Goal: Task Accomplishment & Management: Manage account settings

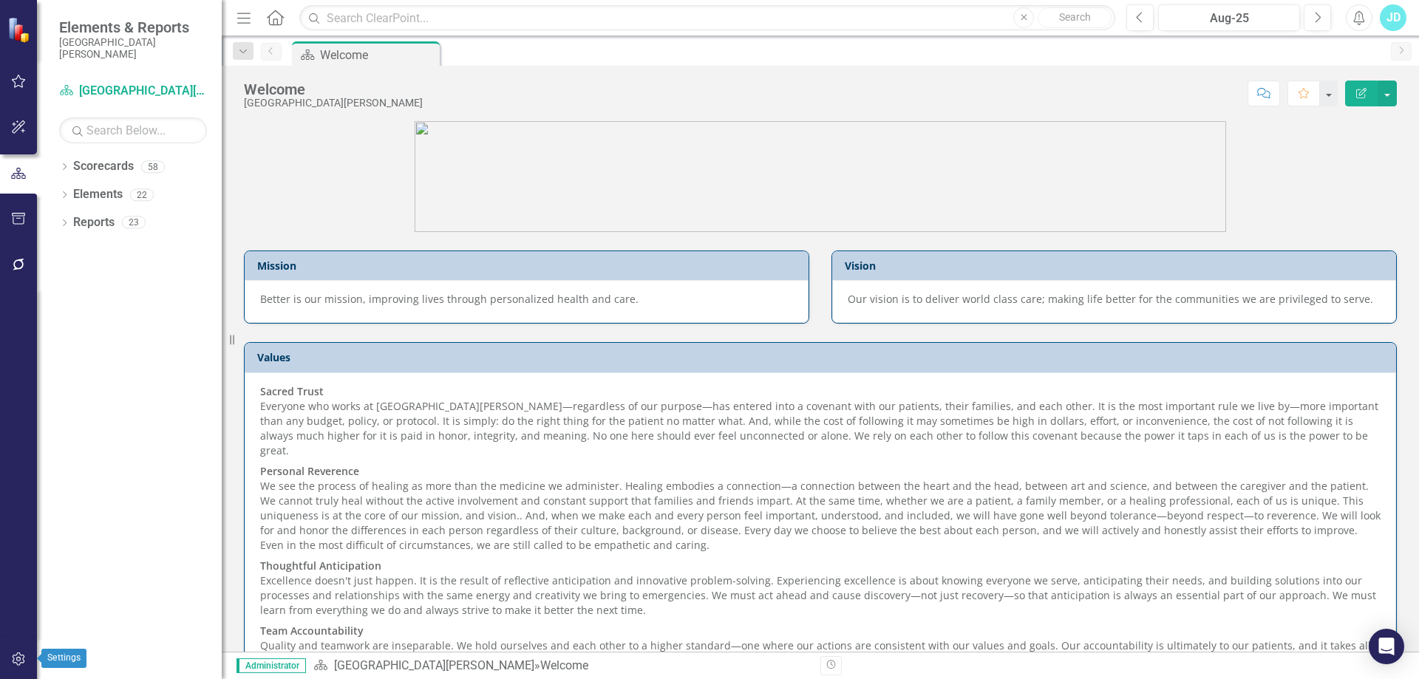
click at [18, 659] on icon "button" at bounding box center [19, 660] width 16 height 12
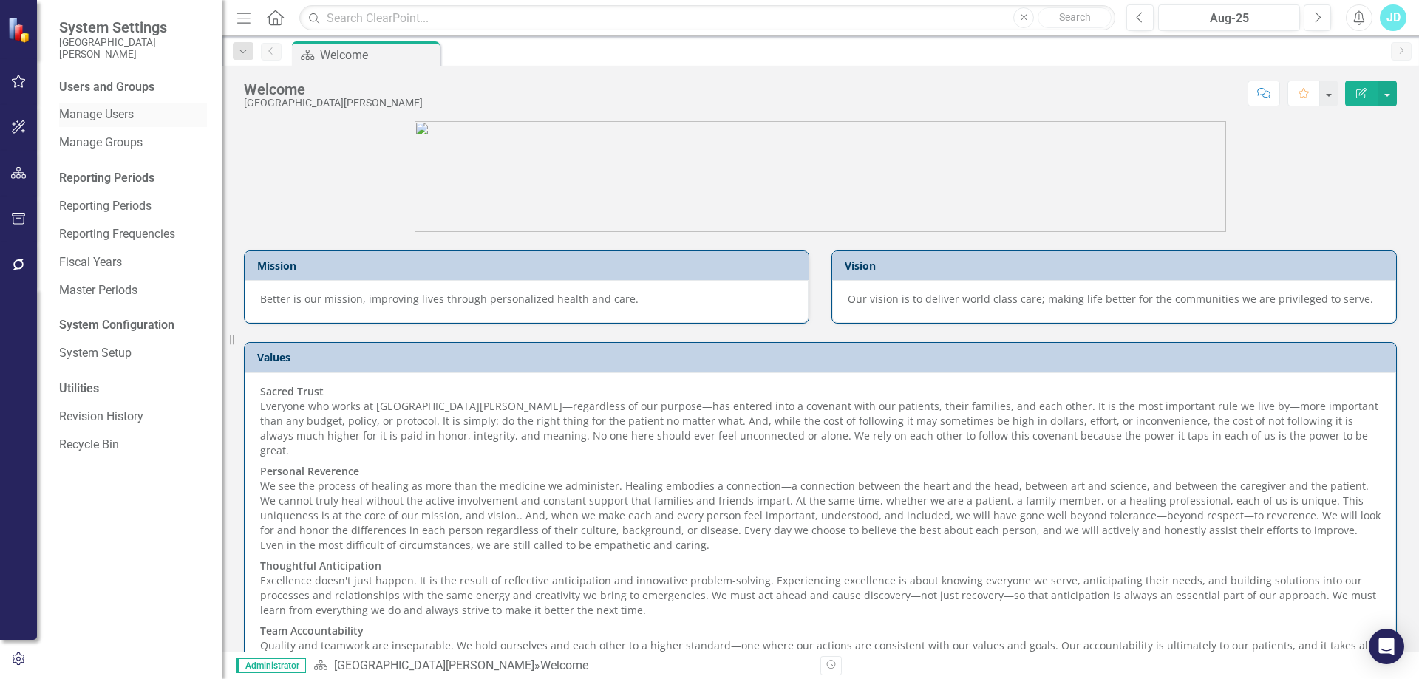
click at [110, 117] on link "Manage Users" at bounding box center [133, 114] width 148 height 17
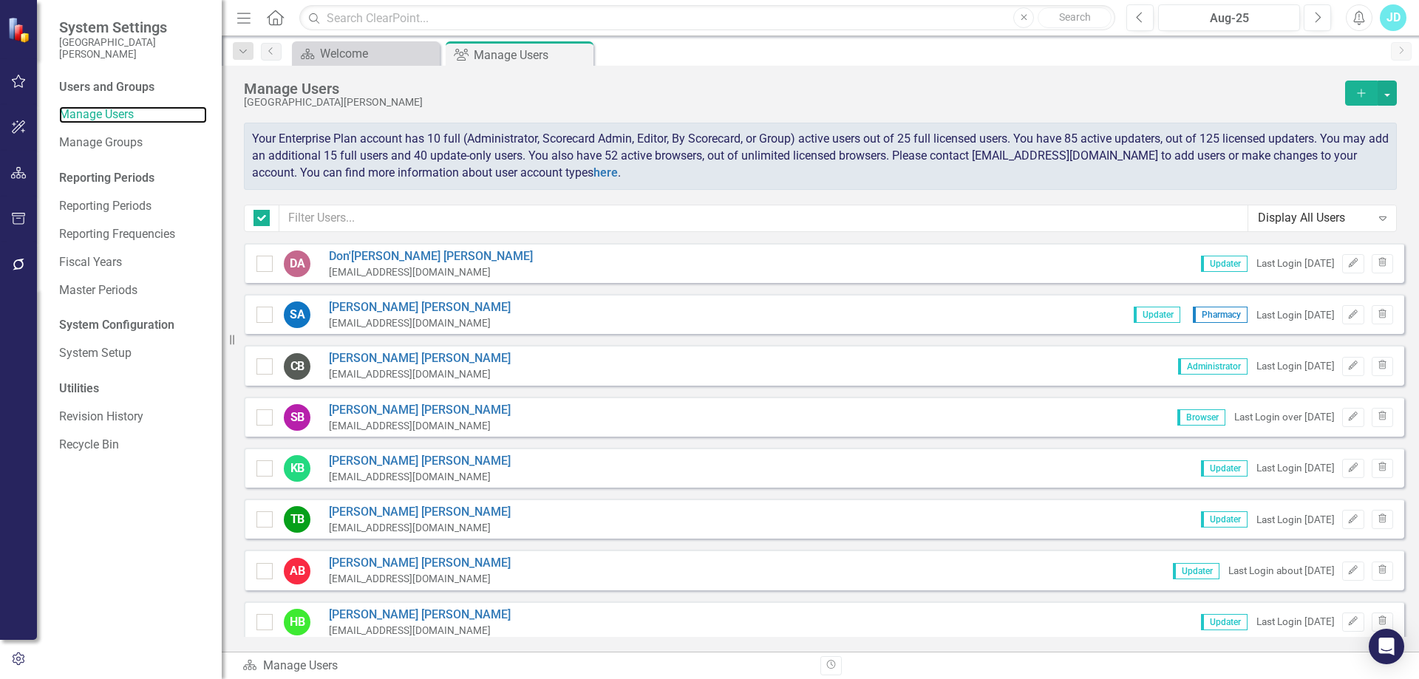
checkbox input "false"
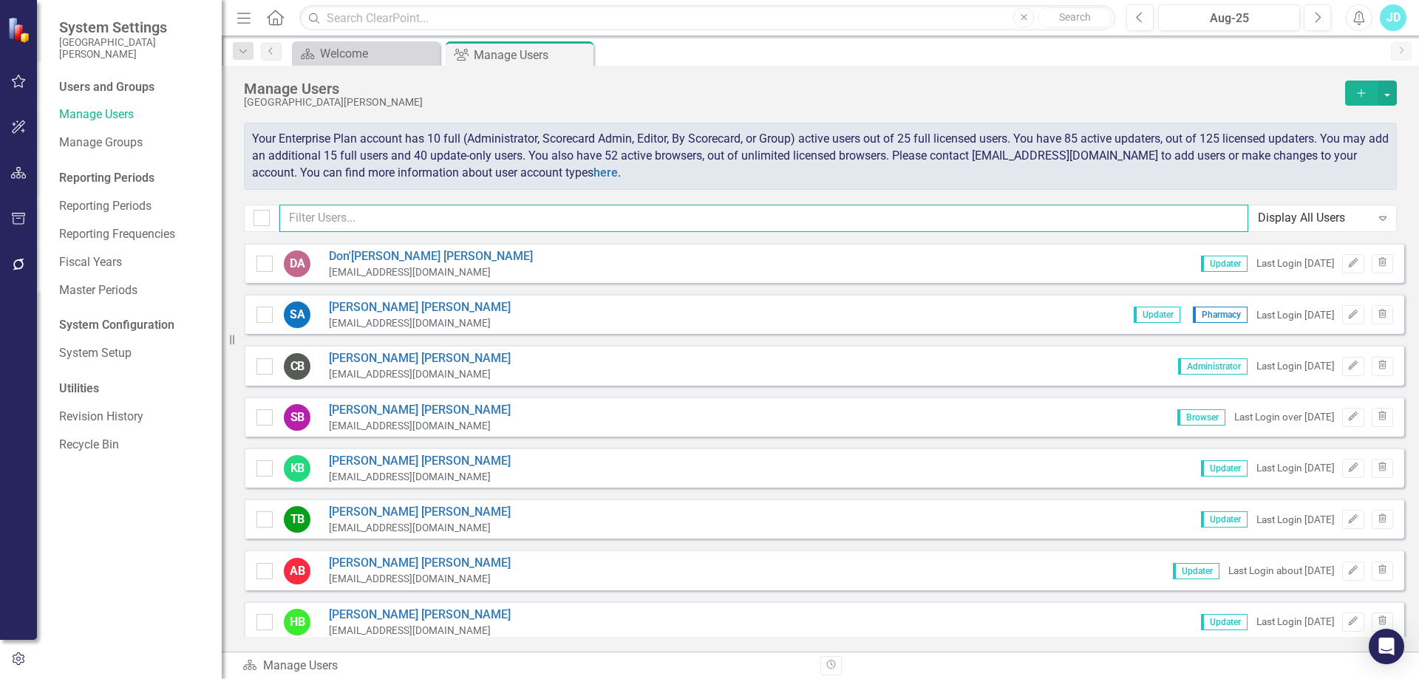
click at [356, 220] on input "text" at bounding box center [763, 218] width 969 height 27
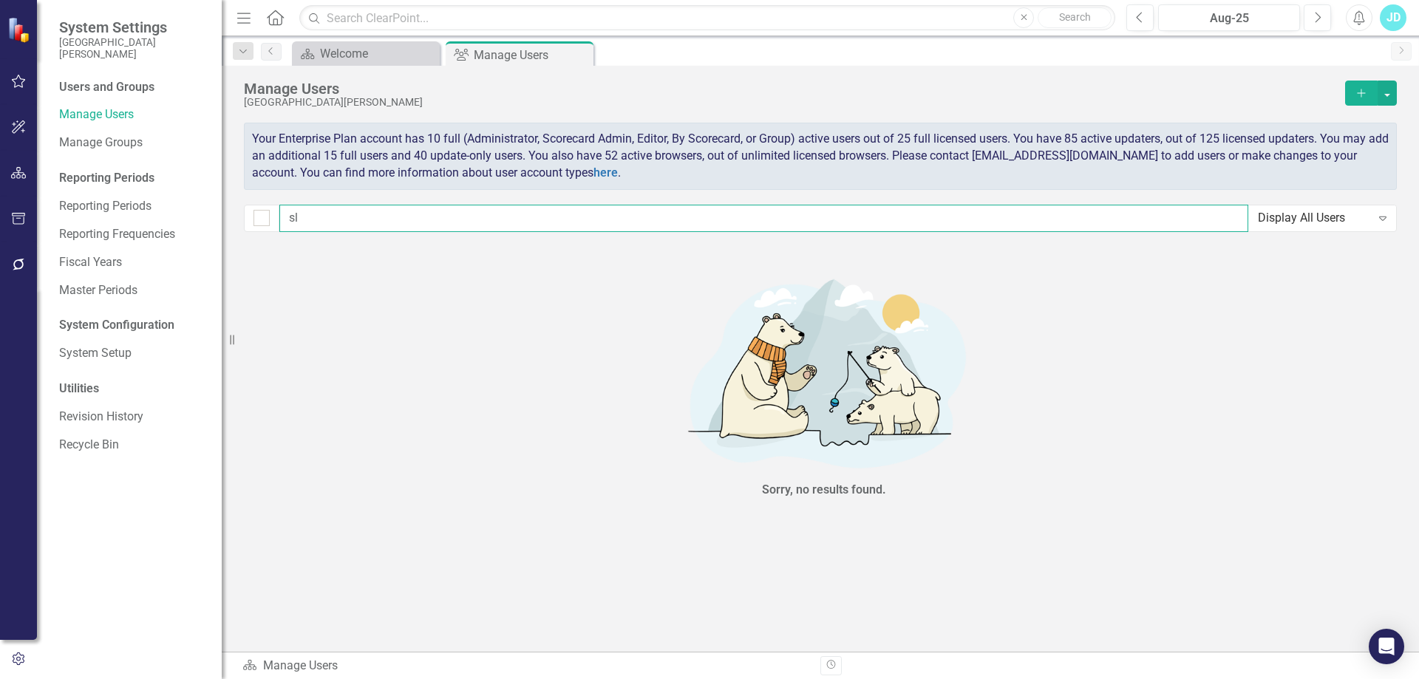
type input "s"
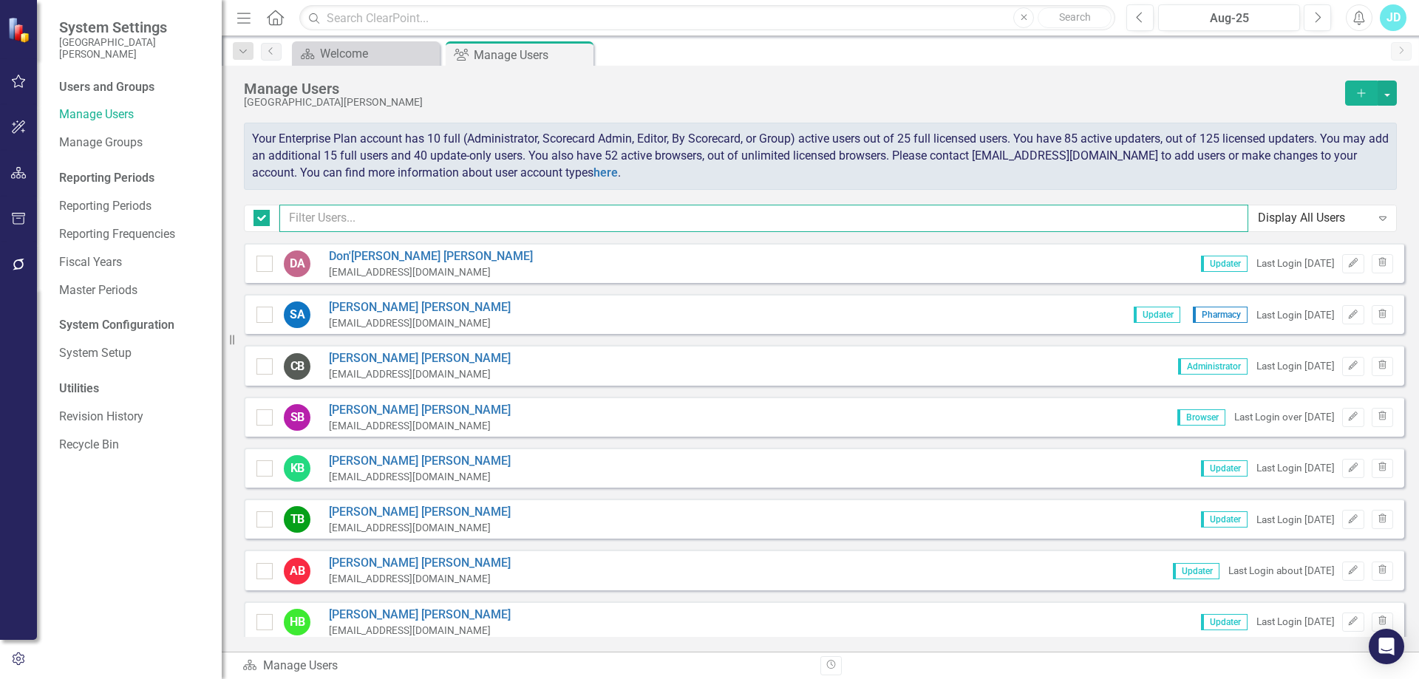
checkbox input "false"
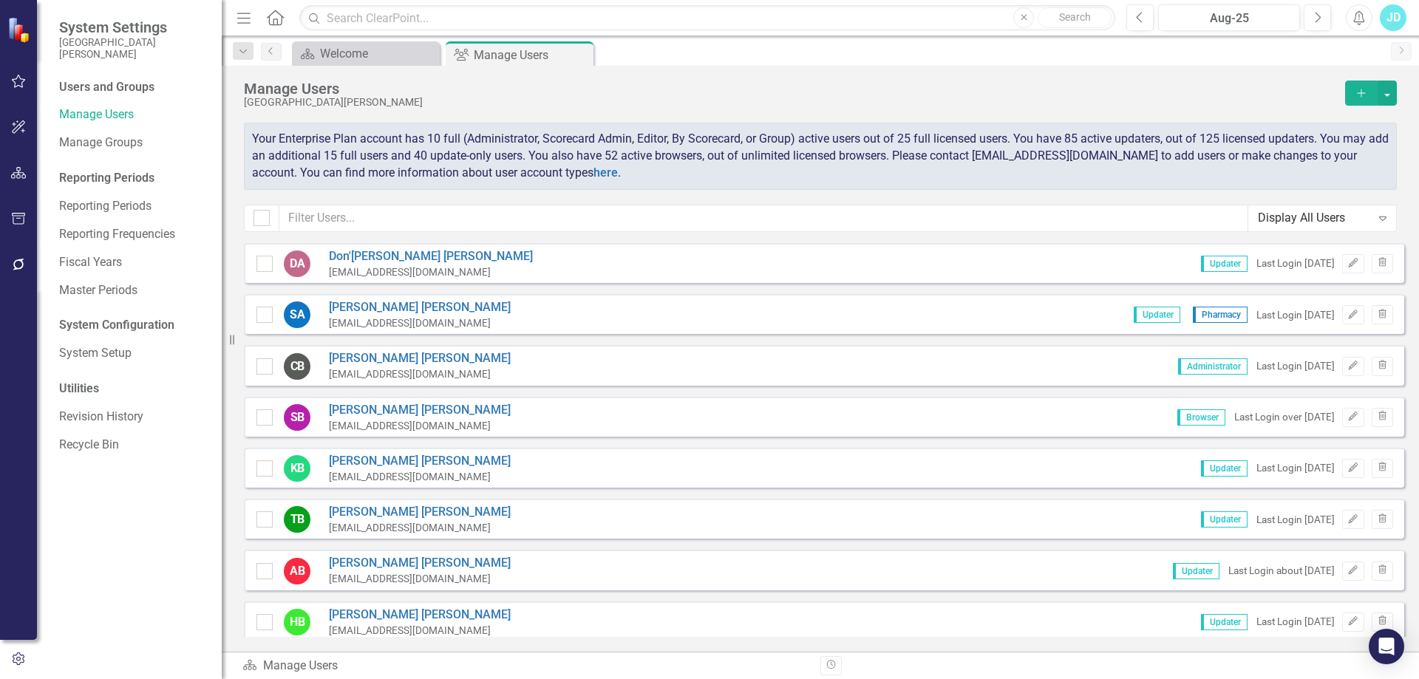
click at [1363, 92] on icon "Add" at bounding box center [1361, 93] width 13 height 10
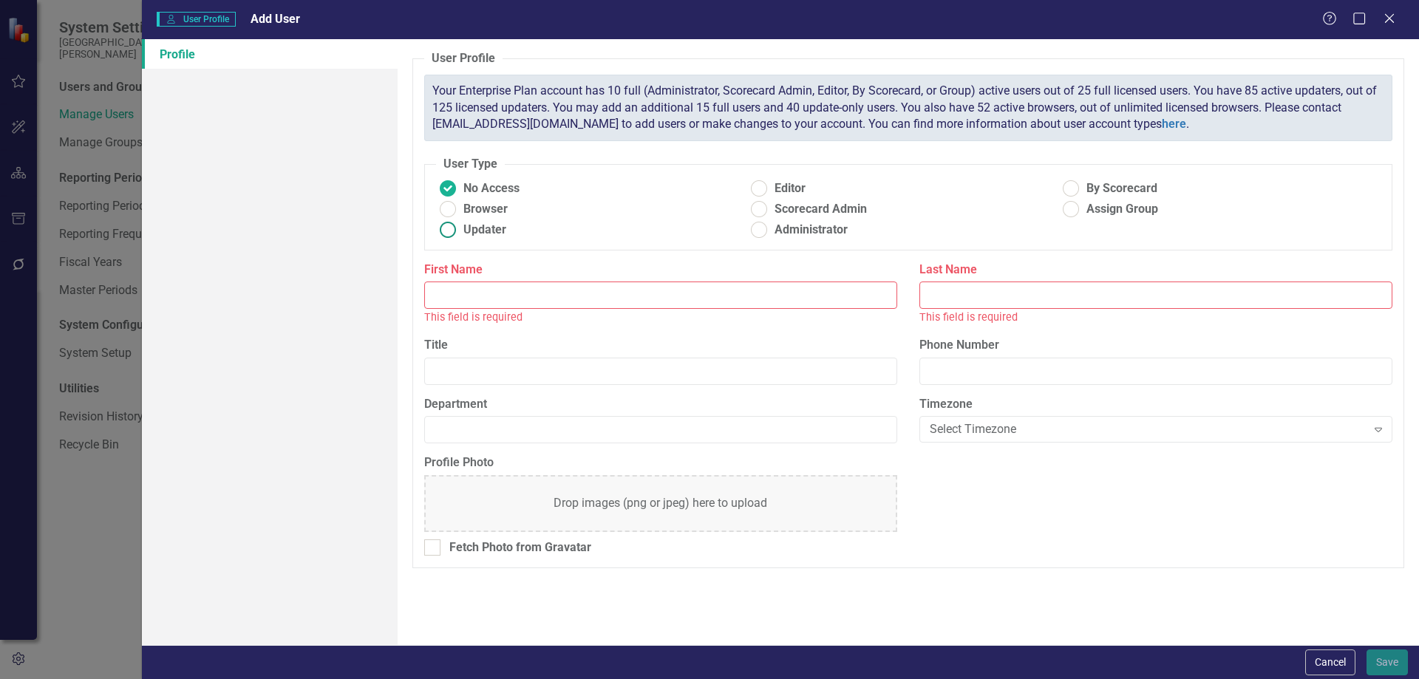
click at [453, 230] on ins at bounding box center [447, 230] width 23 height 23
click at [453, 230] on input "Updater" at bounding box center [447, 230] width 23 height 23
radio input "true"
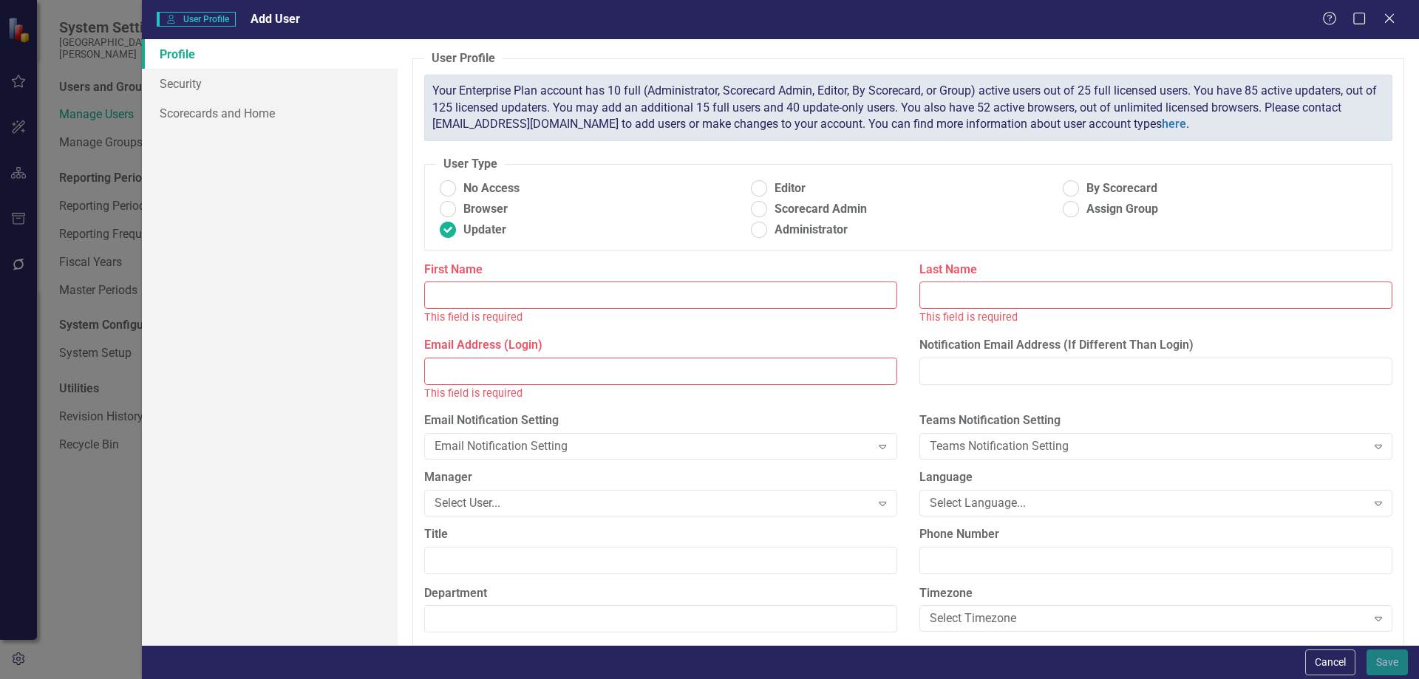
click at [484, 290] on input "First Name" at bounding box center [660, 295] width 473 height 27
type input "Scott"
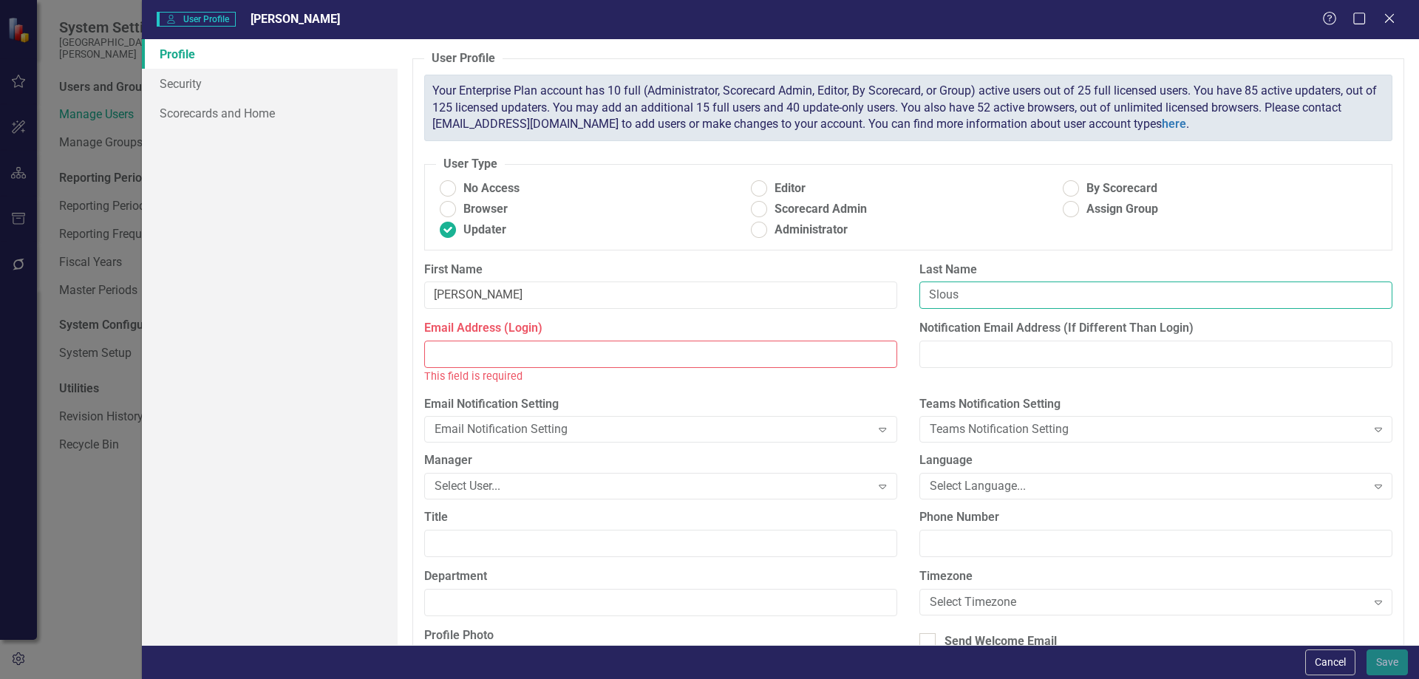
type input "Slous"
click at [469, 358] on input "Email Address (Login)" at bounding box center [660, 354] width 473 height 27
paste input "SSLOUS@sjrmc.net"
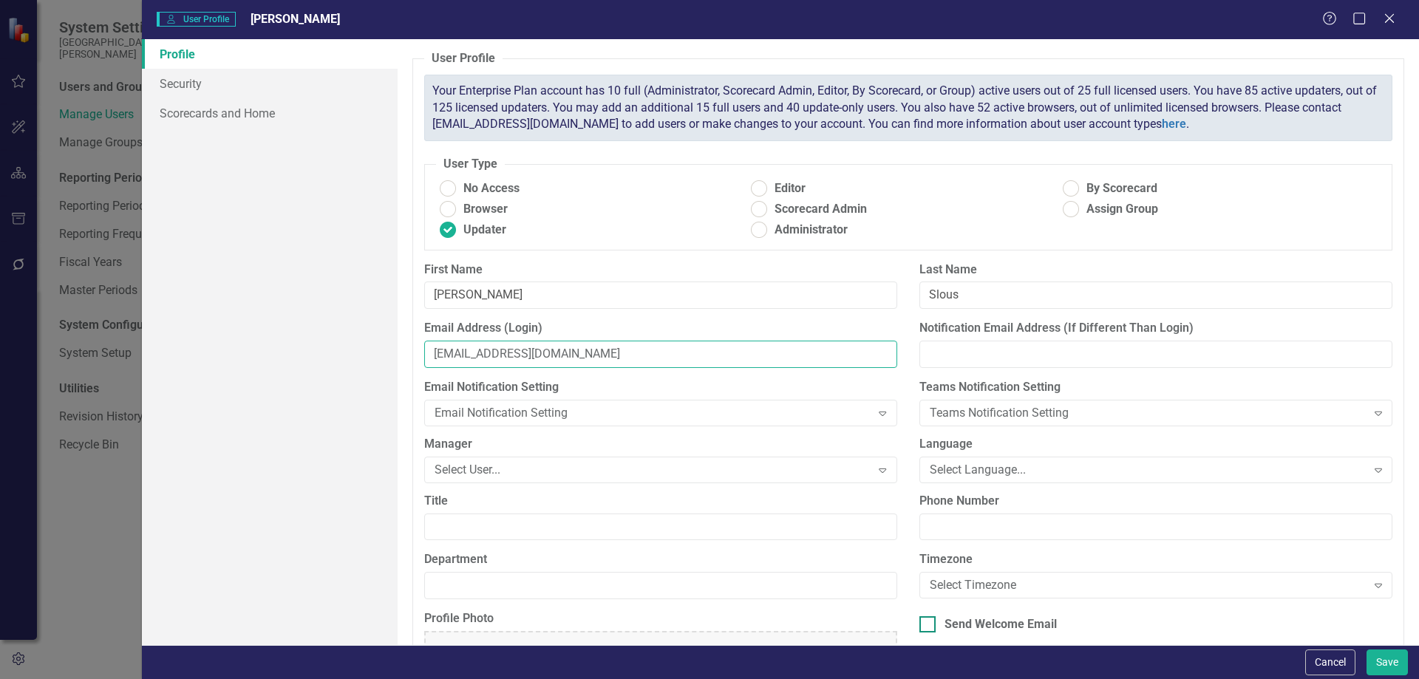
type input "SSLOUS@sjrmc.net"
click at [920, 629] on div at bounding box center [928, 625] width 16 height 16
click at [920, 626] on input "Send Welcome Email" at bounding box center [925, 622] width 10 height 10
checkbox input "true"
click at [192, 109] on link "Scorecards and Home" at bounding box center [270, 113] width 256 height 30
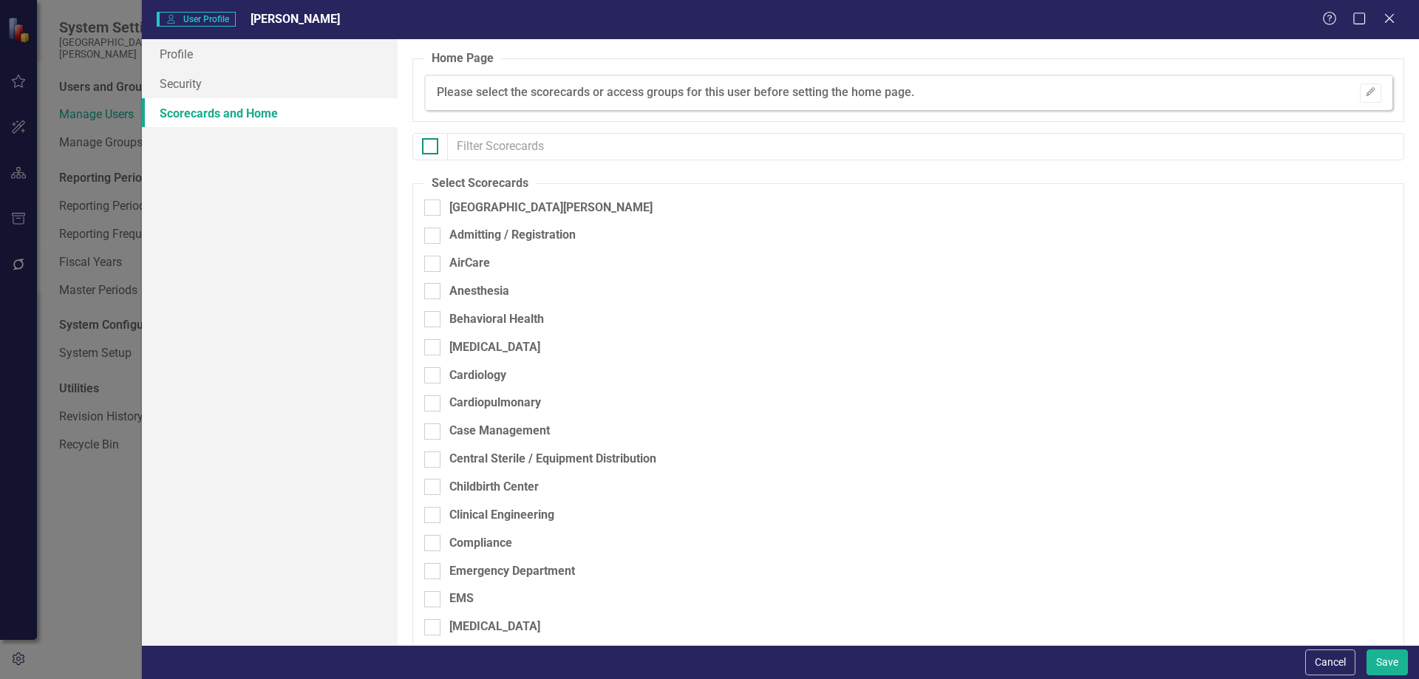
click at [432, 140] on div at bounding box center [430, 146] width 16 height 16
click at [432, 140] on input "checkbox" at bounding box center [427, 143] width 10 height 10
checkbox input "true"
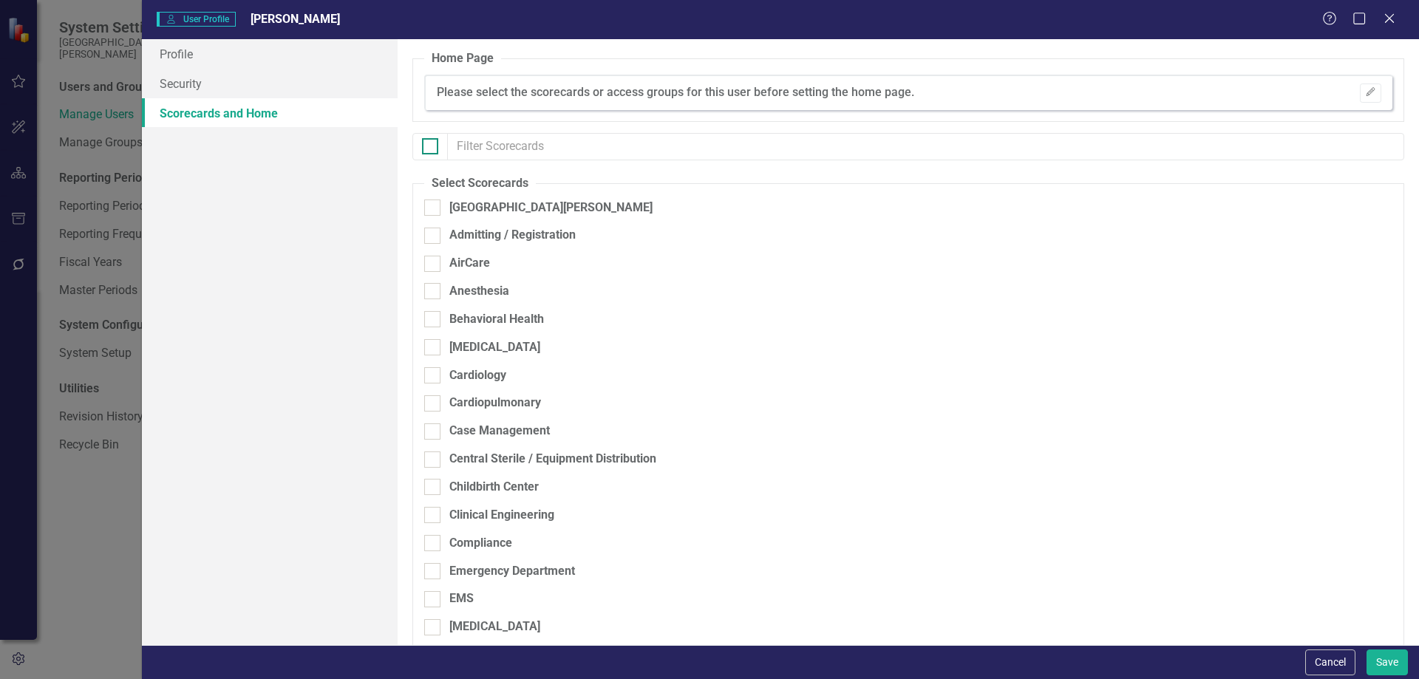
checkbox input "true"
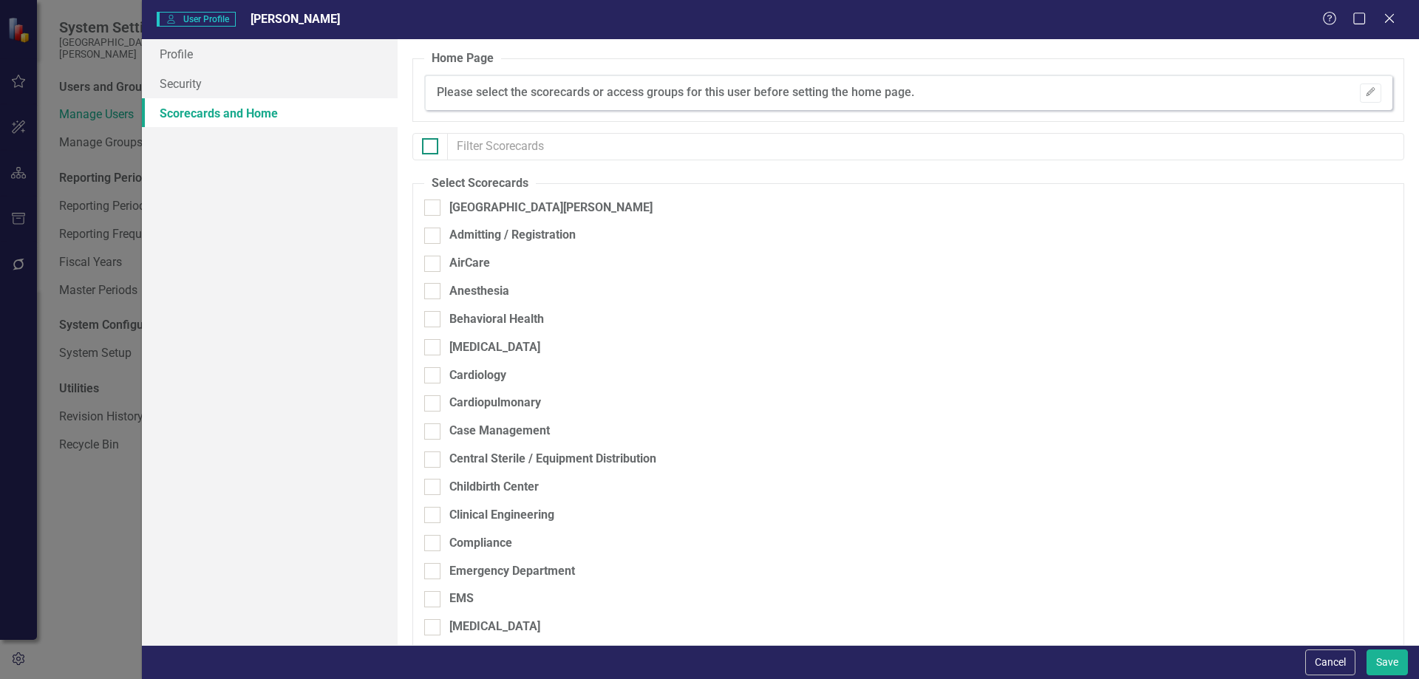
checkbox input "true"
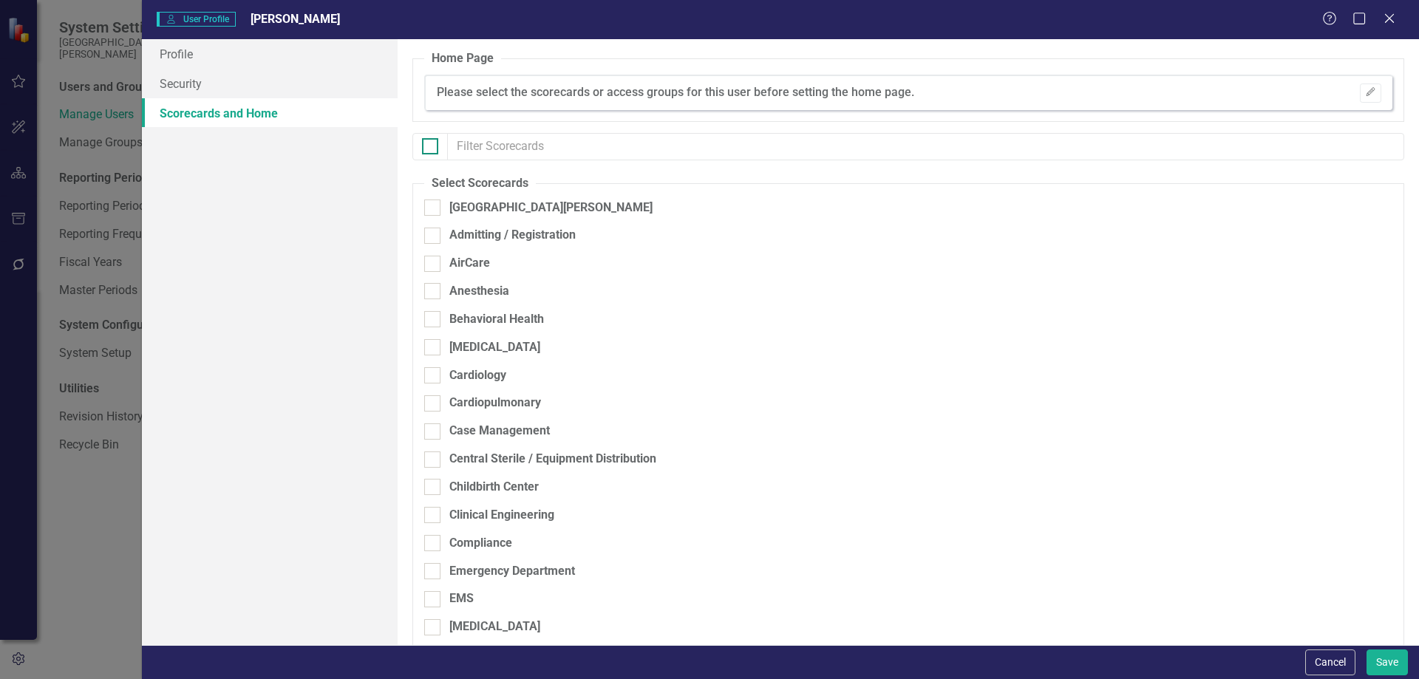
checkbox input "true"
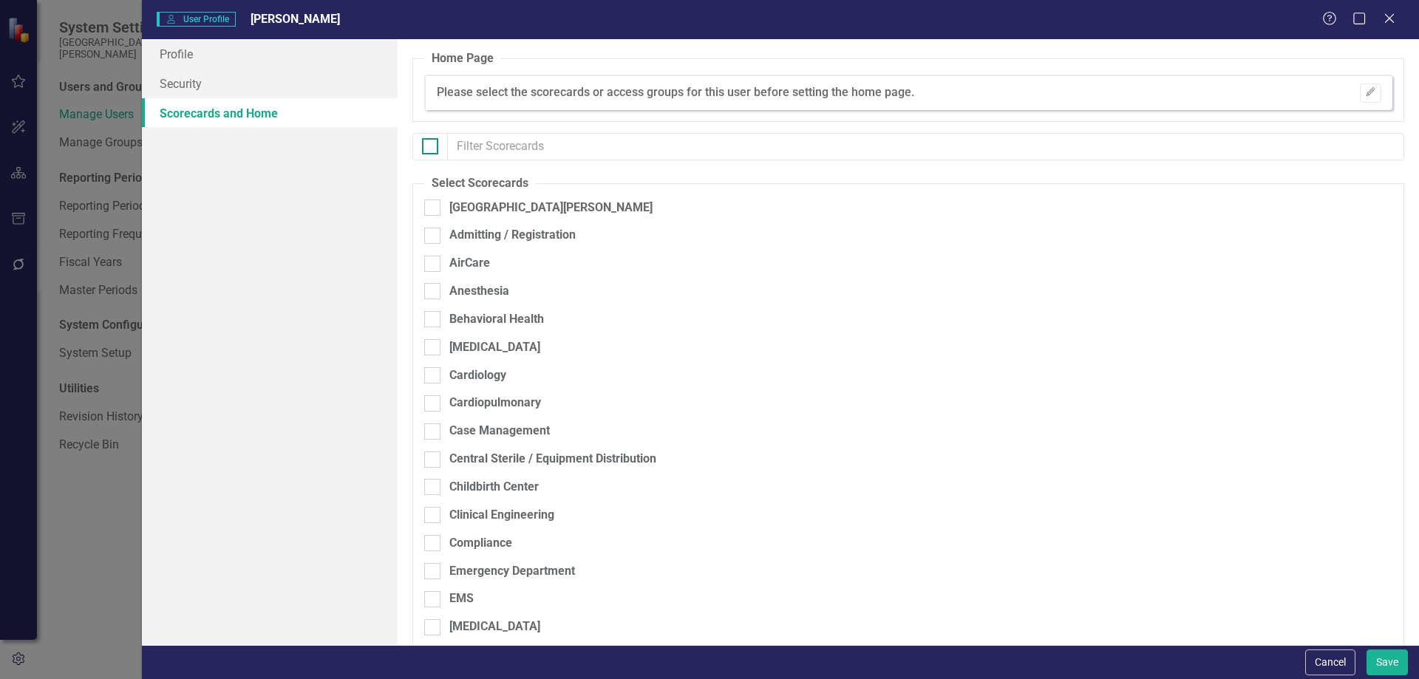
checkbox input "true"
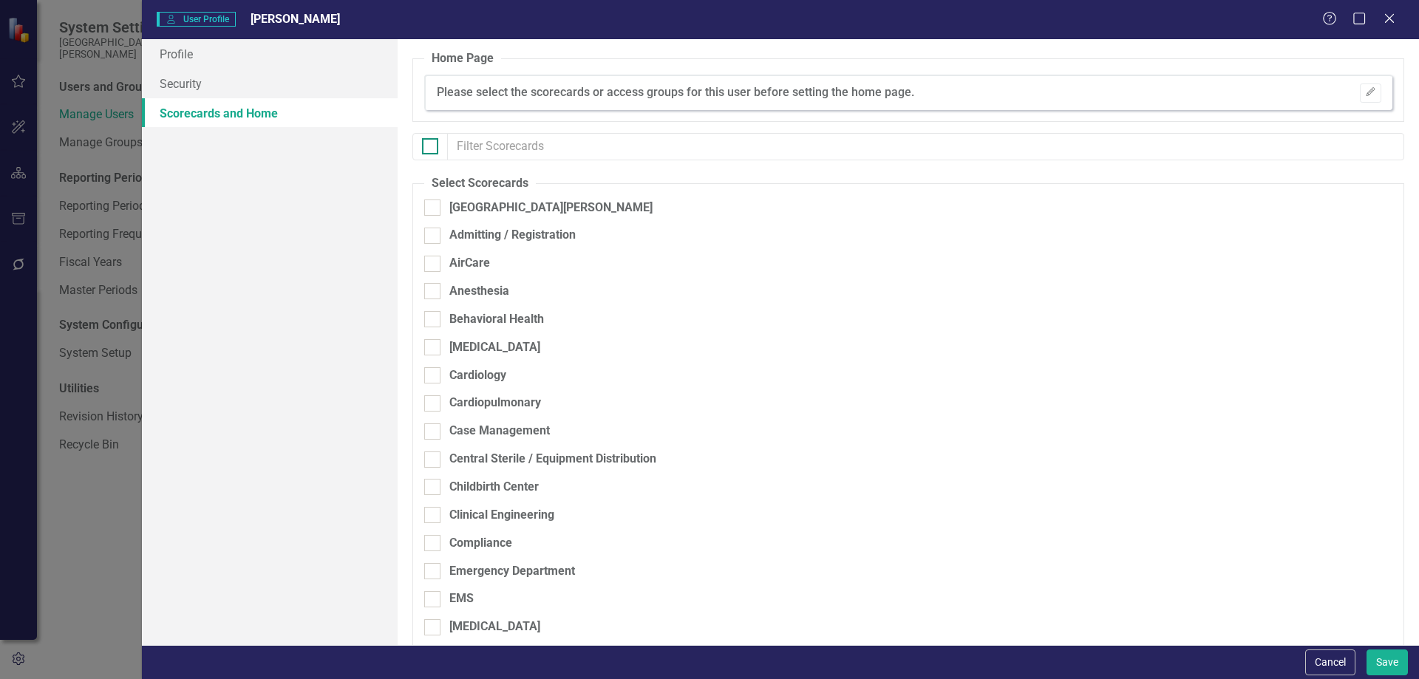
checkbox input "true"
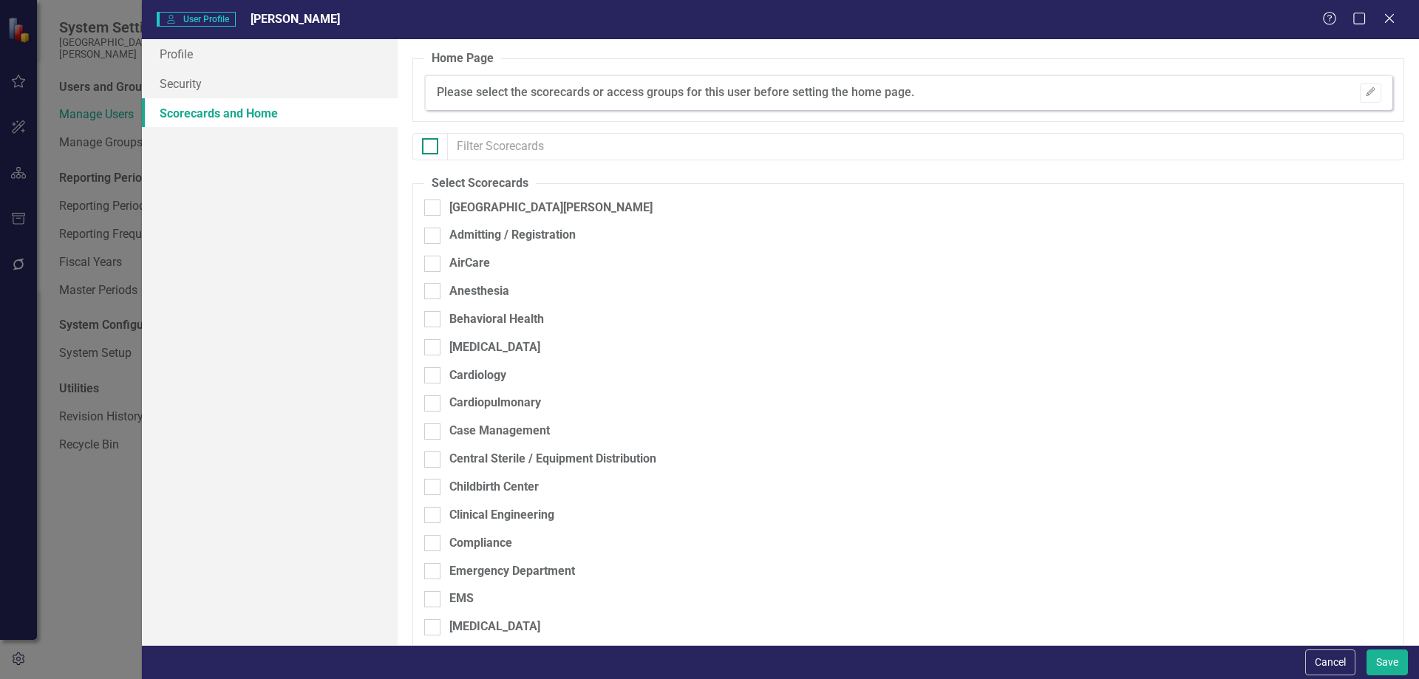
checkbox input "true"
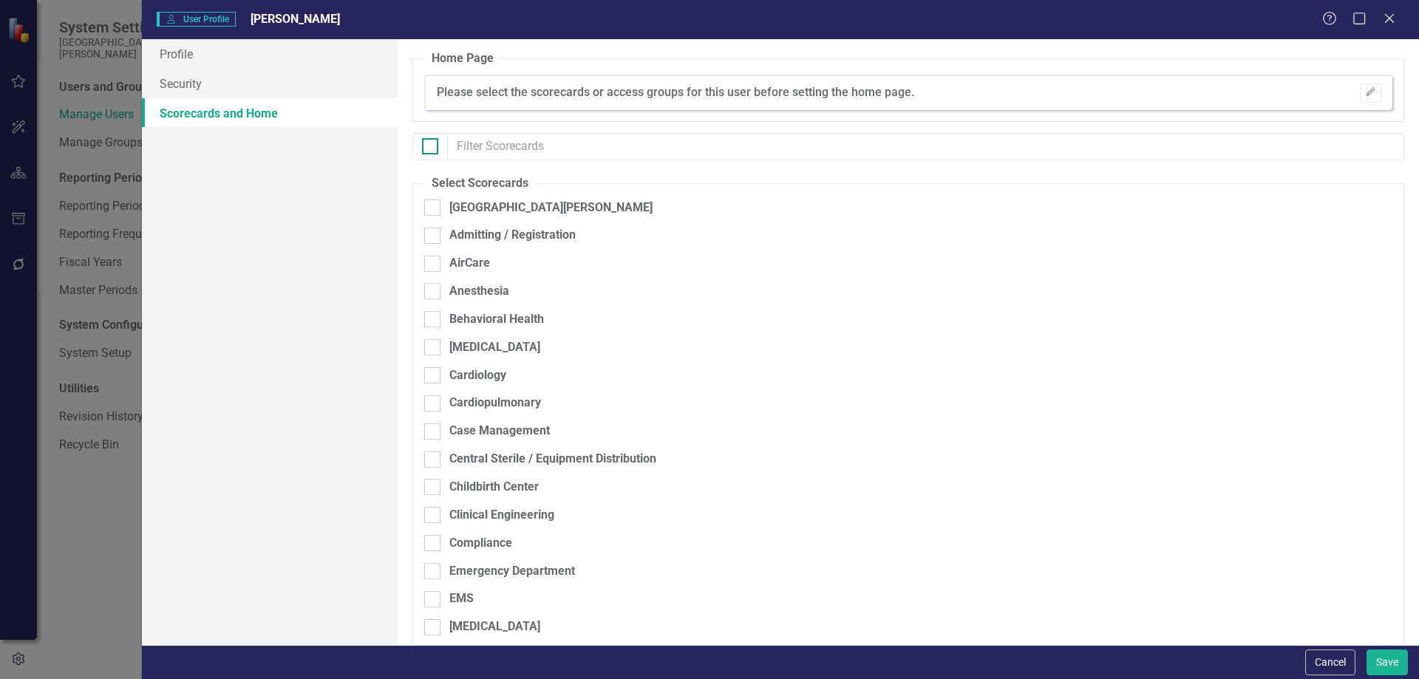
checkbox input "true"
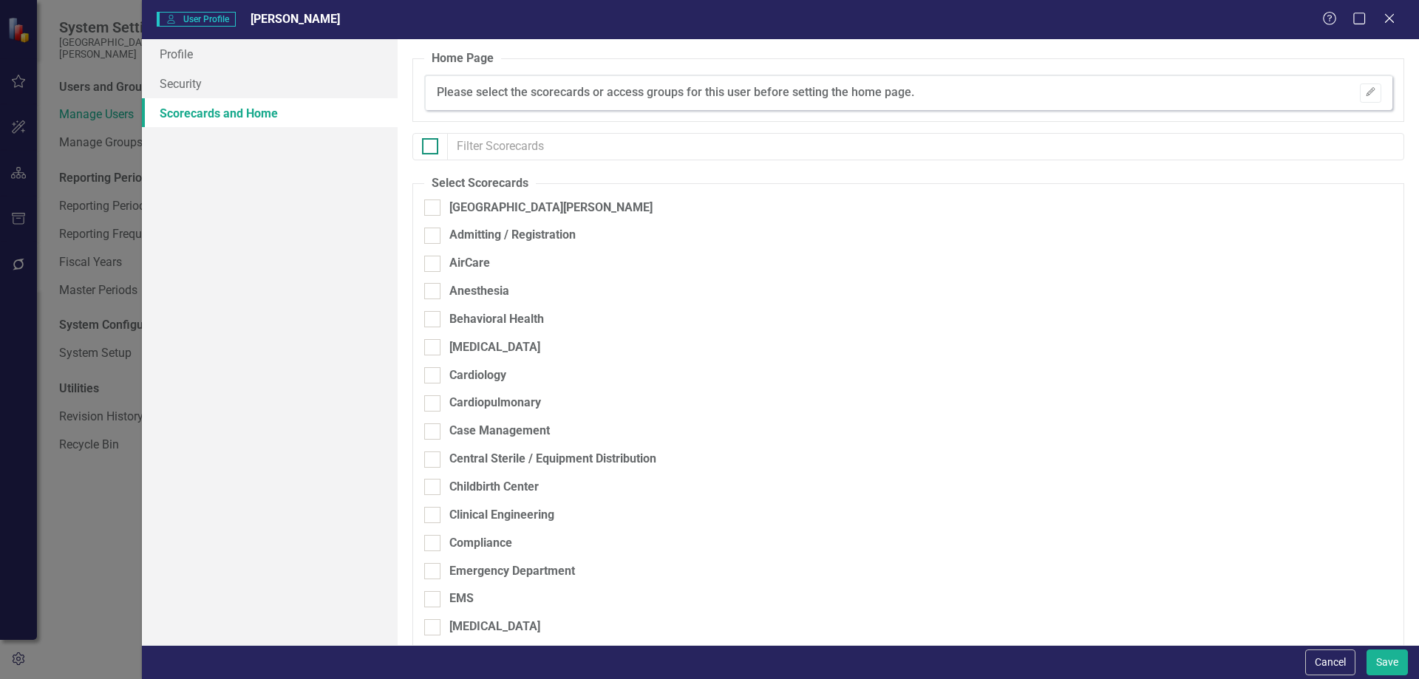
checkbox input "true"
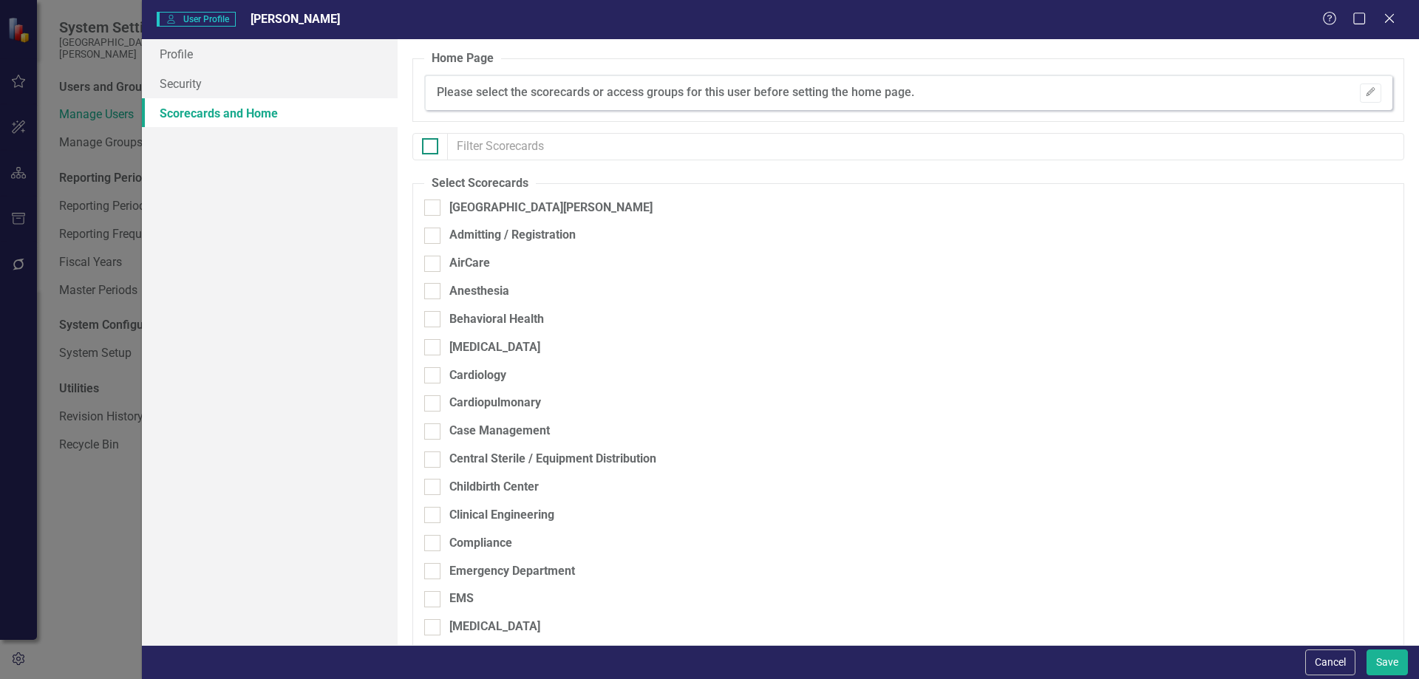
checkbox input "true"
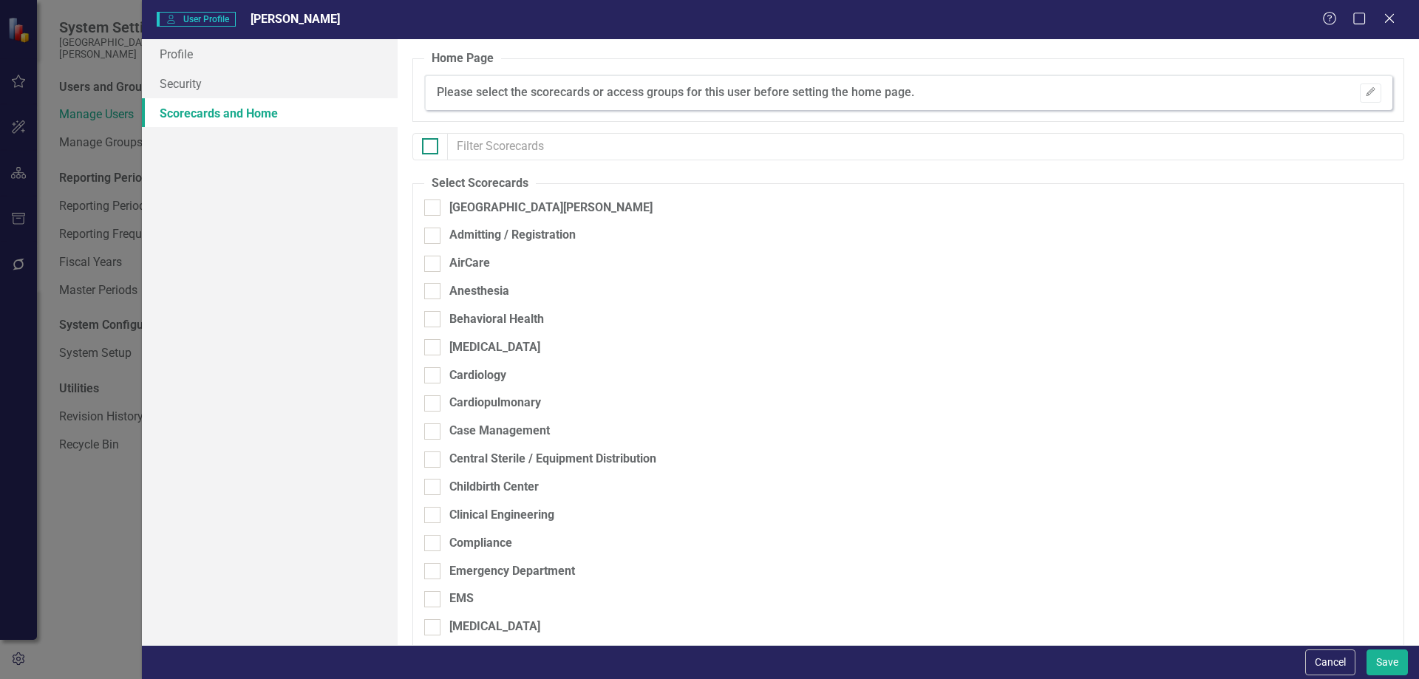
checkbox input "true"
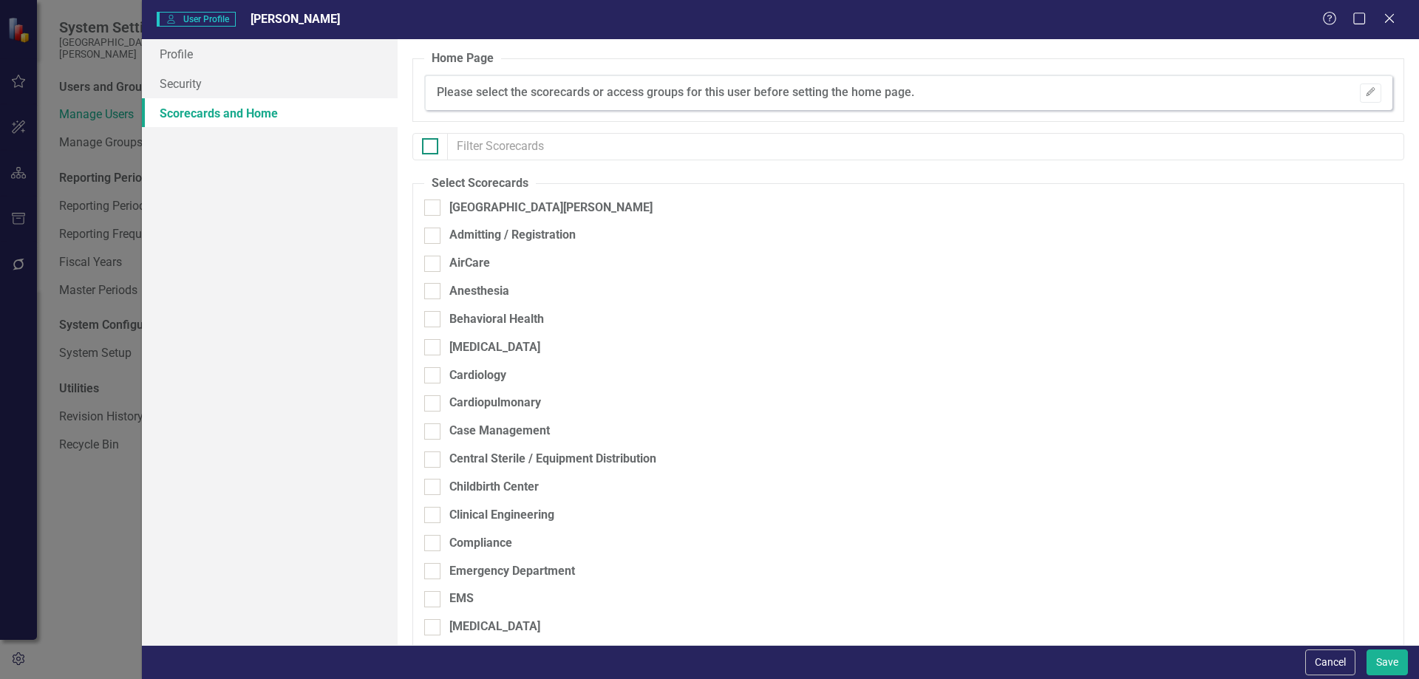
checkbox input "true"
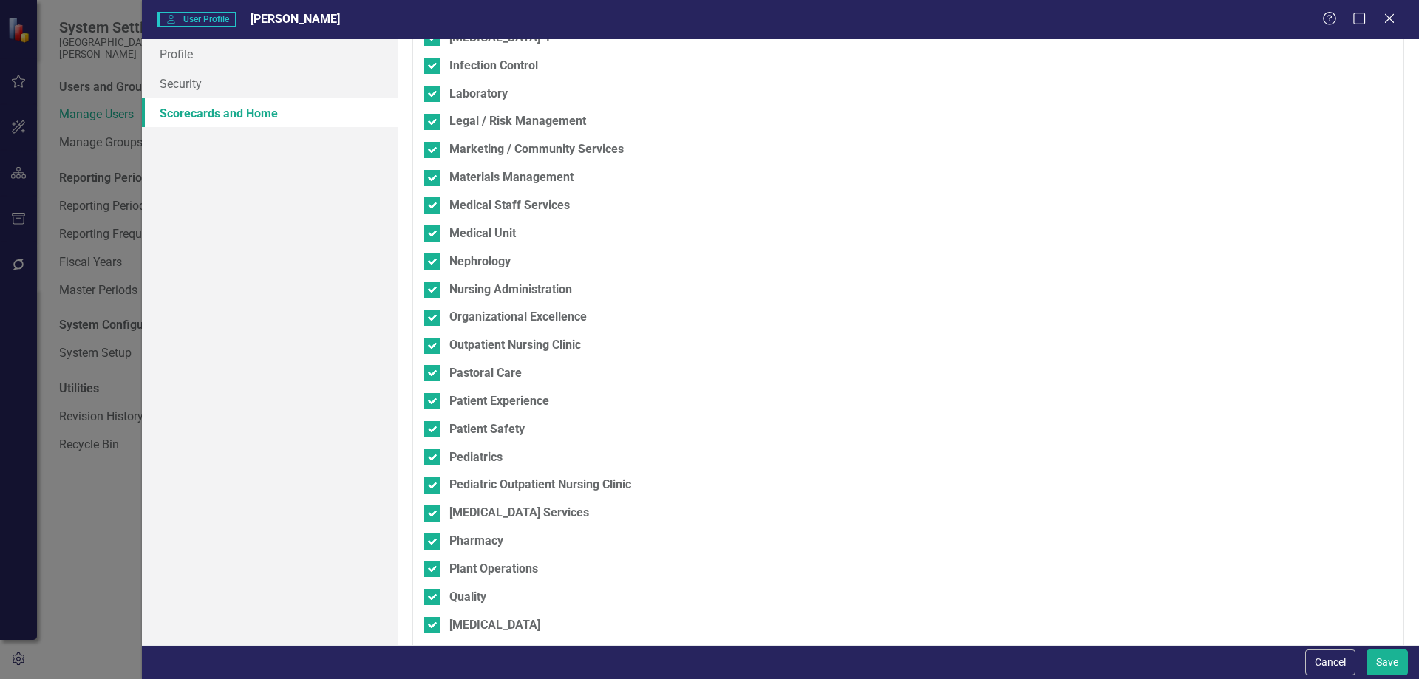
scroll to position [1188, 0]
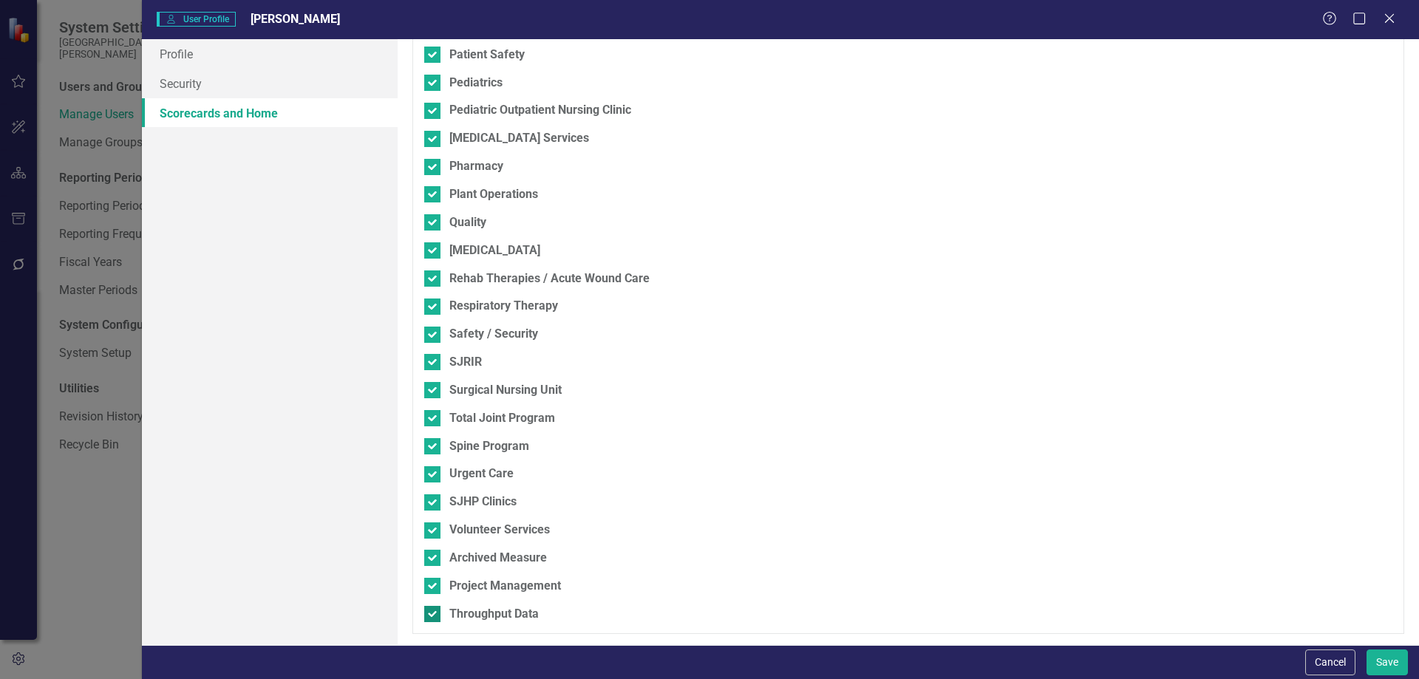
click at [435, 616] on div at bounding box center [432, 614] width 16 height 16
click at [434, 616] on input "Throughput Data" at bounding box center [429, 611] width 10 height 10
checkbox input "false"
click at [435, 582] on div at bounding box center [432, 586] width 16 height 16
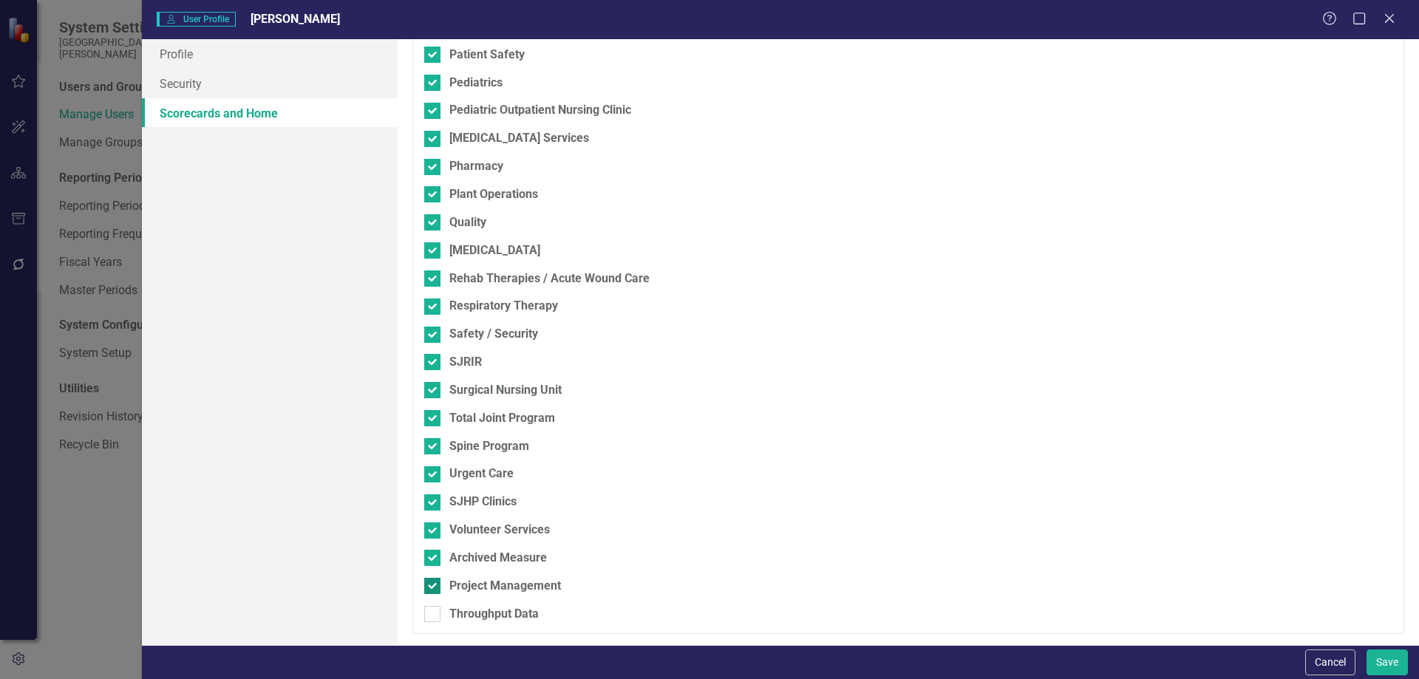
click at [434, 582] on input "Project Management" at bounding box center [429, 583] width 10 height 10
checkbox input "false"
click at [429, 554] on input "Archived Measure" at bounding box center [429, 555] width 10 height 10
checkbox input "false"
click at [428, 501] on input "SJHP Clinics" at bounding box center [429, 500] width 10 height 10
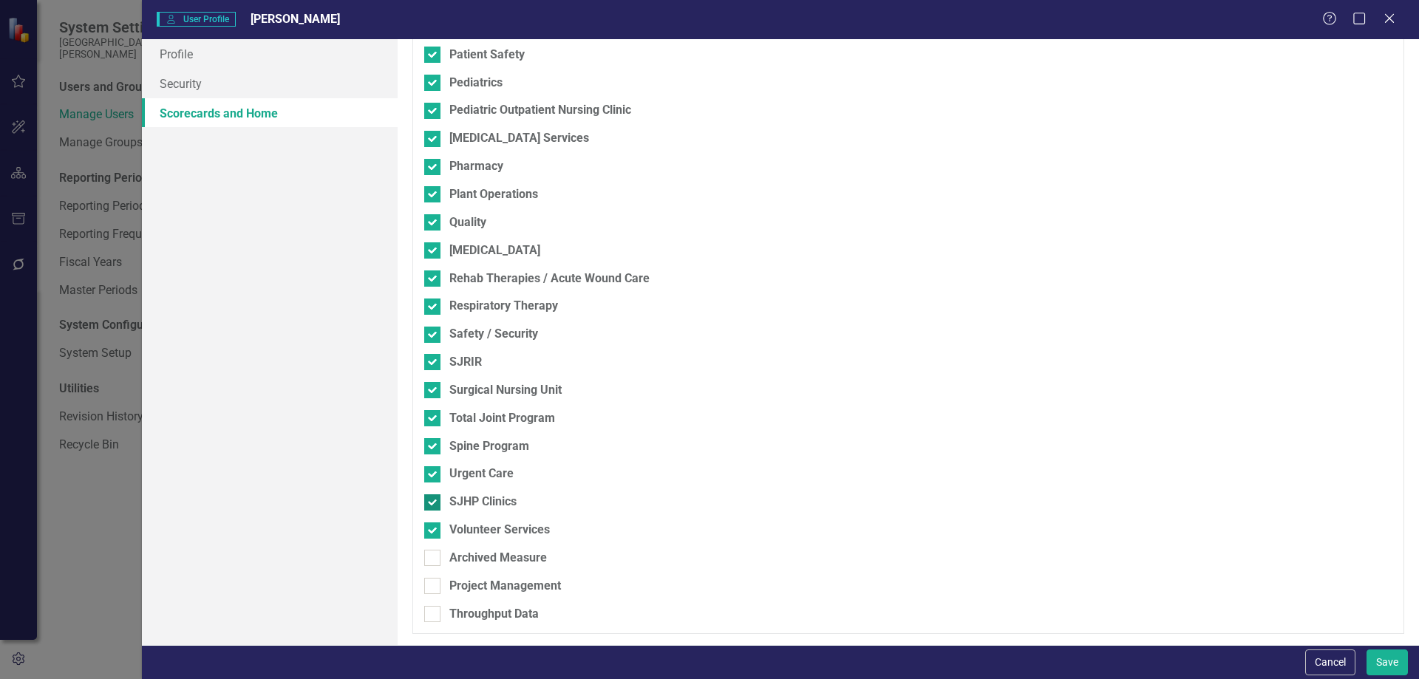
checkbox input "false"
click at [432, 476] on div at bounding box center [432, 474] width 16 height 16
click at [432, 476] on input "Urgent Care" at bounding box center [429, 471] width 10 height 10
checkbox input "false"
click at [1391, 668] on button "Save" at bounding box center [1387, 663] width 41 height 26
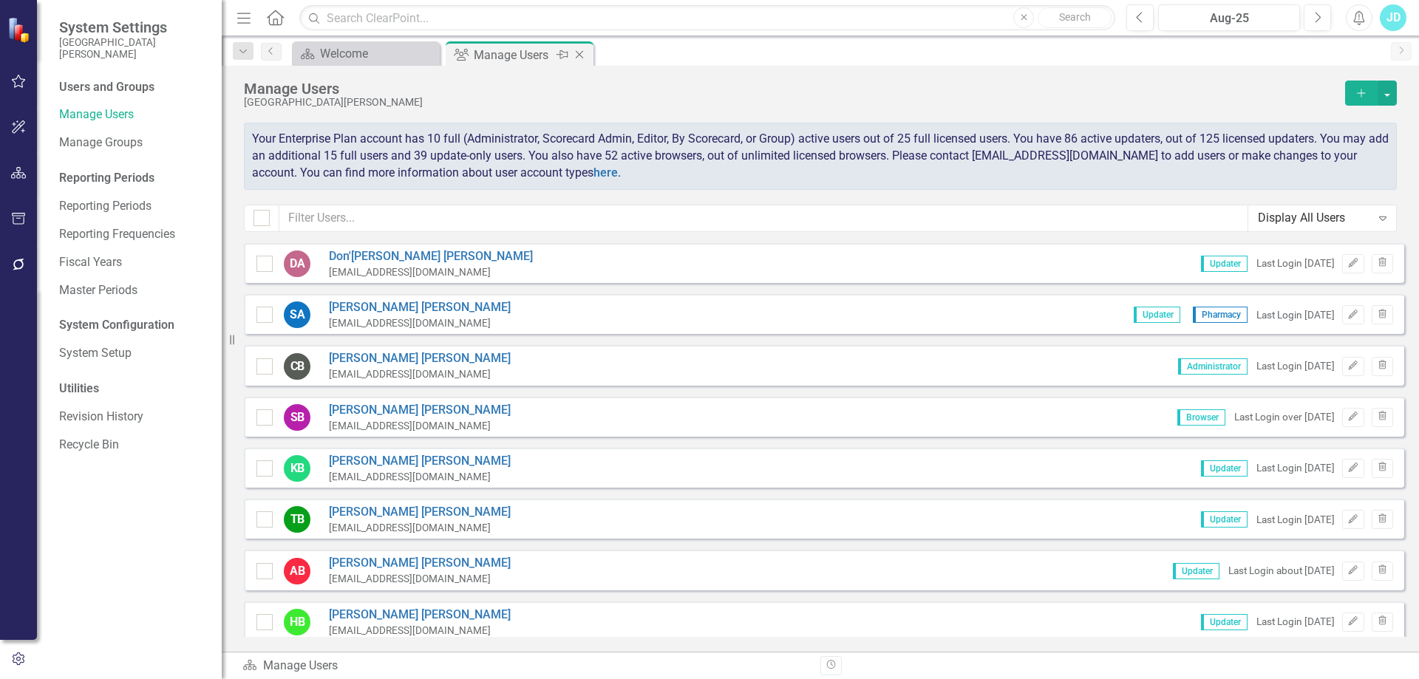
click at [586, 53] on icon "Close" at bounding box center [579, 55] width 15 height 12
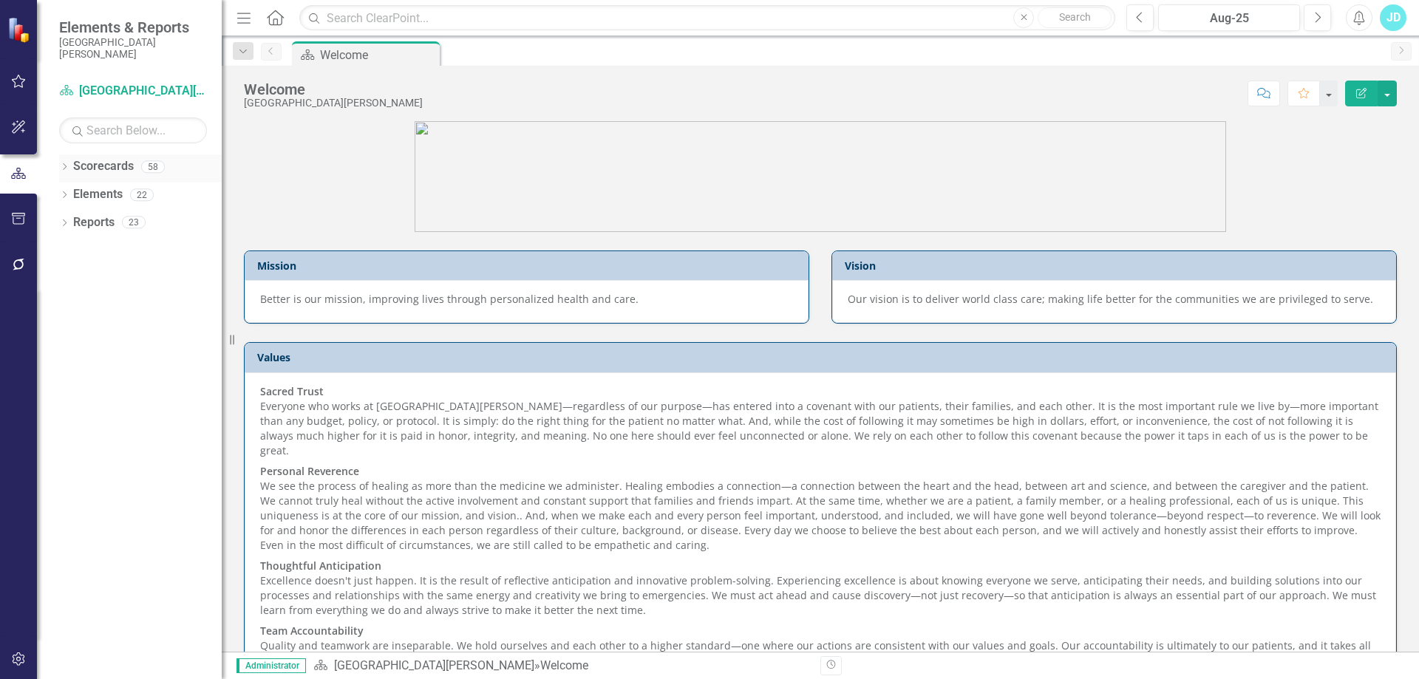
click at [63, 163] on div "Dropdown" at bounding box center [64, 169] width 10 height 13
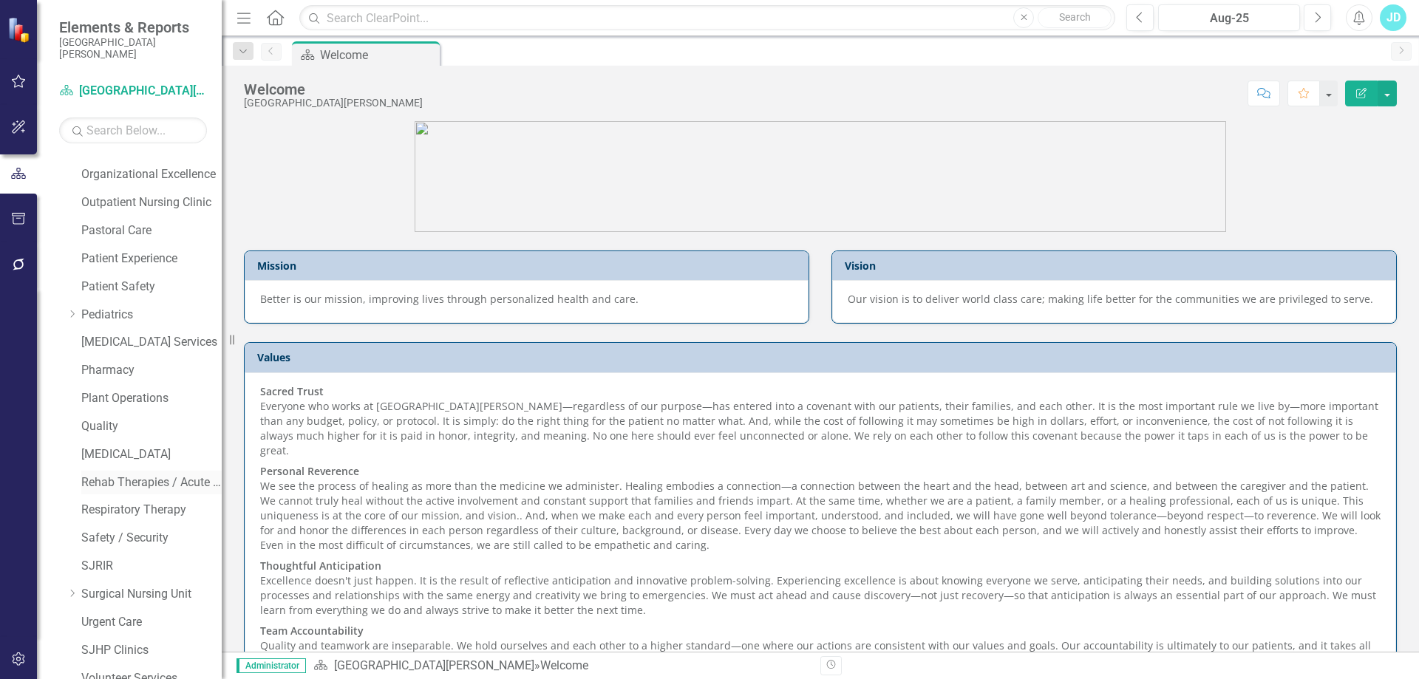
scroll to position [1042, 0]
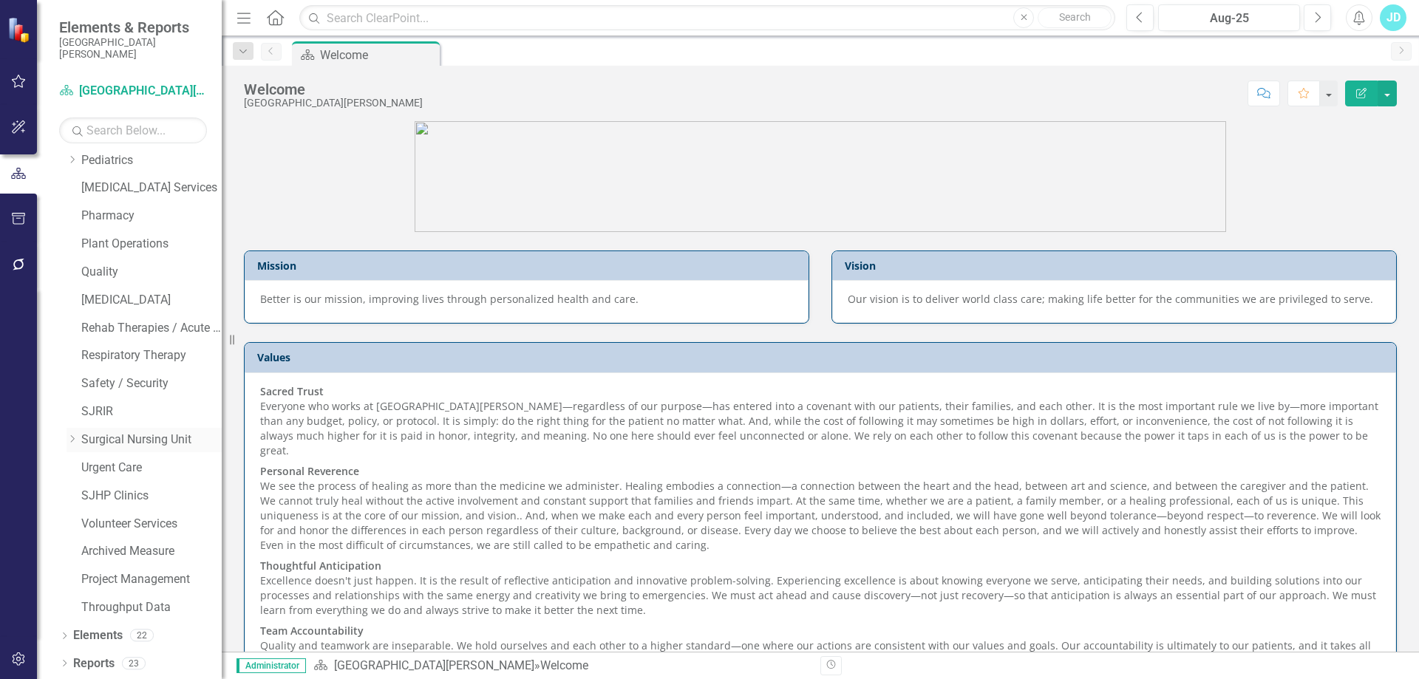
click at [72, 437] on icon "Dropdown" at bounding box center [72, 439] width 11 height 9
click at [157, 474] on link "Total Joint Program" at bounding box center [159, 468] width 126 height 17
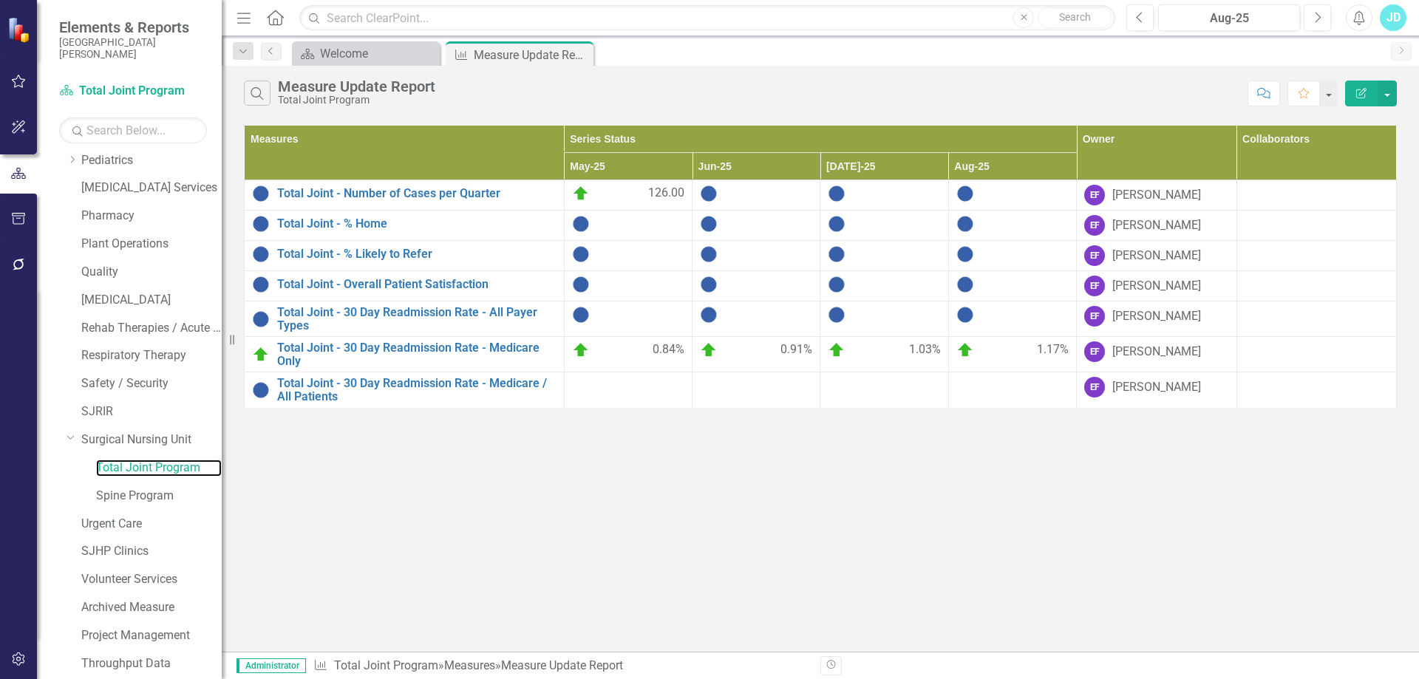
scroll to position [1098, 0]
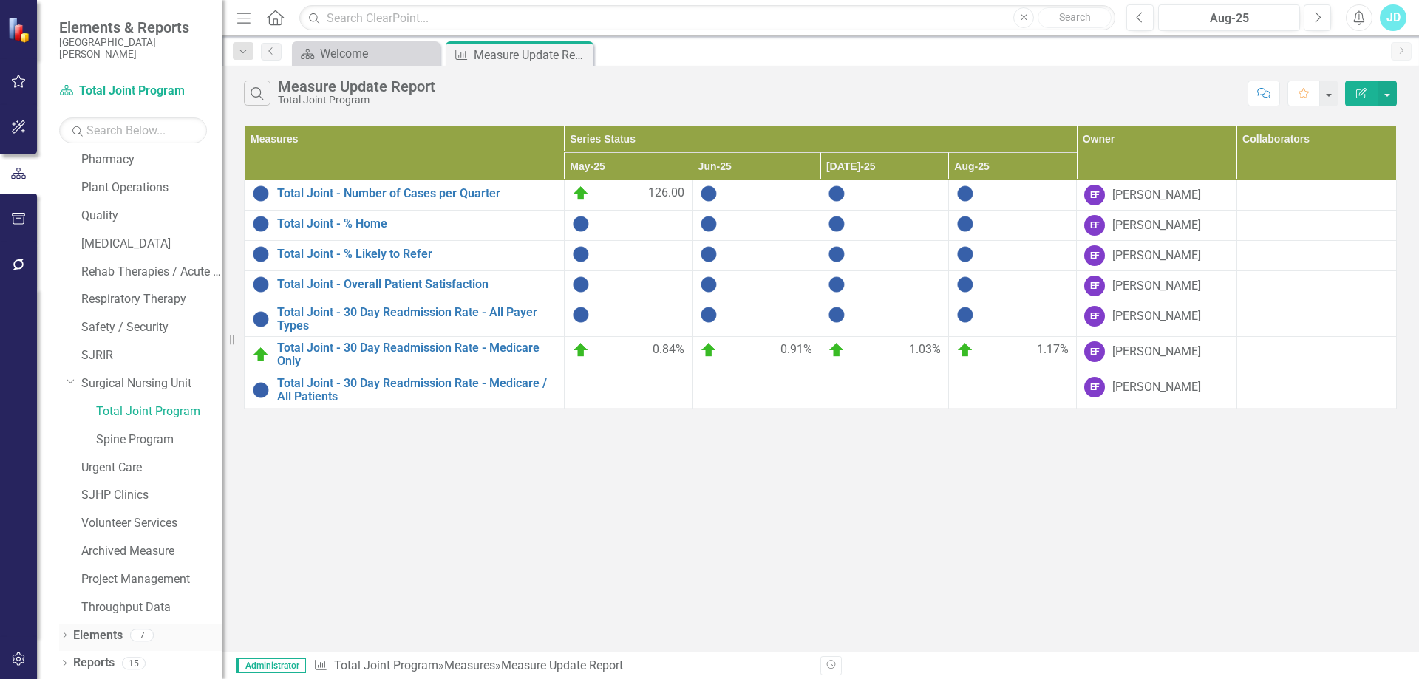
click at [88, 635] on link "Elements" at bounding box center [98, 636] width 50 height 17
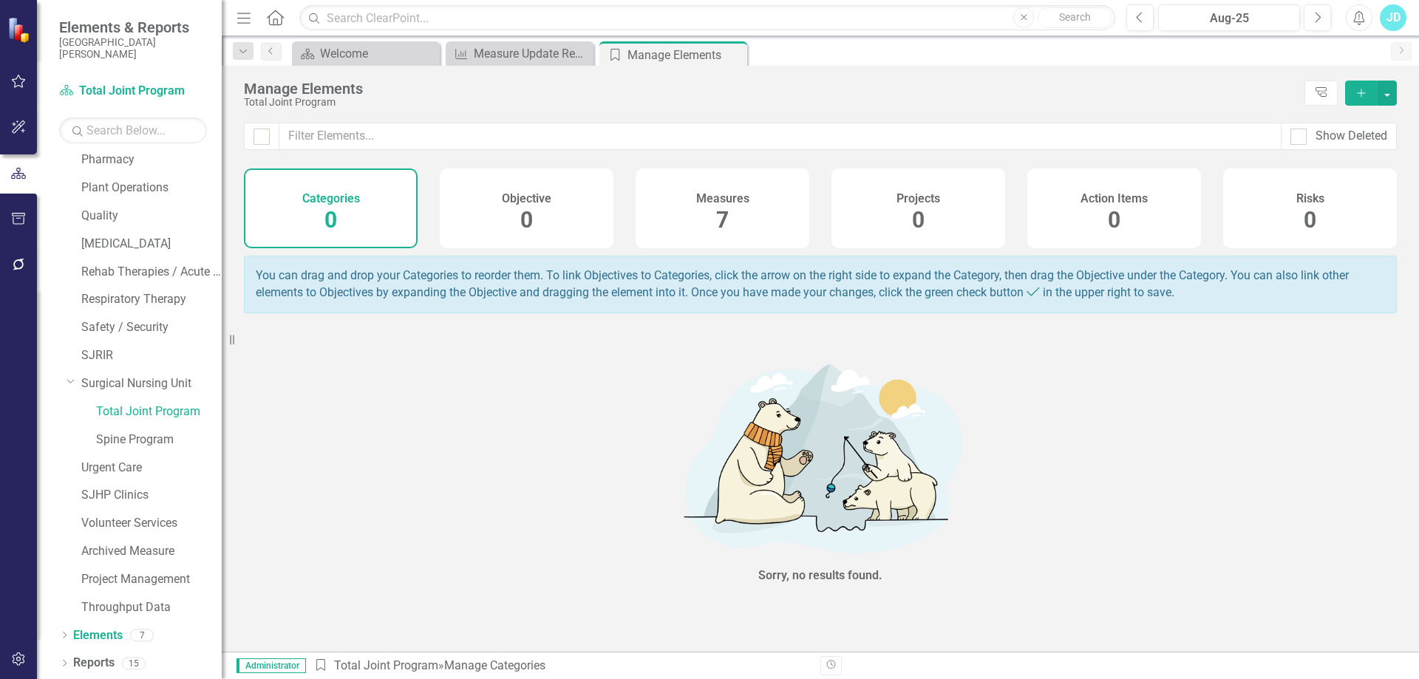
click at [742, 210] on div "Measures 7" at bounding box center [723, 209] width 174 height 80
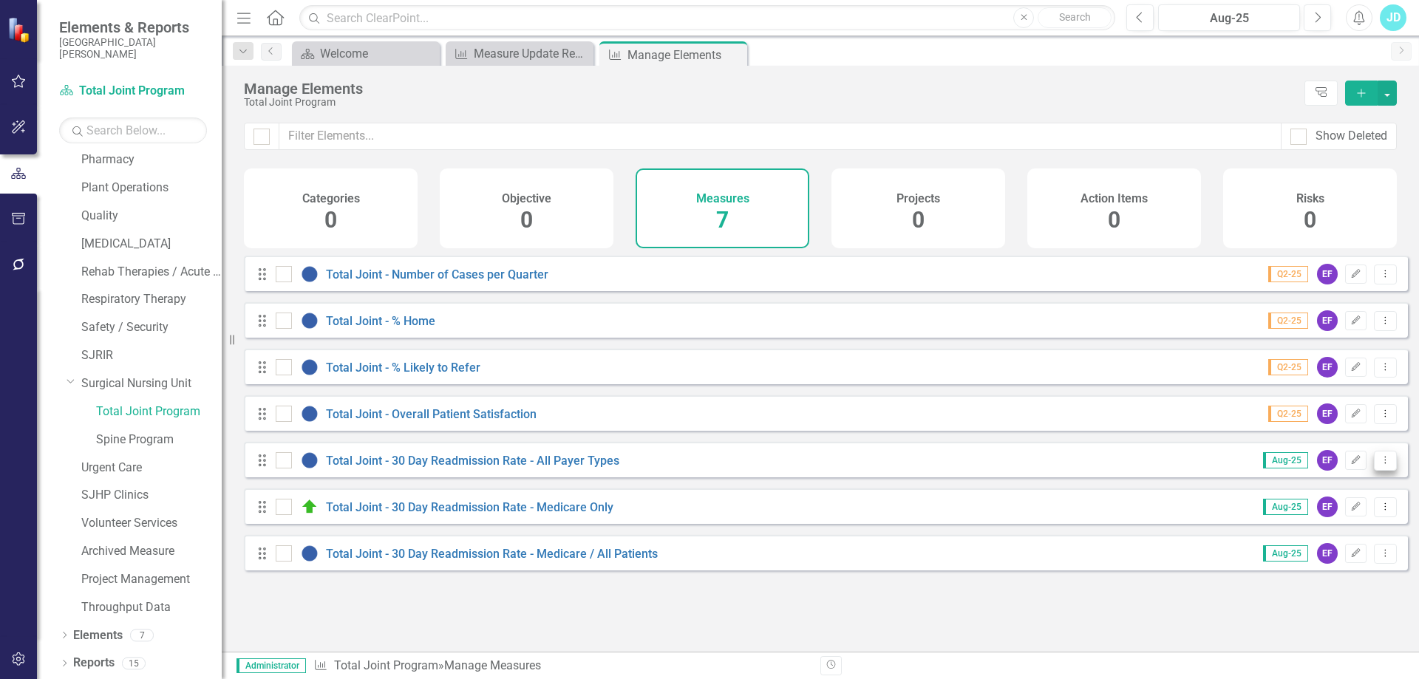
click at [1380, 465] on icon "Dropdown Menu" at bounding box center [1386, 460] width 13 height 10
click at [1315, 546] on link "Copy Duplicate Measure" at bounding box center [1318, 550] width 133 height 27
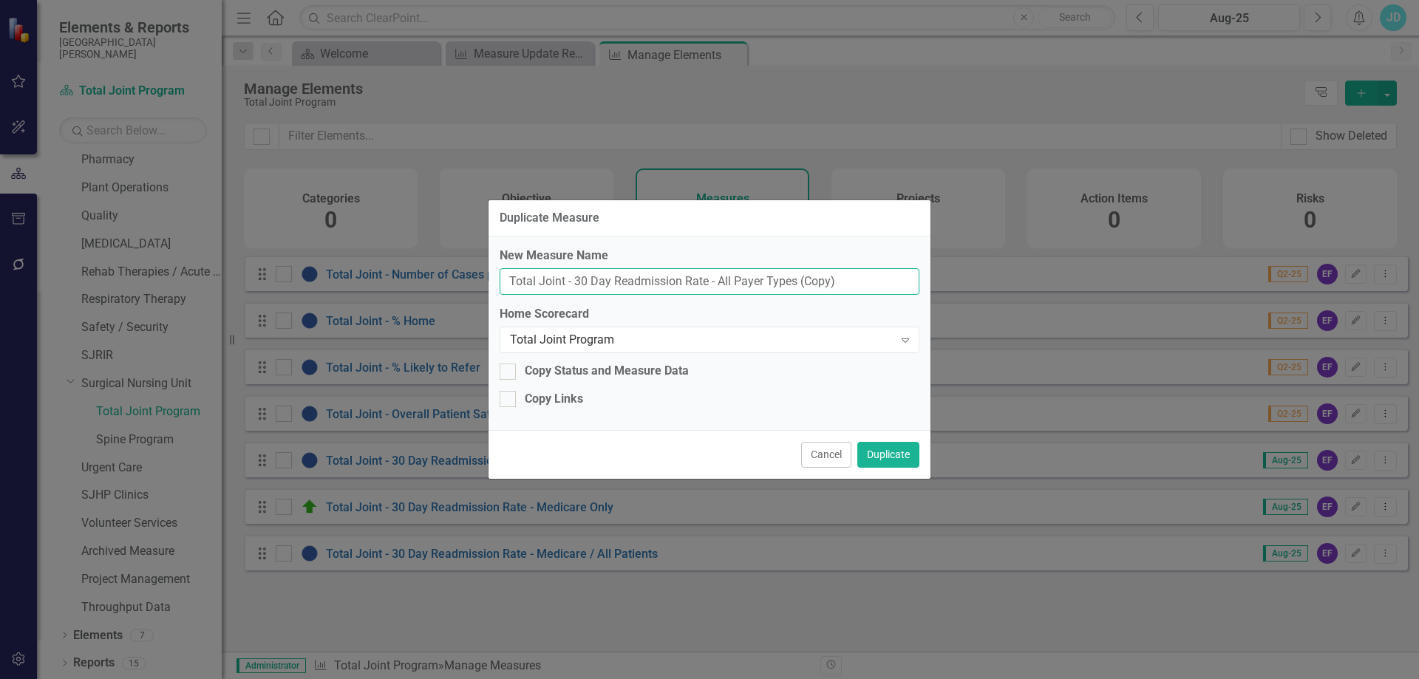
drag, startPoint x: 577, startPoint y: 277, endPoint x: 913, endPoint y: 270, distance: 336.5
click at [913, 270] on input "Total Joint - 30 Day Readmission Rate - All Payer Types (Copy)" at bounding box center [710, 281] width 420 height 27
type input "Total Joint - Patients admitted to Observation status"
click at [869, 457] on button "Duplicate" at bounding box center [889, 455] width 62 height 26
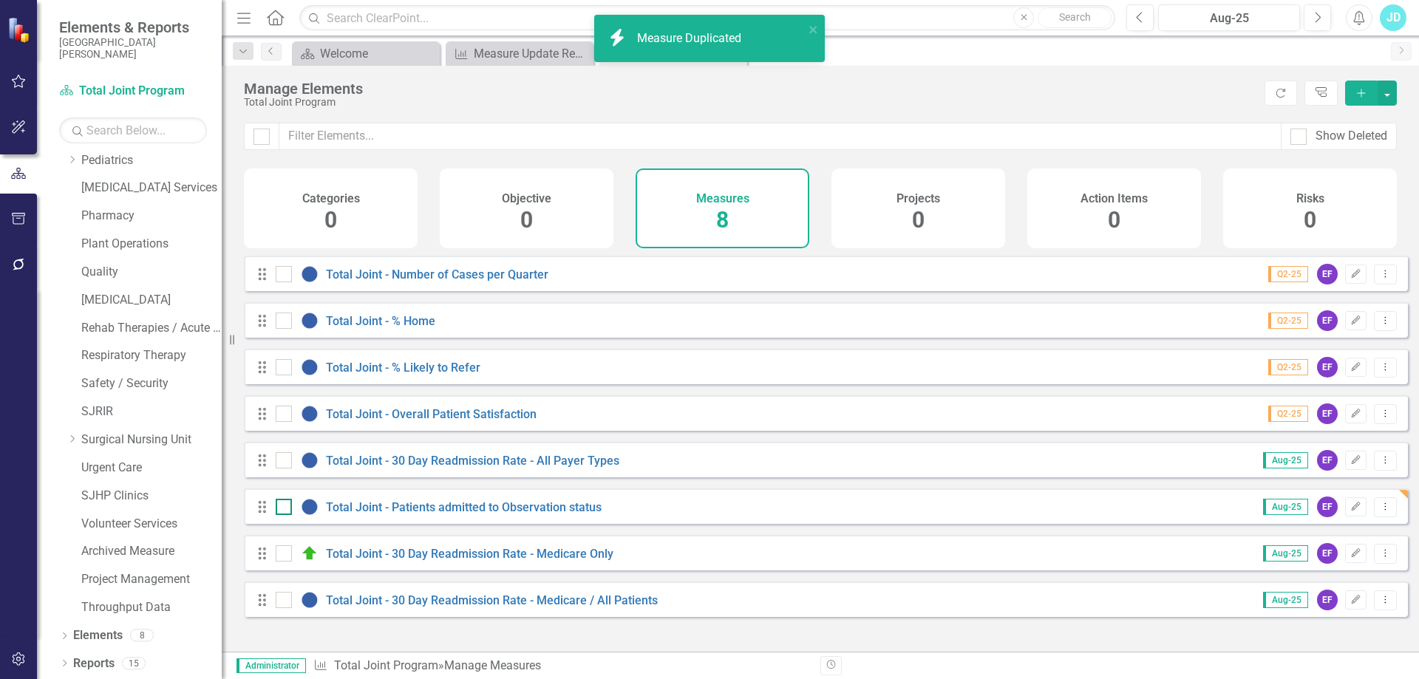
scroll to position [1042, 0]
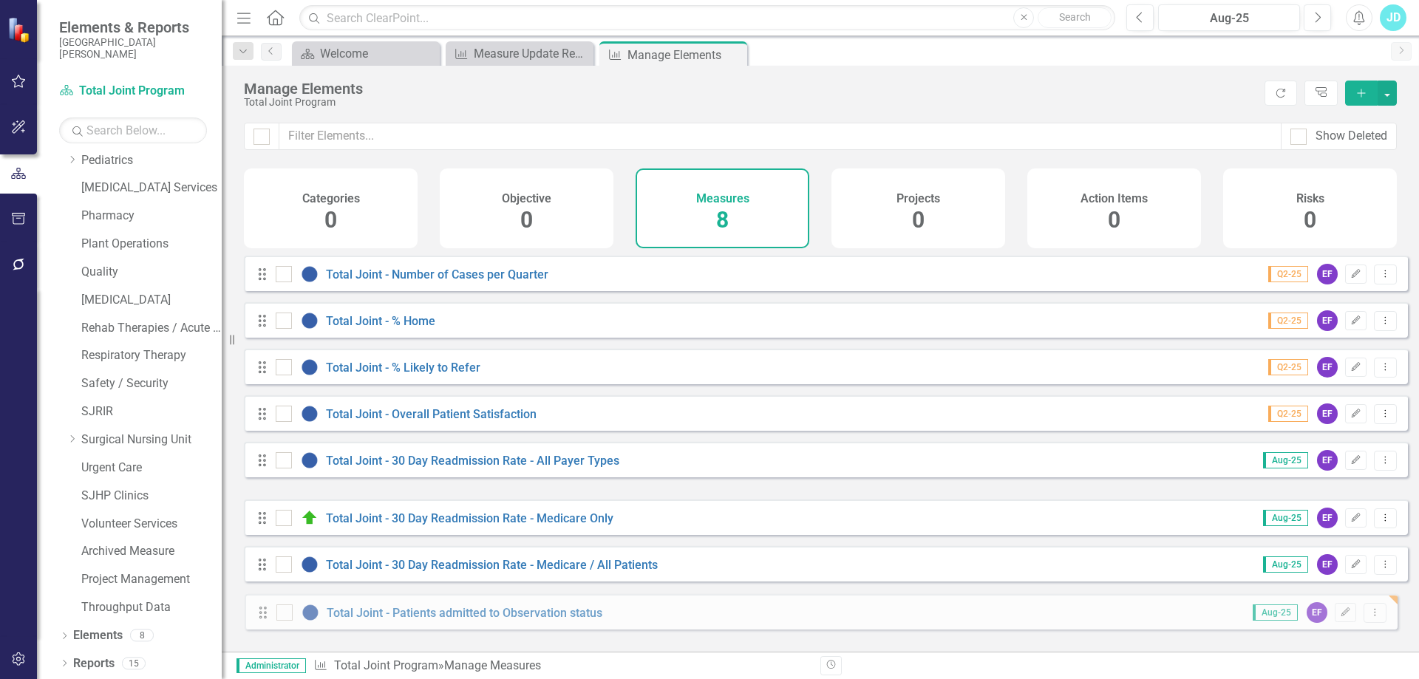
drag, startPoint x: 261, startPoint y: 528, endPoint x: 293, endPoint y: 614, distance: 91.7
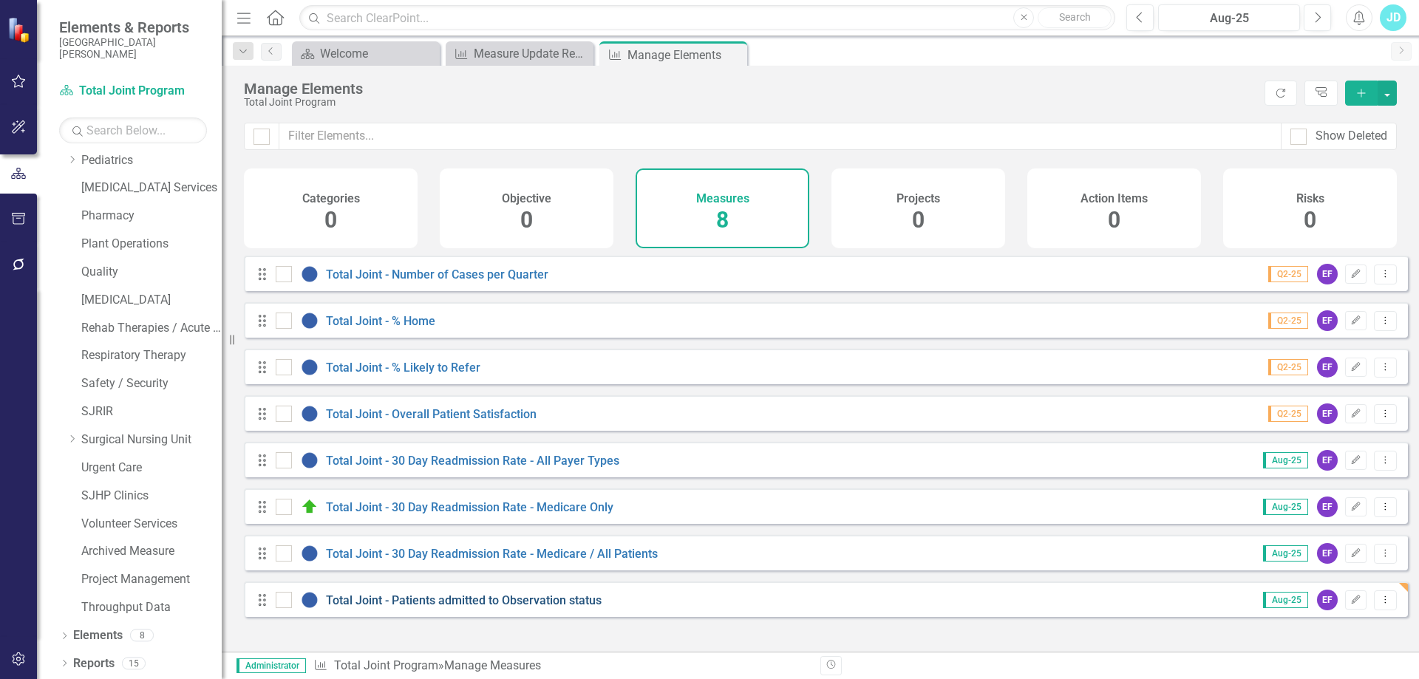
click at [387, 608] on link "Total Joint - Patients admitted to Observation status" at bounding box center [464, 601] width 276 height 14
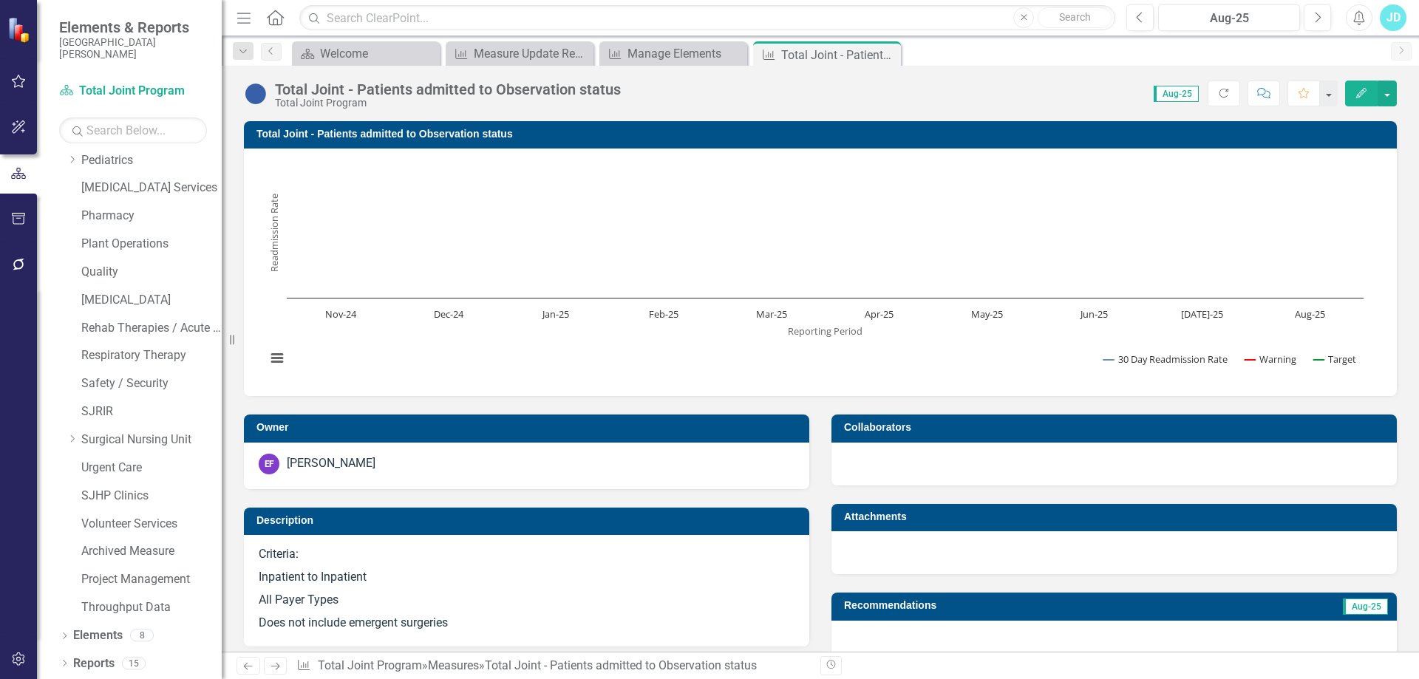
scroll to position [370, 0]
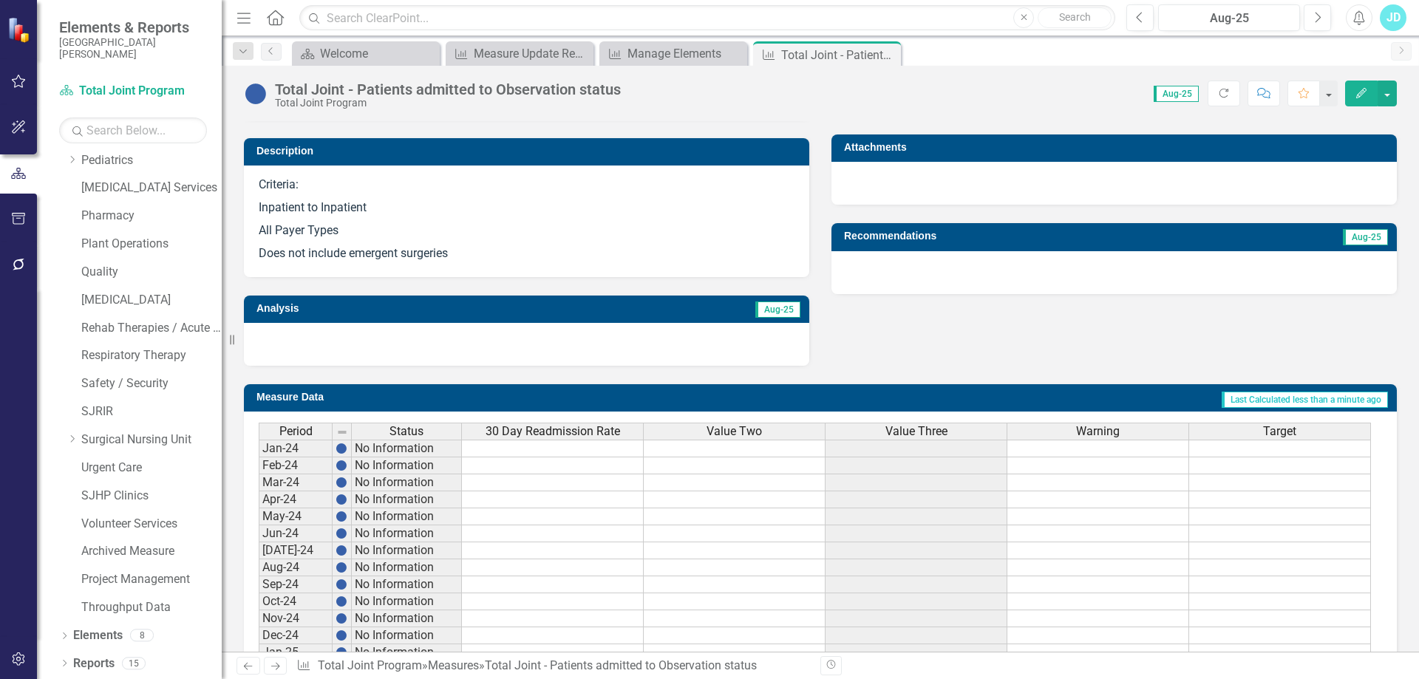
click at [422, 203] on p "Inpatient to Inpatient" at bounding box center [527, 208] width 536 height 23
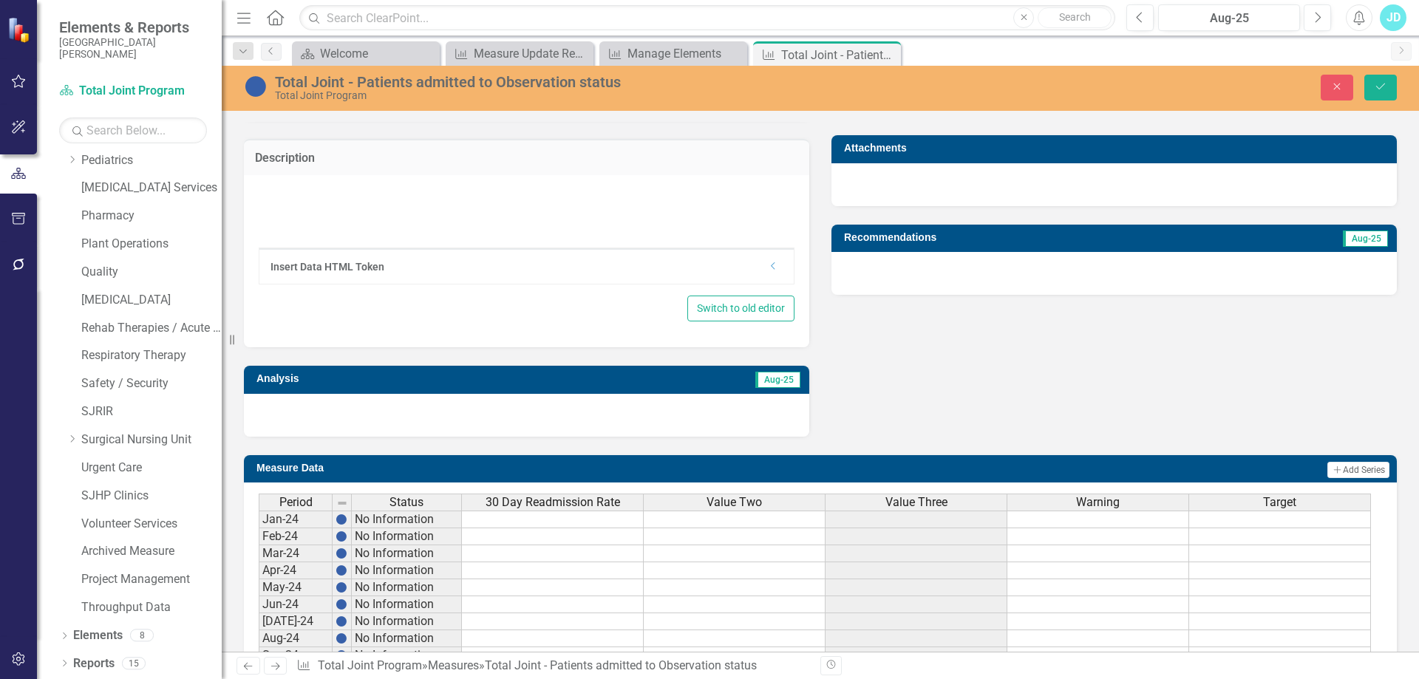
type textarea "<p>Criteria:</p> <p>Inpatient to Inpatient</p> <p>All Payer Types</p> <p>Does n…"
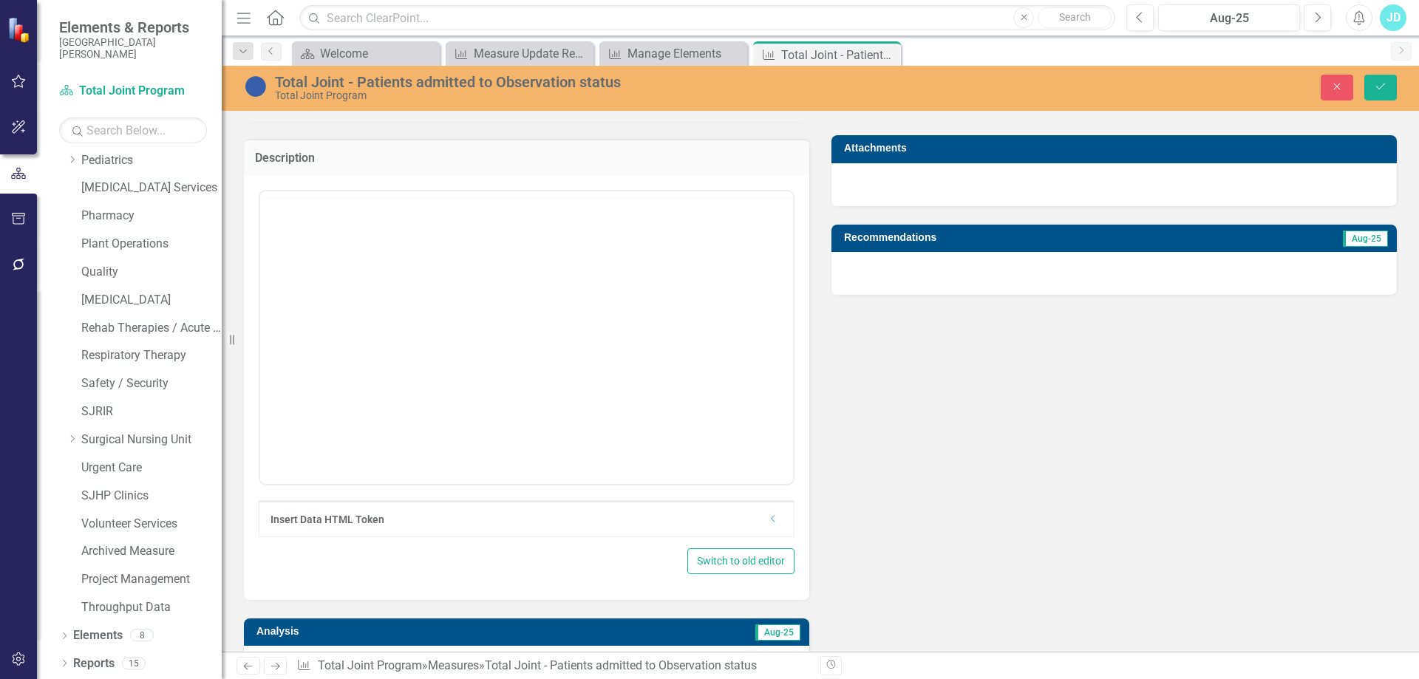
scroll to position [0, 0]
click at [463, 288] on p "All Payer Types" at bounding box center [527, 297] width 526 height 18
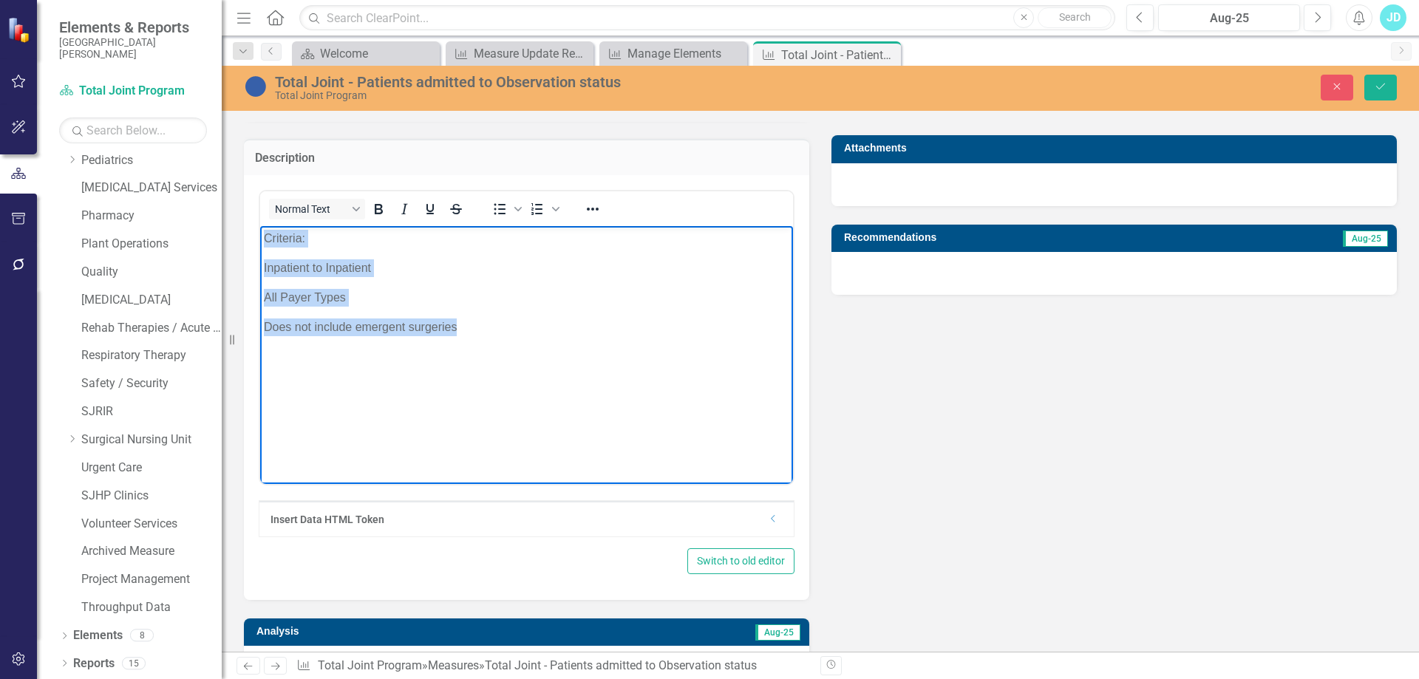
drag, startPoint x: 265, startPoint y: 240, endPoint x: 508, endPoint y: 347, distance: 265.8
click at [506, 347] on body "Criteria: Inpatient to Inpatient All Payer Types Does not include emergent surg…" at bounding box center [526, 336] width 533 height 222
paste body "Rich Text Area. Press ALT-0 for help."
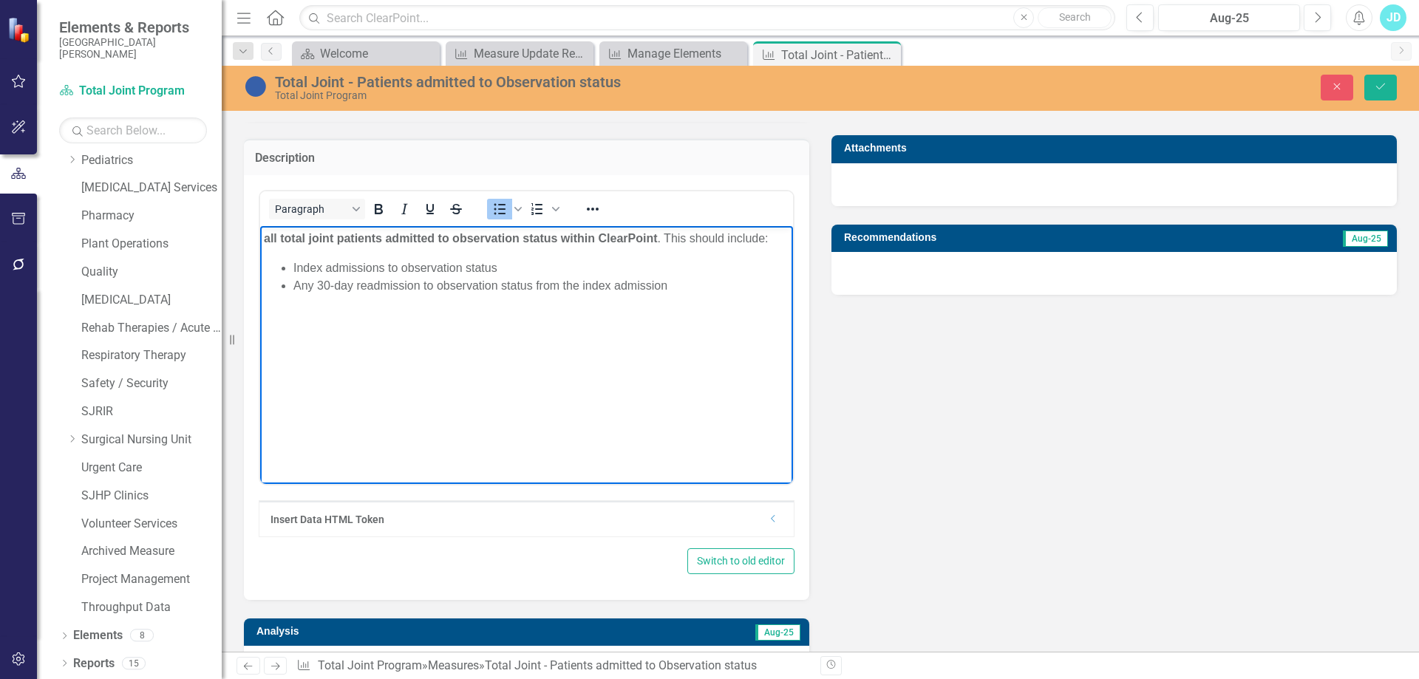
click at [268, 234] on strong "all total joint patients admitted to observation status within ClearPoint" at bounding box center [461, 237] width 394 height 13
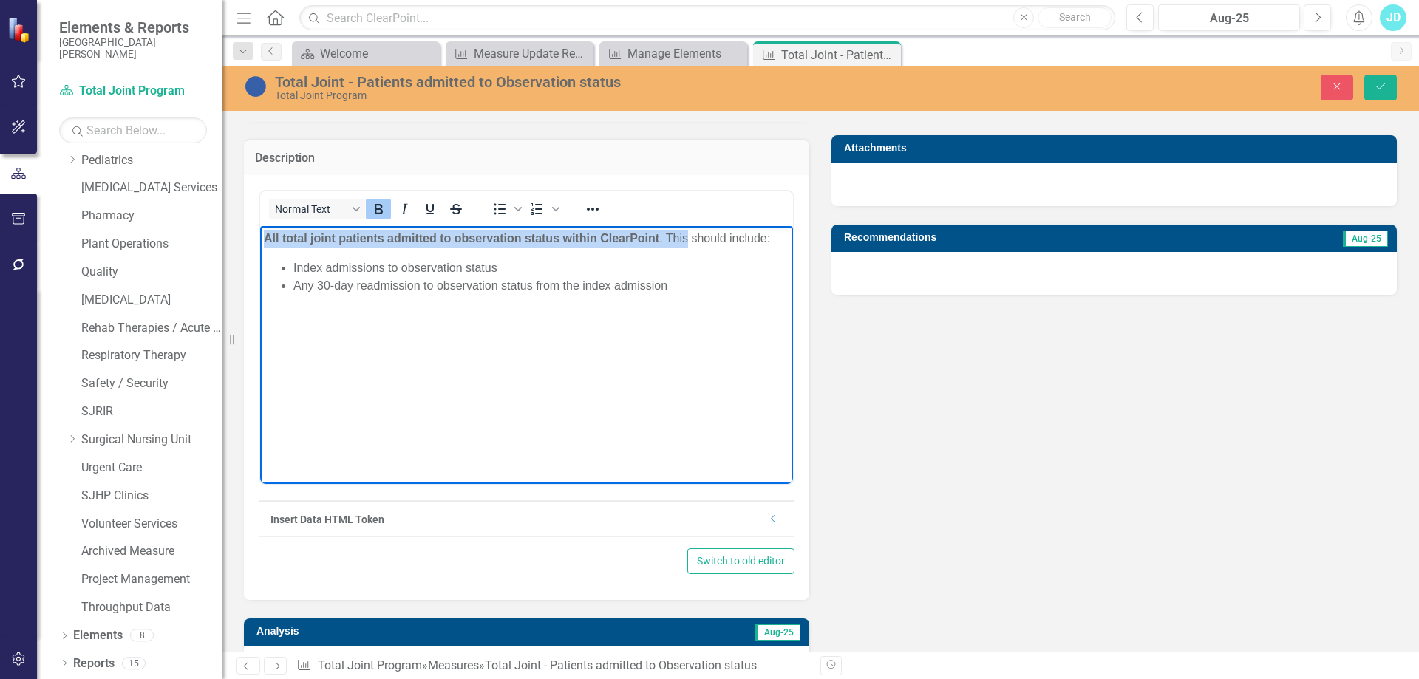
drag, startPoint x: 266, startPoint y: 235, endPoint x: 691, endPoint y: 236, distance: 424.4
click at [691, 236] on p "All total joint patients admitted to observation status within ClearPoint . Thi…" at bounding box center [527, 238] width 526 height 18
click at [375, 209] on icon "Bold" at bounding box center [379, 209] width 18 height 18
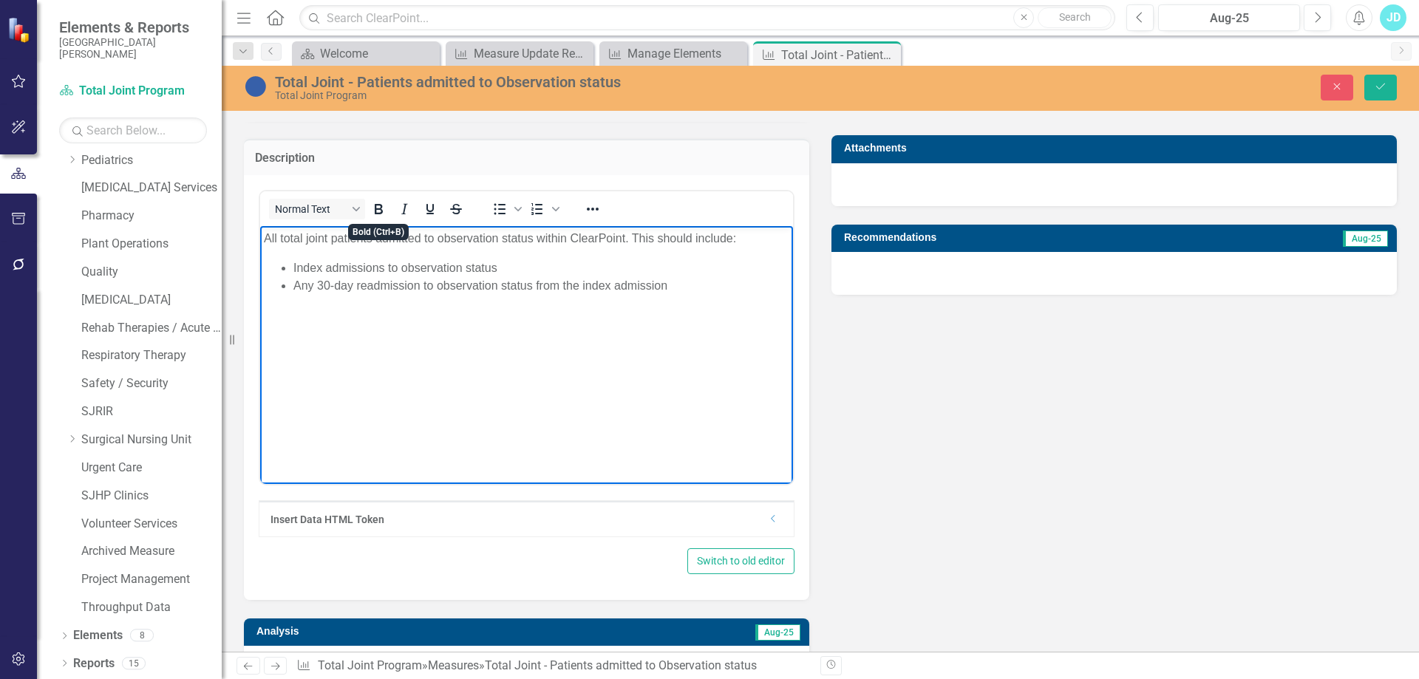
click at [612, 269] on li "Index admissions to observation status" at bounding box center [541, 268] width 496 height 18
click at [633, 239] on p "All total joint patients admitted to observation status within ClearPoint . Thi…" at bounding box center [527, 238] width 526 height 18
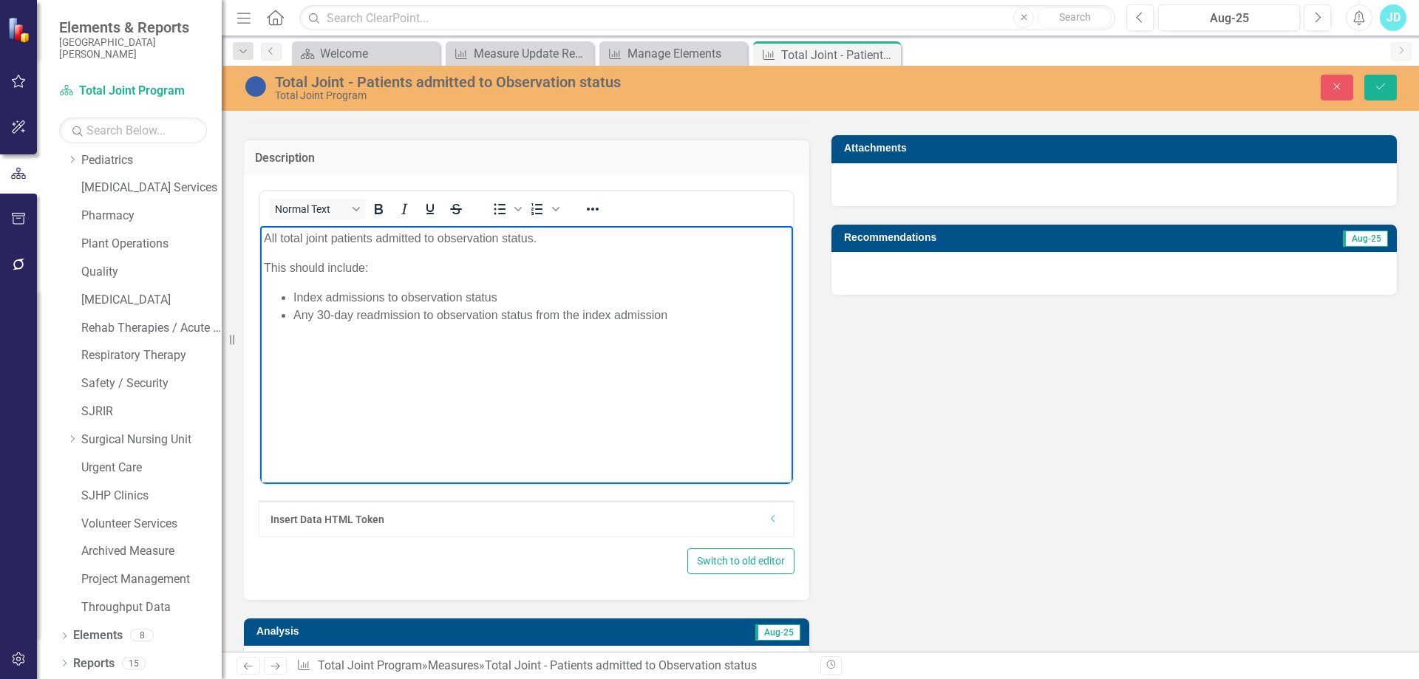
click at [329, 265] on p "This should include:" at bounding box center [527, 268] width 526 height 18
click at [326, 268] on p "This include:" at bounding box center [527, 268] width 526 height 18
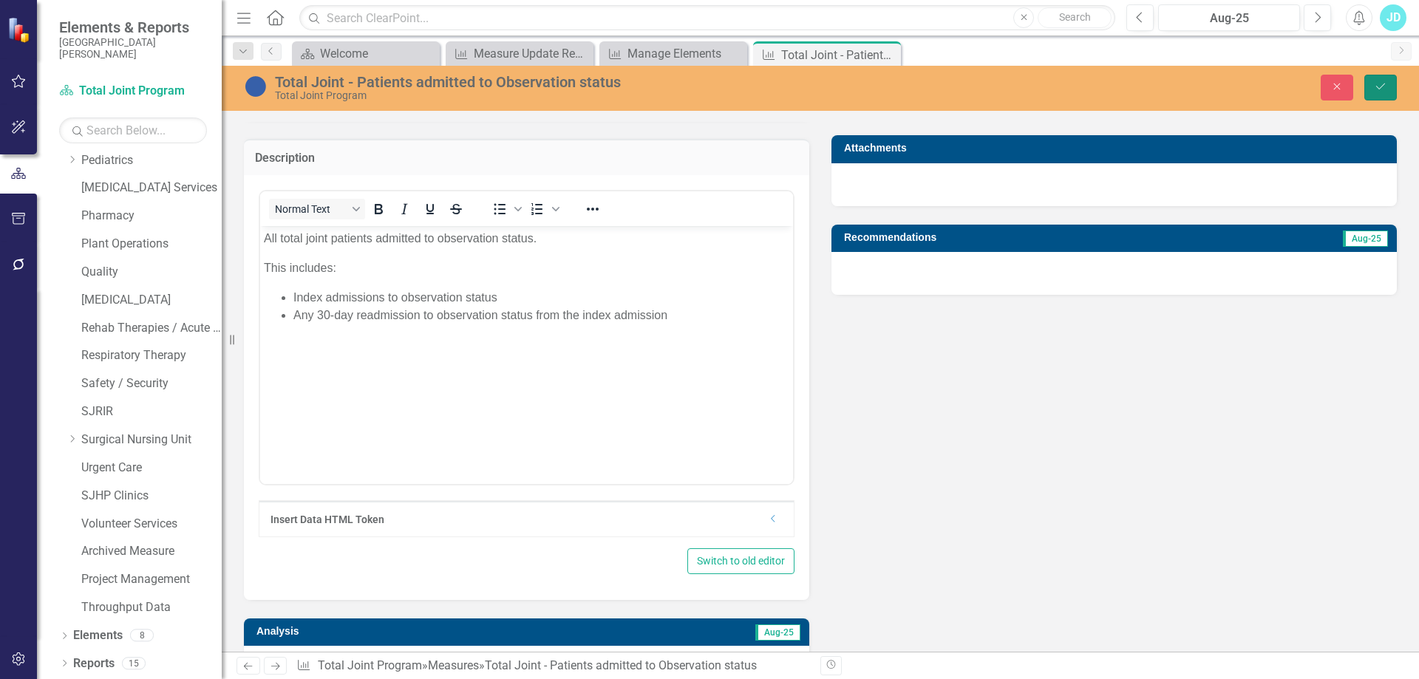
click at [1385, 87] on icon "Save" at bounding box center [1380, 86] width 13 height 10
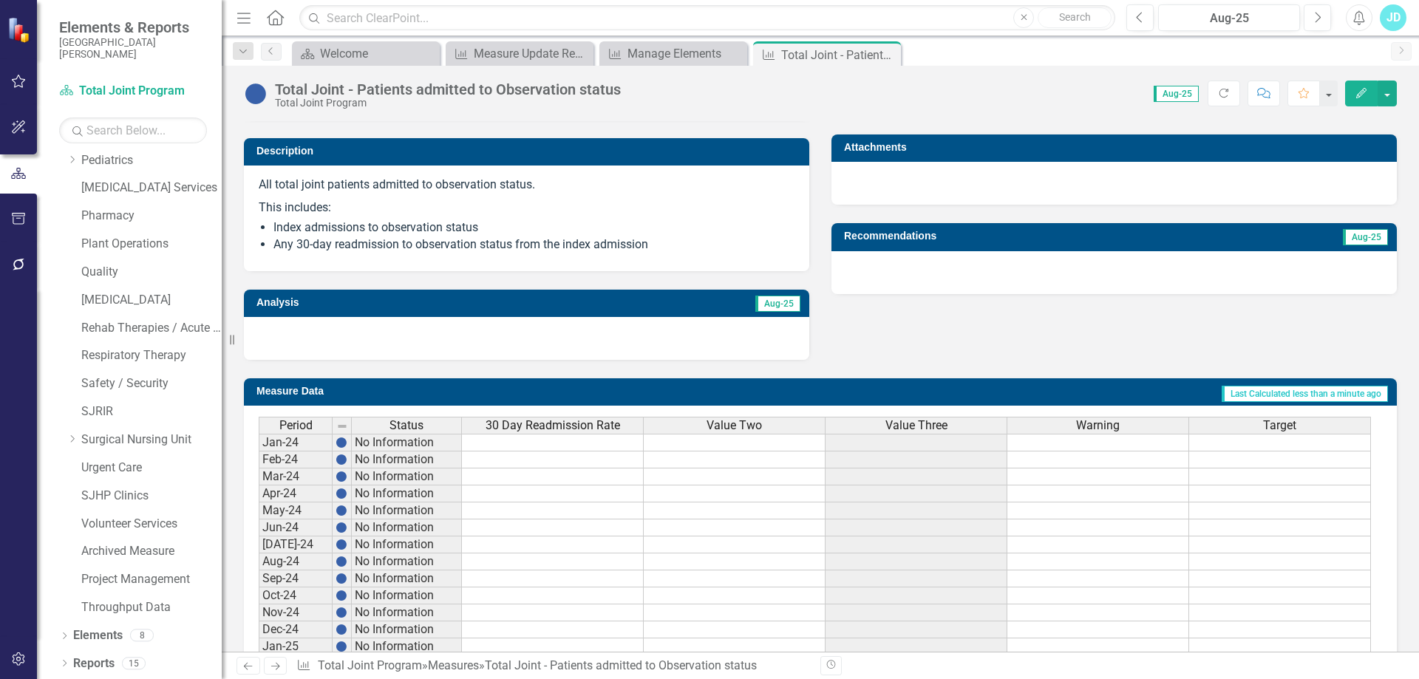
scroll to position [597, 0]
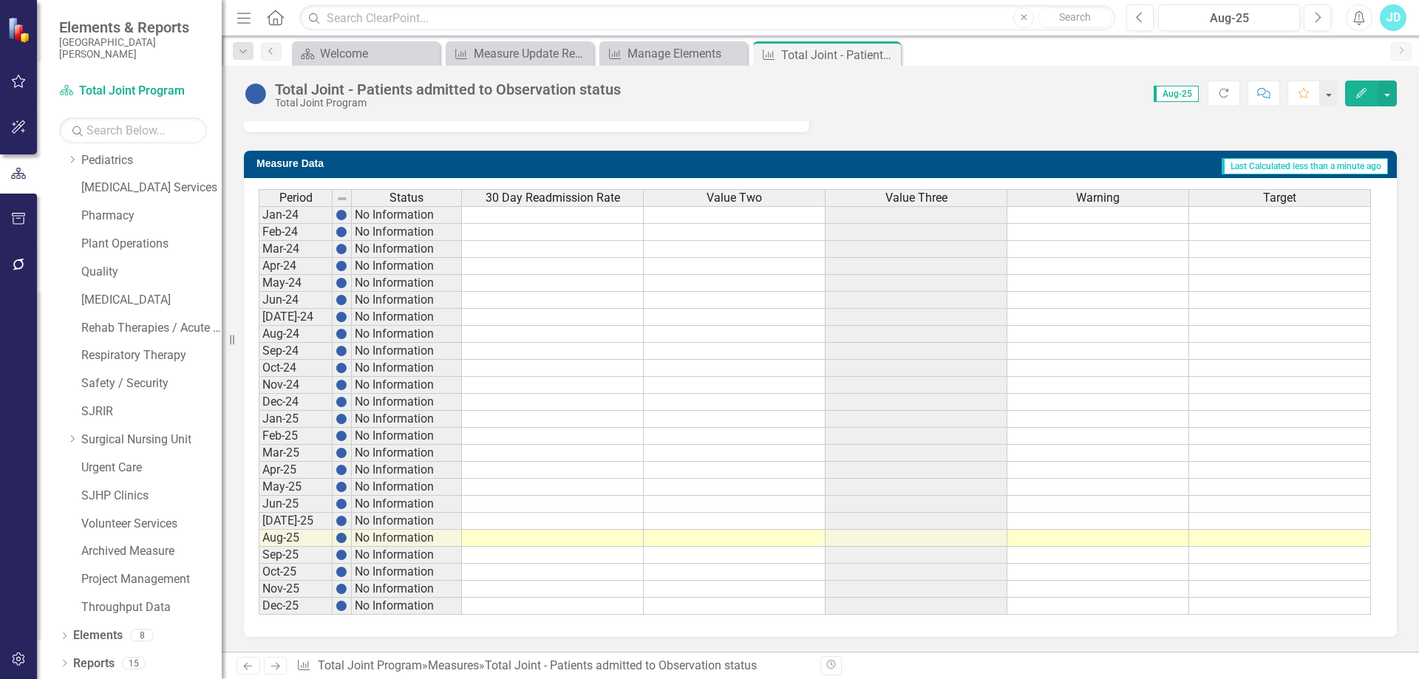
click at [569, 196] on span "30 Day Readmission Rate" at bounding box center [553, 197] width 135 height 13
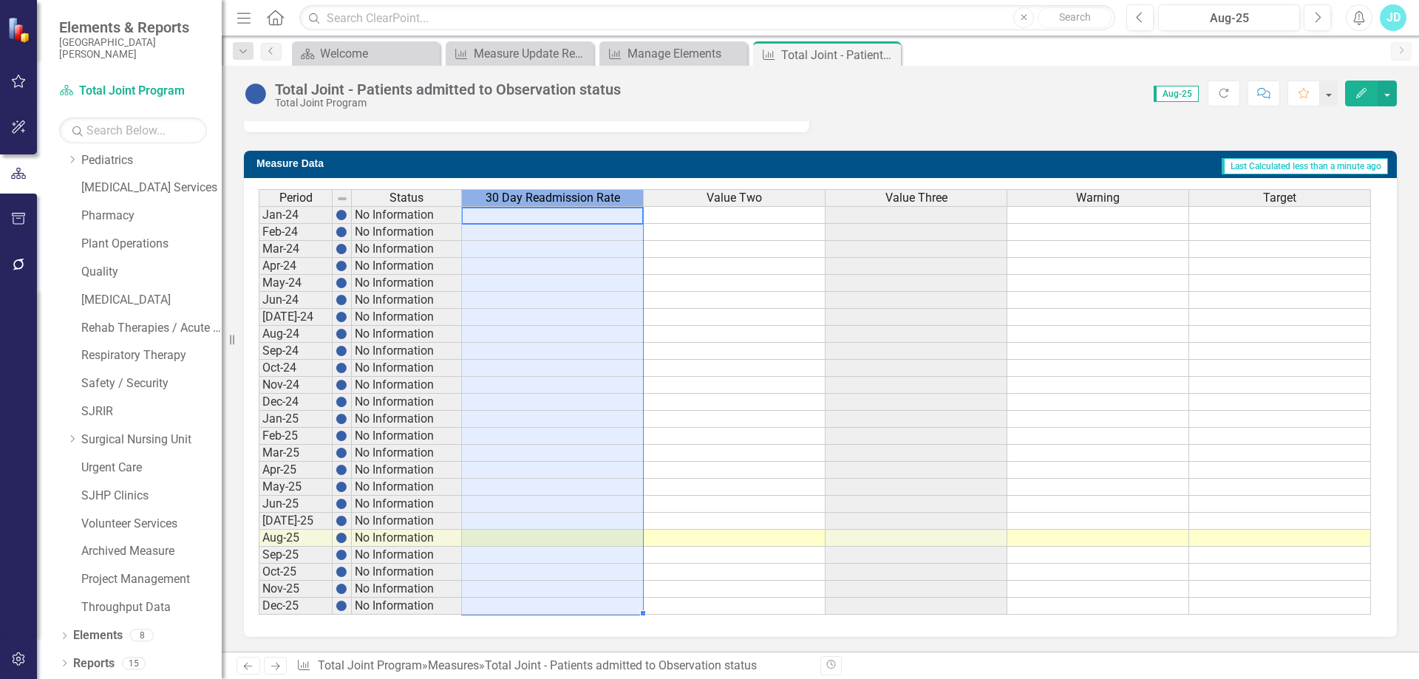
click at [569, 196] on span "30 Day Readmission Rate" at bounding box center [553, 197] width 135 height 13
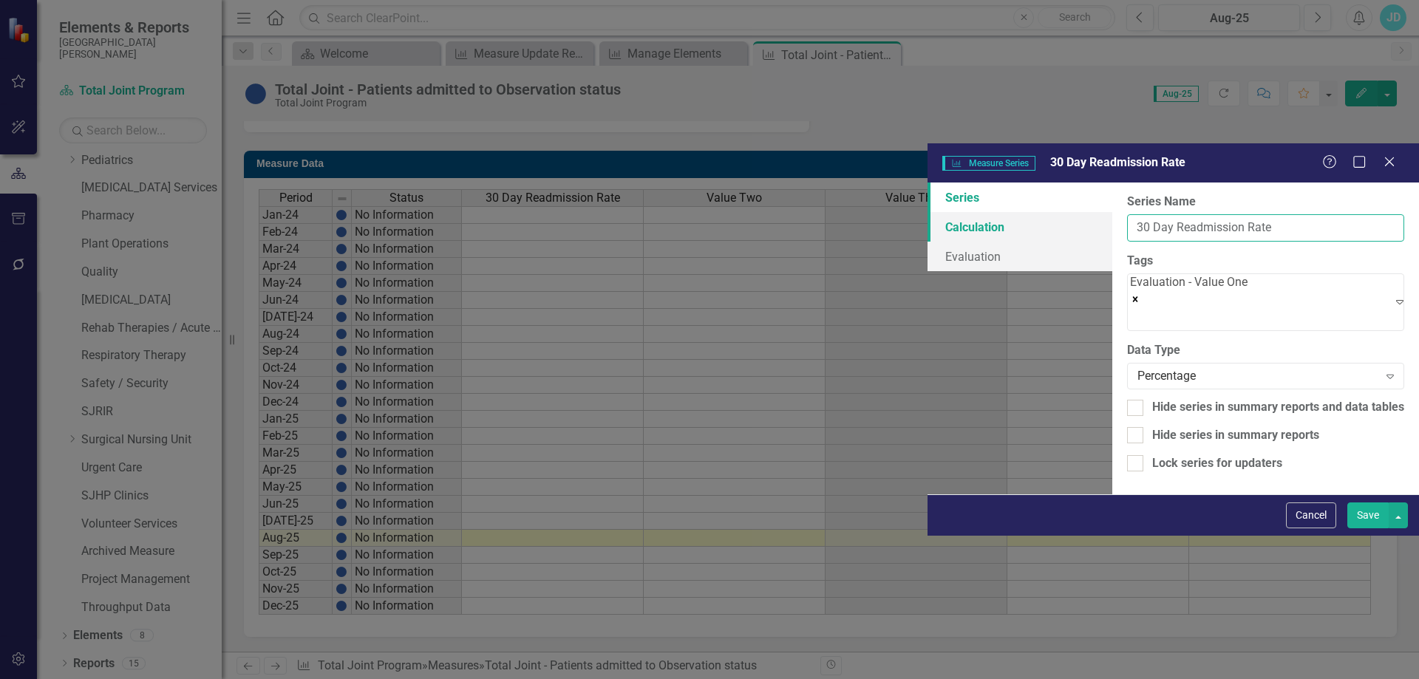
drag, startPoint x: 680, startPoint y: 86, endPoint x: 481, endPoint y: 86, distance: 199.6
click at [928, 183] on div "Series Calculation Evaluation From this page, you can edit the name, type, and …" at bounding box center [1174, 338] width 492 height 311
type input "N"
click at [1130, 294] on icon "Remove [object Object]" at bounding box center [1135, 299] width 10 height 10
type input "# of Index admissions to obs status"
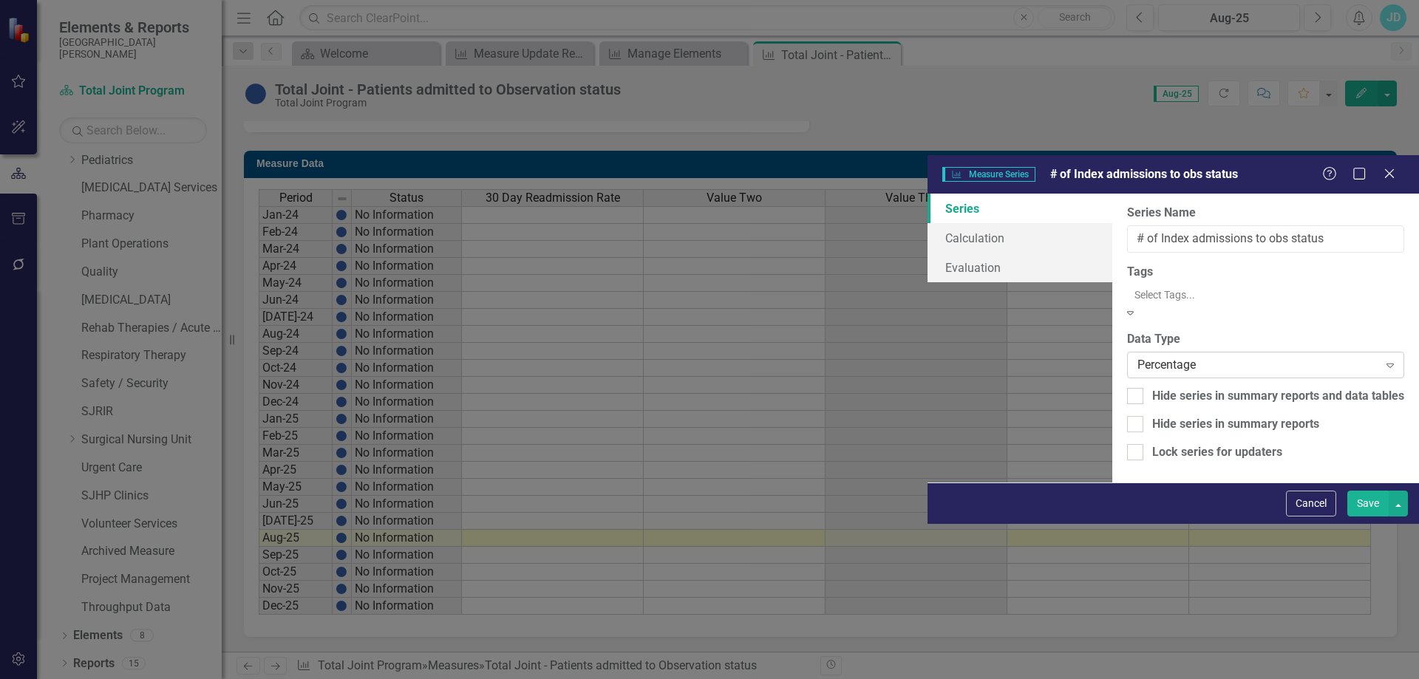
click at [1138, 356] on div "Percentage" at bounding box center [1258, 364] width 241 height 17
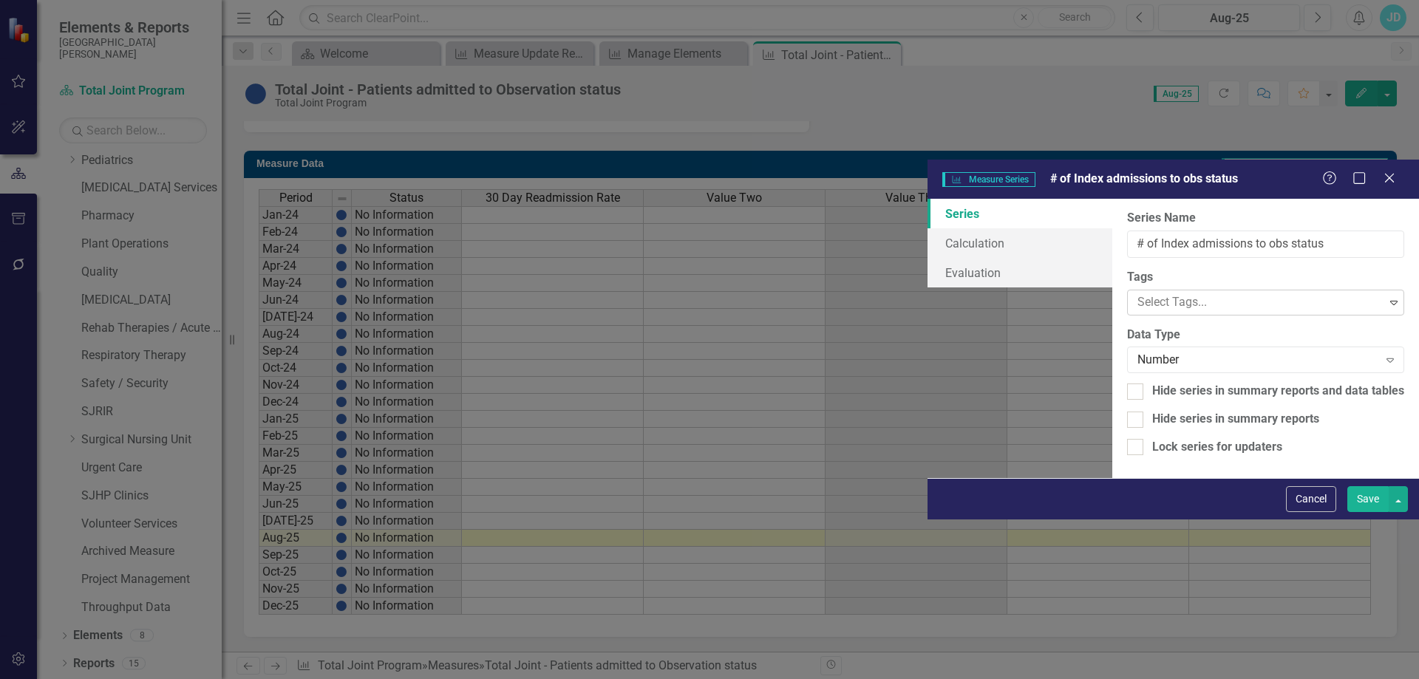
click at [1369, 512] on button "Save" at bounding box center [1368, 499] width 41 height 26
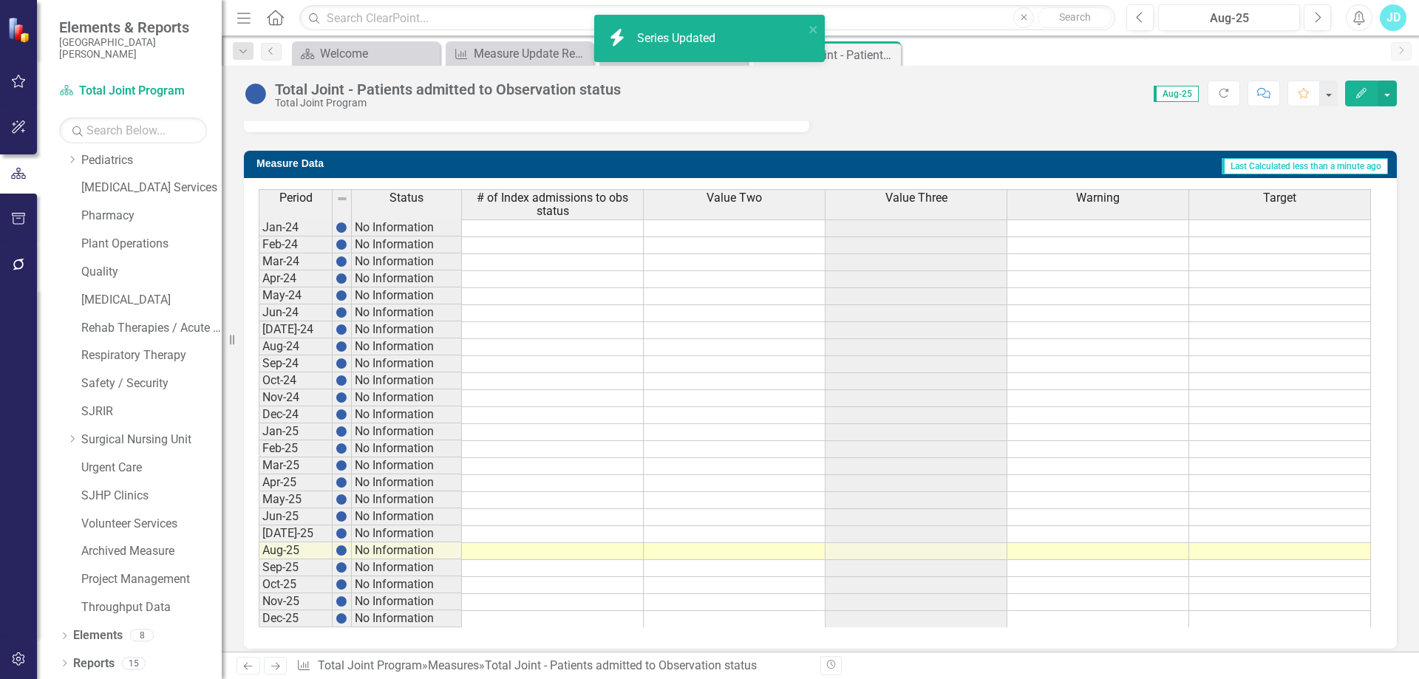
click at [744, 203] on span "Value Two" at bounding box center [734, 197] width 55 height 13
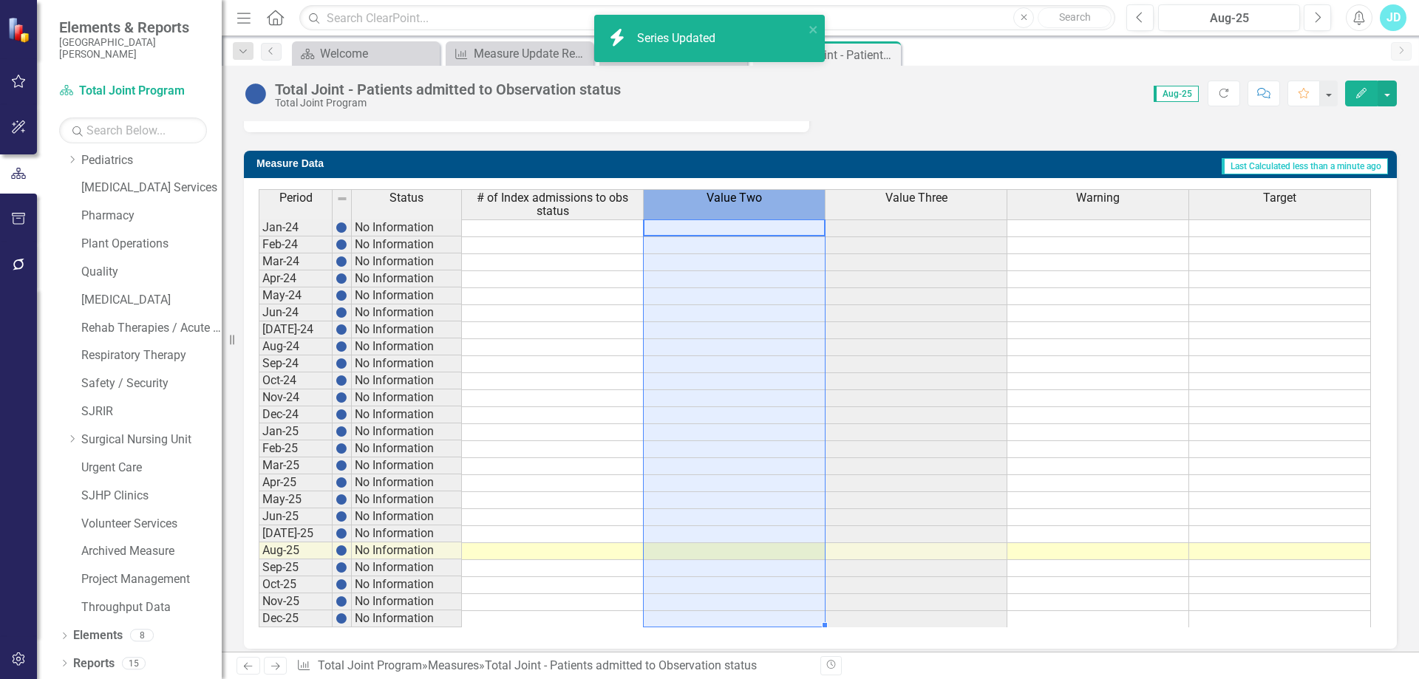
click at [744, 203] on span "Value Two" at bounding box center [734, 197] width 55 height 13
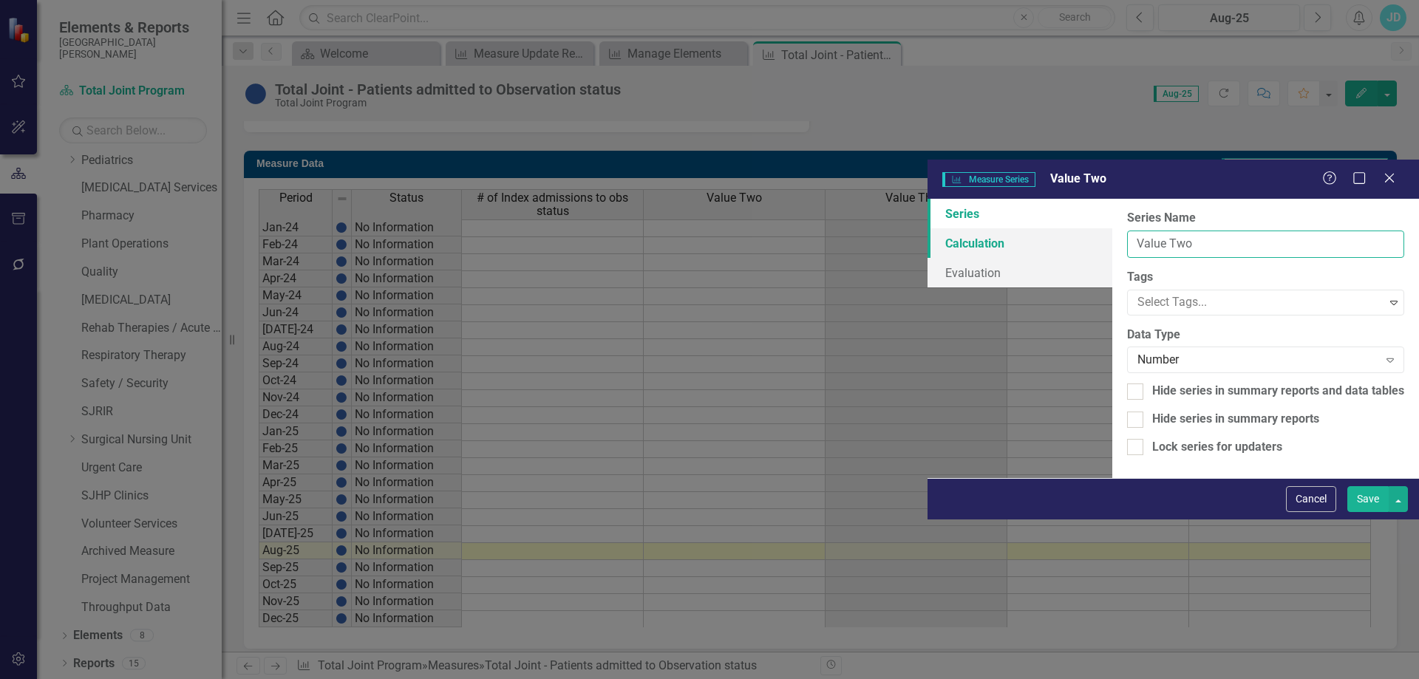
drag, startPoint x: 625, startPoint y: 79, endPoint x: 509, endPoint y: 75, distance: 116.2
click at [928, 199] on div "Series Calculation Evaluation From this page, you can edit the name, type, and …" at bounding box center [1174, 338] width 492 height 279
type input "# of 30 day readmissions to obs status"
click at [1374, 512] on button "Save" at bounding box center [1368, 499] width 41 height 26
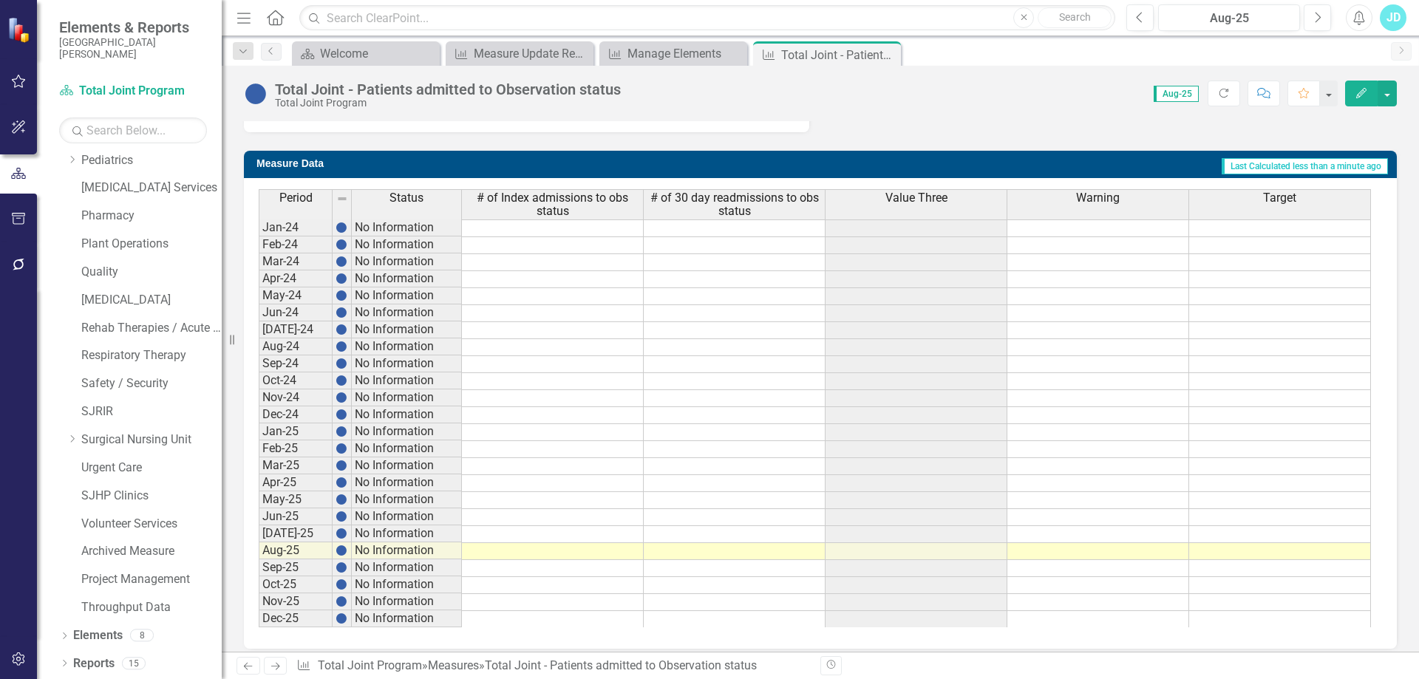
click at [899, 206] on div "Value Three" at bounding box center [916, 198] width 181 height 16
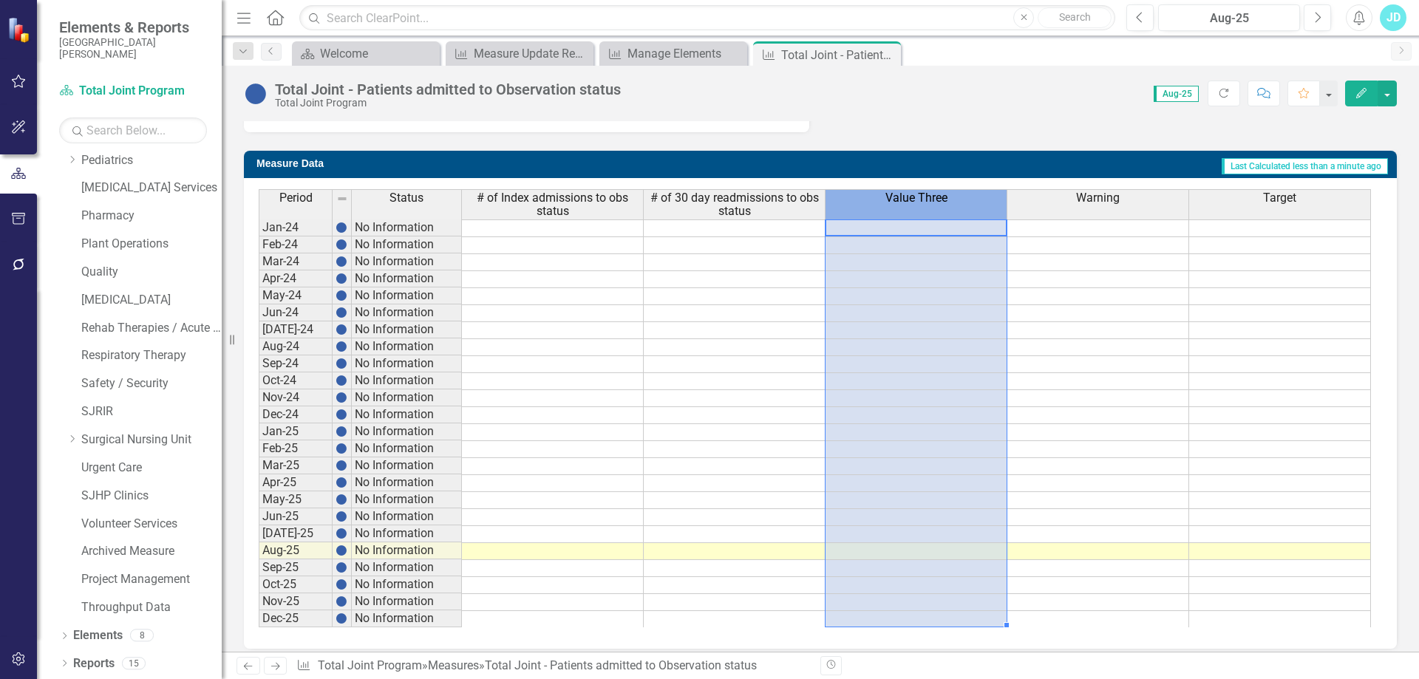
click at [899, 206] on div "Value Three" at bounding box center [916, 198] width 181 height 16
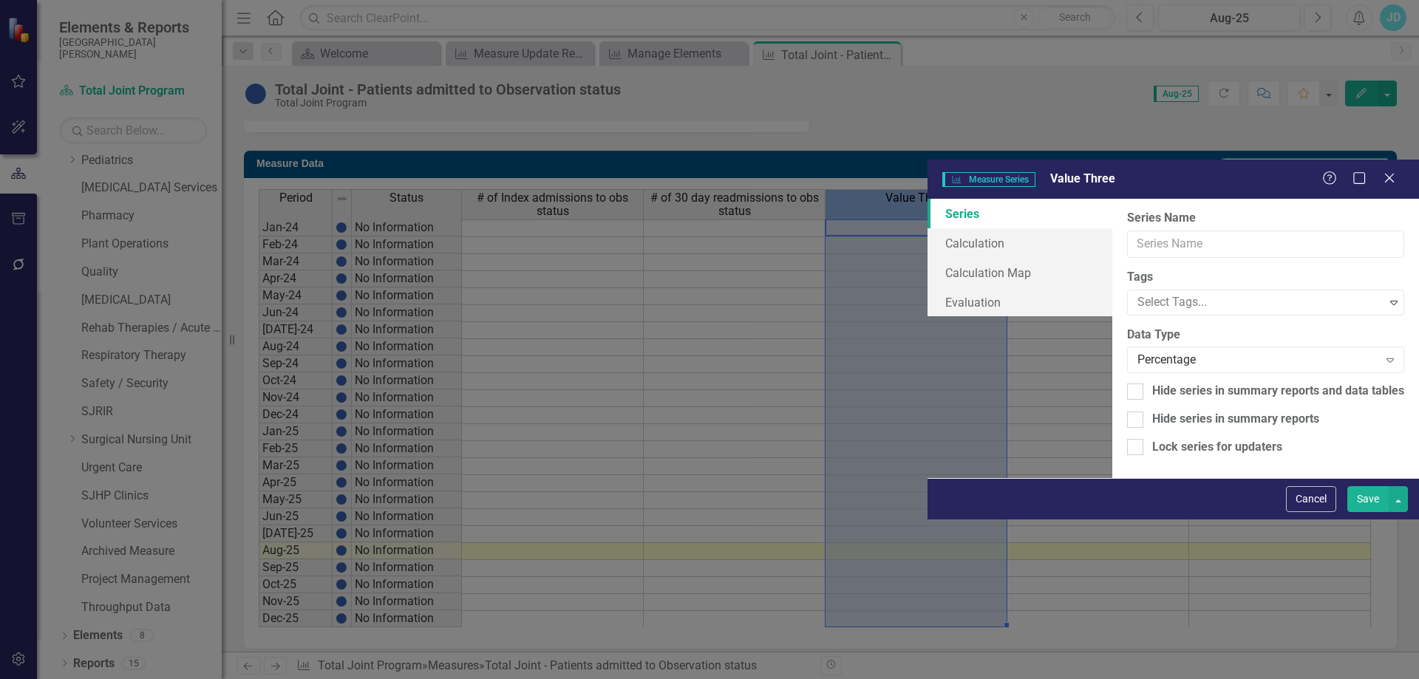
type input "Value Three"
checkbox input "true"
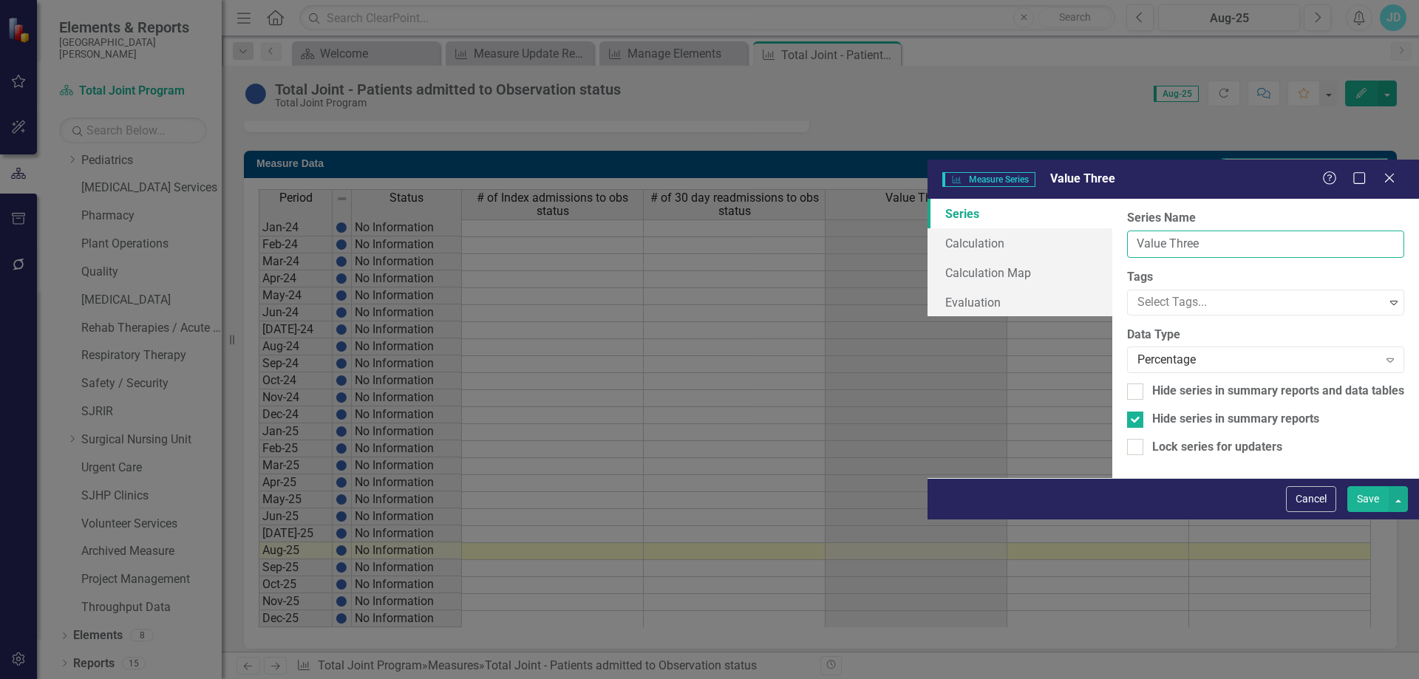
drag, startPoint x: 663, startPoint y: 81, endPoint x: 532, endPoint y: 84, distance: 130.9
click at [1127, 231] on input "Value Three" at bounding box center [1265, 244] width 277 height 27
type input "Total patients admitted to obs status"
click at [1138, 352] on div "Percentage" at bounding box center [1258, 360] width 241 height 17
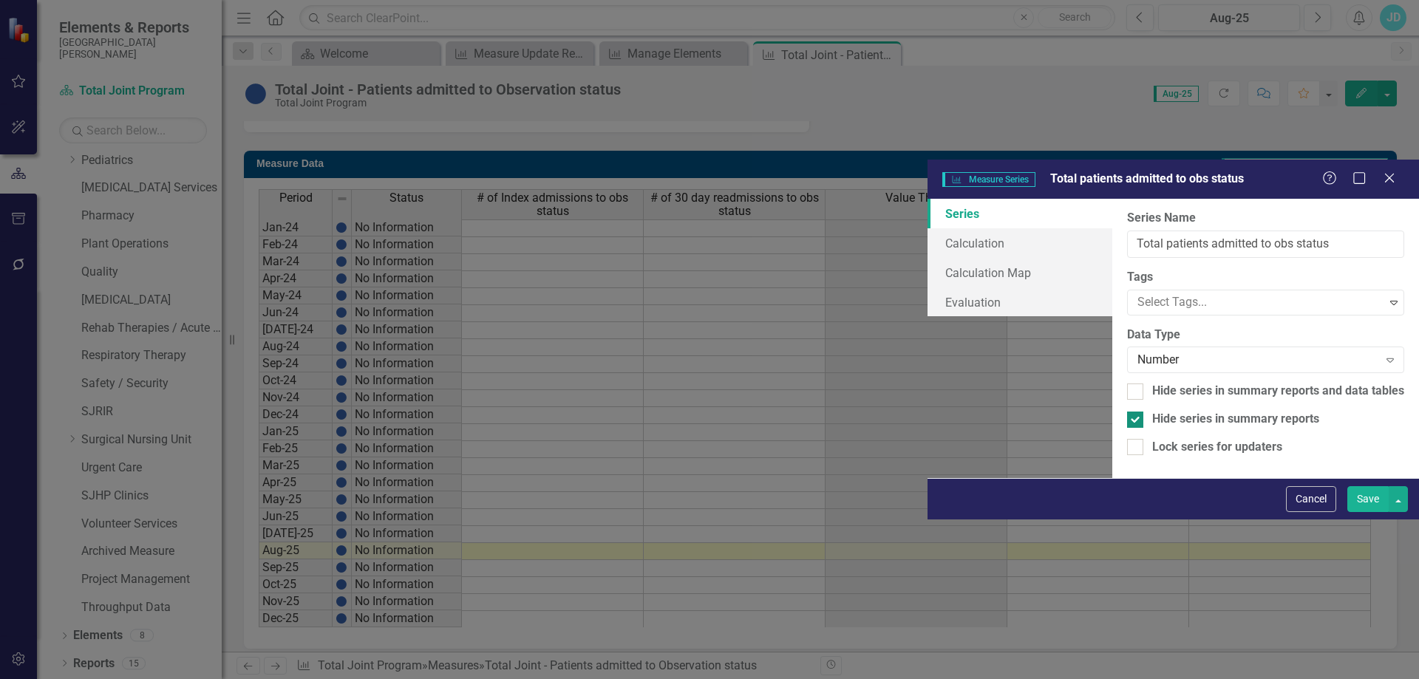
click at [1127, 412] on input "Hide series in summary reports" at bounding box center [1132, 417] width 10 height 10
checkbox input "false"
click at [1132, 293] on div at bounding box center [1259, 303] width 254 height 20
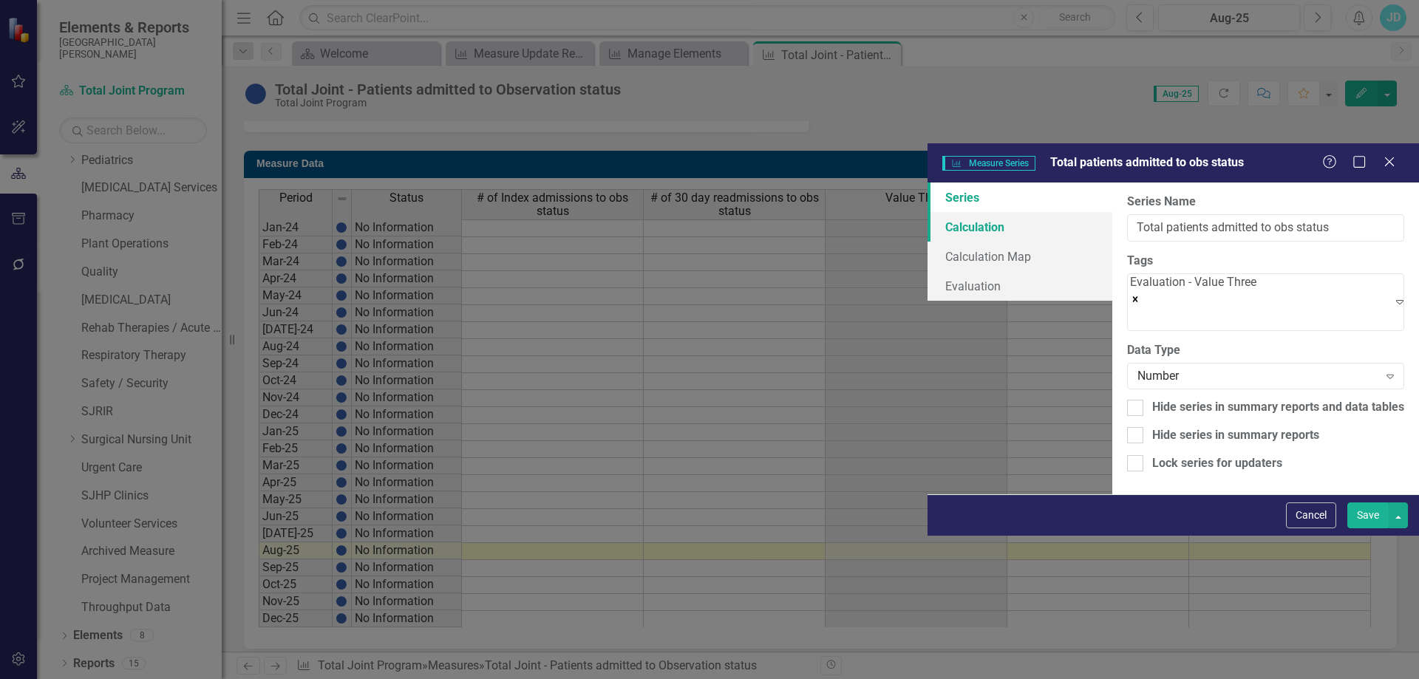
click at [928, 212] on link "Calculation" at bounding box center [1020, 227] width 185 height 30
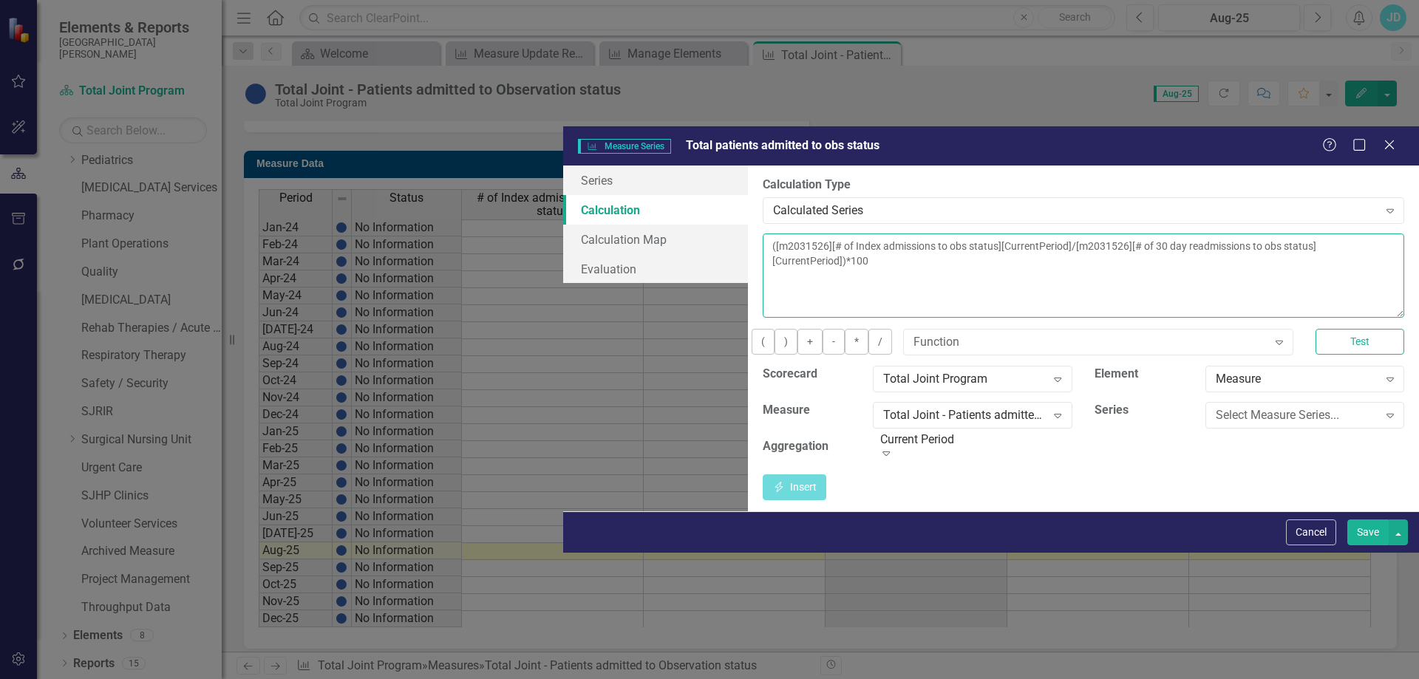
drag, startPoint x: 691, startPoint y: 129, endPoint x: 520, endPoint y: 114, distance: 172.2
click at [748, 166] on div "By default, series in ClearPoint are not calculated. So, if you leave the form …" at bounding box center [1083, 339] width 671 height 346
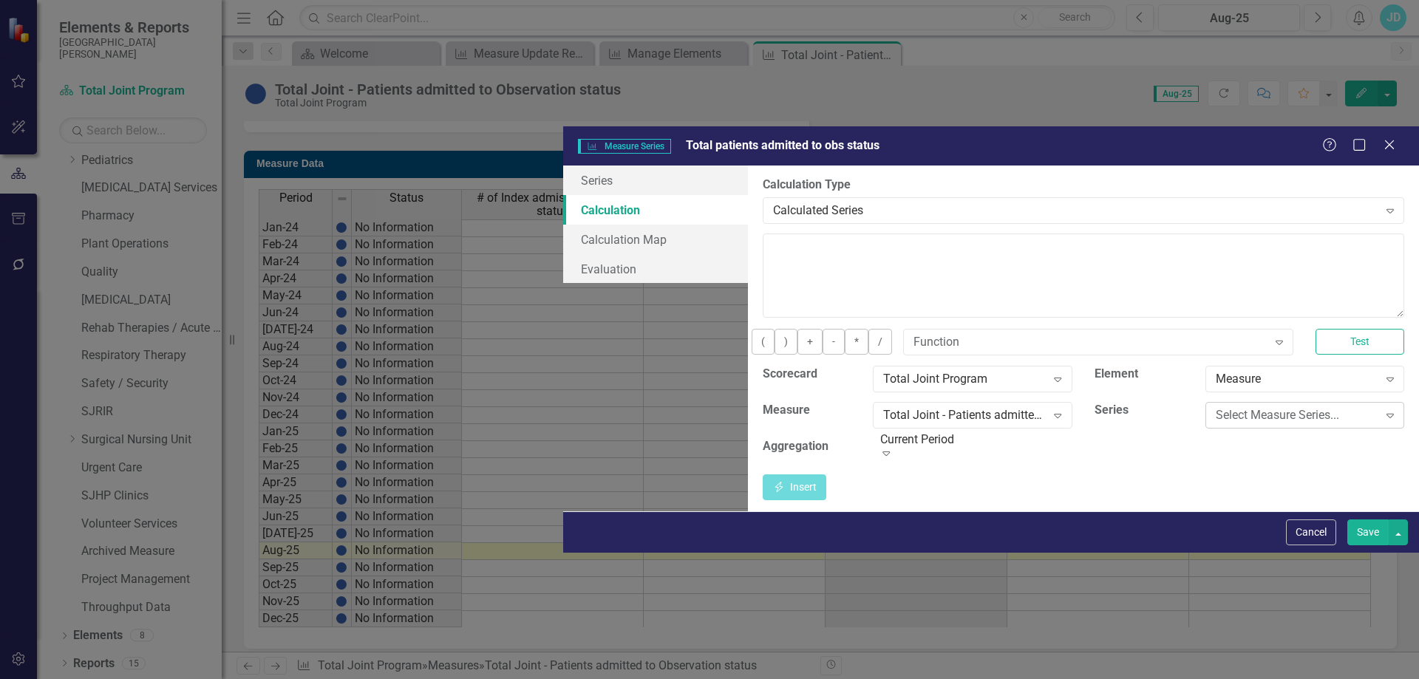
click at [1246, 407] on div "Select Measure Series..." at bounding box center [1297, 415] width 163 height 17
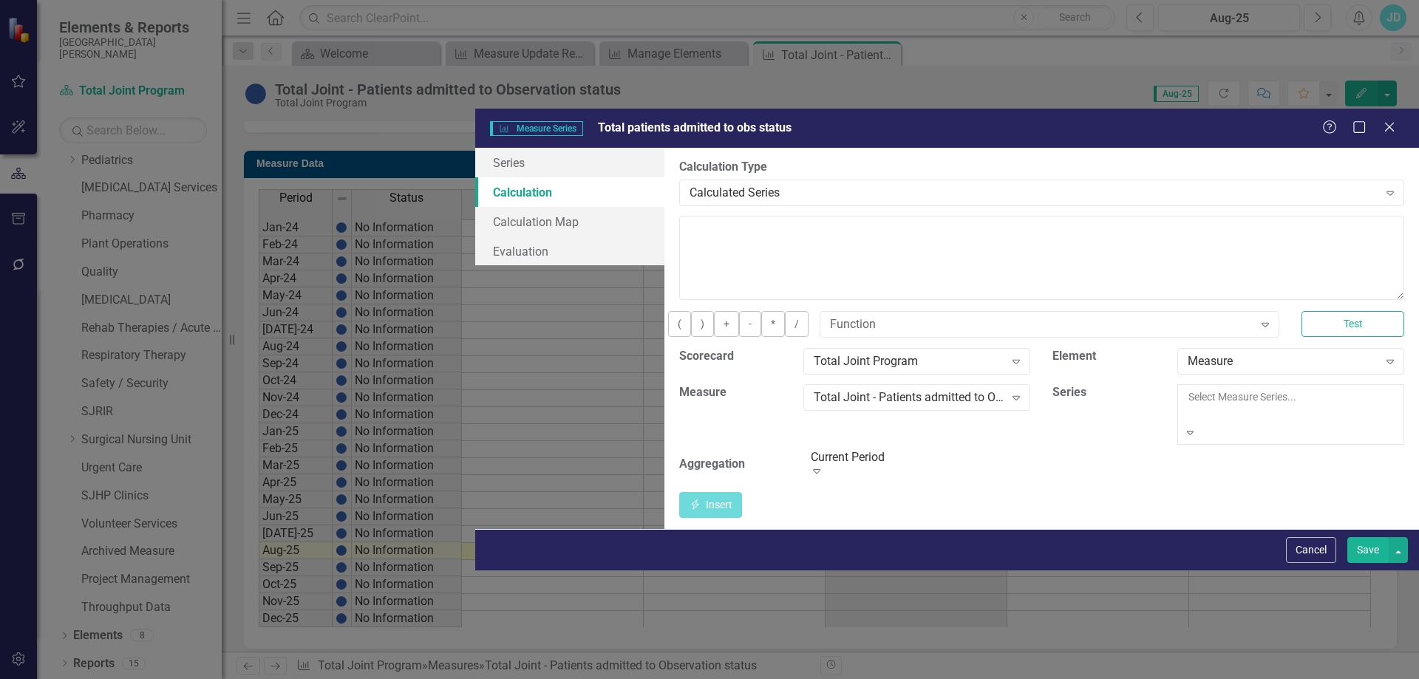
click at [1246, 679] on div "# of Index admissions to obs status" at bounding box center [709, 687] width 1419 height 17
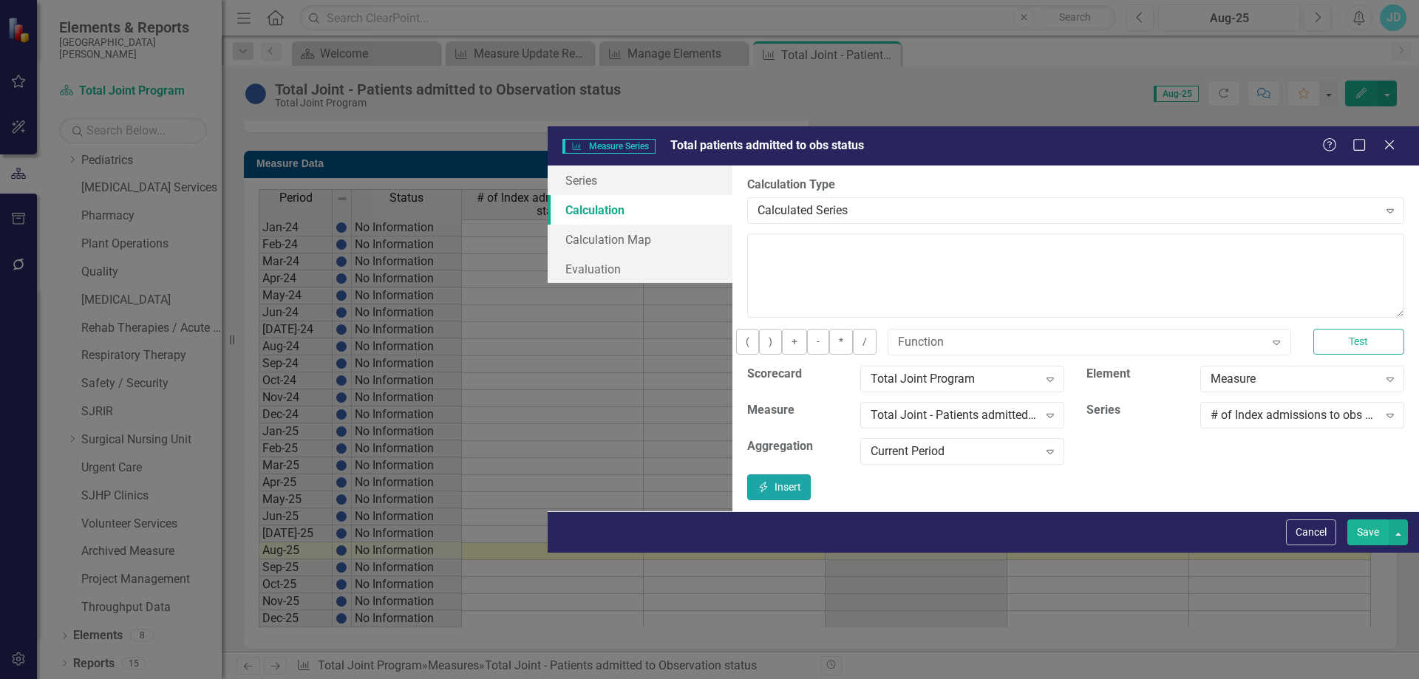
drag, startPoint x: 1374, startPoint y: 373, endPoint x: 1367, endPoint y: 366, distance: 10.5
click at [811, 475] on button "Insert Insert" at bounding box center [779, 488] width 64 height 26
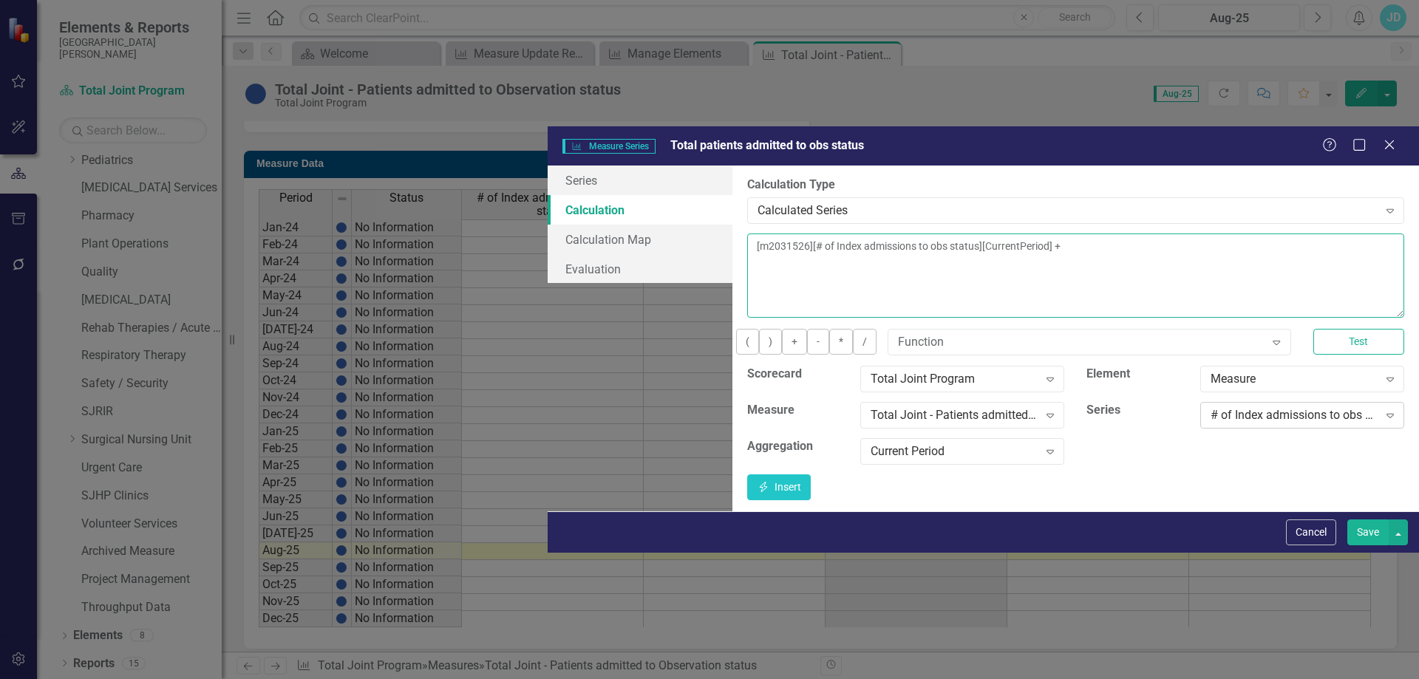
type textarea "[m2031526][# of Index admissions to obs status][CurrentPeriod] +"
click at [1261, 407] on div "# of Index admissions to obs status" at bounding box center [1295, 415] width 168 height 17
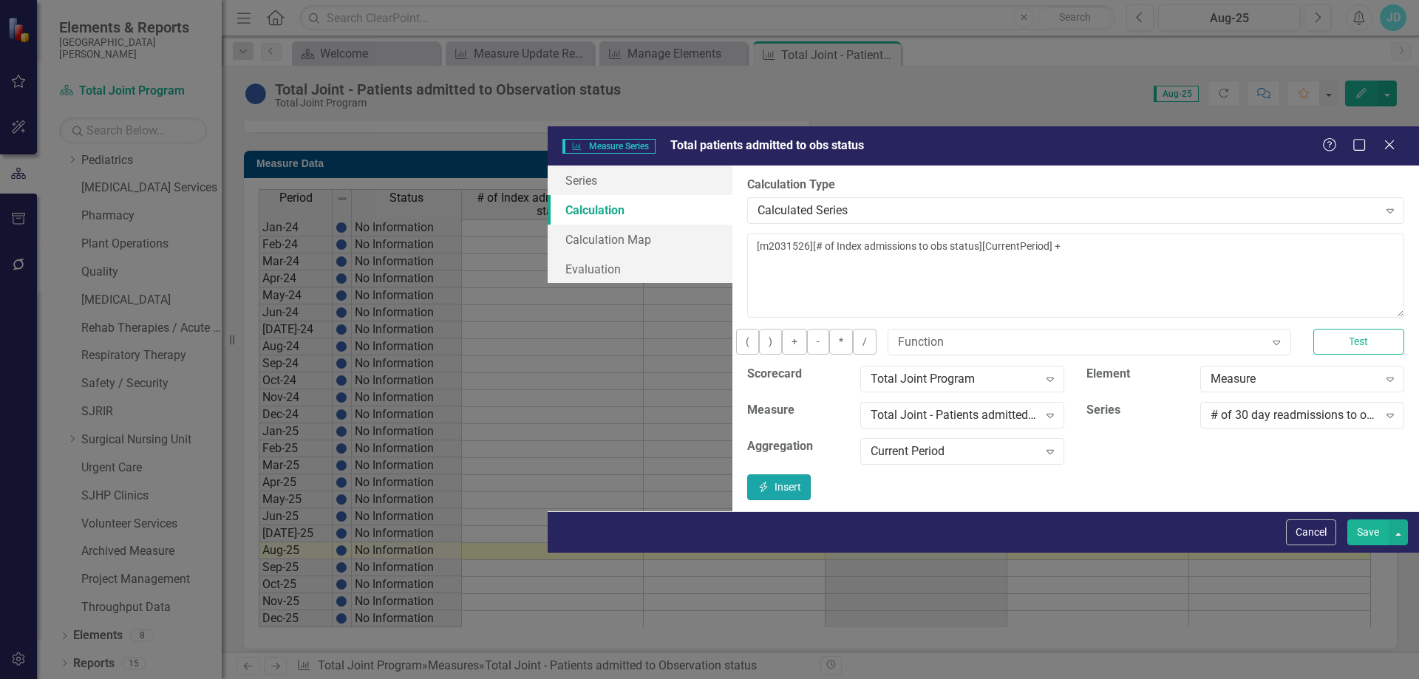
click at [811, 475] on button "Insert Insert" at bounding box center [779, 488] width 64 height 26
click at [1359, 546] on button "Save" at bounding box center [1368, 533] width 41 height 26
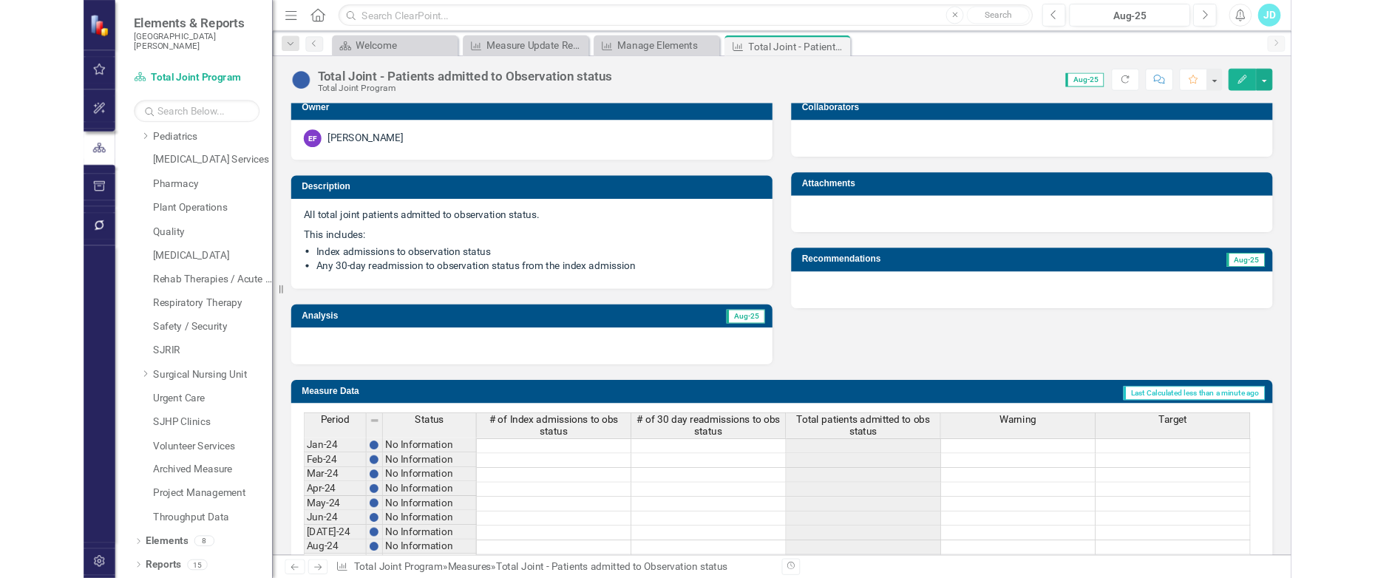
scroll to position [0, 0]
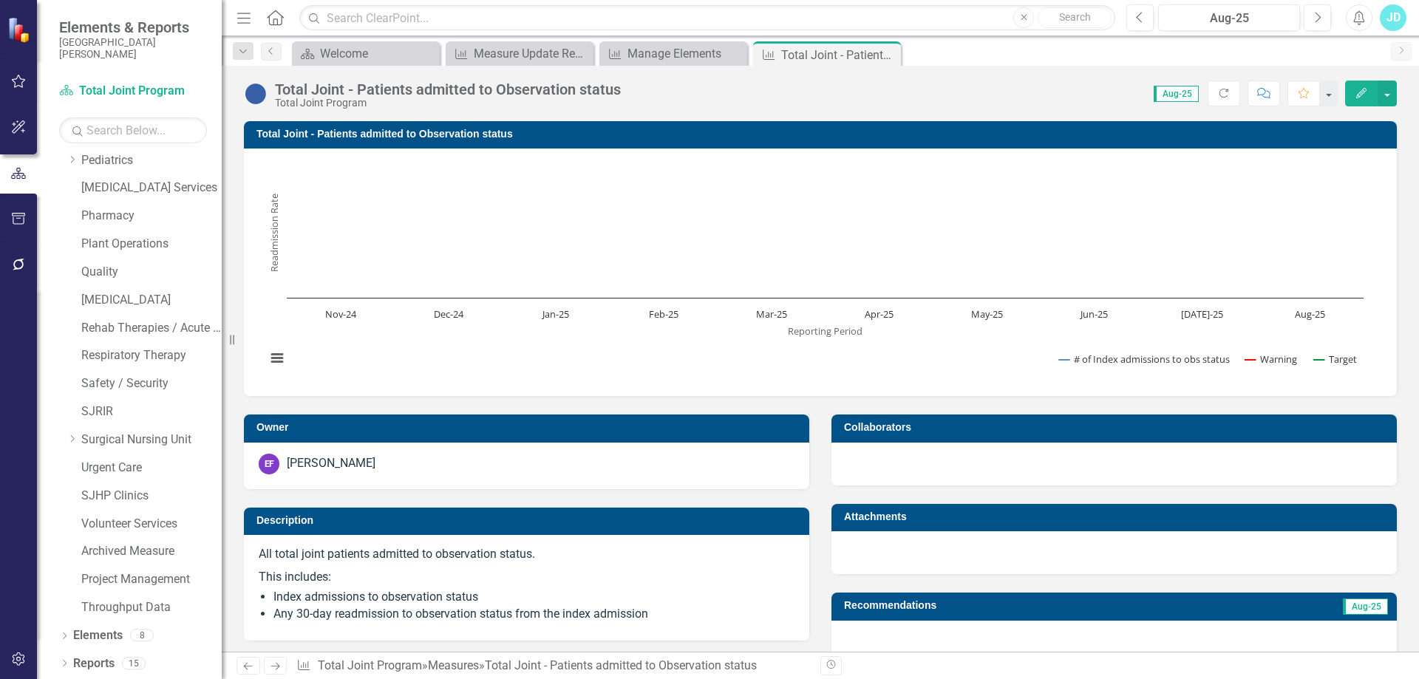
click at [449, 129] on h3 "Total Joint - Patients admitted to Observation status" at bounding box center [823, 134] width 1133 height 11
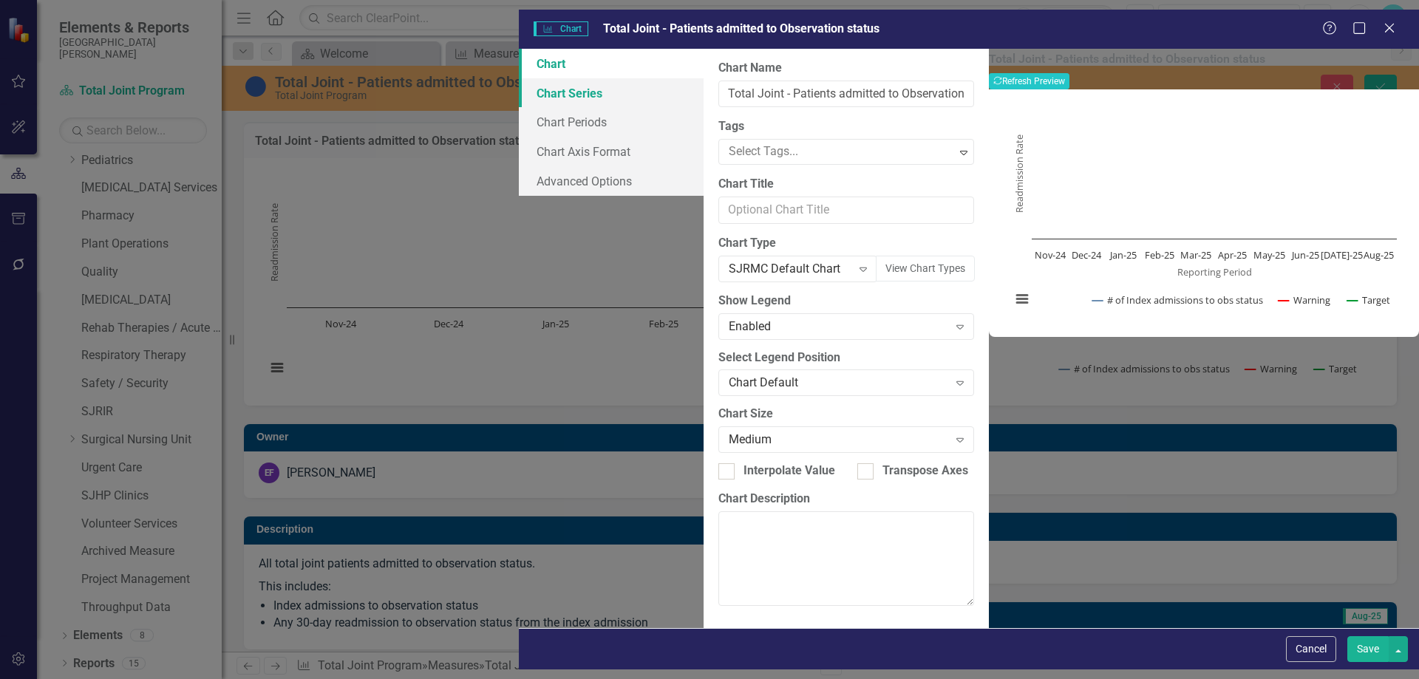
click at [519, 86] on link "Chart Series" at bounding box center [611, 93] width 185 height 30
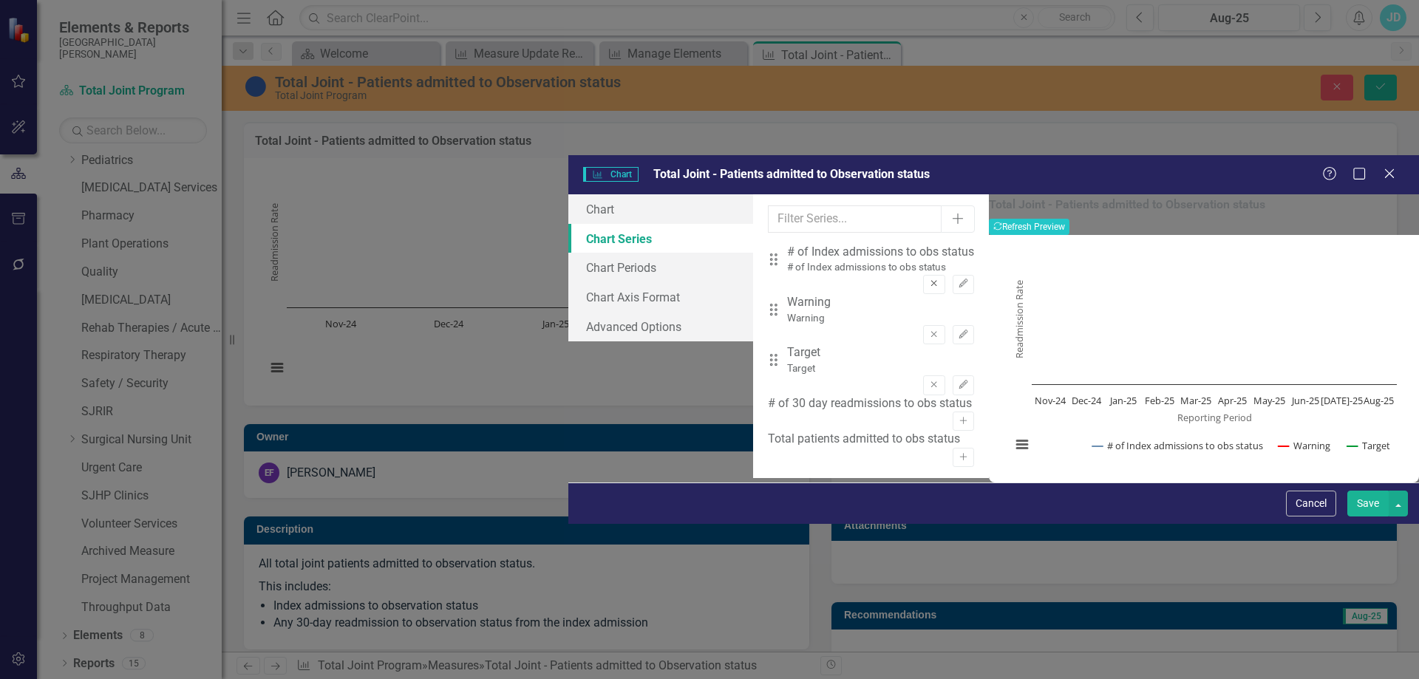
click at [929, 279] on icon "Remove" at bounding box center [934, 283] width 11 height 9
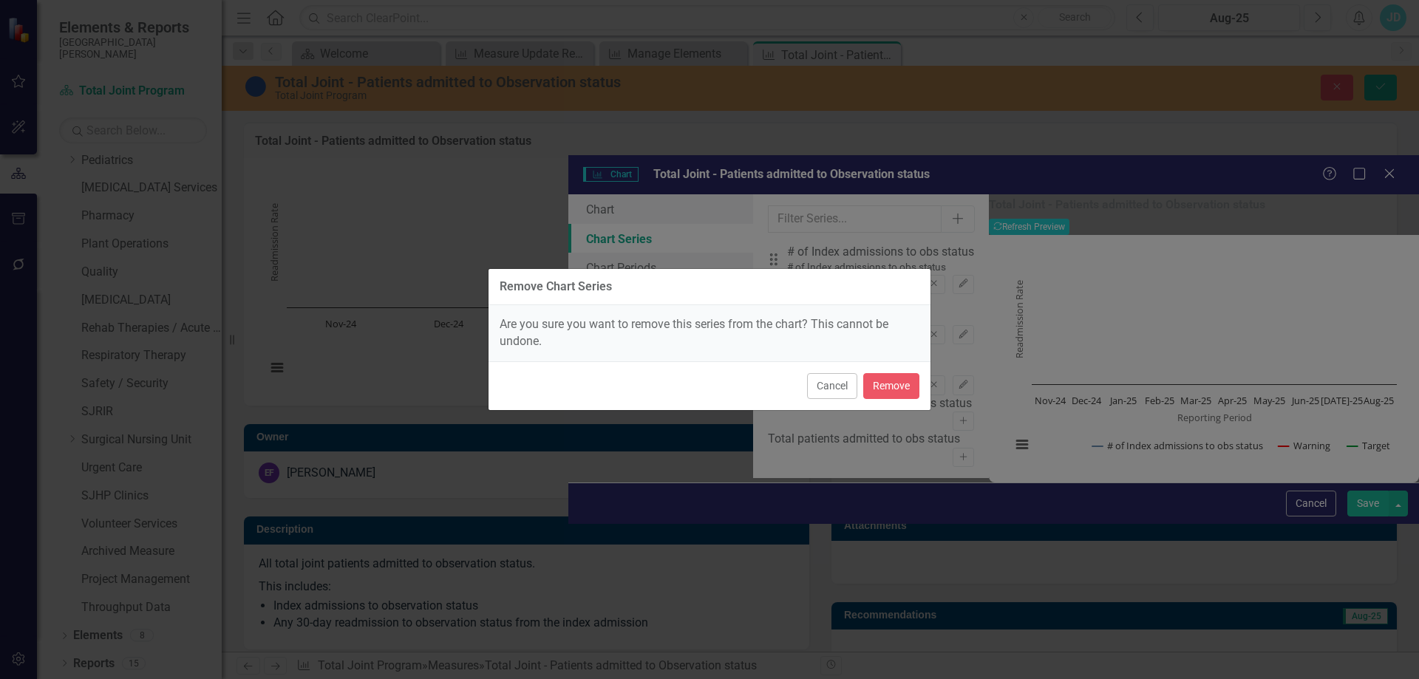
click at [898, 400] on div "Cancel Remove" at bounding box center [710, 386] width 442 height 49
click at [902, 381] on button "Remove" at bounding box center [891, 386] width 56 height 26
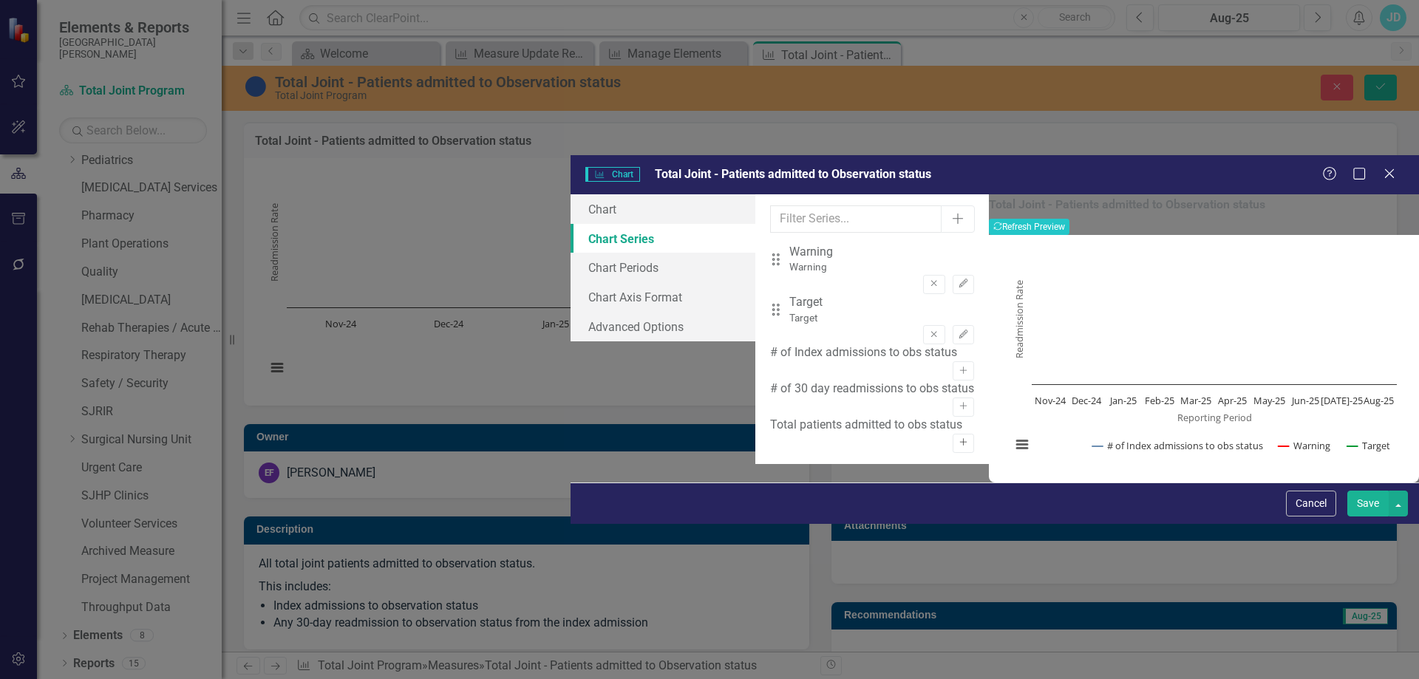
click at [960, 439] on icon "button" at bounding box center [963, 442] width 7 height 7
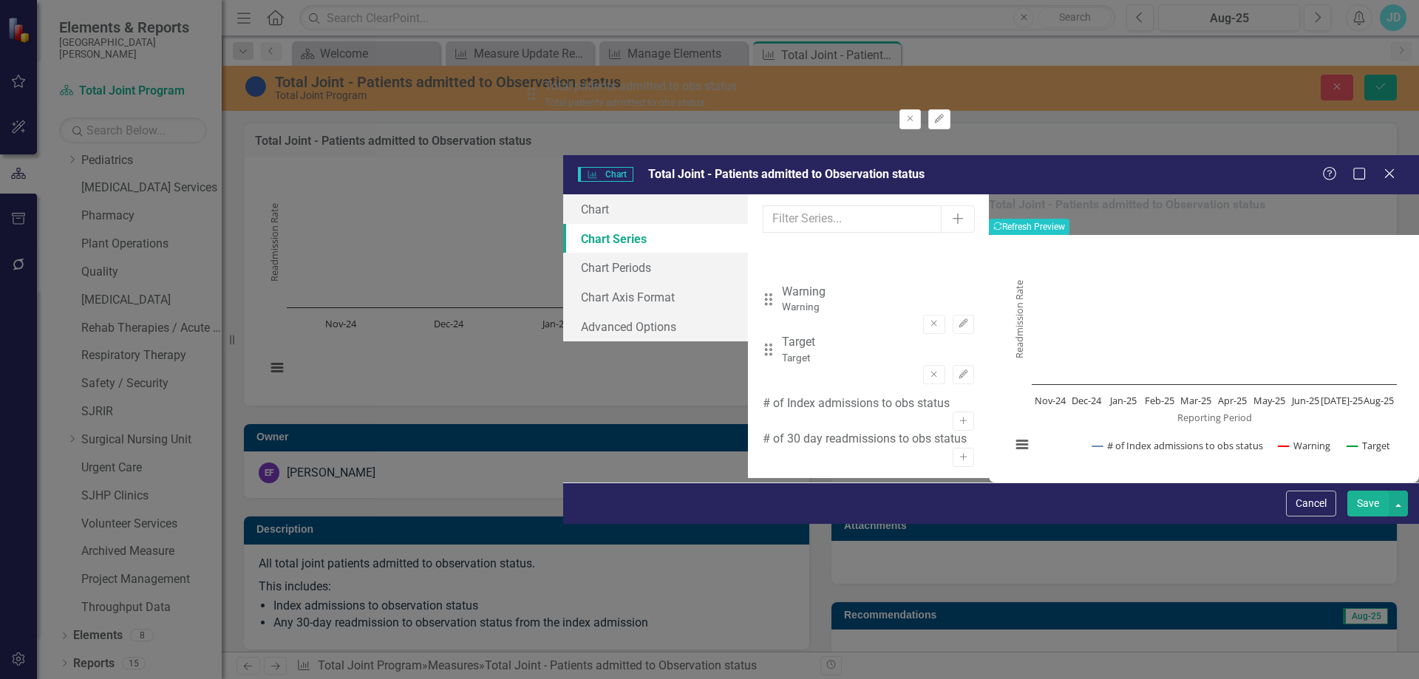
drag, startPoint x: 541, startPoint y: 215, endPoint x: 541, endPoint y: 103, distance: 112.4
click at [763, 244] on div "Drag Warning Warning Remove Edit Drag Target Target Remove Edit Drag Total pati…" at bounding box center [868, 320] width 211 height 152
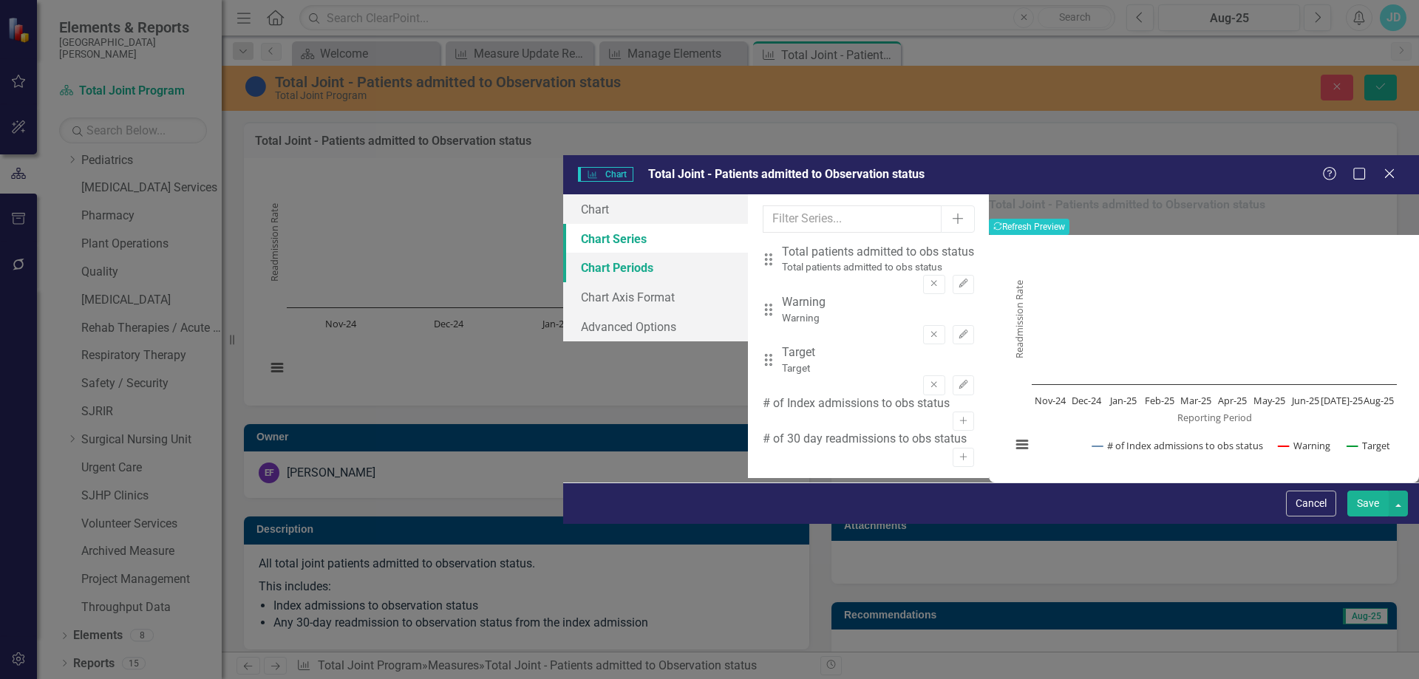
click at [563, 253] on link "Chart Periods" at bounding box center [655, 268] width 185 height 30
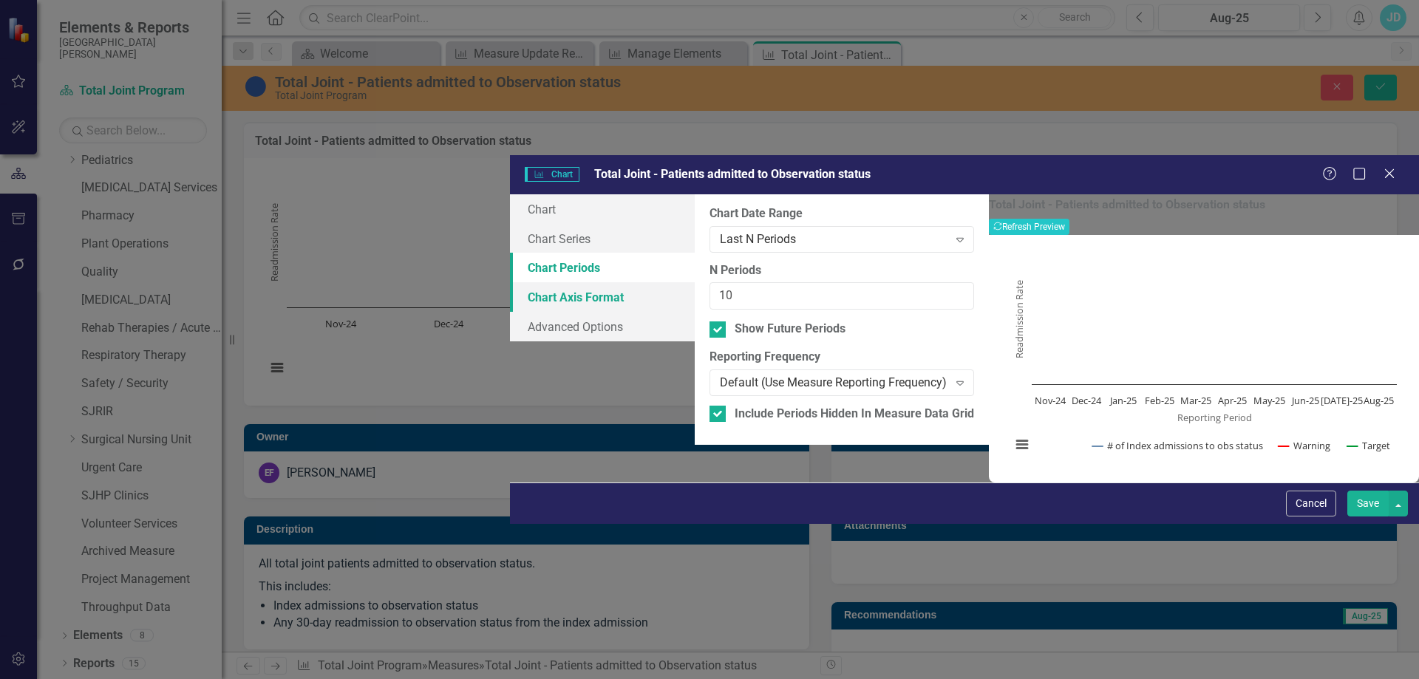
click at [510, 282] on link "Chart Axis Format" at bounding box center [602, 297] width 185 height 30
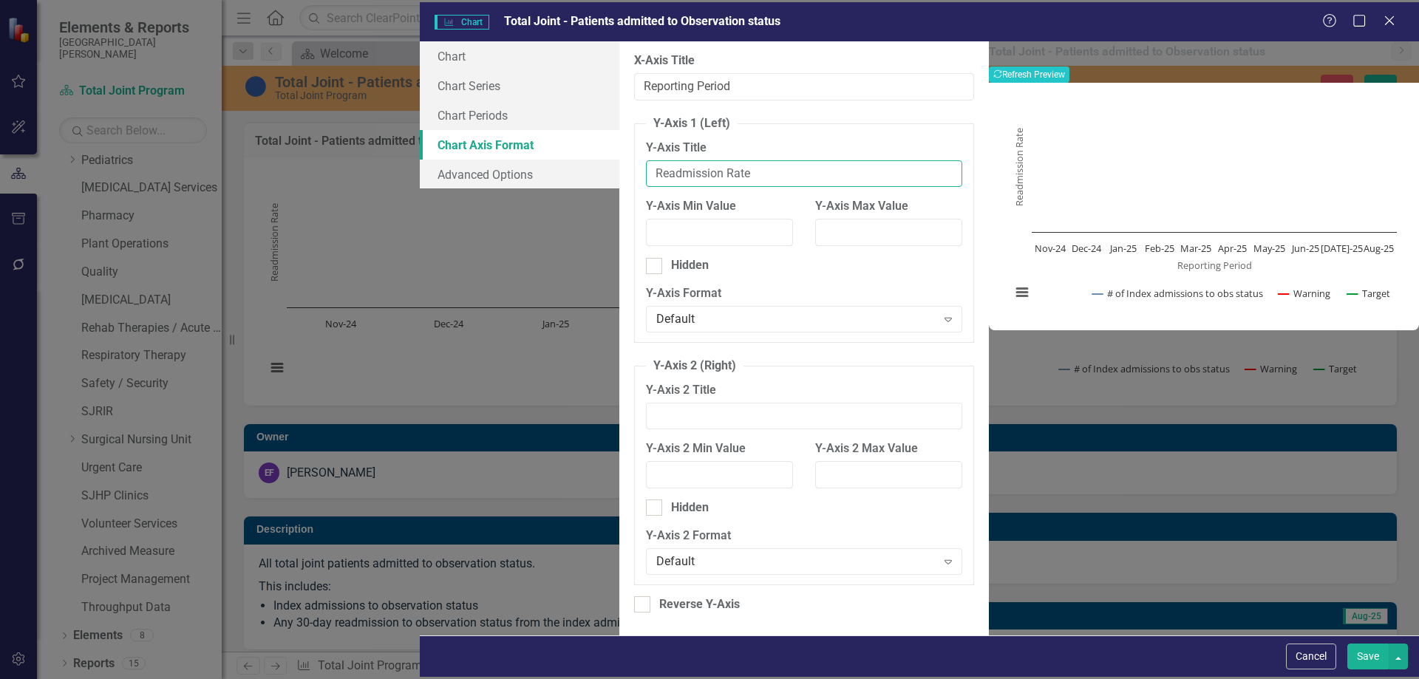
drag, startPoint x: 659, startPoint y: 163, endPoint x: 538, endPoint y: 163, distance: 121.2
click at [646, 163] on input "Readmission Rate" at bounding box center [804, 173] width 316 height 27
type input "# of patients"
click at [1363, 657] on button "Save" at bounding box center [1368, 657] width 41 height 26
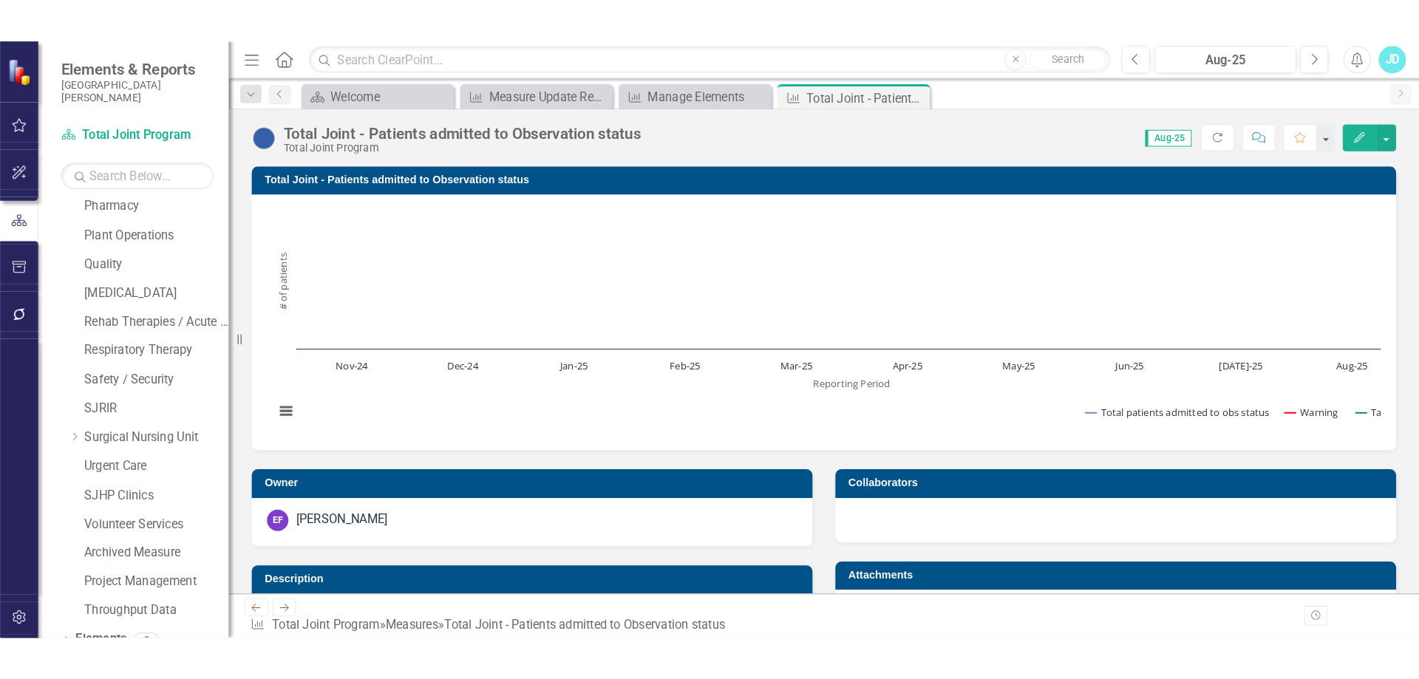
scroll to position [1042, 0]
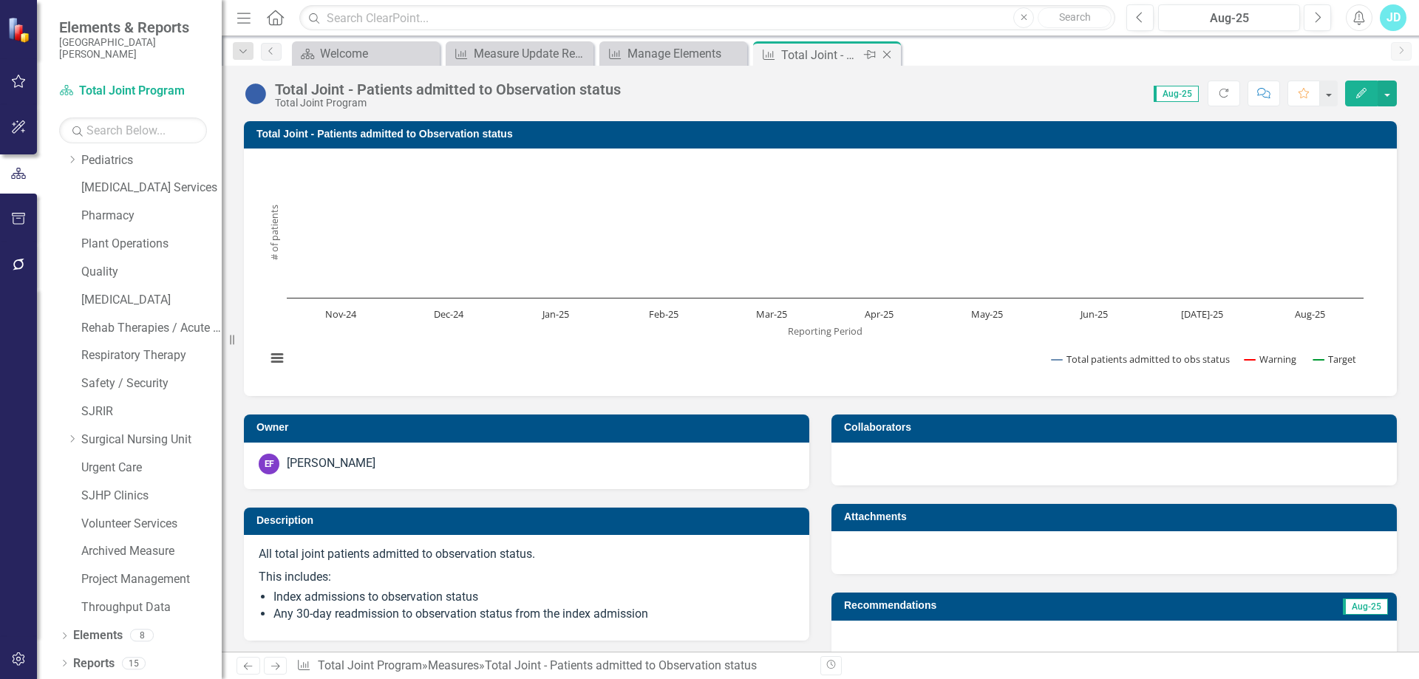
click at [888, 52] on icon "Close" at bounding box center [887, 55] width 15 height 12
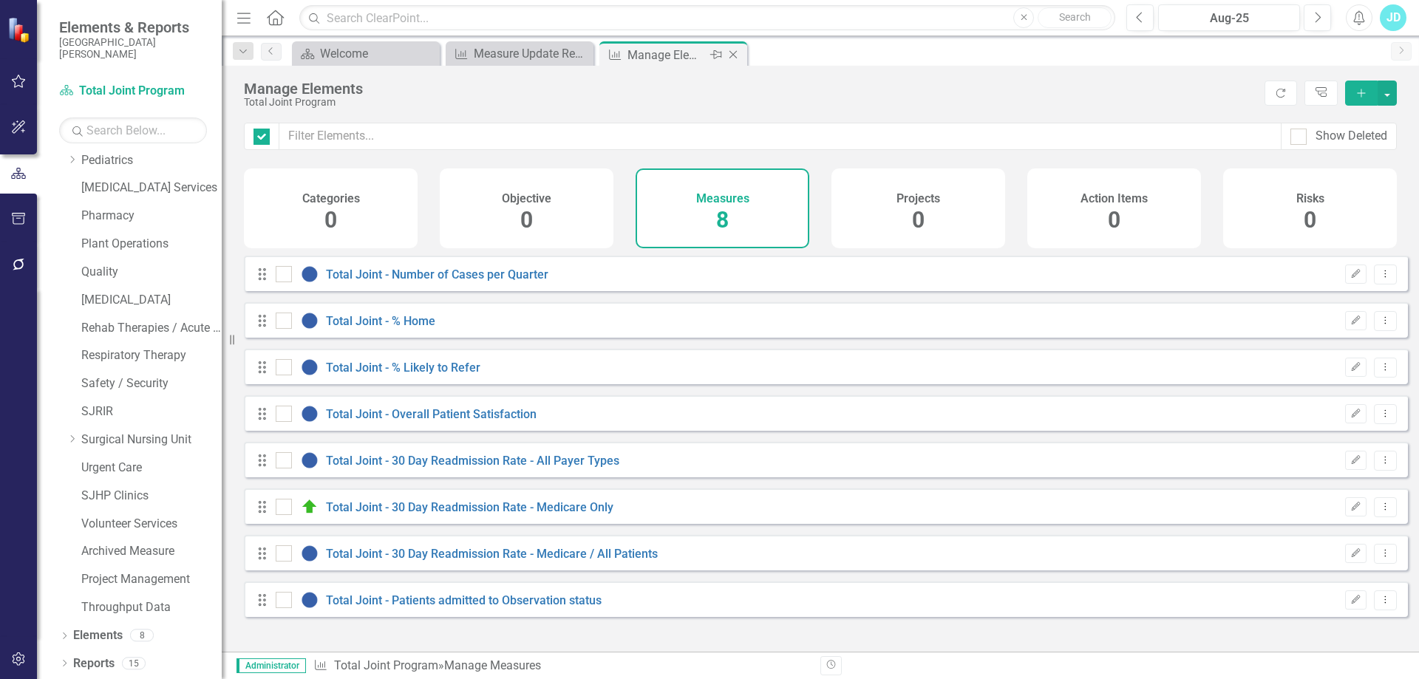
checkbox input "false"
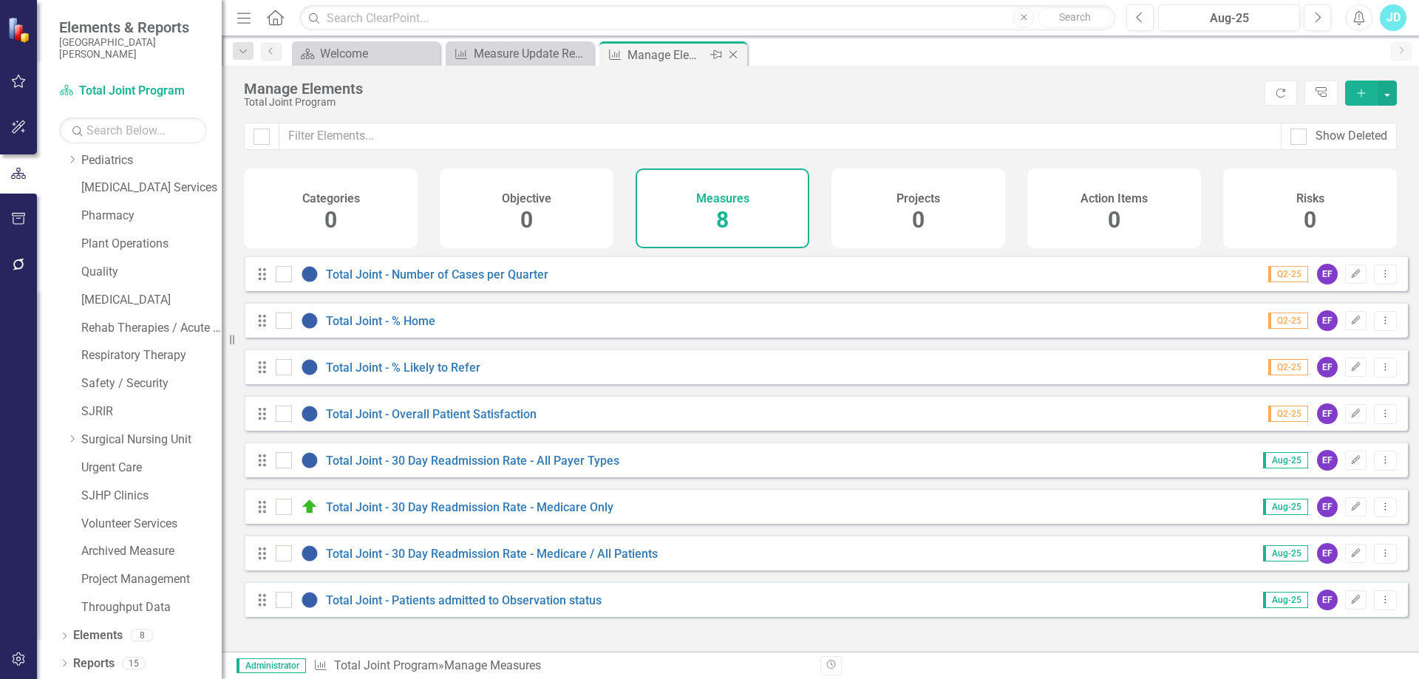
click at [733, 53] on icon "Close" at bounding box center [733, 55] width 15 height 12
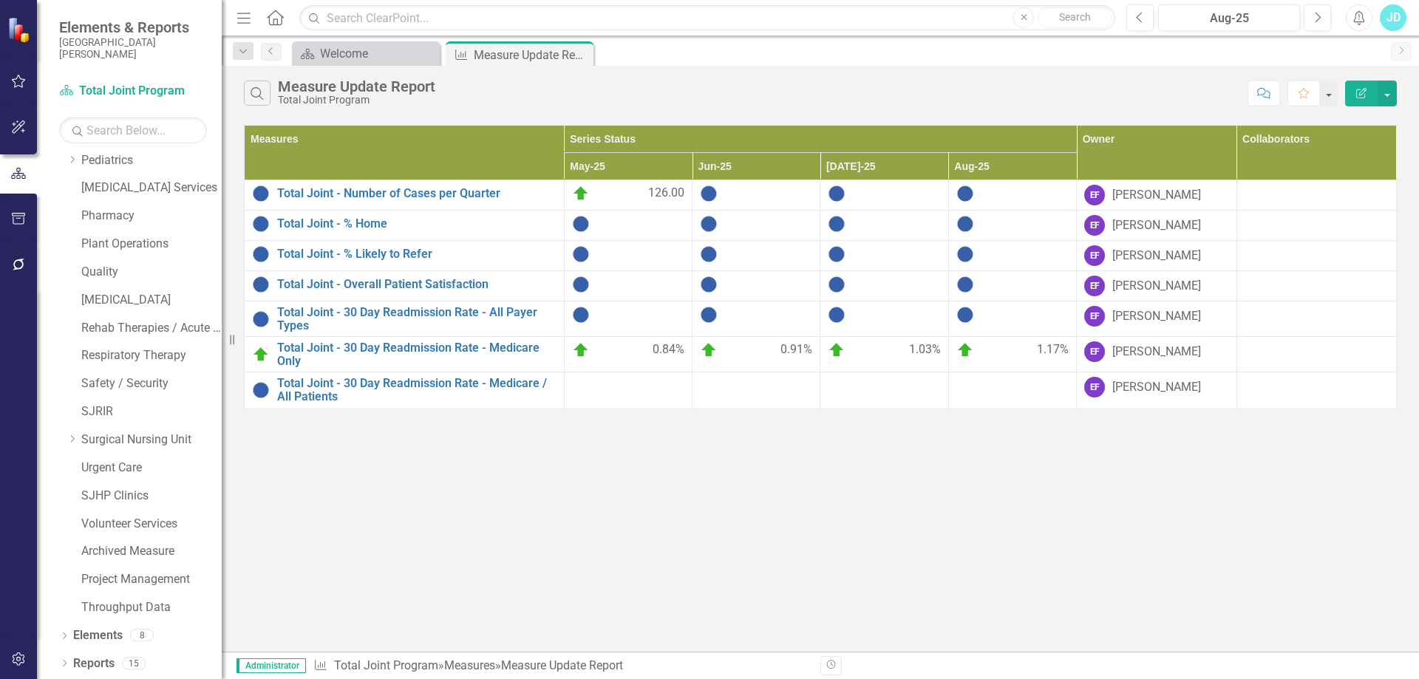
click at [0, 0] on icon "Close" at bounding box center [0, 0] width 0 height 0
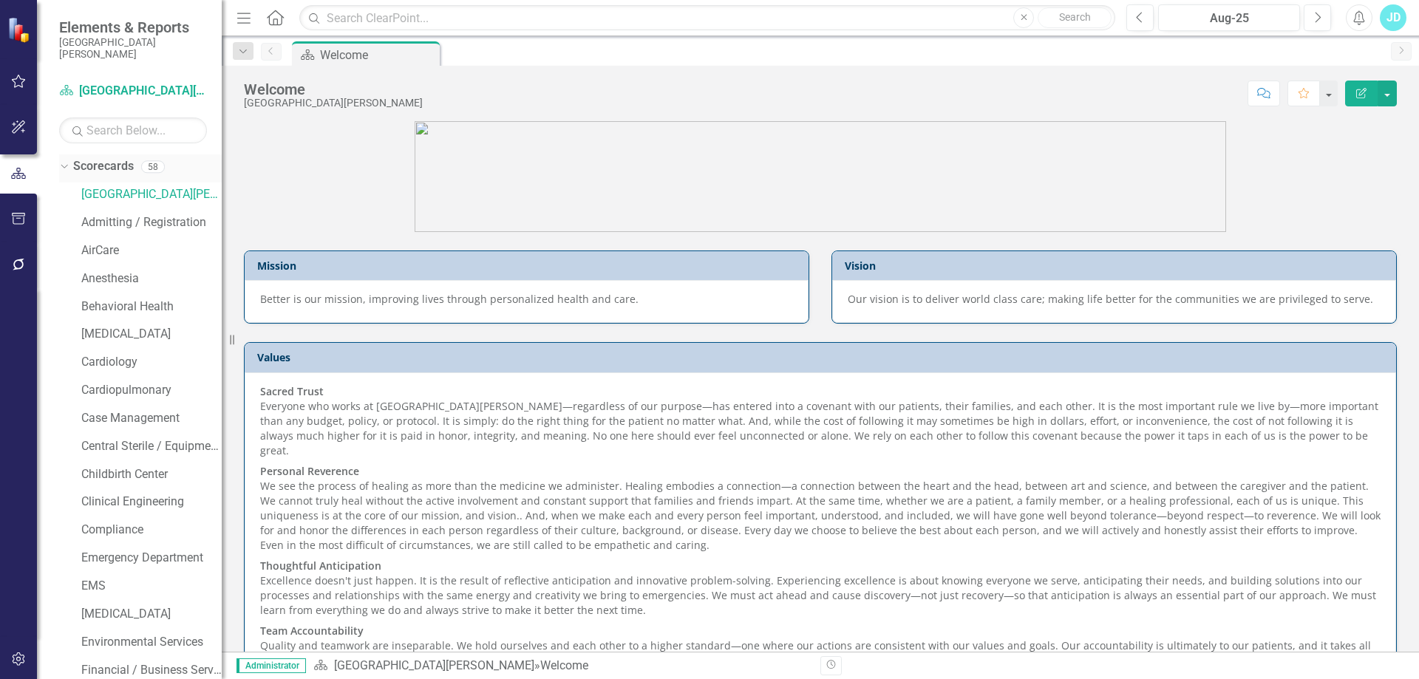
click at [66, 172] on div "Dropdown" at bounding box center [64, 168] width 10 height 7
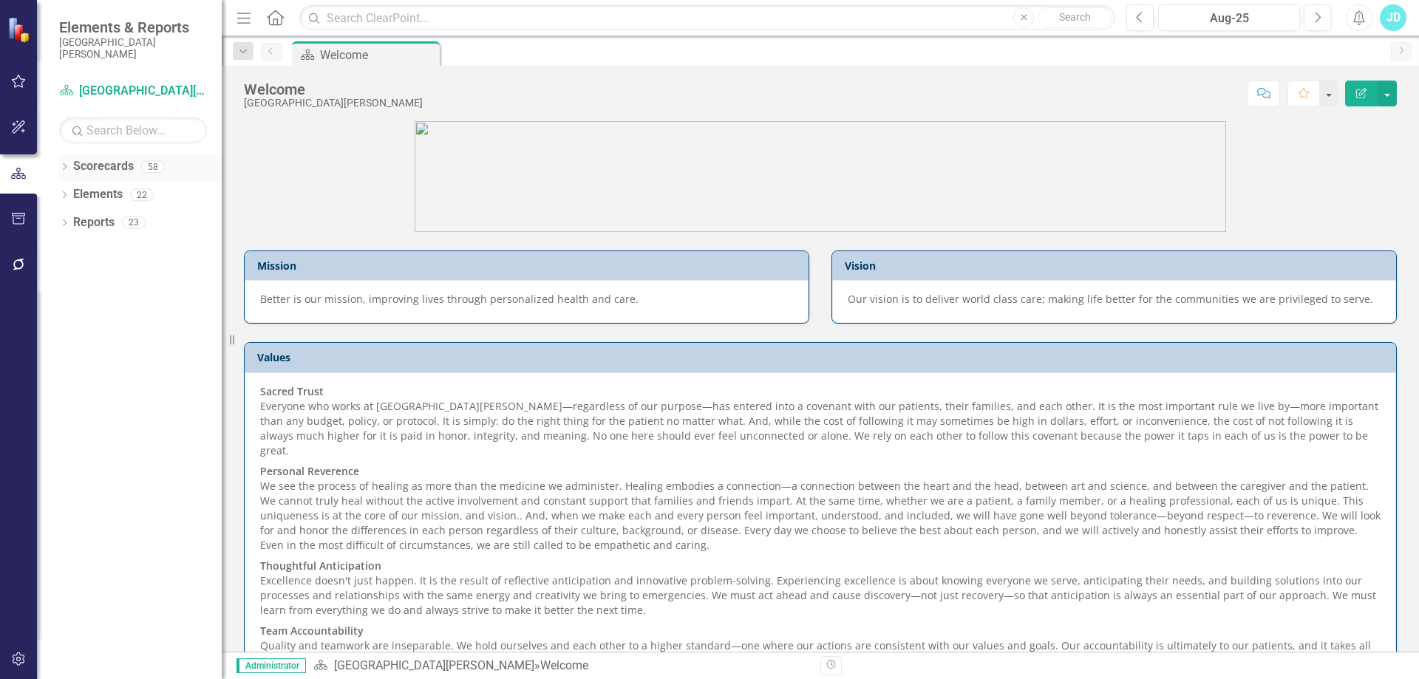
click at [65, 169] on icon "Dropdown" at bounding box center [64, 168] width 10 height 8
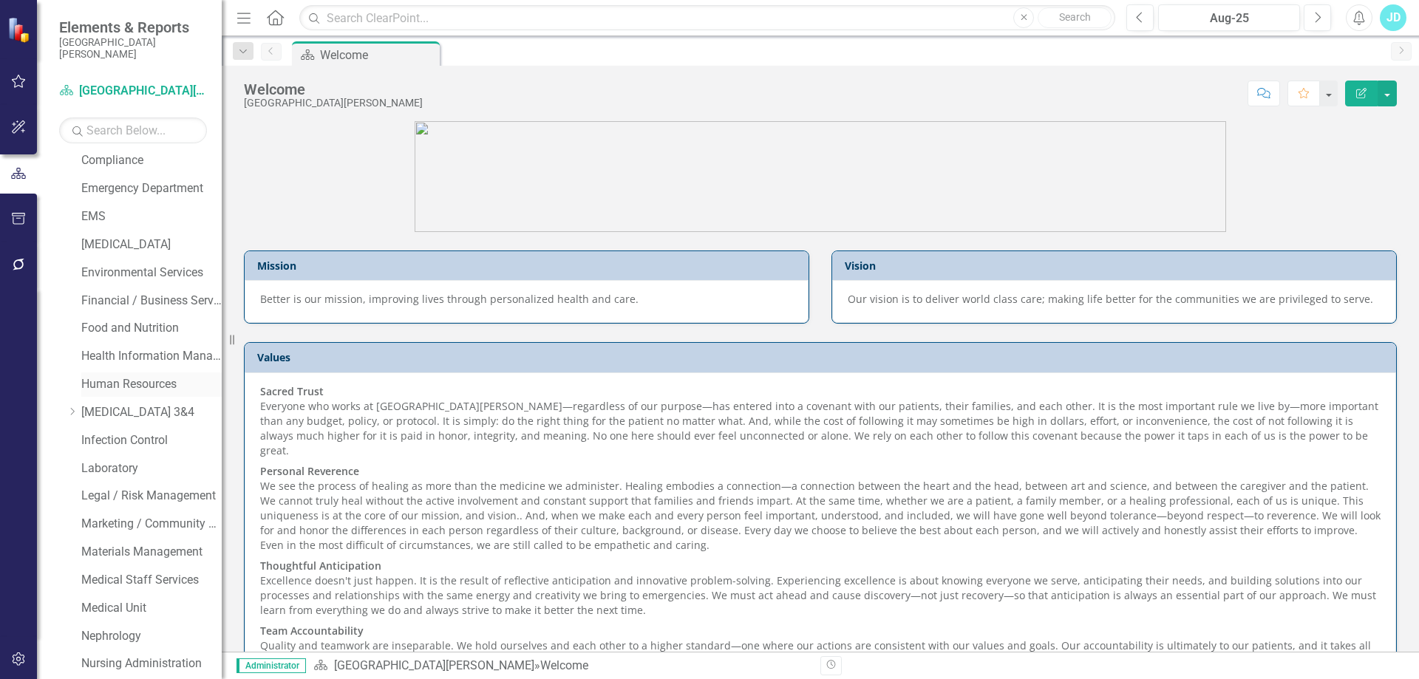
scroll to position [74, 0]
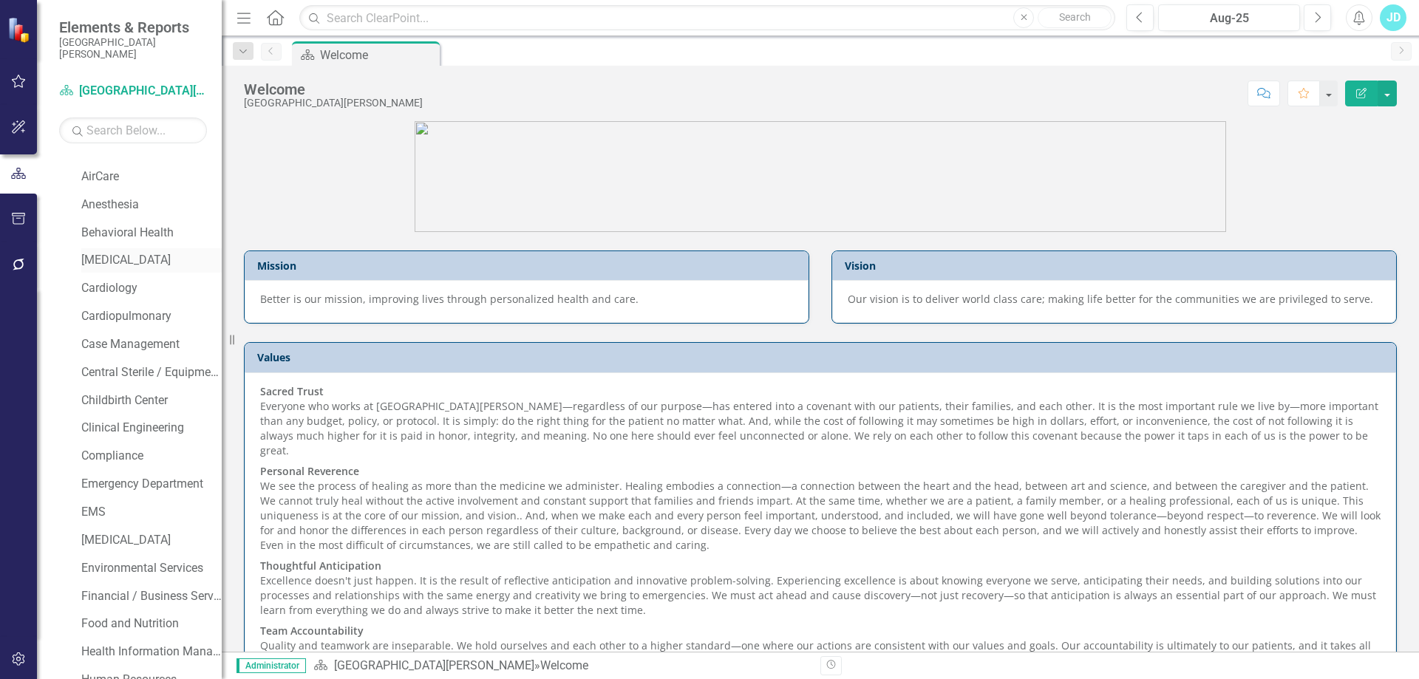
click at [122, 257] on link "[MEDICAL_DATA]" at bounding box center [151, 260] width 140 height 17
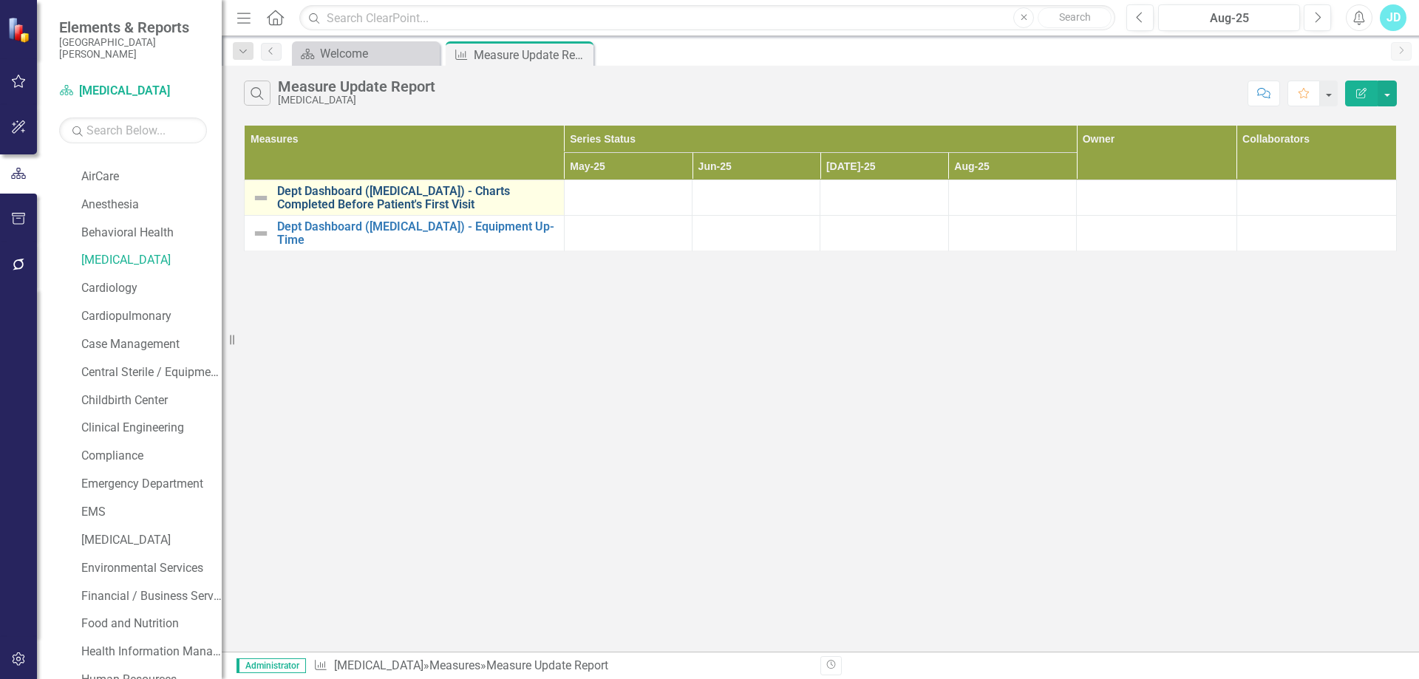
click at [455, 206] on link "Dept Dashboard ([MEDICAL_DATA]) - Charts Completed Before Patient's First Visit" at bounding box center [416, 198] width 279 height 26
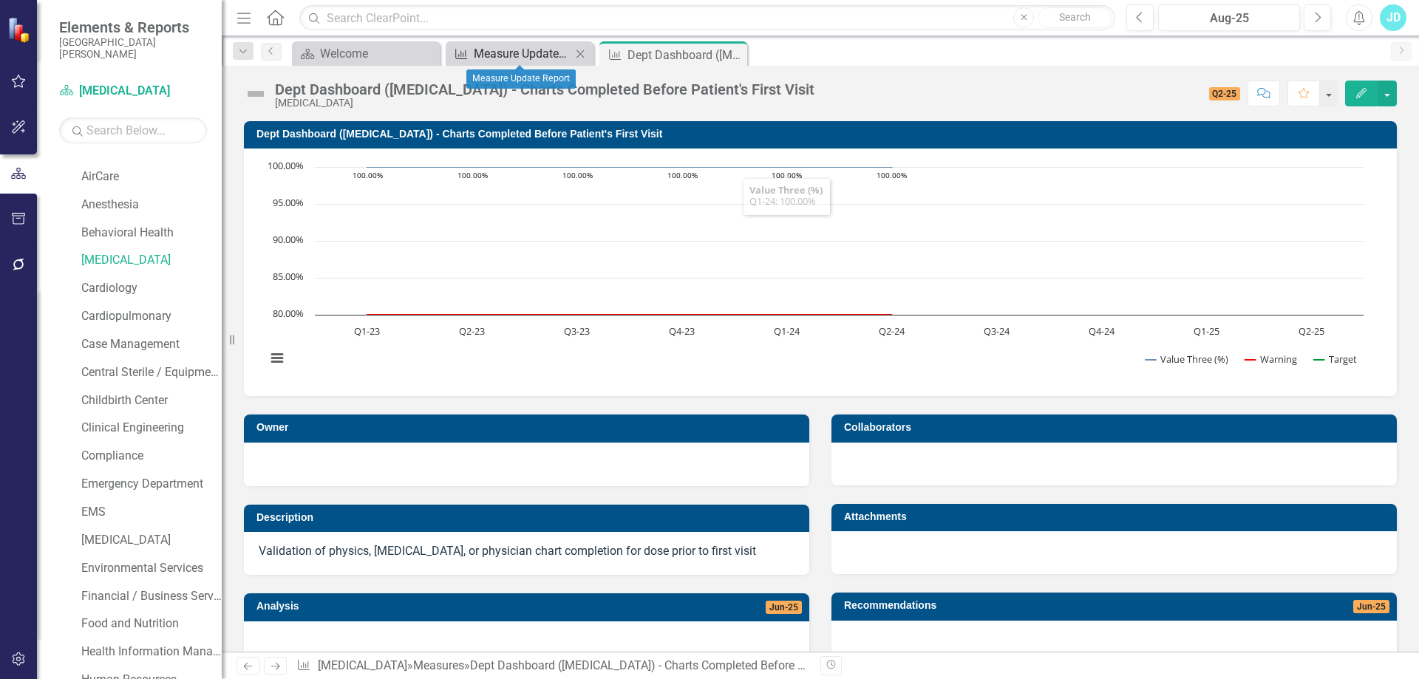
click at [525, 52] on div "Measure Update Report" at bounding box center [523, 53] width 98 height 18
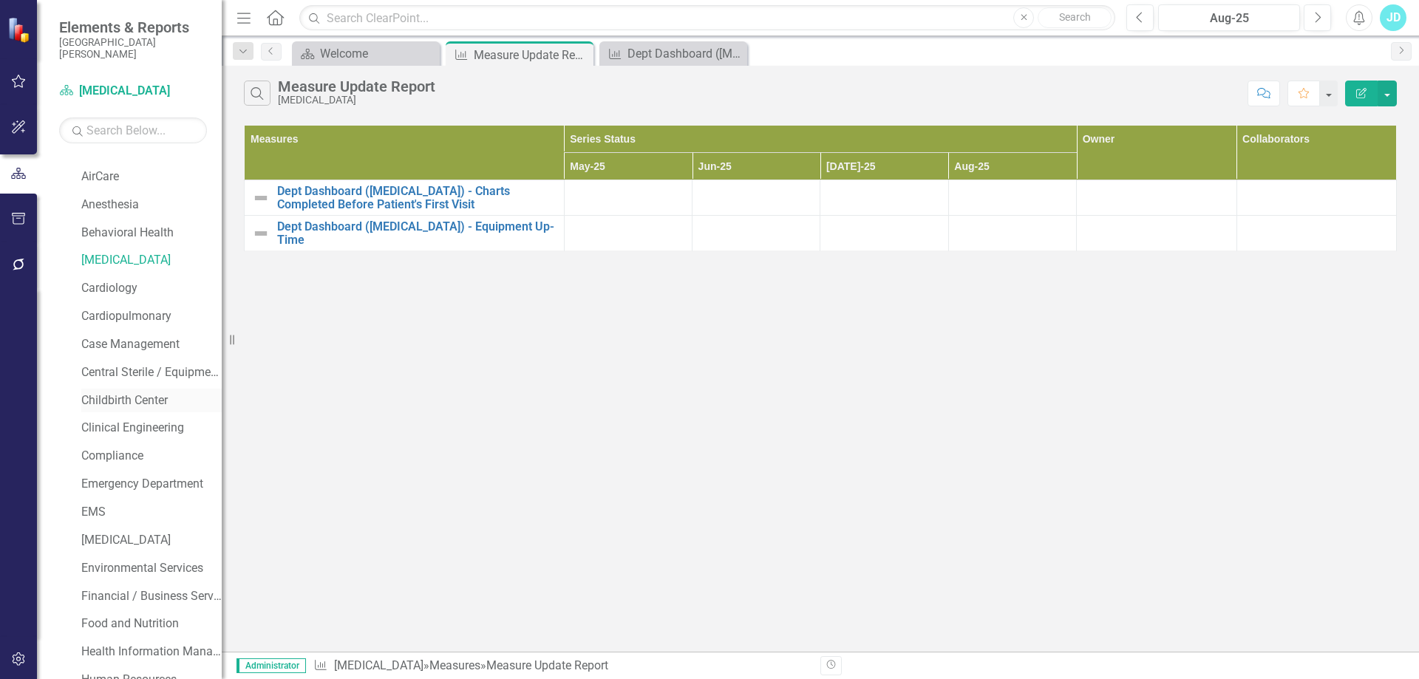
click at [128, 400] on link "Childbirth Center" at bounding box center [151, 401] width 140 height 17
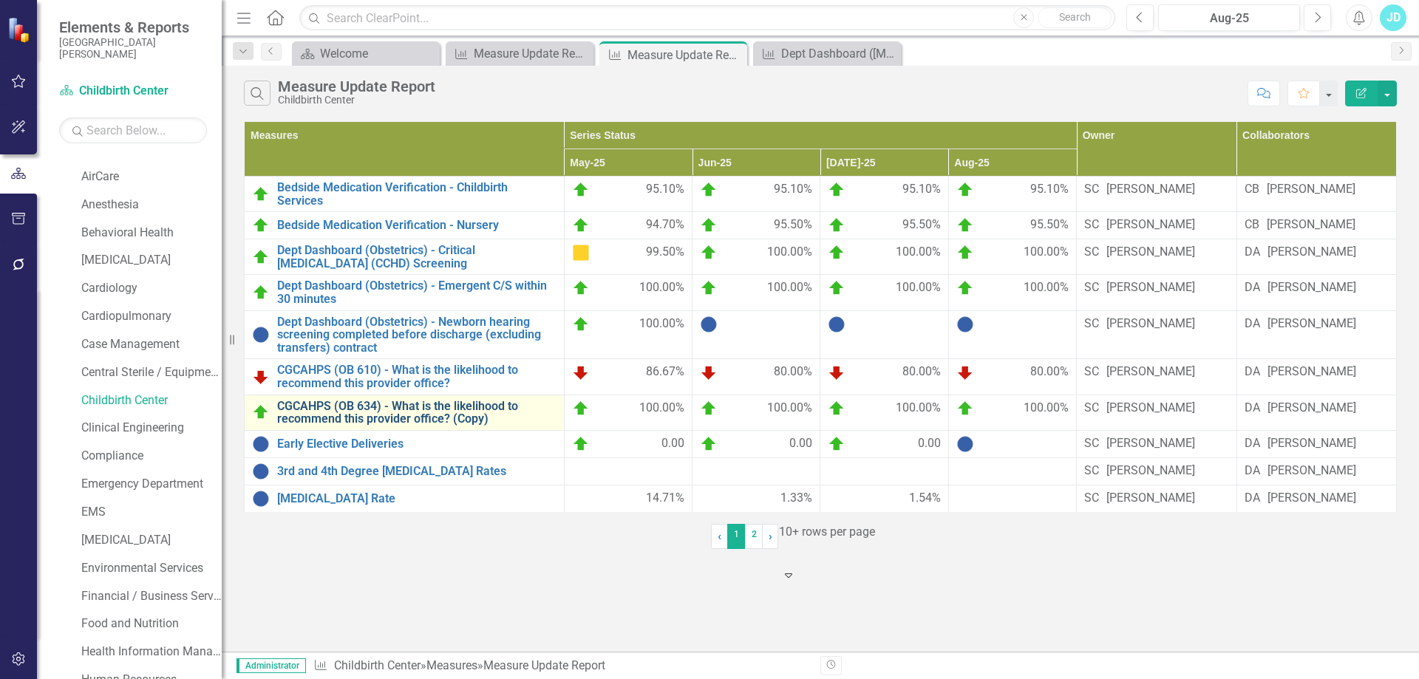
click at [438, 426] on link "CGCAHPS (OB 634) - What is the likelihood to recommend this provider office? (C…" at bounding box center [416, 413] width 279 height 26
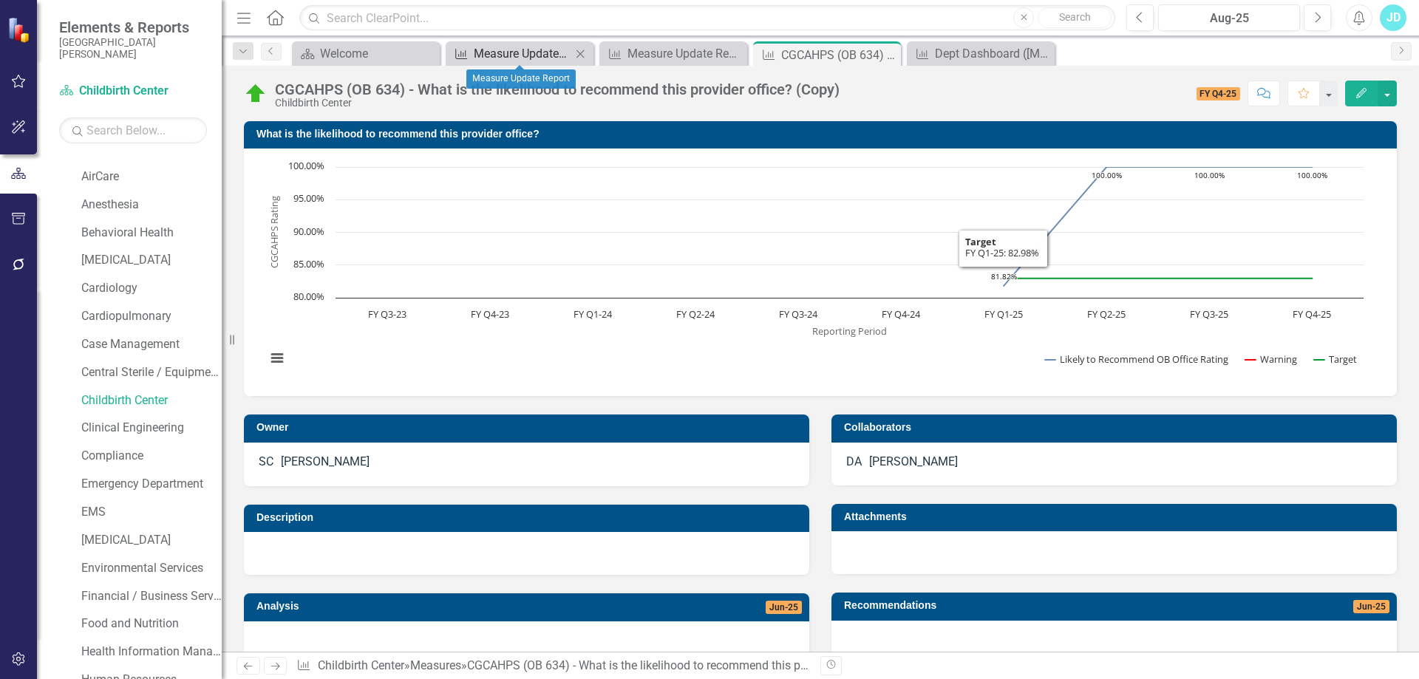
click at [525, 54] on div "Measure Update Report" at bounding box center [523, 53] width 98 height 18
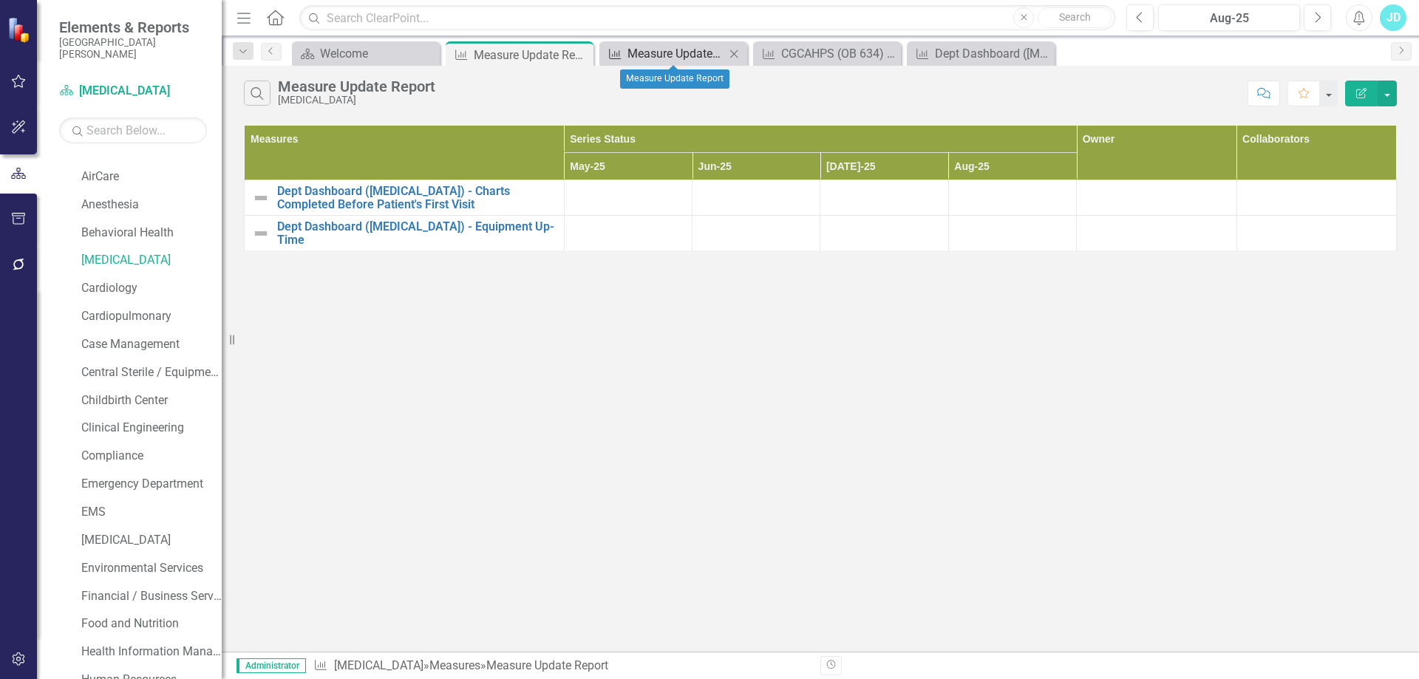
click at [642, 54] on div "Measure Update Report" at bounding box center [677, 53] width 98 height 18
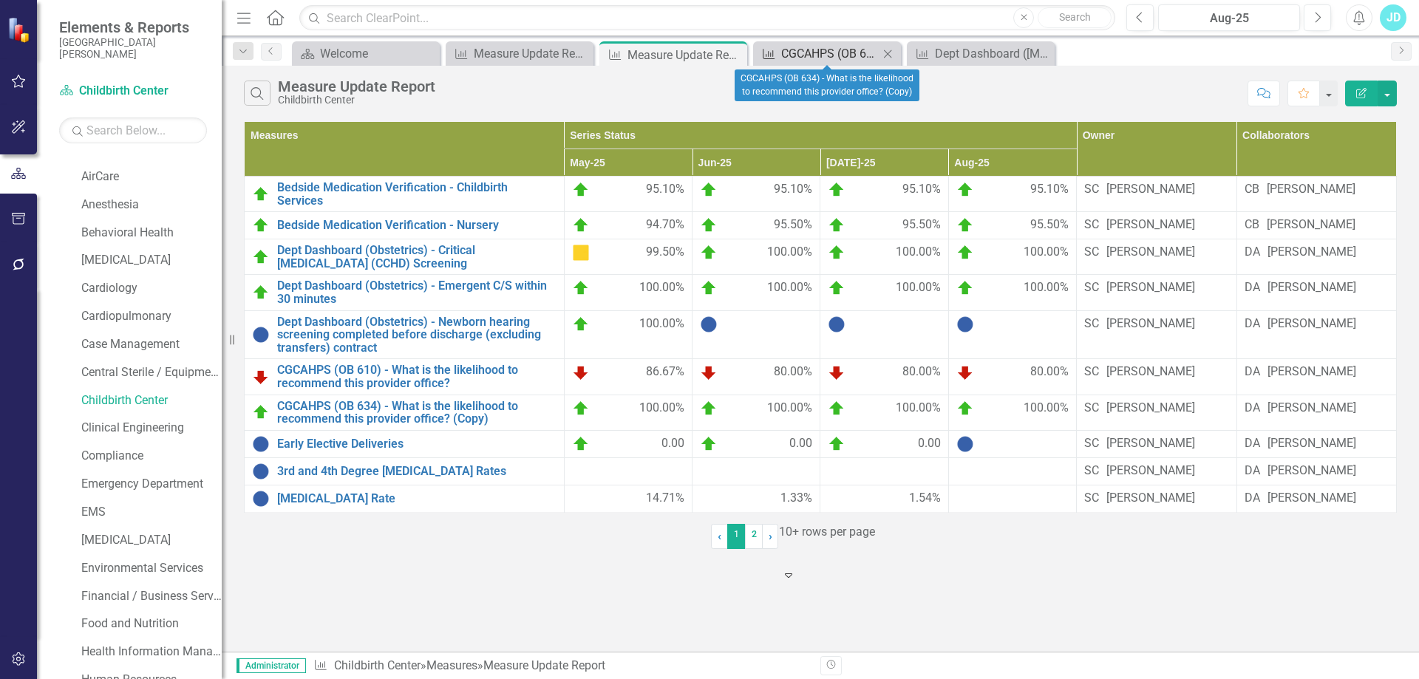
click at [779, 53] on link "Measure CGCAHPS (OB 634) - What is the likelihood to recommend this provider of…" at bounding box center [818, 53] width 122 height 18
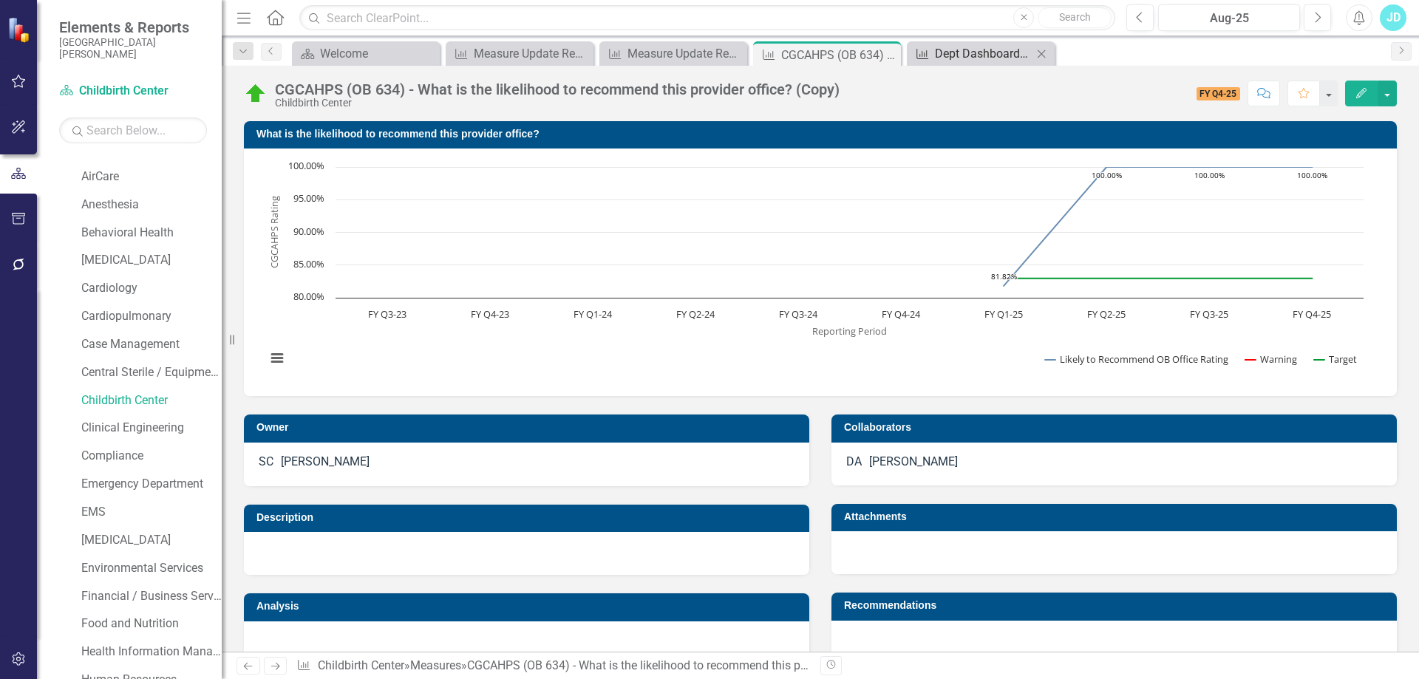
click at [1000, 47] on div "Dept Dashboard ([MEDICAL_DATA]) - Charts Completed Before Patient's First Visit" at bounding box center [984, 53] width 98 height 18
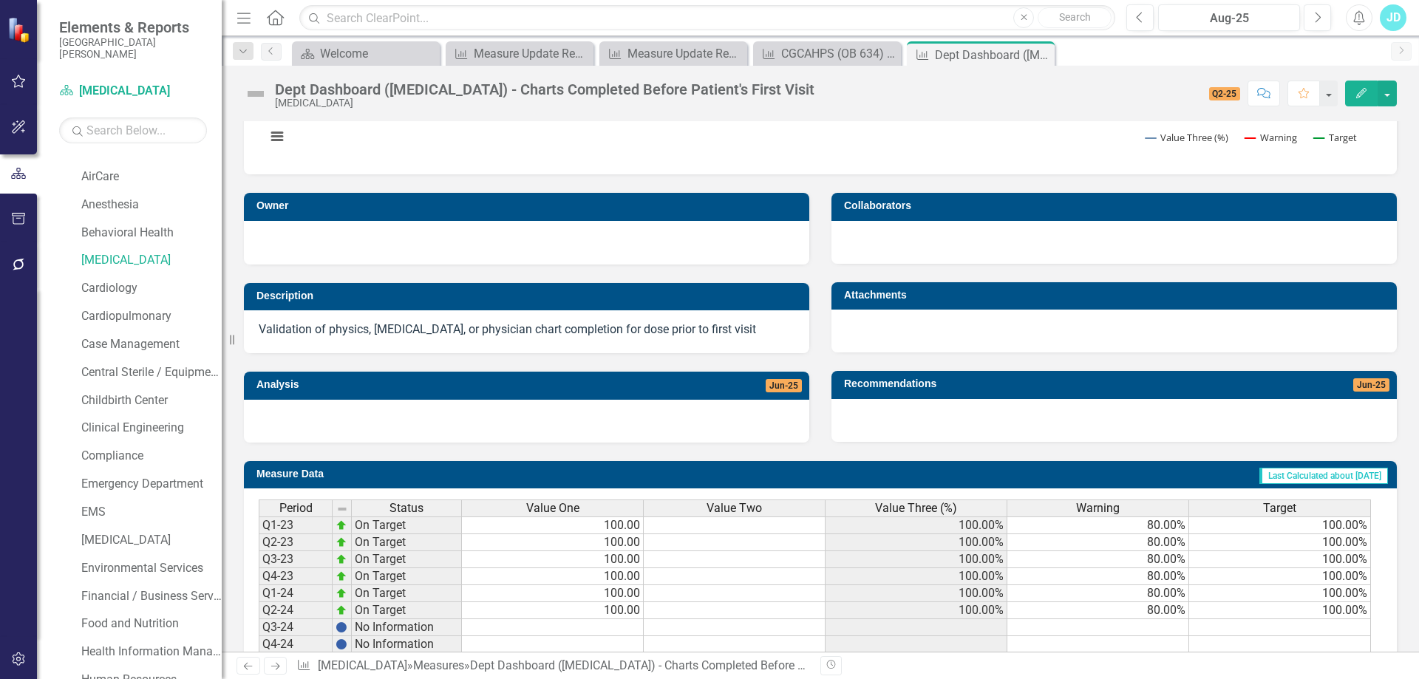
scroll to position [296, 0]
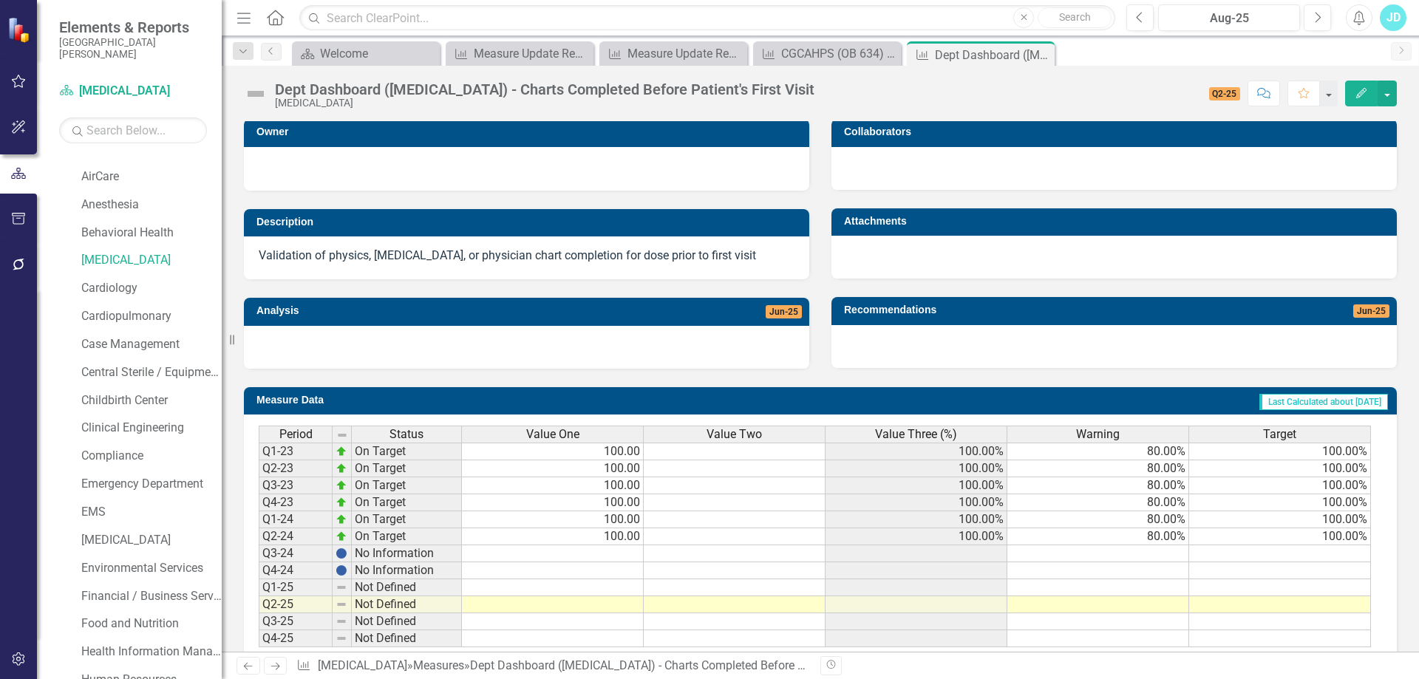
click at [469, 349] on div at bounding box center [527, 347] width 566 height 43
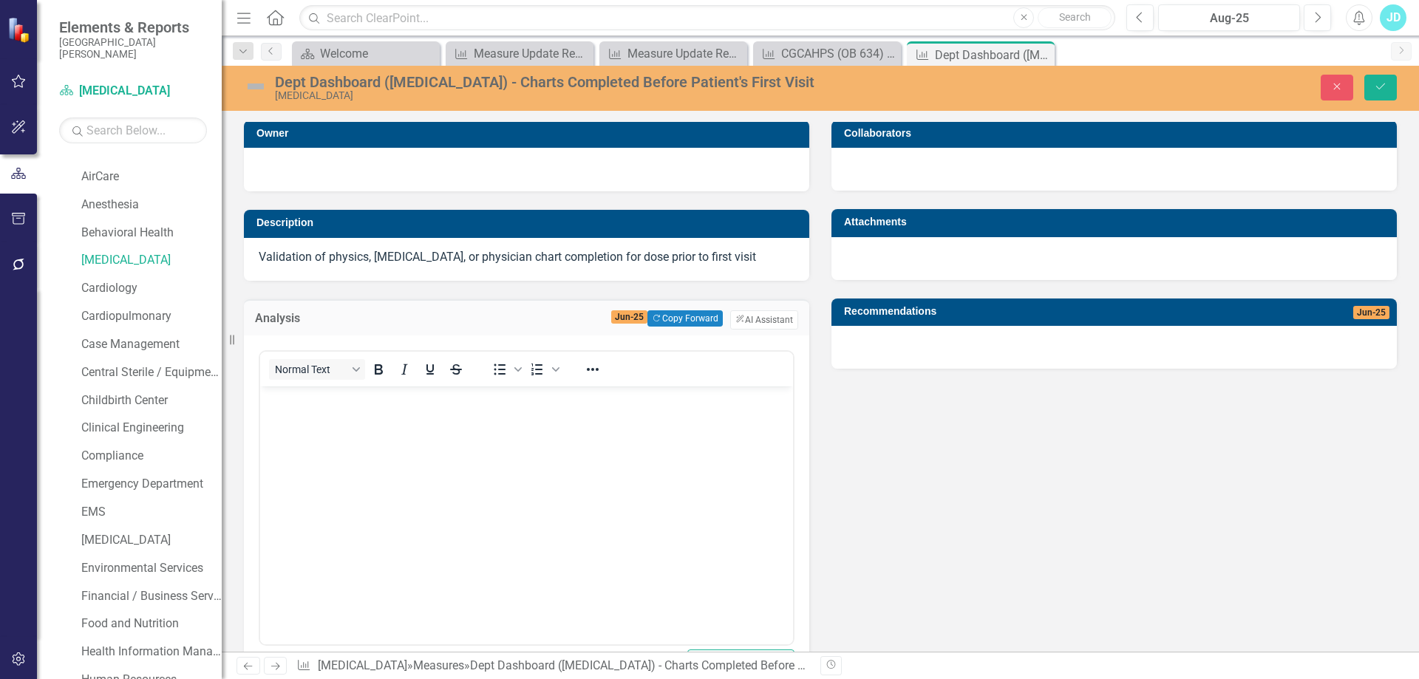
scroll to position [0, 0]
click at [415, 434] on body "Rich Text Area. Press ALT-0 for help." at bounding box center [526, 497] width 533 height 222
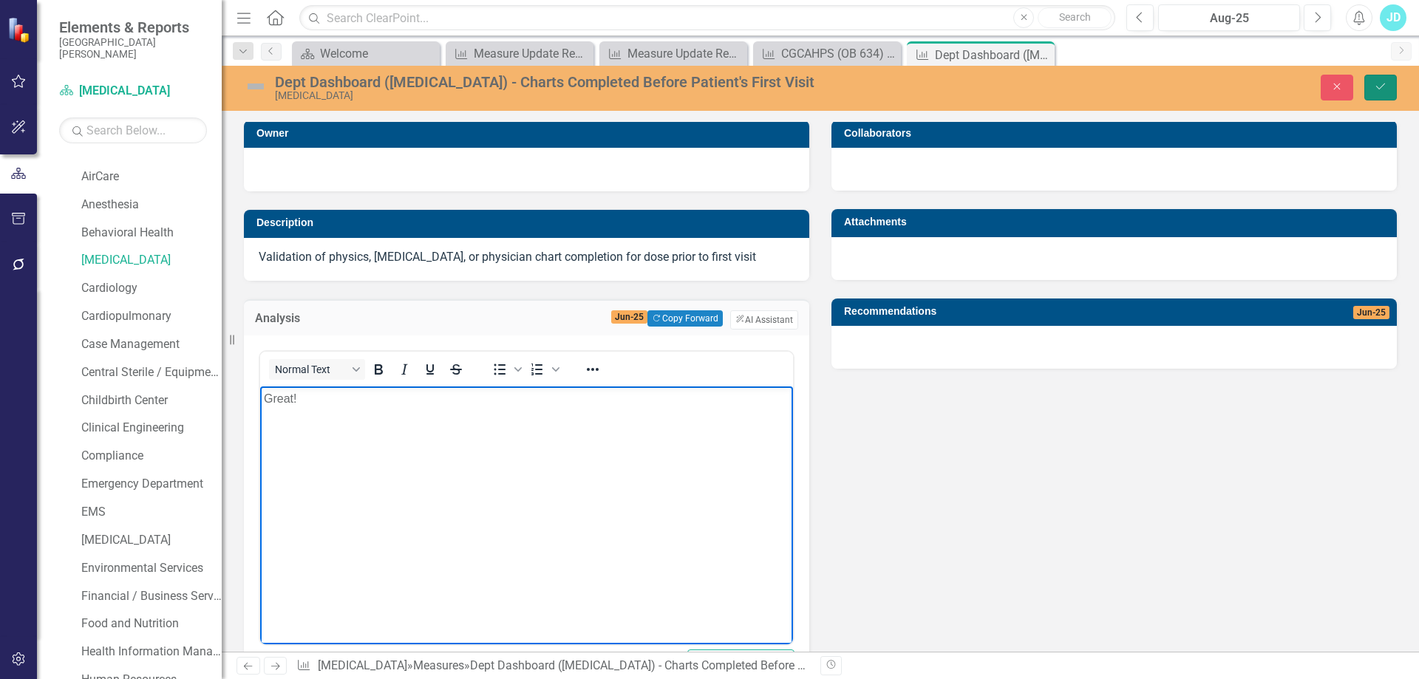
click at [1387, 93] on button "Save" at bounding box center [1381, 88] width 33 height 26
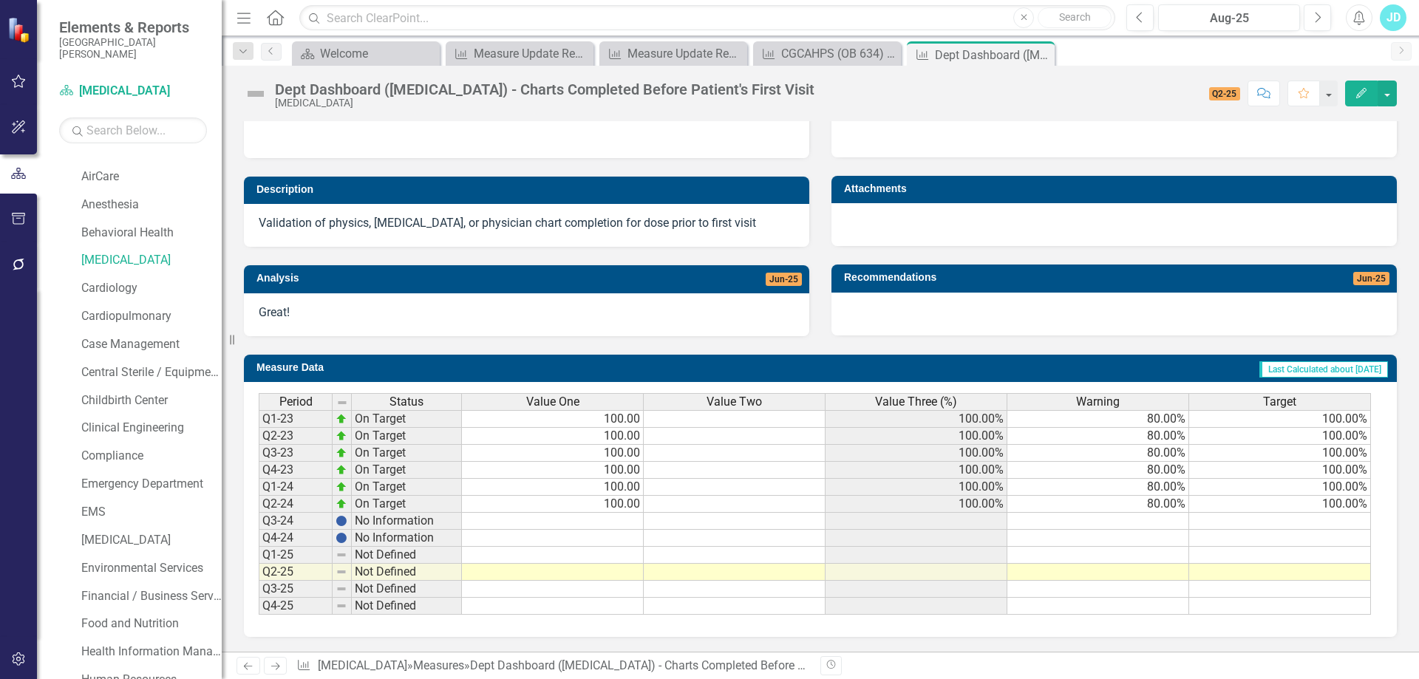
scroll to position [254, 0]
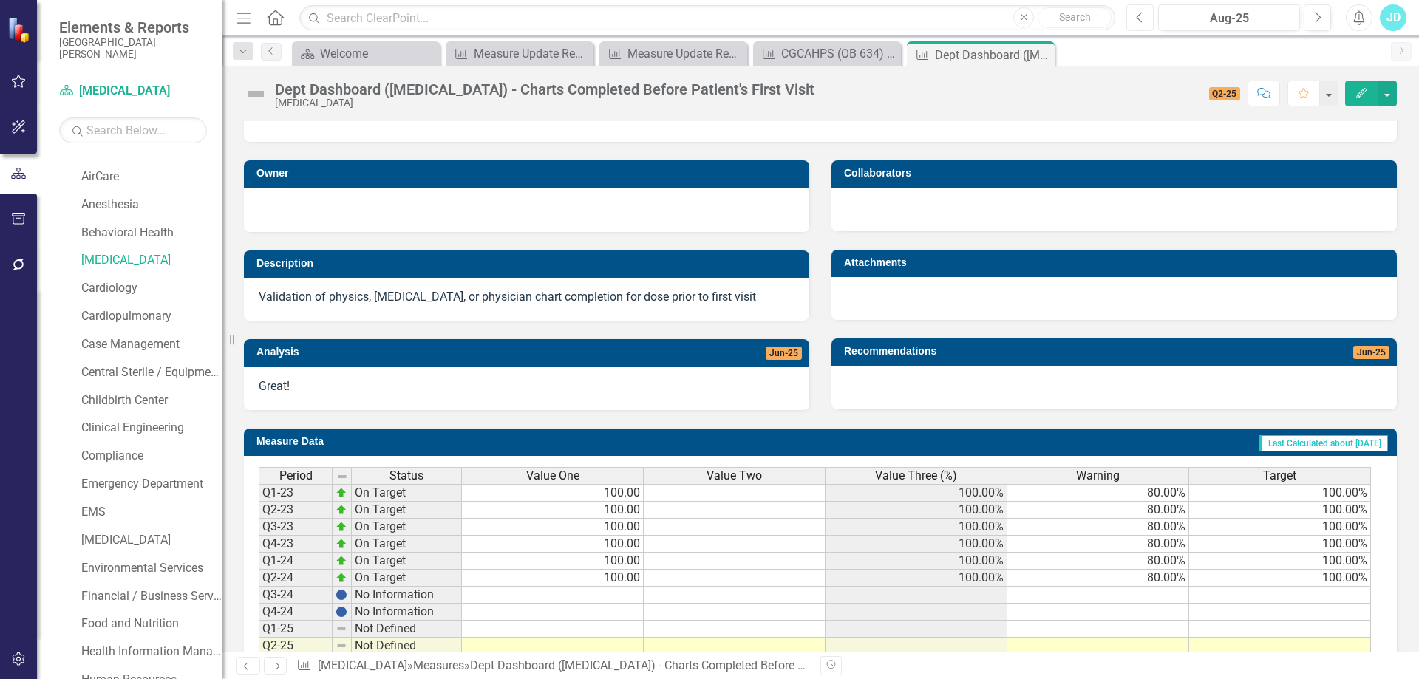
click at [1138, 19] on icon "Previous" at bounding box center [1140, 17] width 8 height 13
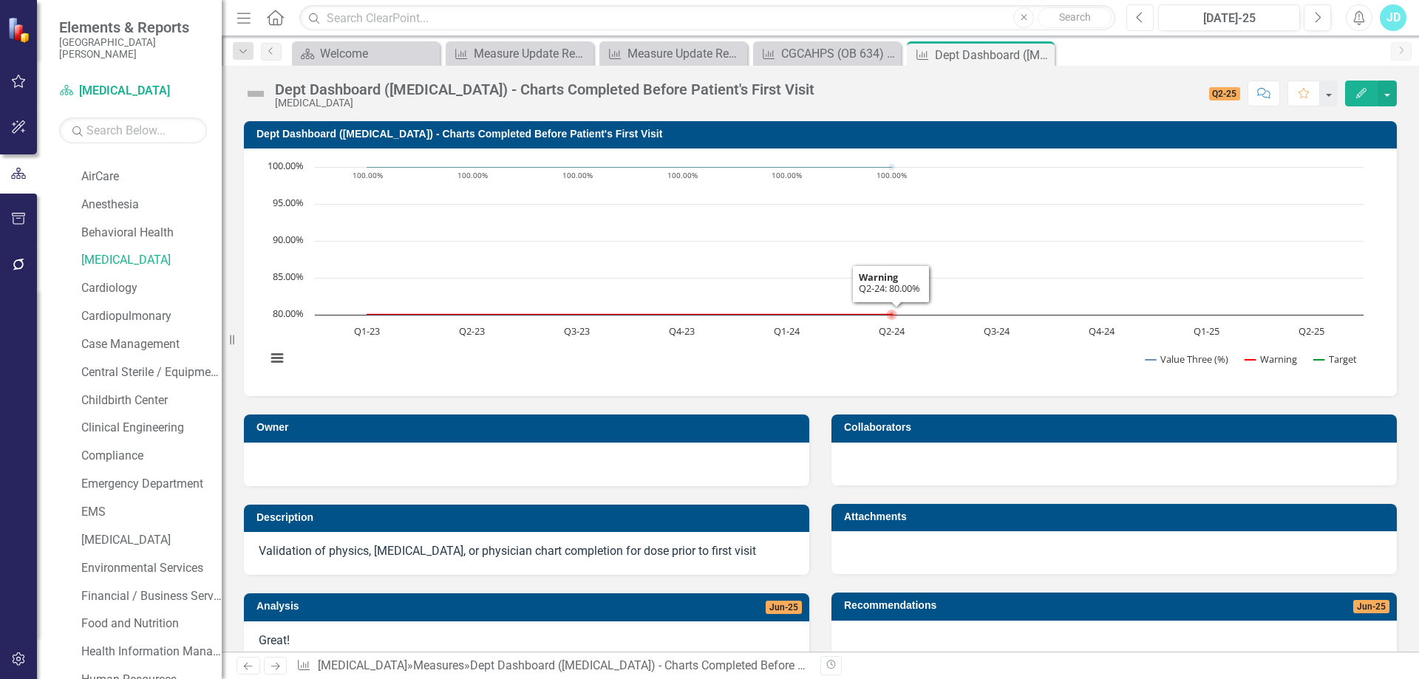
scroll to position [148, 0]
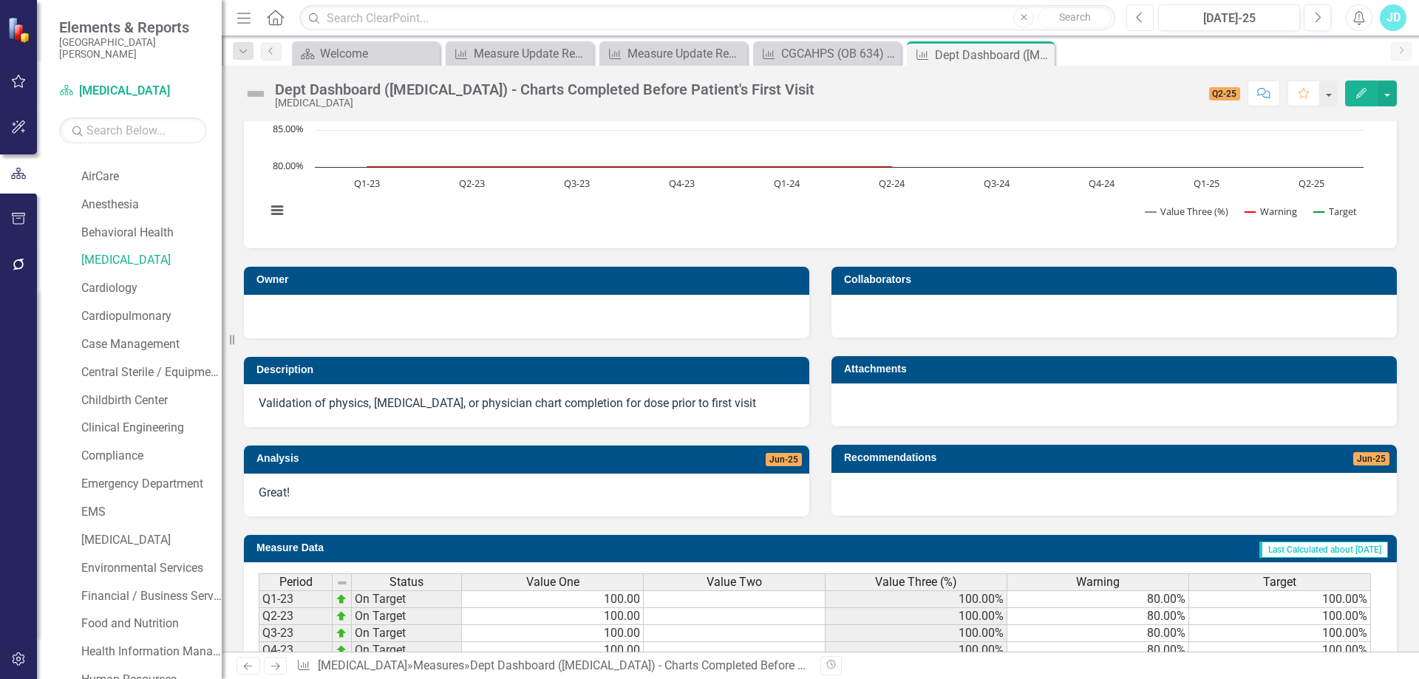
click at [1144, 18] on icon "Previous" at bounding box center [1140, 17] width 8 height 13
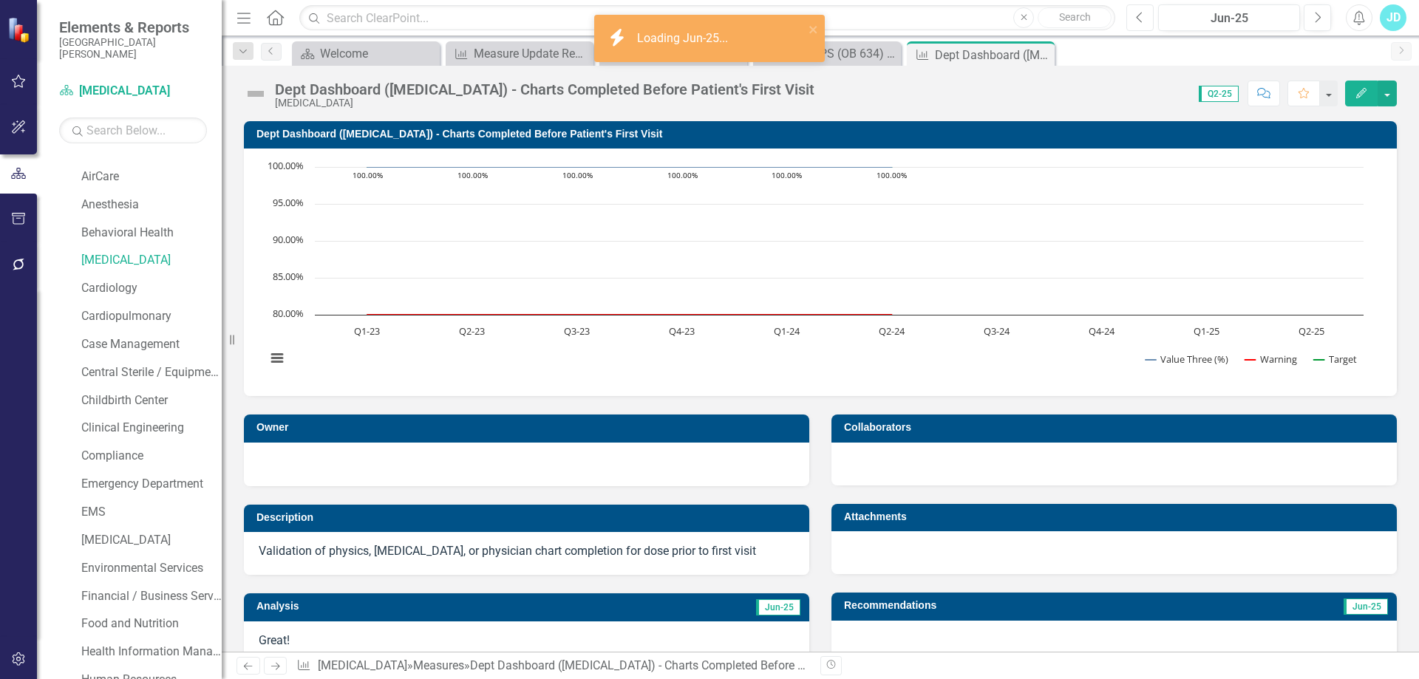
click at [1144, 18] on icon "Previous" at bounding box center [1140, 17] width 8 height 13
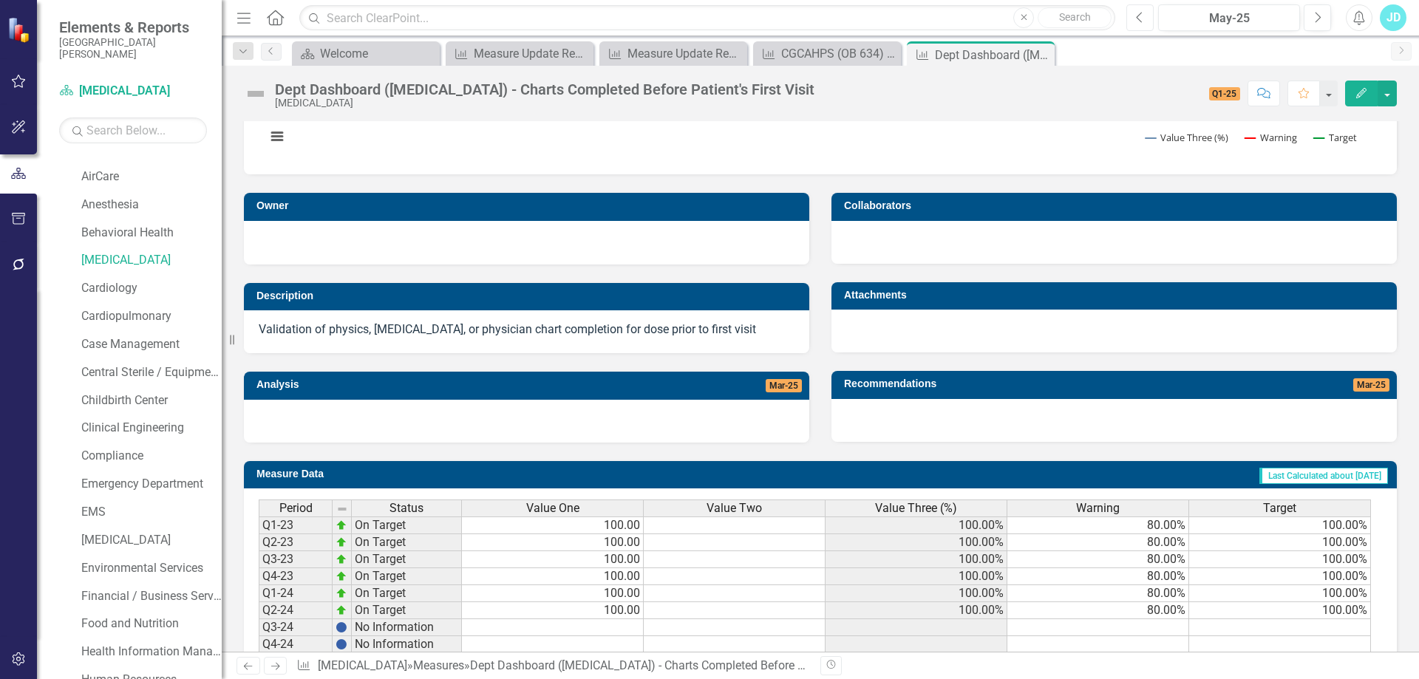
scroll to position [328, 0]
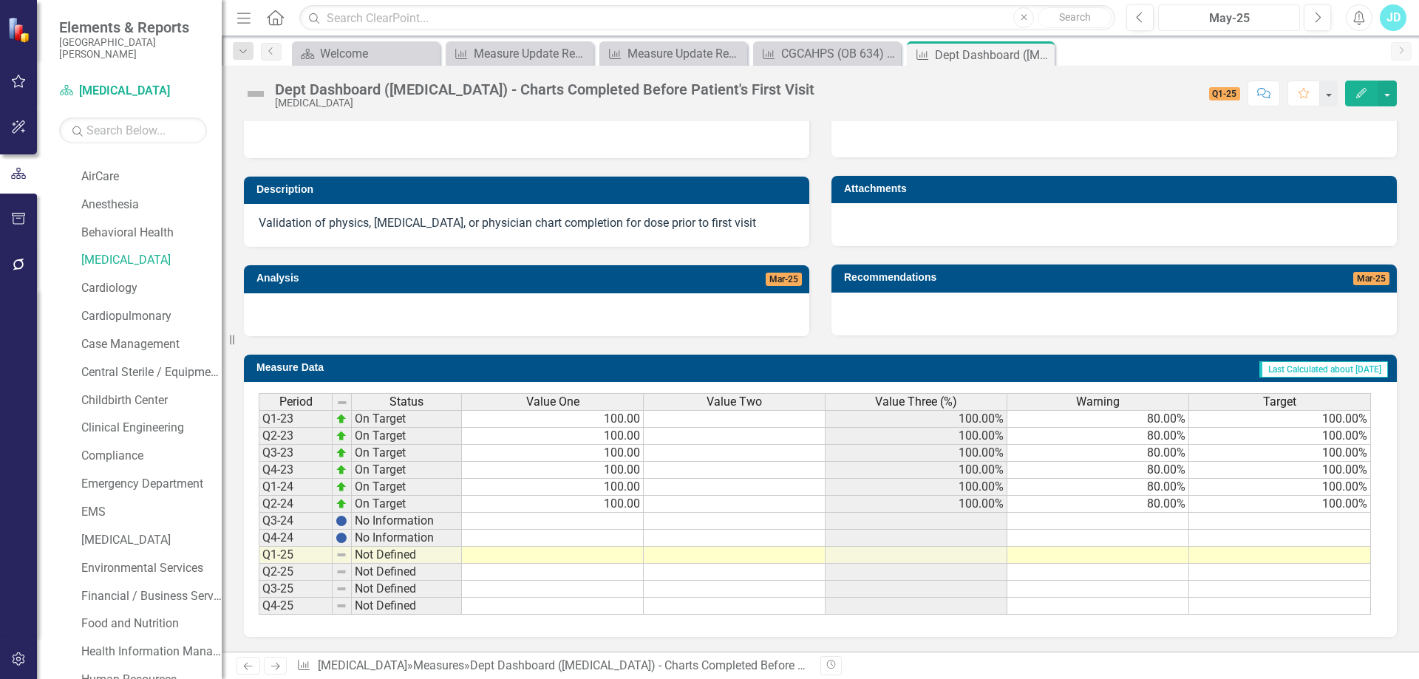
click at [1229, 15] on div "May-25" at bounding box center [1230, 19] width 132 height 18
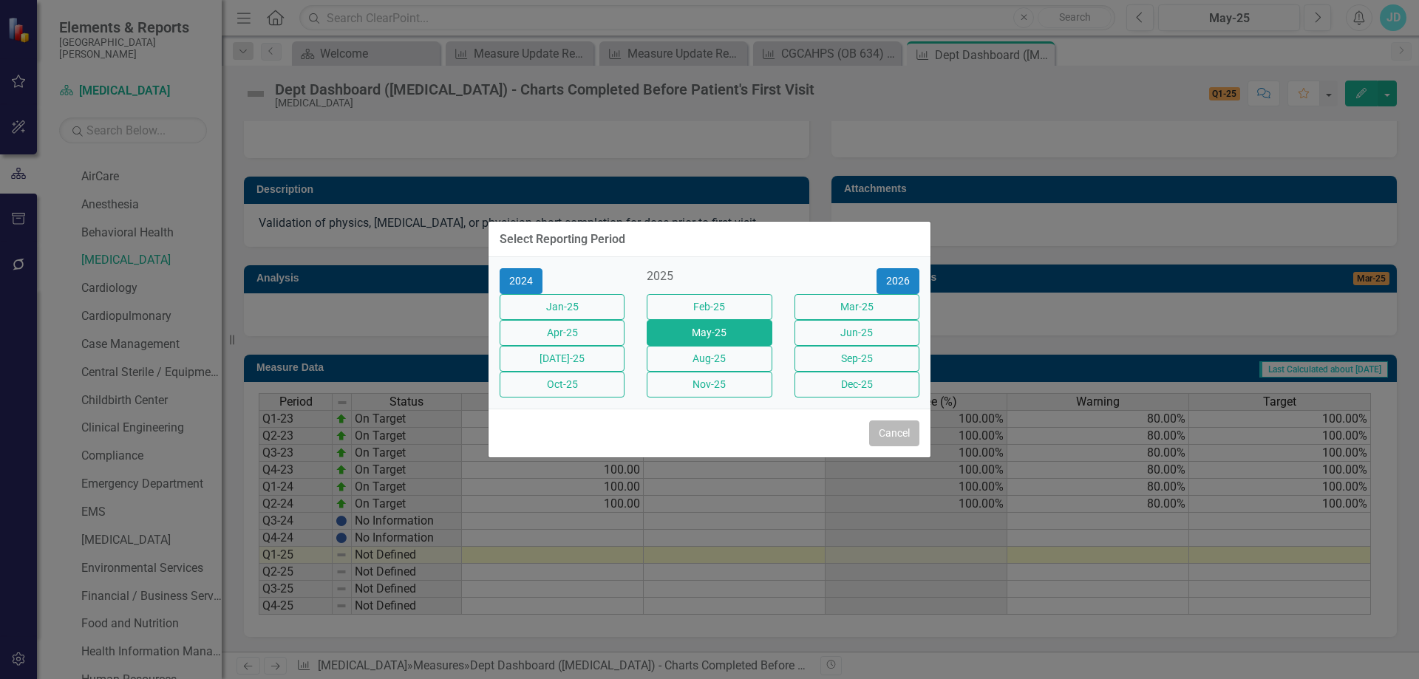
click at [900, 447] on button "Cancel" at bounding box center [894, 434] width 50 height 26
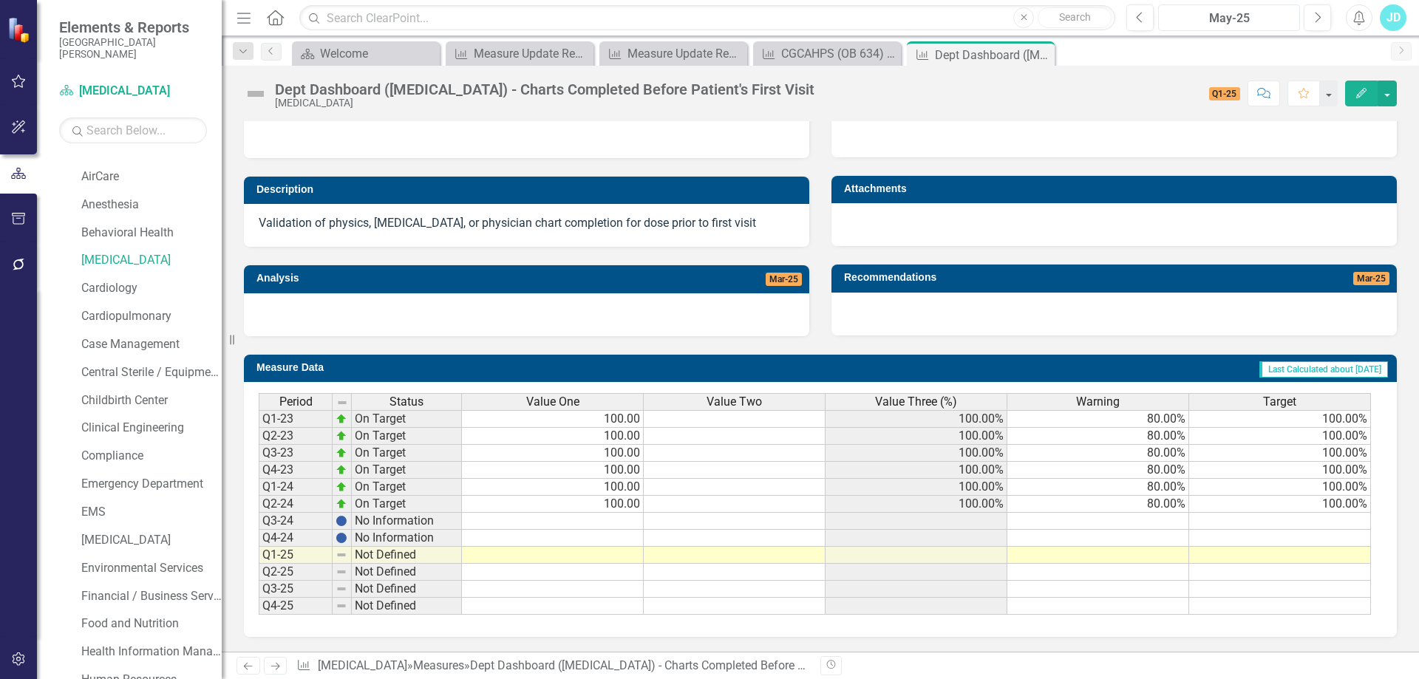
click at [1230, 21] on div "May-25" at bounding box center [1230, 19] width 132 height 18
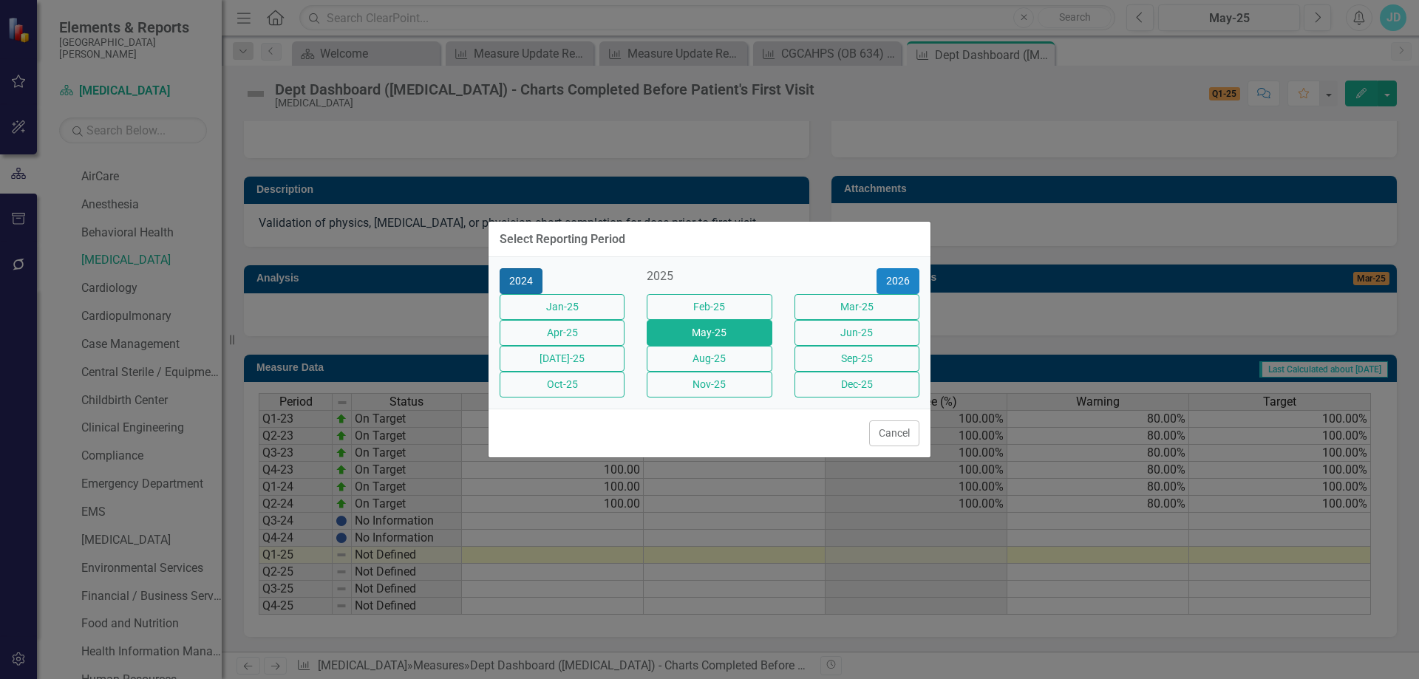
click at [529, 268] on button "2024" at bounding box center [521, 281] width 43 height 26
click at [527, 268] on button "2023" at bounding box center [521, 281] width 43 height 26
click at [903, 268] on button "2024" at bounding box center [898, 281] width 43 height 26
click at [903, 268] on button "2025" at bounding box center [898, 281] width 43 height 26
click at [728, 370] on button "Aug-25" at bounding box center [709, 359] width 125 height 26
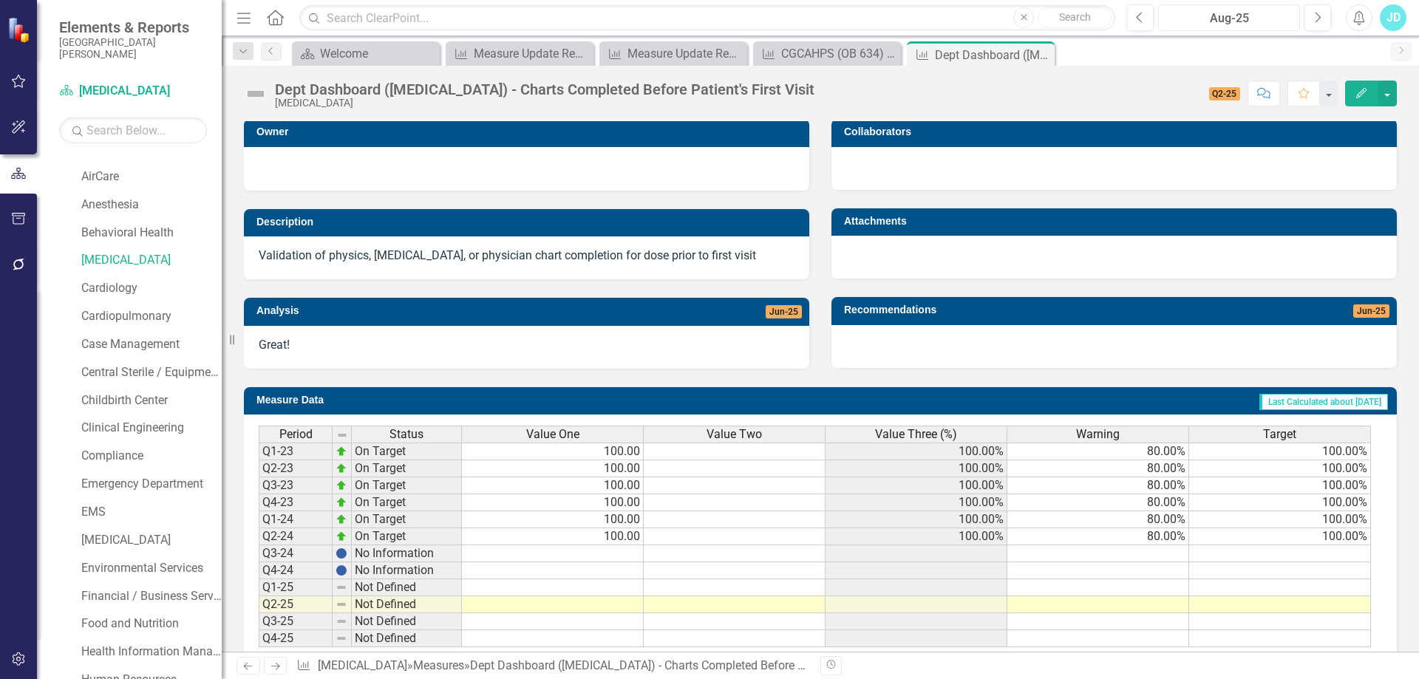
scroll to position [328, 0]
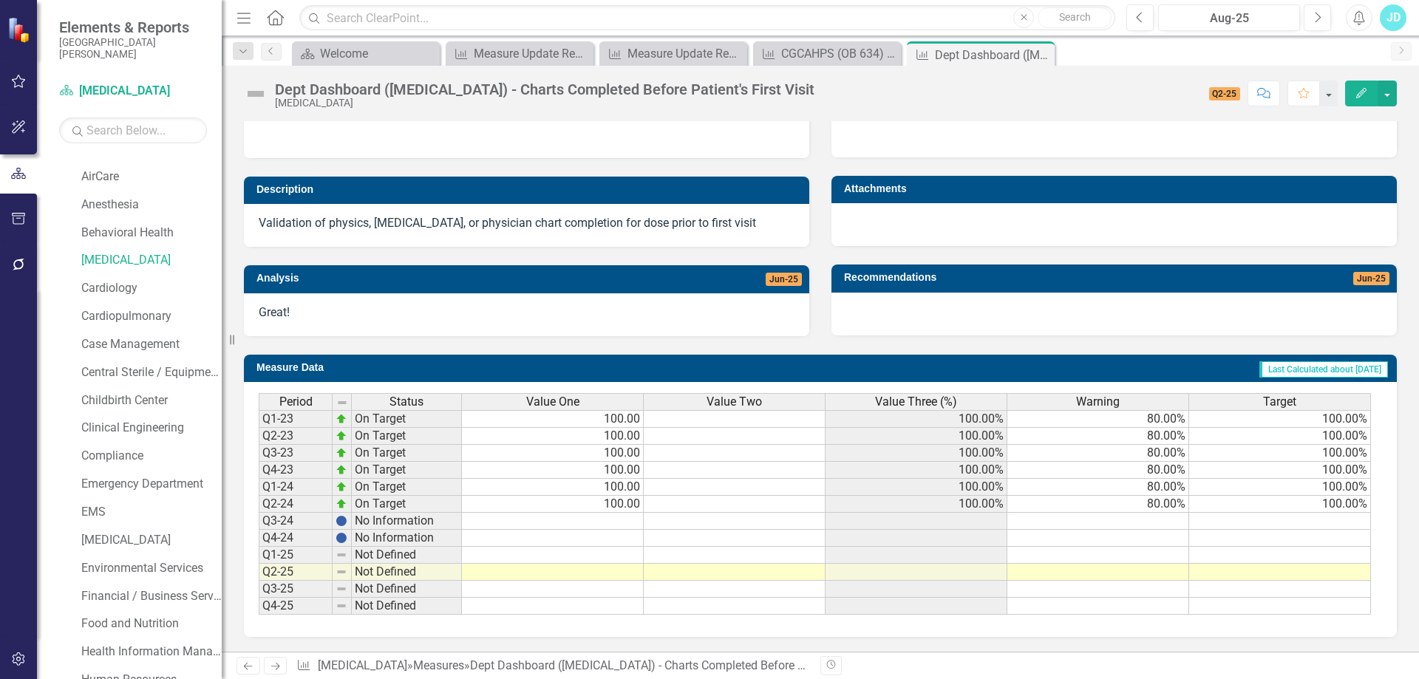
click at [396, 313] on p "Great!" at bounding box center [527, 313] width 536 height 17
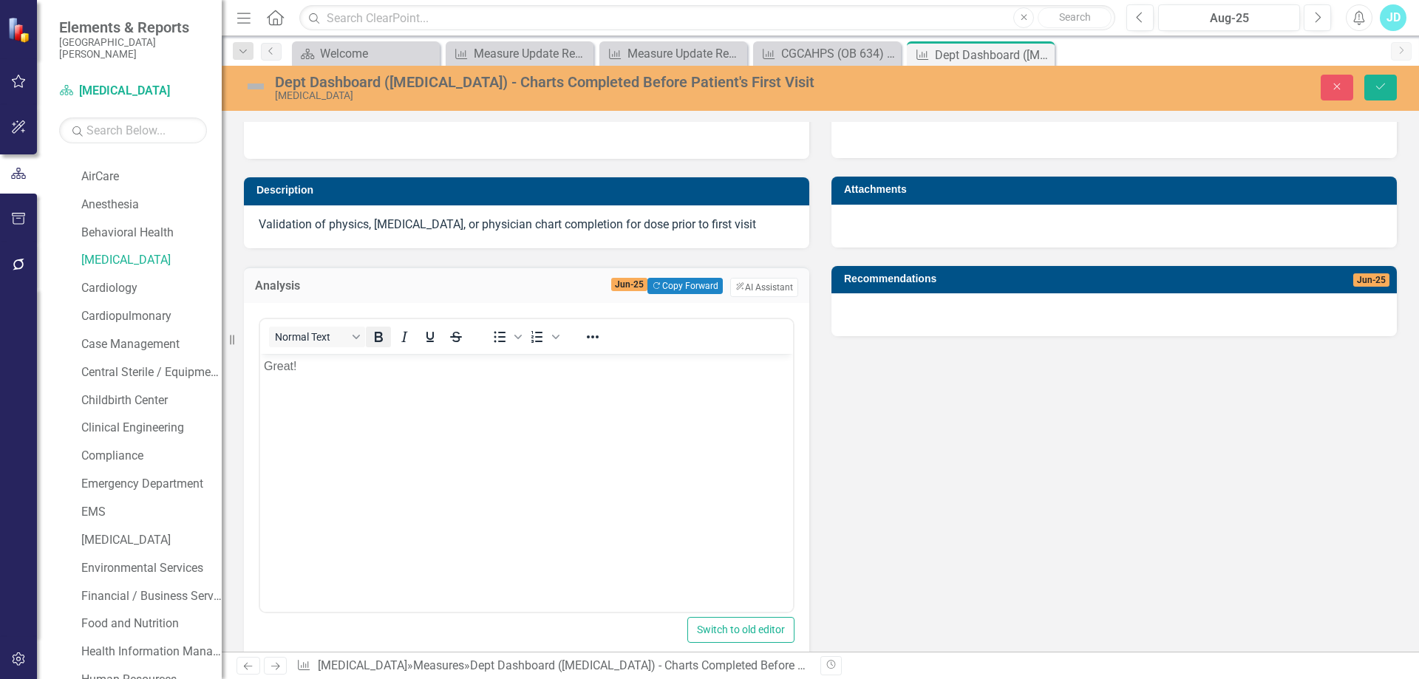
scroll to position [0, 0]
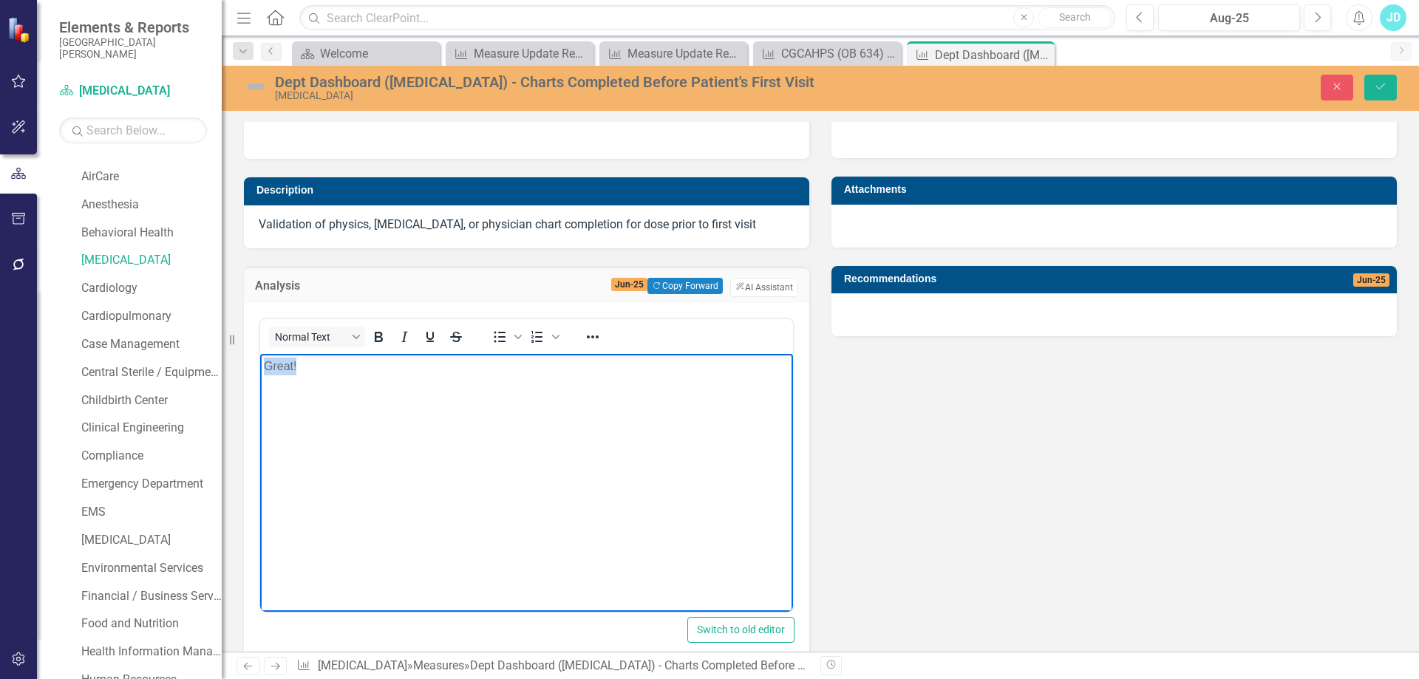
drag, startPoint x: 333, startPoint y: 368, endPoint x: 259, endPoint y: 370, distance: 74.7
click at [260, 370] on html "Great!" at bounding box center [526, 464] width 533 height 222
click at [1385, 90] on icon "Save" at bounding box center [1380, 86] width 13 height 10
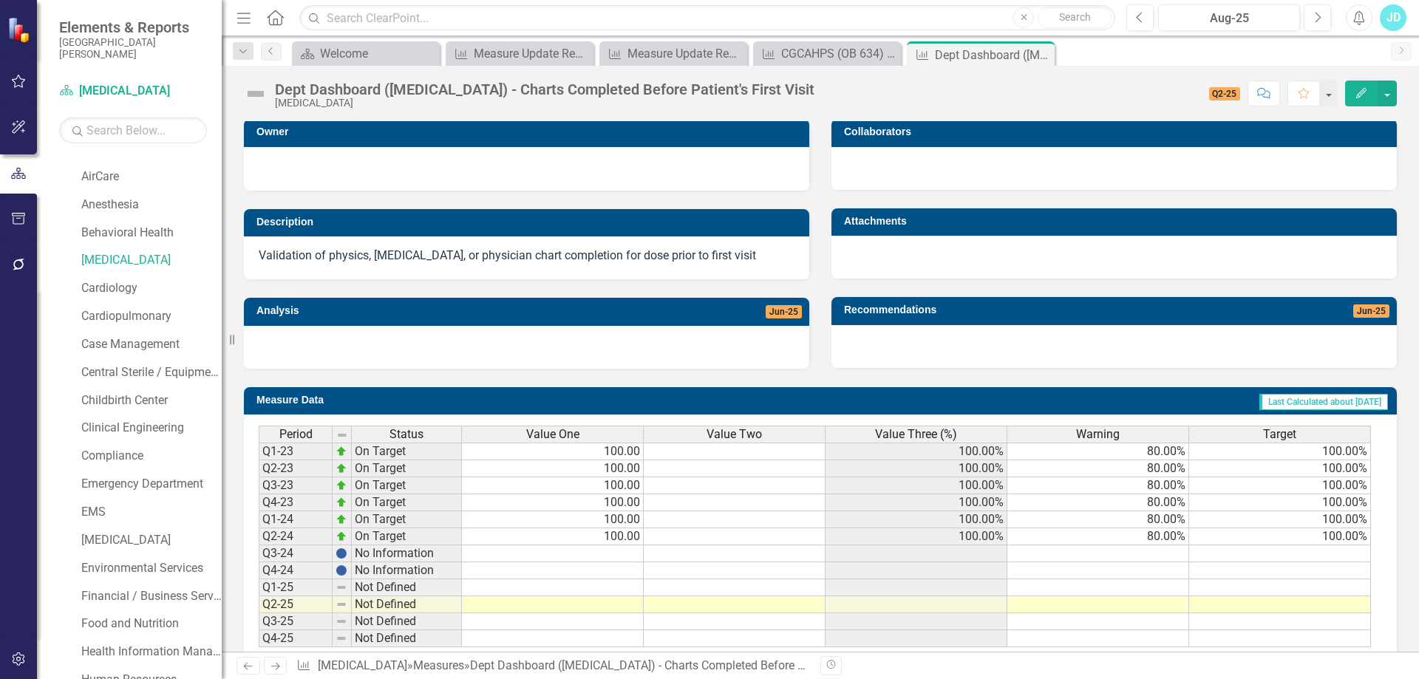
scroll to position [328, 0]
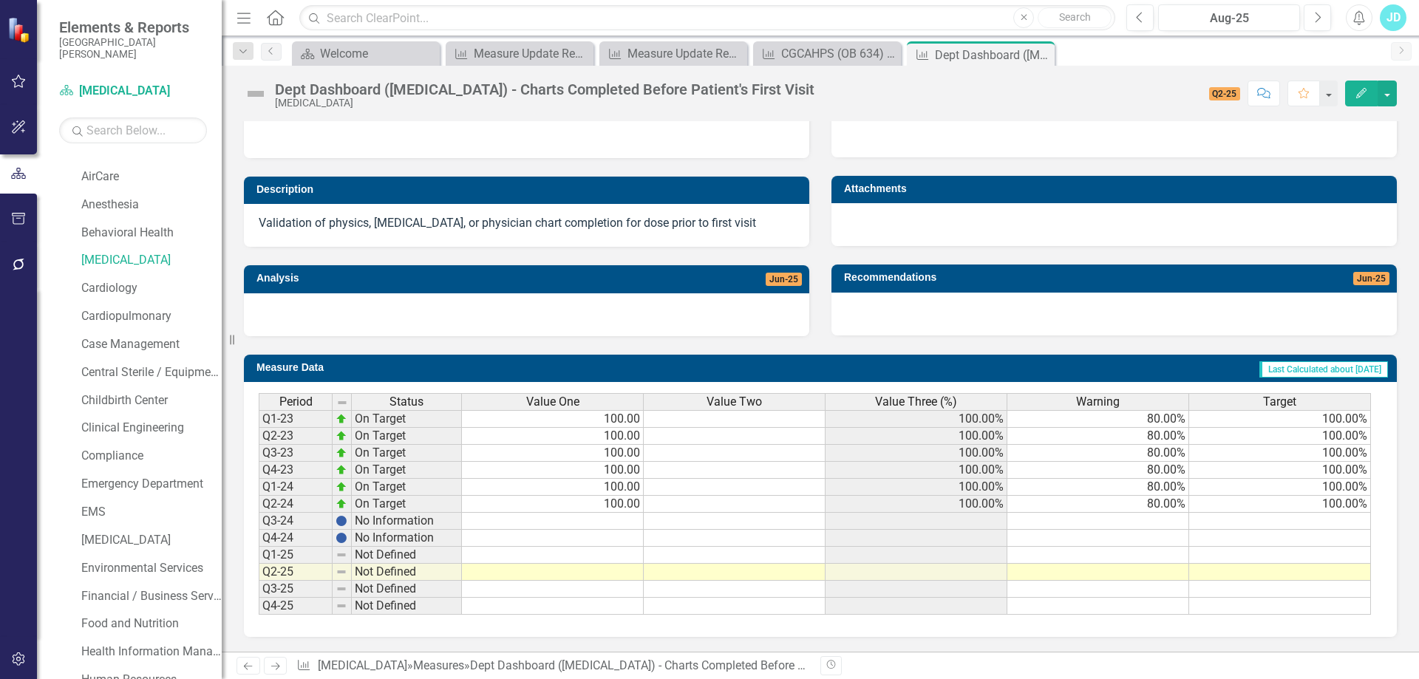
click at [587, 518] on td at bounding box center [553, 521] width 182 height 17
type textarea "80"
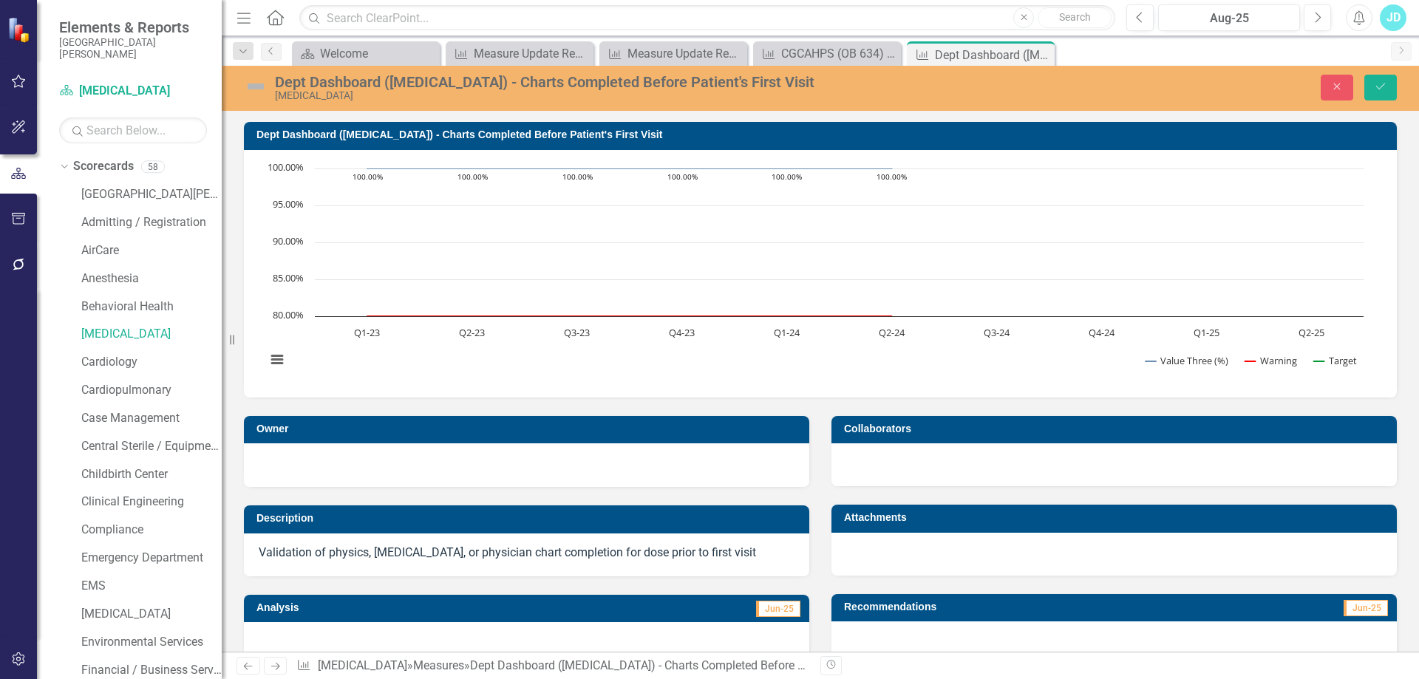
scroll to position [328, 0]
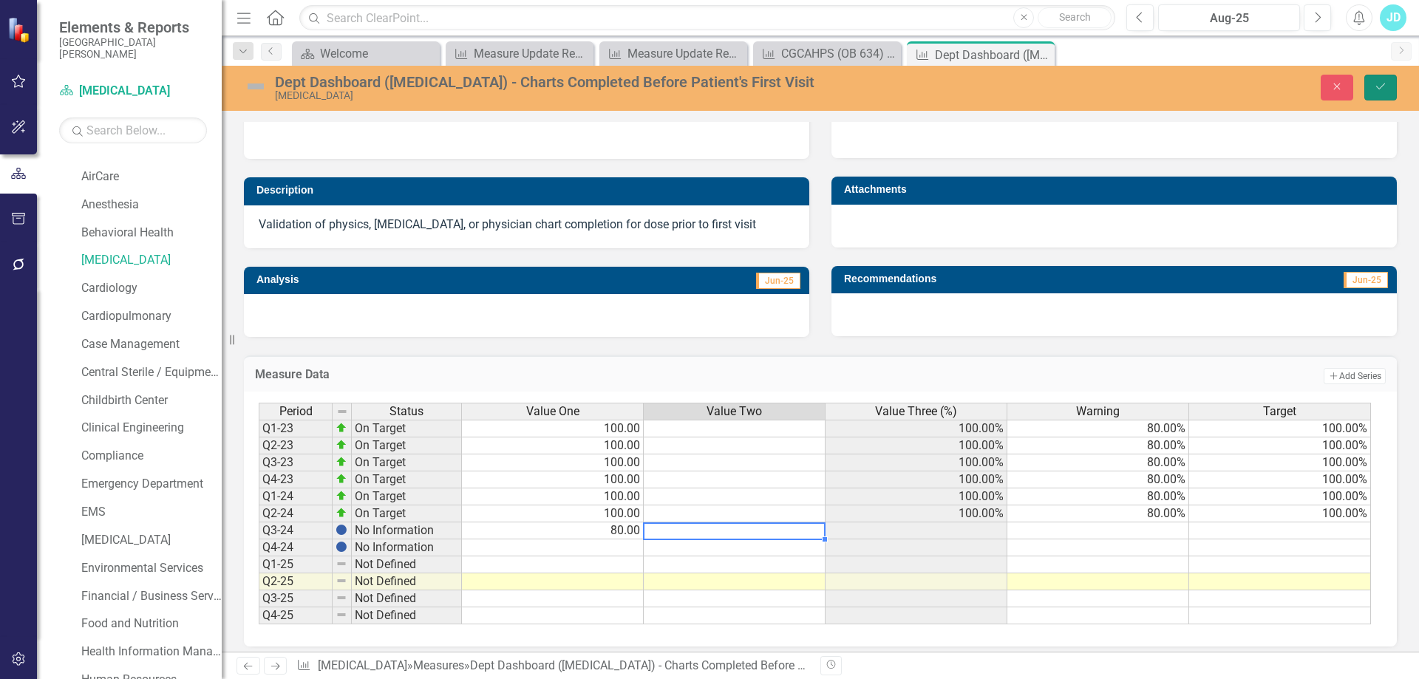
click at [1393, 88] on button "Save" at bounding box center [1381, 88] width 33 height 26
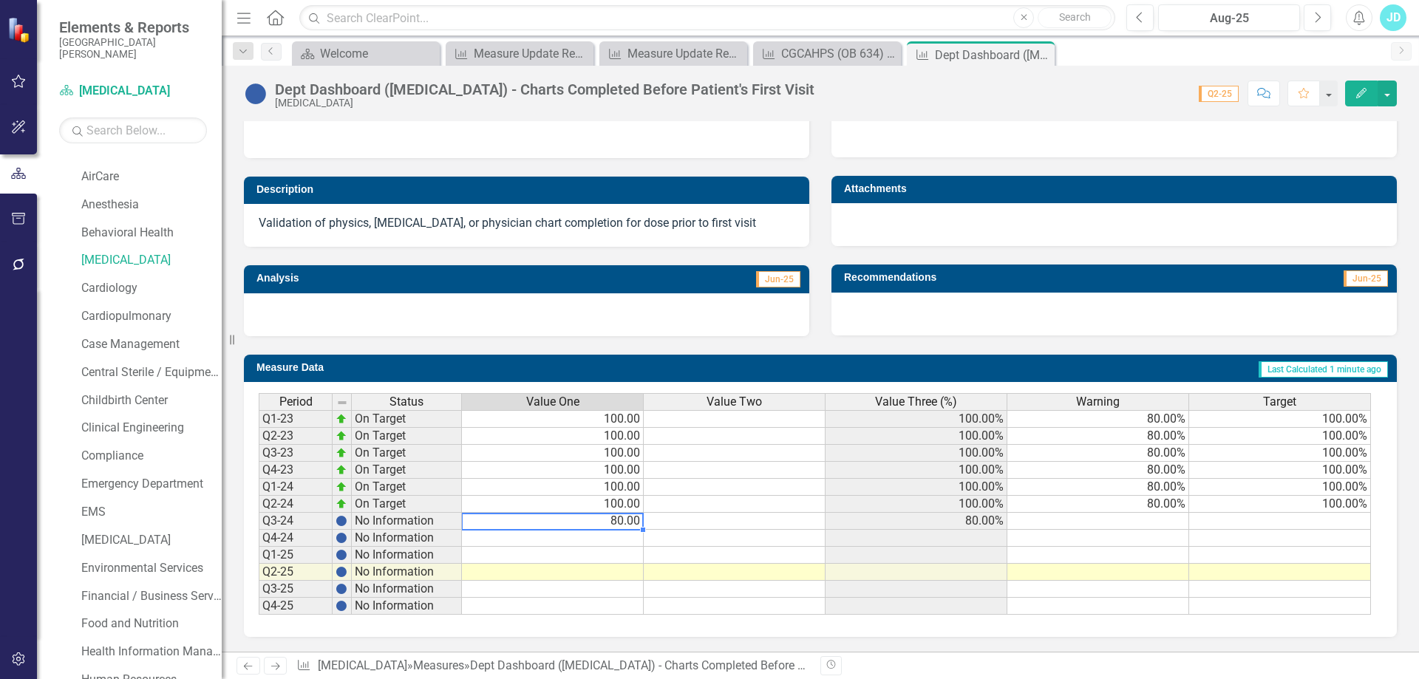
click at [625, 520] on td "80.00" at bounding box center [553, 521] width 182 height 17
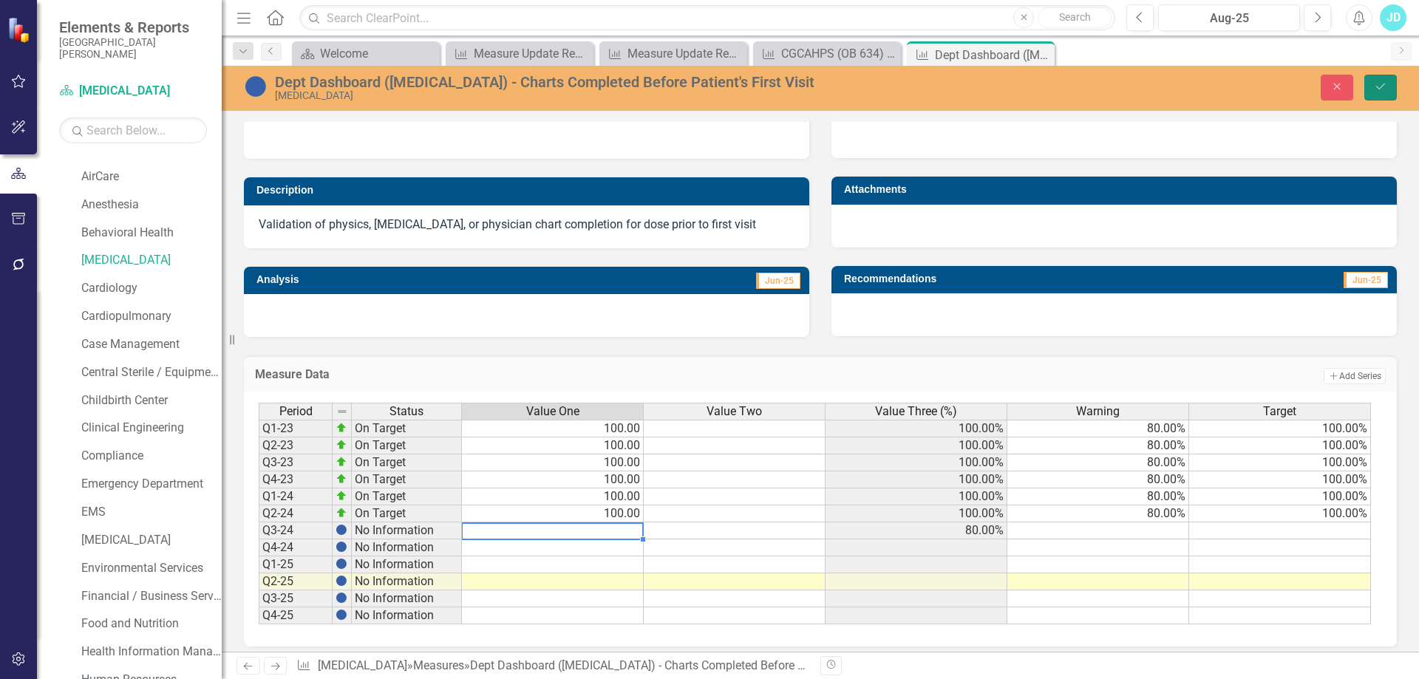
click at [1395, 89] on button "Save" at bounding box center [1381, 88] width 33 height 26
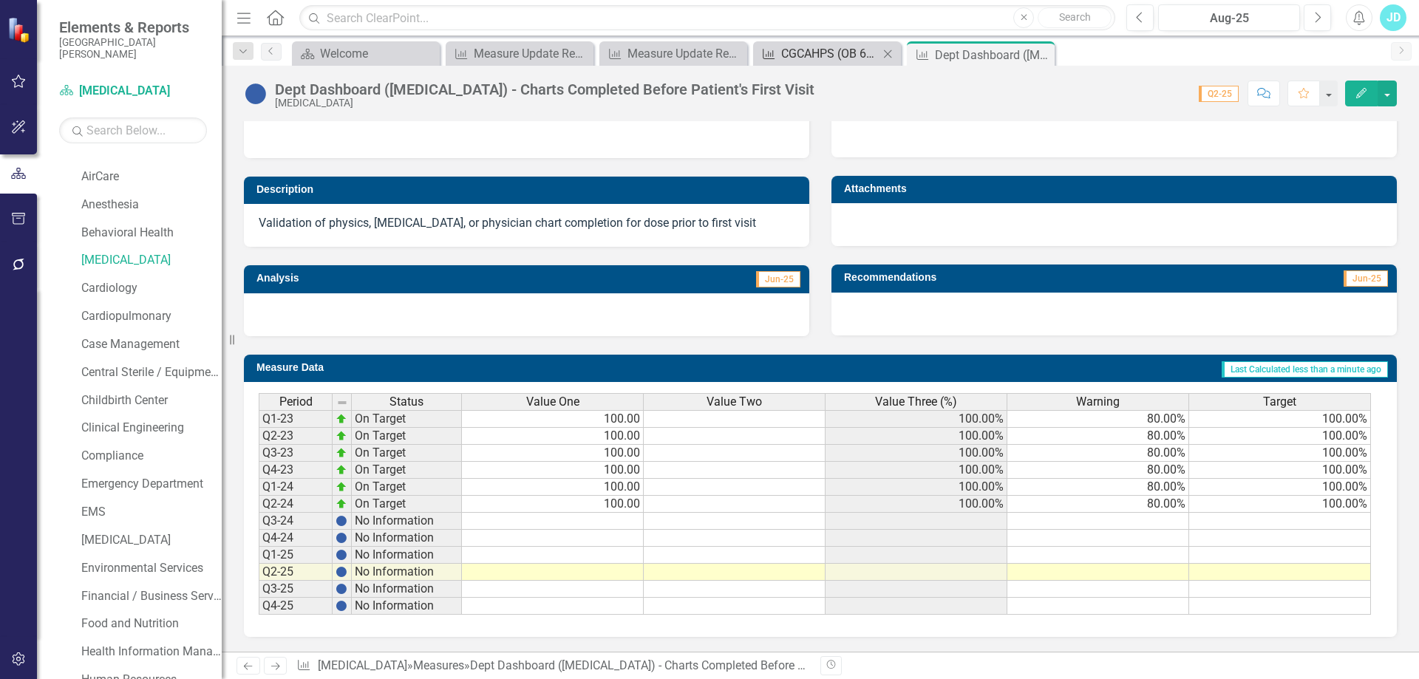
click at [841, 55] on div "CGCAHPS (OB 634) - What is the likelihood to recommend this provider office? (C…" at bounding box center [830, 53] width 98 height 18
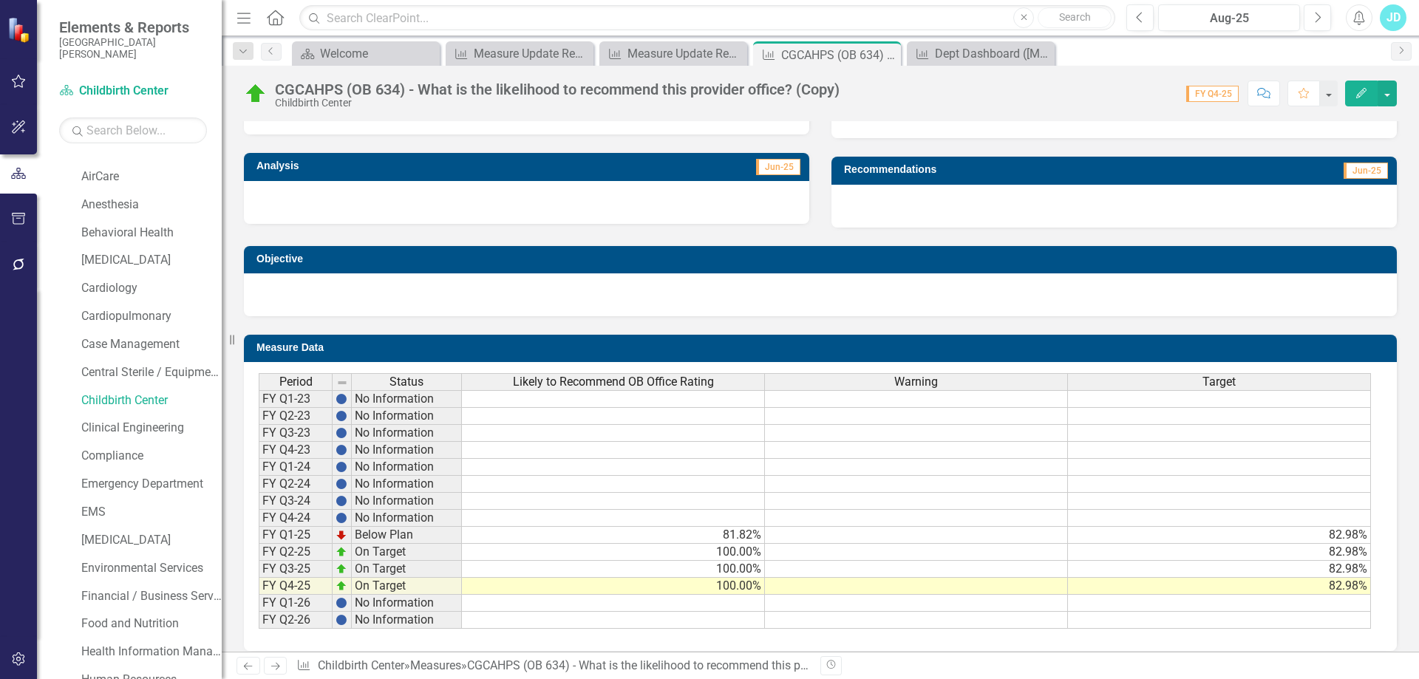
scroll to position [74, 0]
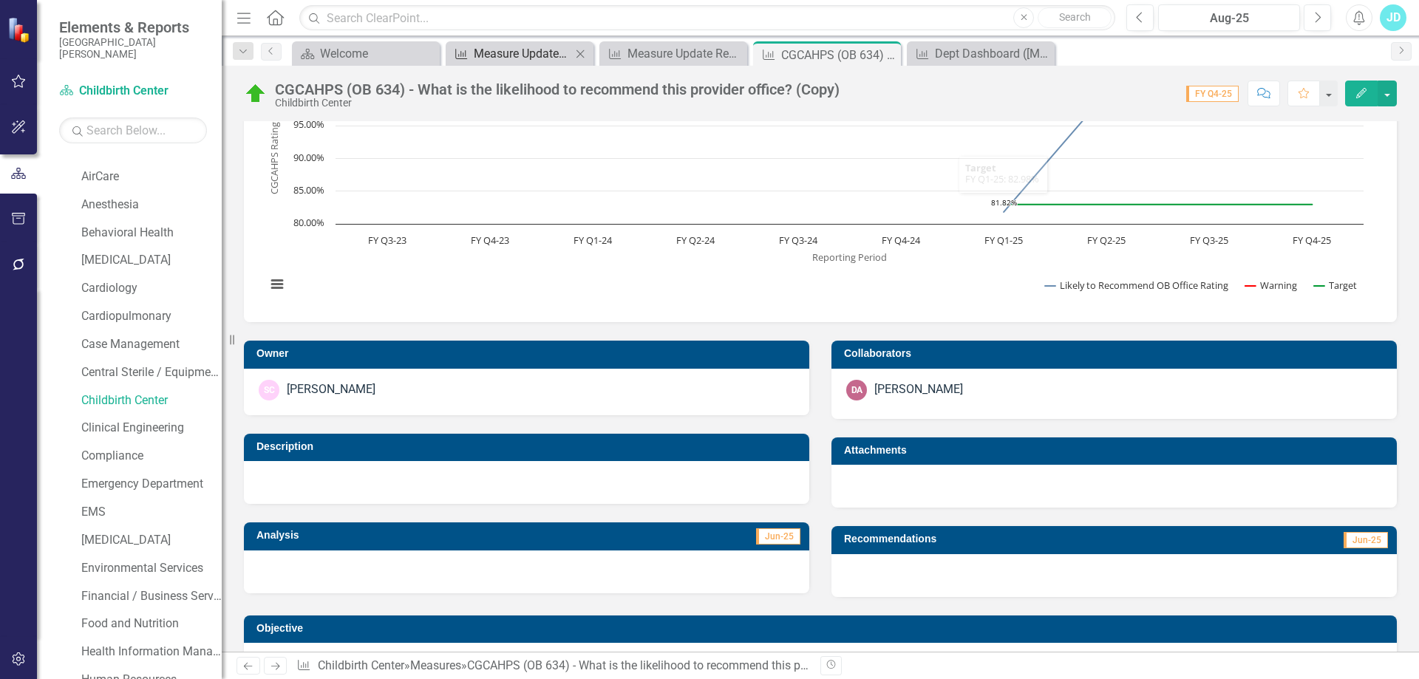
click at [527, 53] on div "Measure Update Report" at bounding box center [523, 53] width 98 height 18
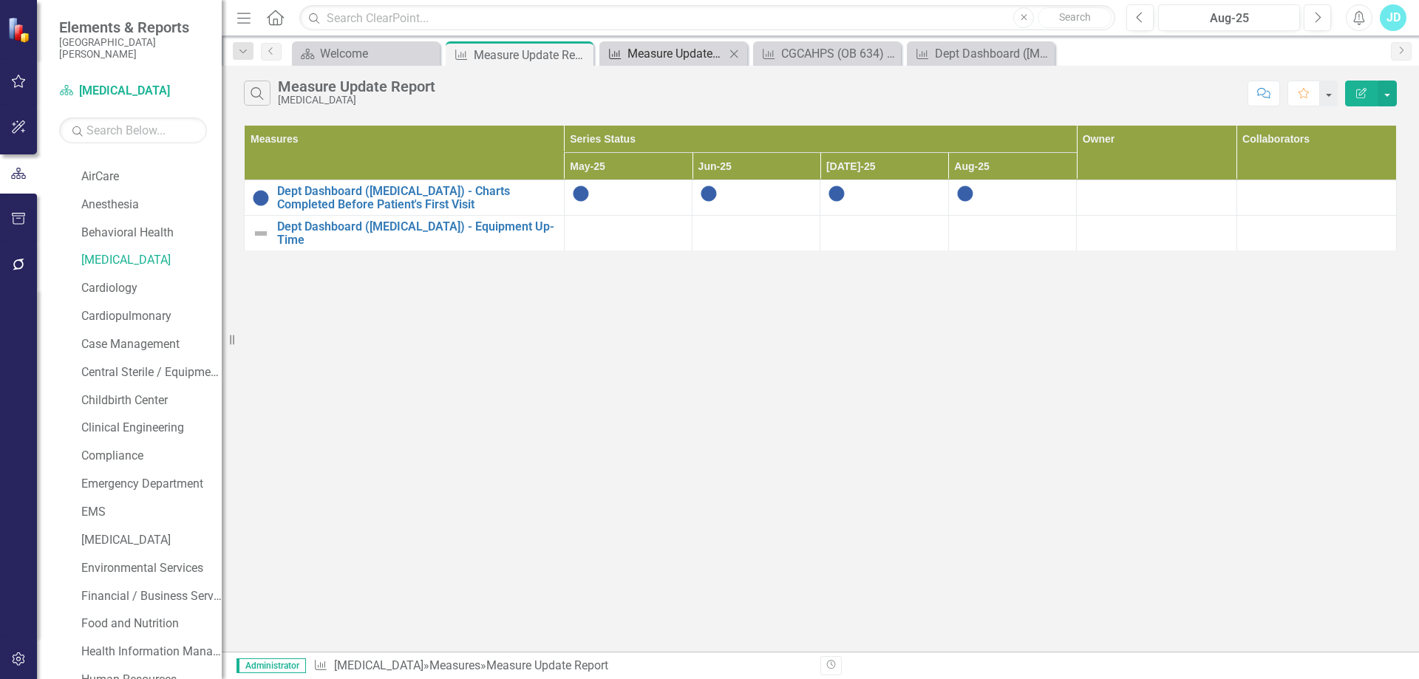
click at [663, 53] on div "Measure Update Report" at bounding box center [677, 53] width 98 height 18
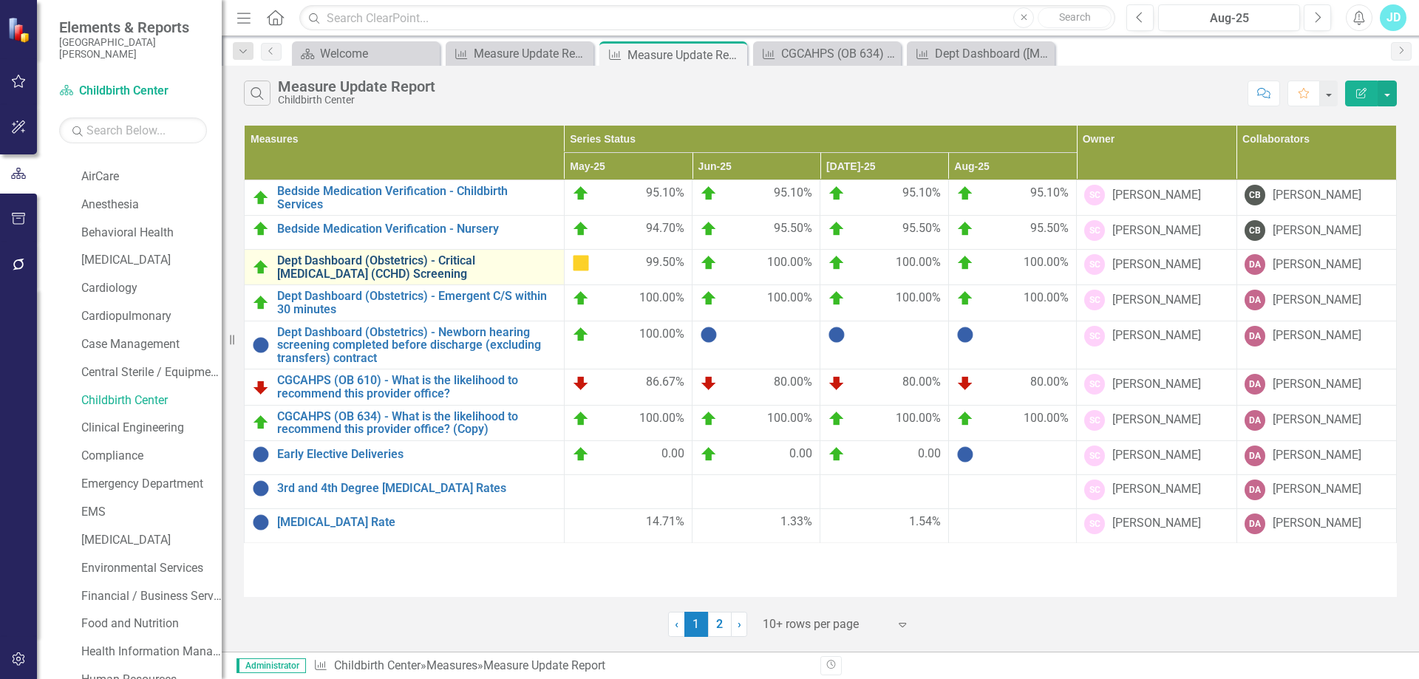
click at [366, 268] on link "Dept Dashboard (Obstetrics) - Critical [MEDICAL_DATA] (CCHD) Screening" at bounding box center [416, 267] width 279 height 26
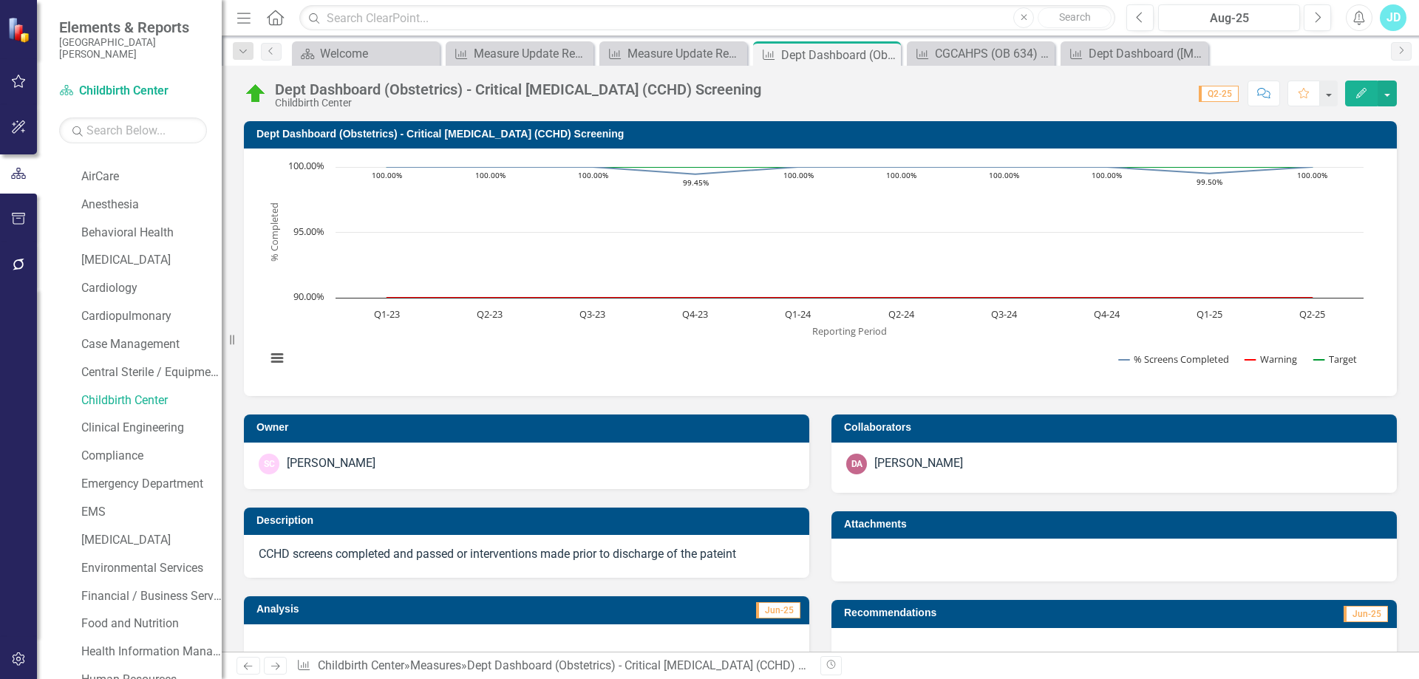
scroll to position [347, 0]
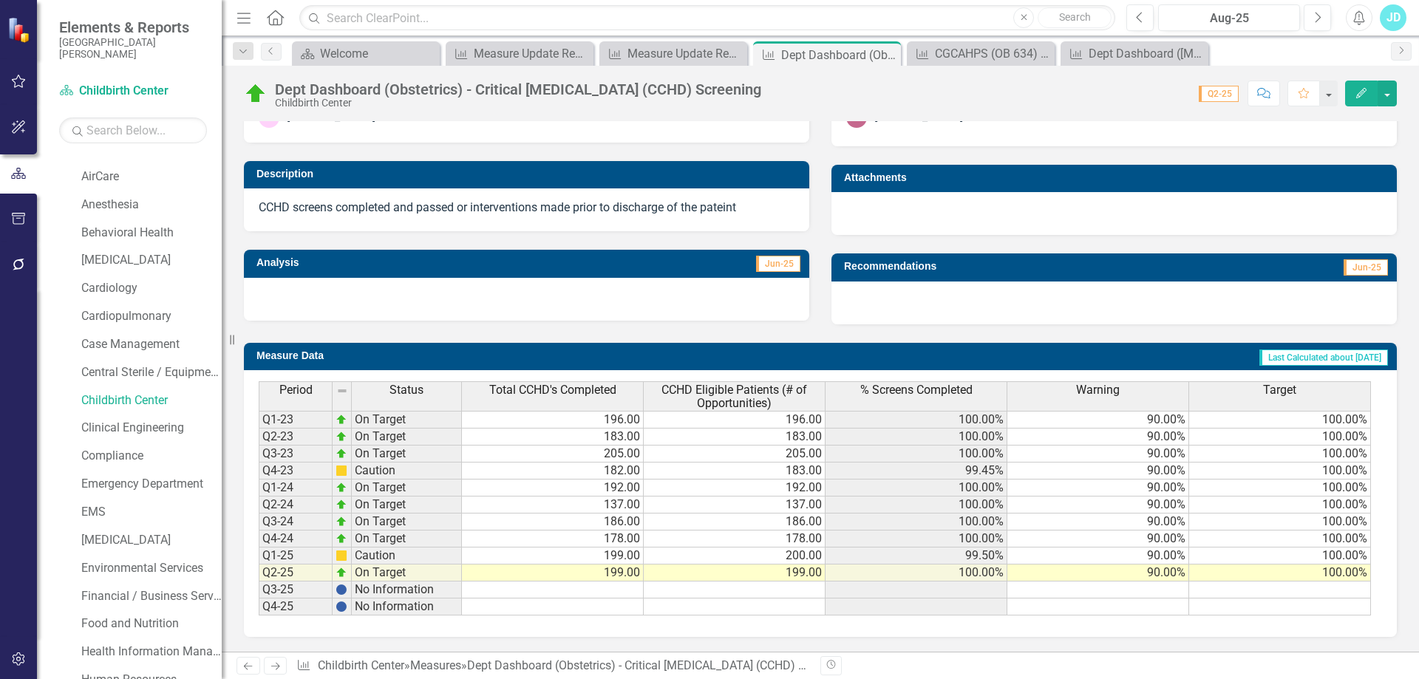
click at [259, 597] on div "Period Status Total CCHD's Completed CCHD Eligible Patients (# of Opportunities…" at bounding box center [259, 498] width 0 height 234
click at [716, 594] on td at bounding box center [735, 590] width 182 height 17
click at [985, 593] on td at bounding box center [917, 590] width 182 height 17
click at [1164, 590] on td at bounding box center [1099, 590] width 182 height 17
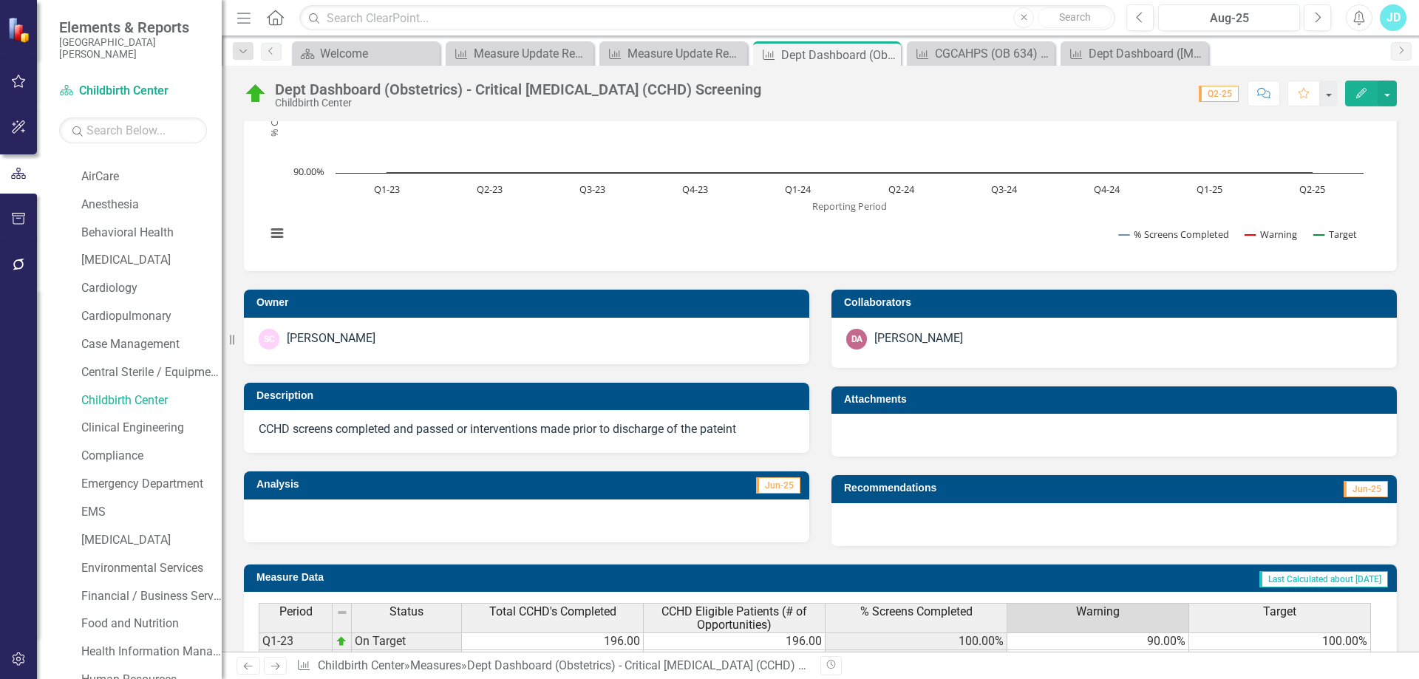
scroll to position [0, 0]
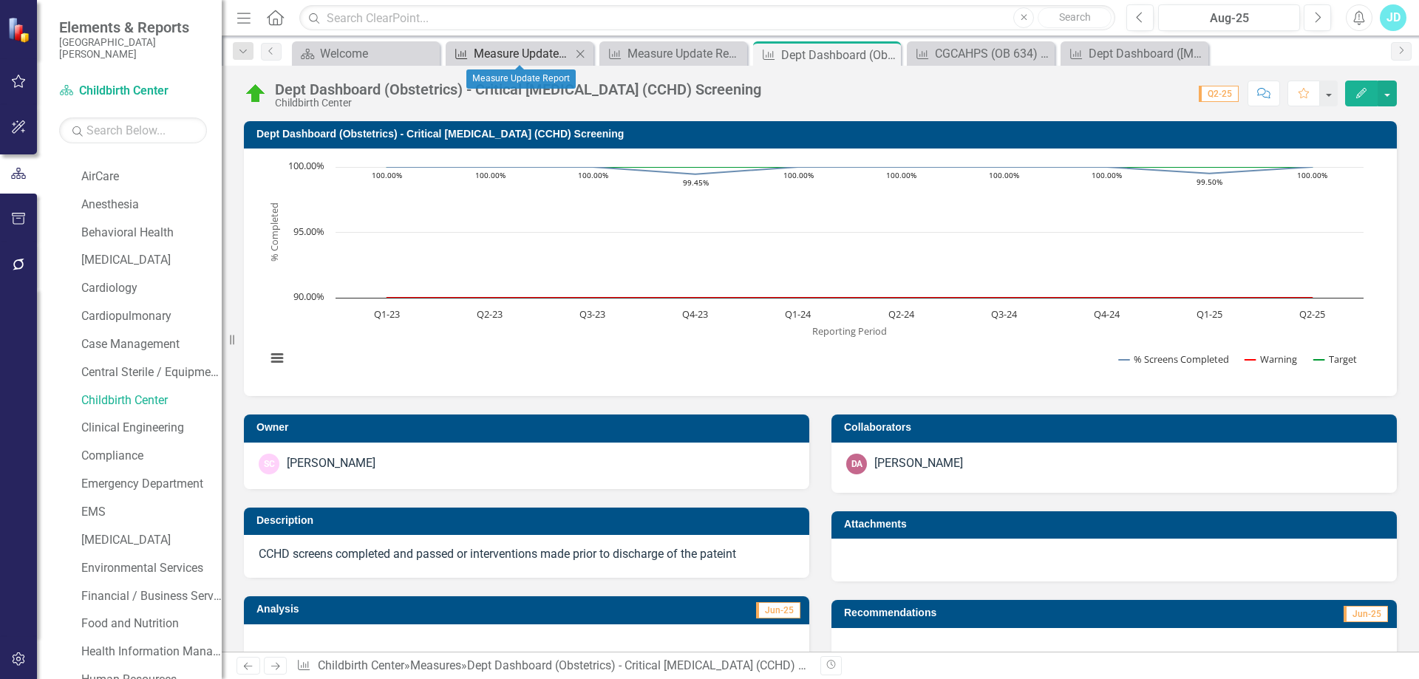
click at [531, 54] on div "Measure Update Report" at bounding box center [523, 53] width 98 height 18
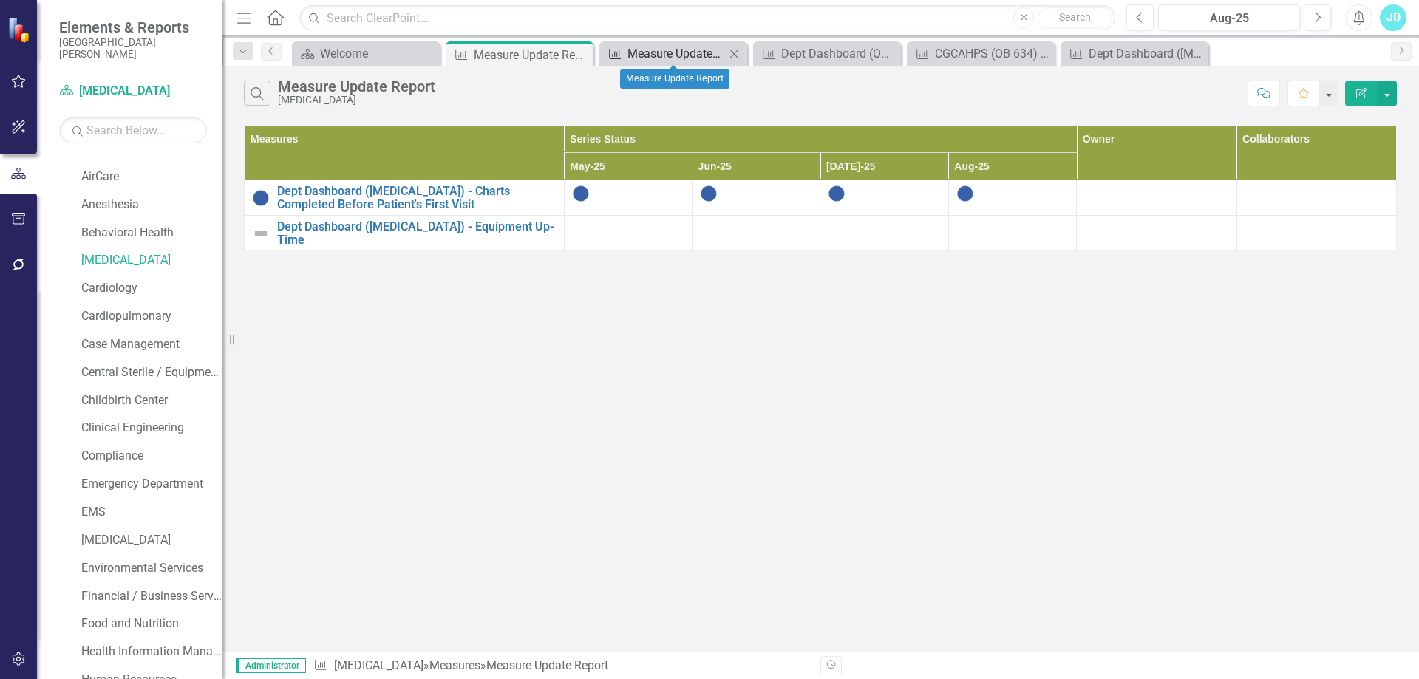
click at [671, 61] on div "Measure Update Report" at bounding box center [677, 53] width 98 height 18
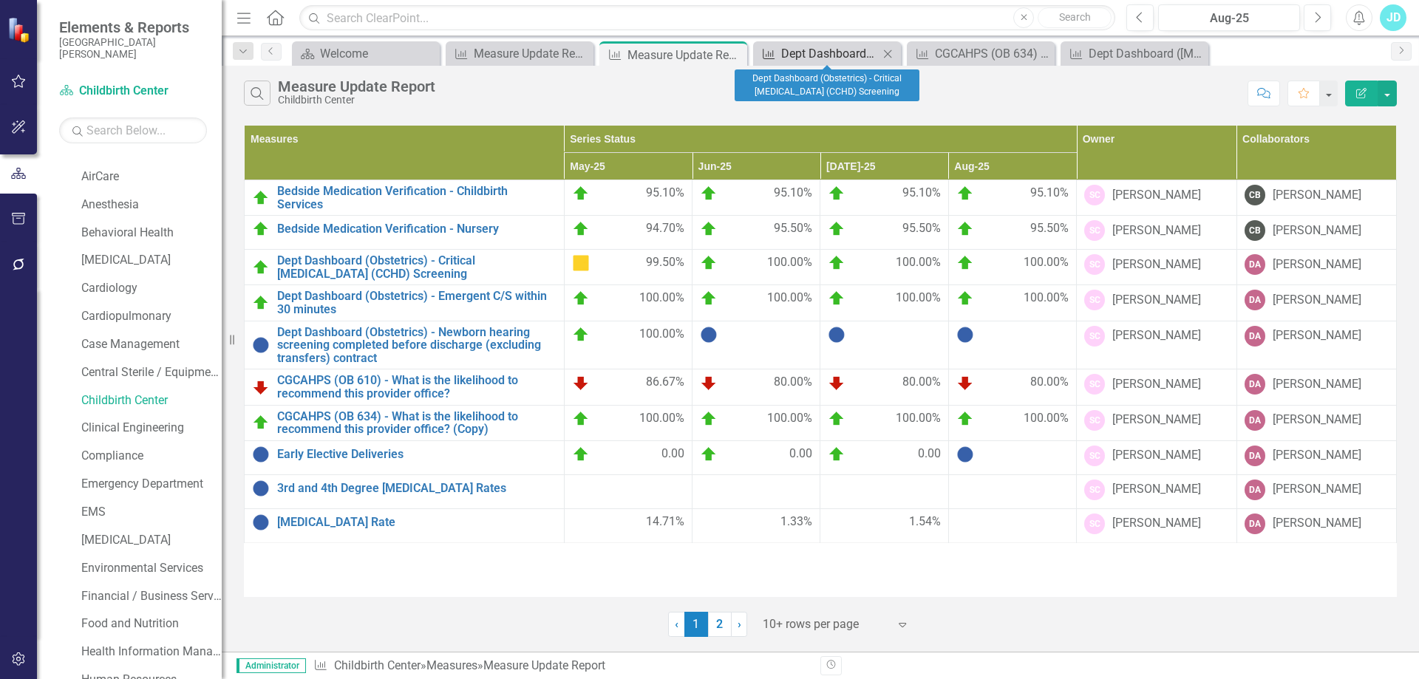
click at [850, 56] on div "Dept Dashboard (Obstetrics) - Critical [MEDICAL_DATA] (CCHD) Screening" at bounding box center [830, 53] width 98 height 18
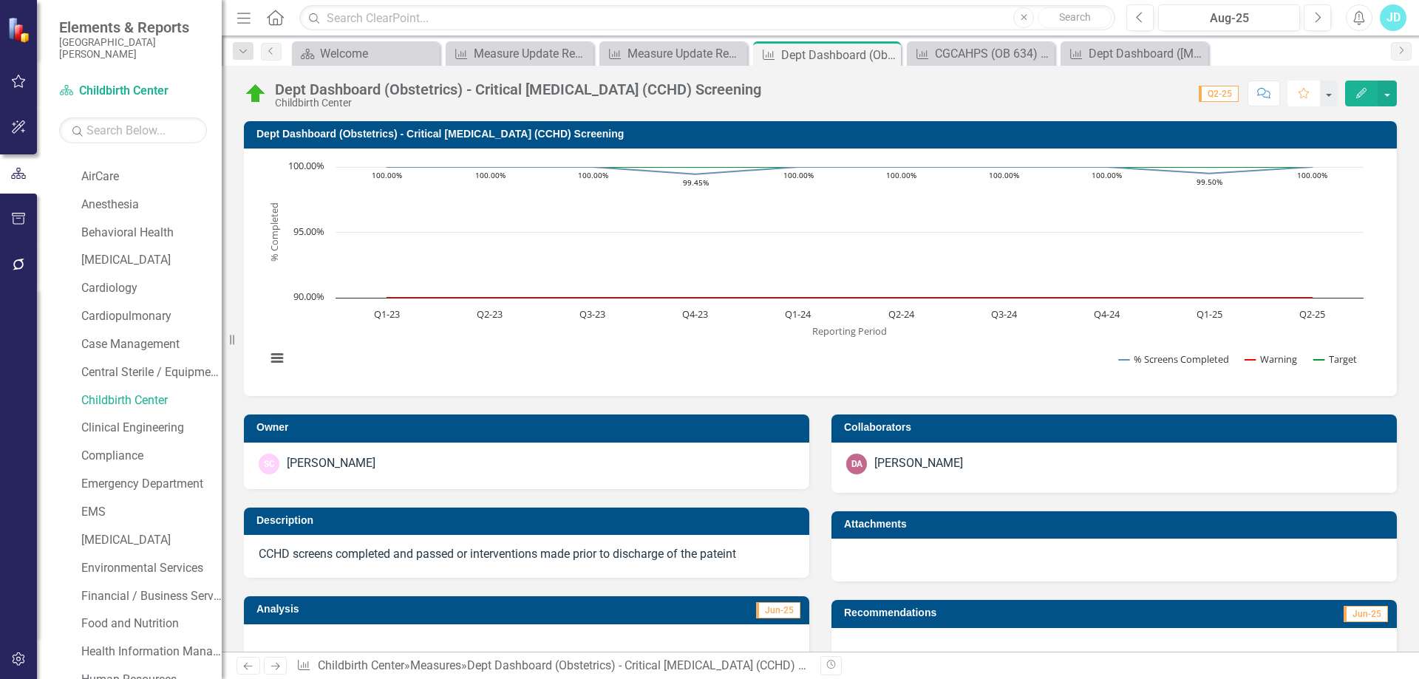
click at [1312, 99] on button "Favorite" at bounding box center [1304, 94] width 33 height 26
click at [19, 85] on icon "button" at bounding box center [19, 81] width 16 height 12
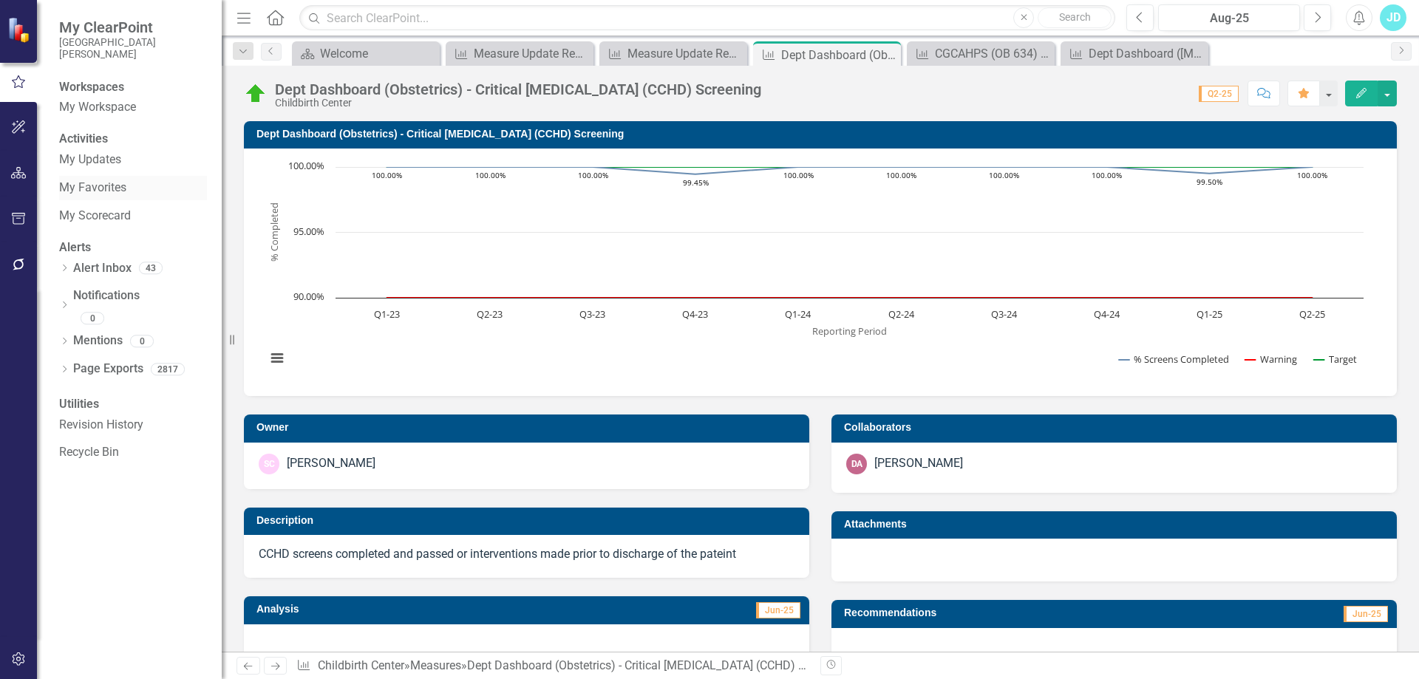
click at [93, 197] on link "My Favorites" at bounding box center [133, 188] width 148 height 17
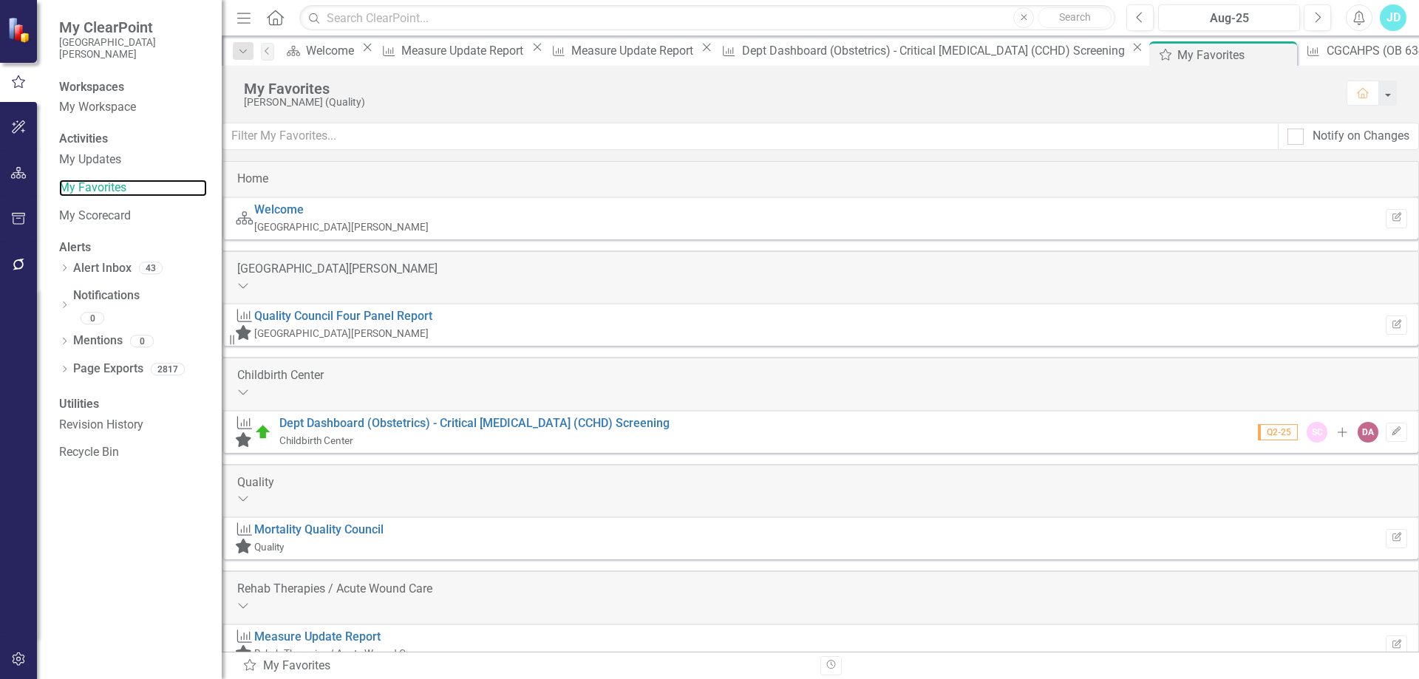
scroll to position [95, 0]
click at [501, 56] on div "Measure Update Report" at bounding box center [464, 50] width 126 height 18
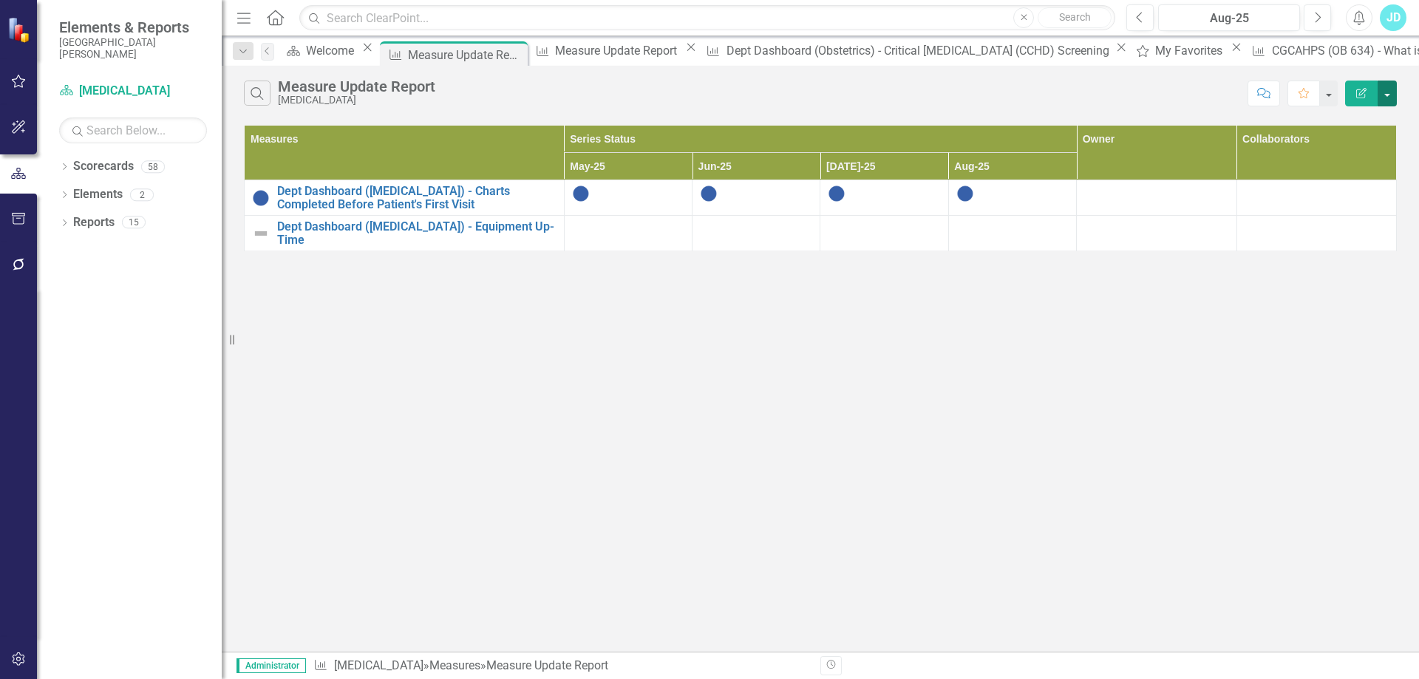
click at [1386, 98] on button "button" at bounding box center [1387, 94] width 19 height 26
click at [1099, 105] on div "Search Measure Update Report [MEDICAL_DATA]" at bounding box center [742, 93] width 997 height 25
click at [634, 50] on div "Measure Update Report" at bounding box center [618, 50] width 126 height 18
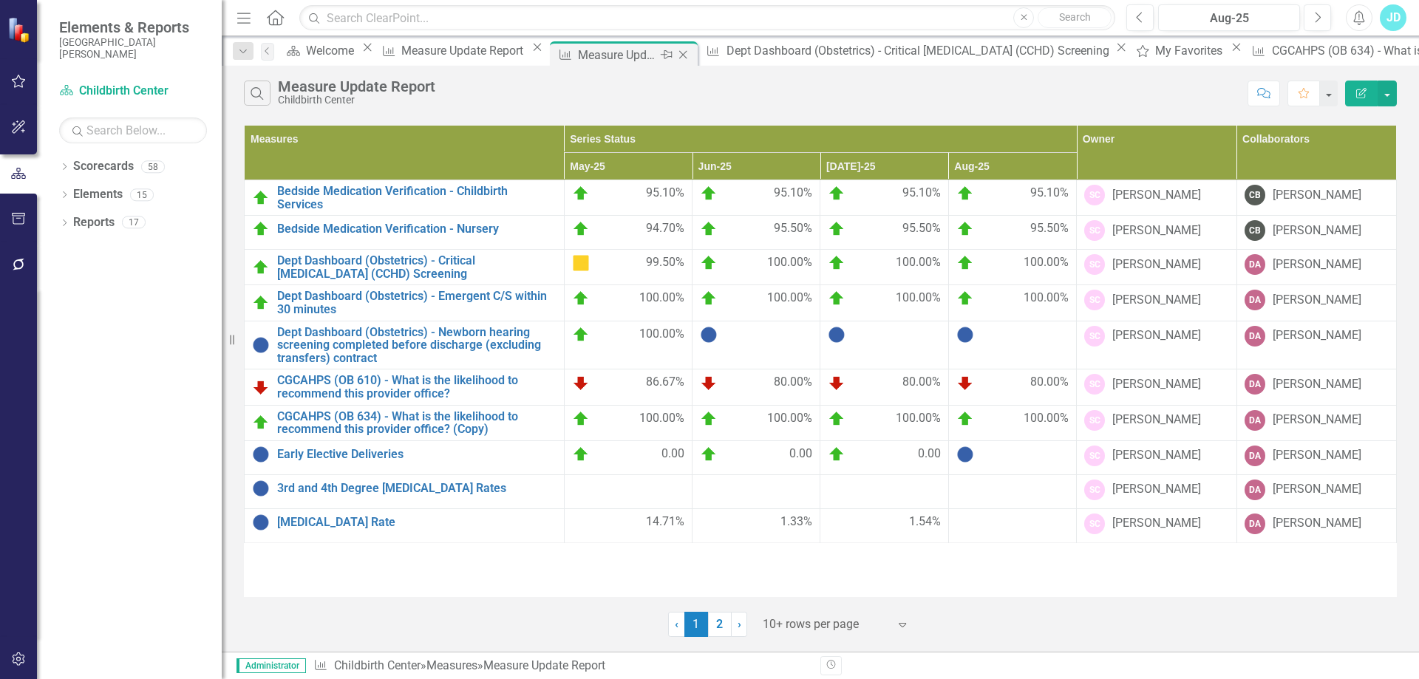
click at [691, 52] on icon "Close" at bounding box center [683, 55] width 15 height 12
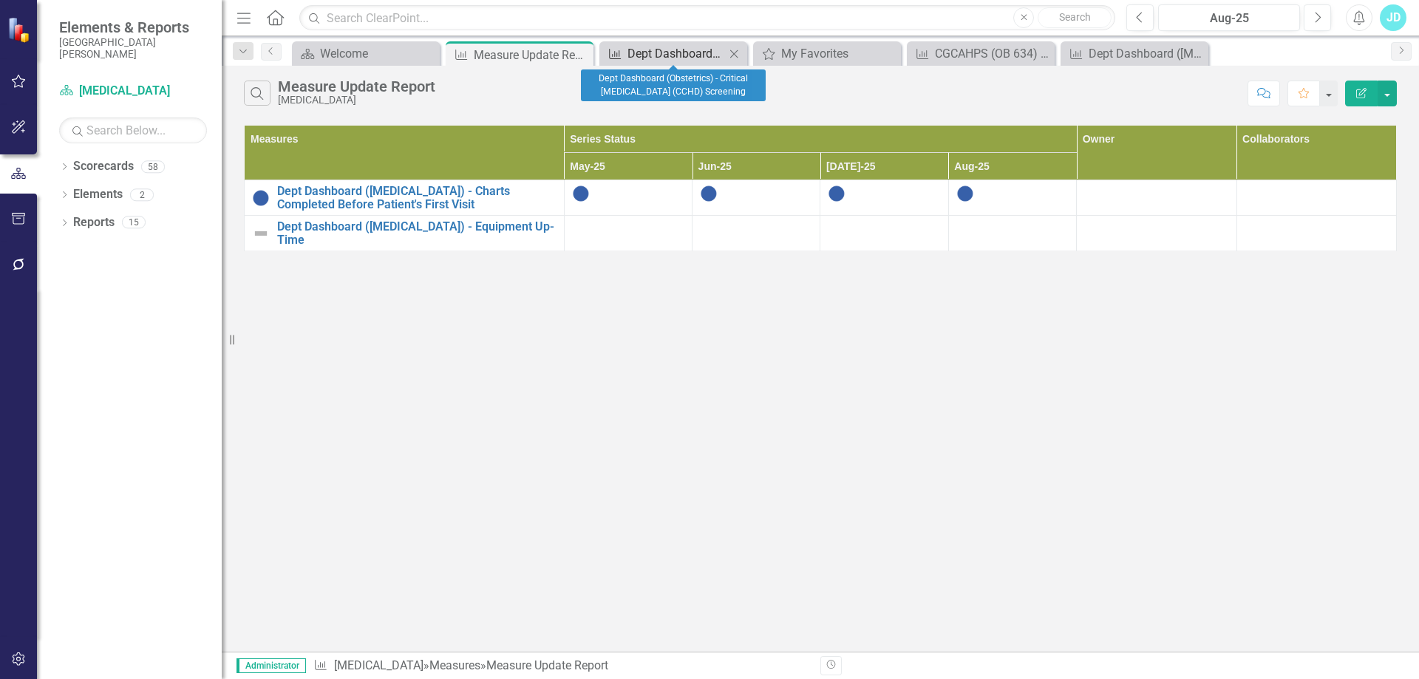
click at [684, 53] on div "Dept Dashboard (Obstetrics) - Critical [MEDICAL_DATA] (CCHD) Screening" at bounding box center [677, 53] width 98 height 18
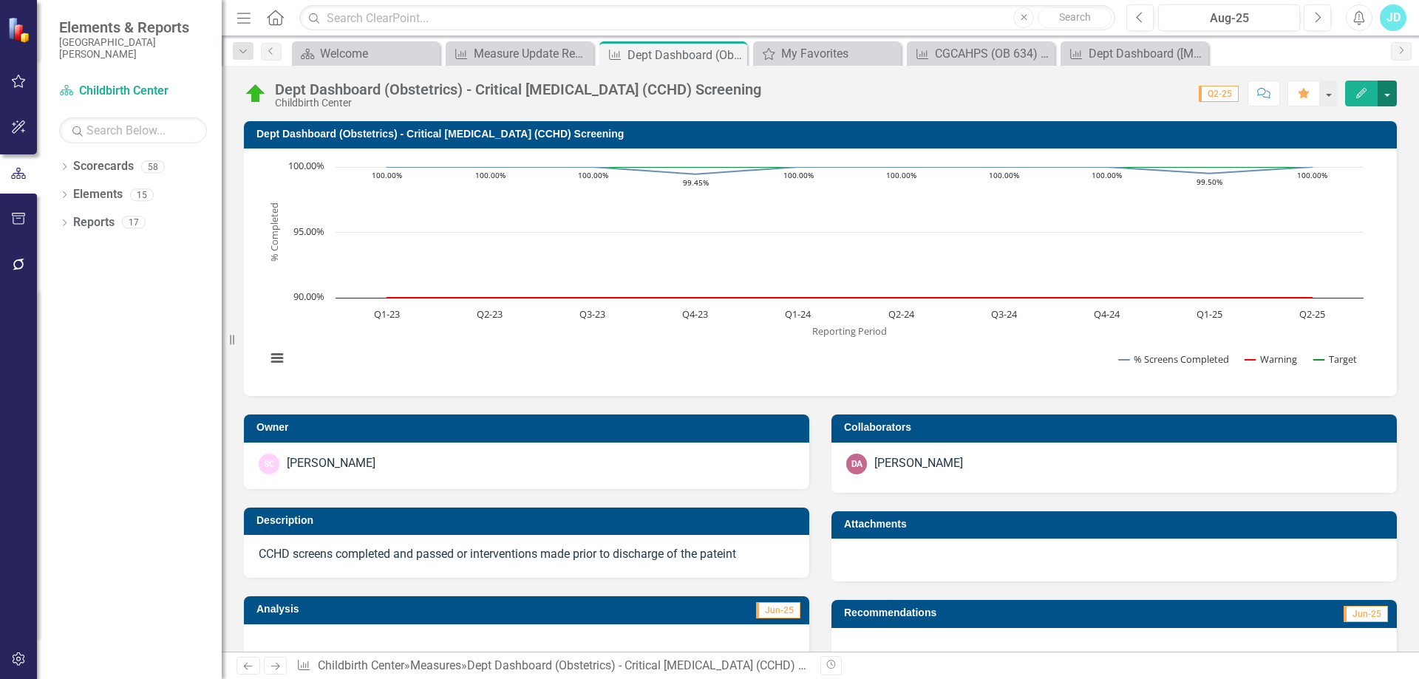
click at [1391, 102] on button "button" at bounding box center [1387, 94] width 19 height 26
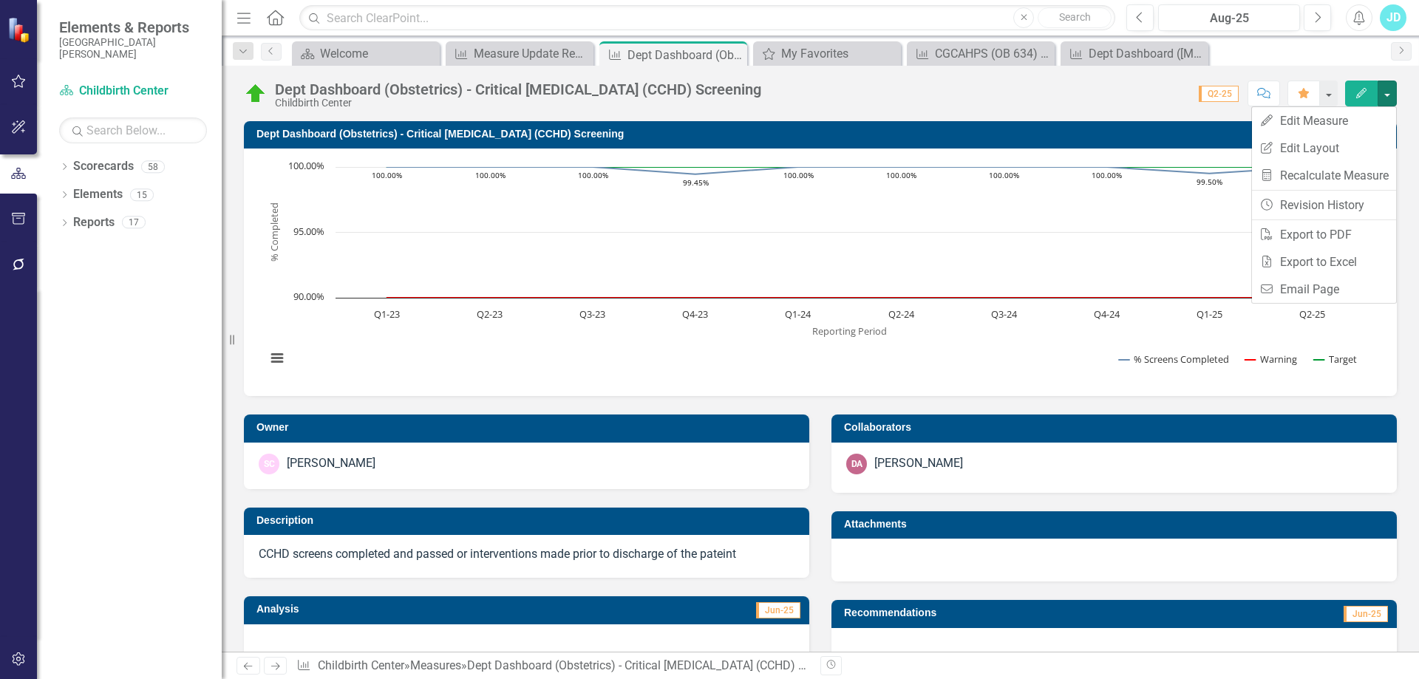
click at [1394, 315] on div "Dept Dashboard (Obstetrics) - Critical [MEDICAL_DATA] (CCHD) Screening Chart Li…" at bounding box center [820, 249] width 1175 height 293
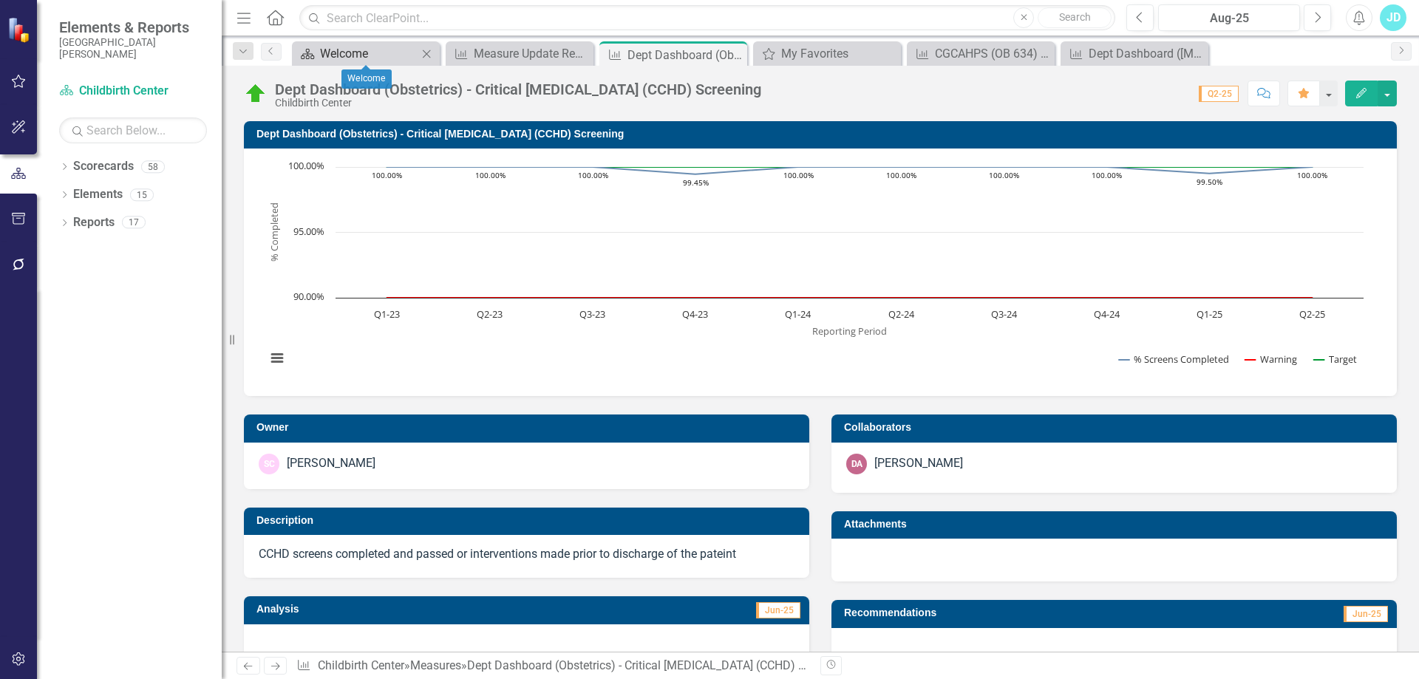
click at [353, 55] on div "Welcome" at bounding box center [369, 53] width 98 height 18
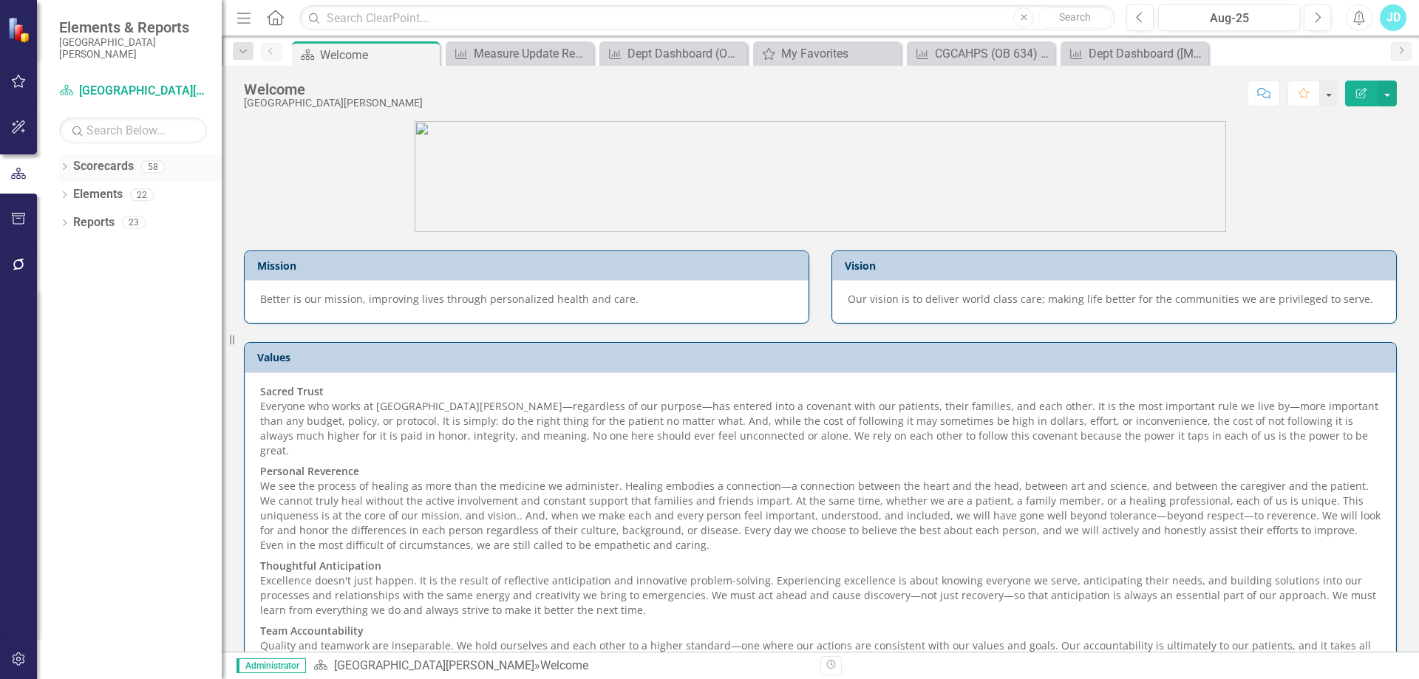
click at [59, 163] on div "Dropdown" at bounding box center [64, 169] width 10 height 13
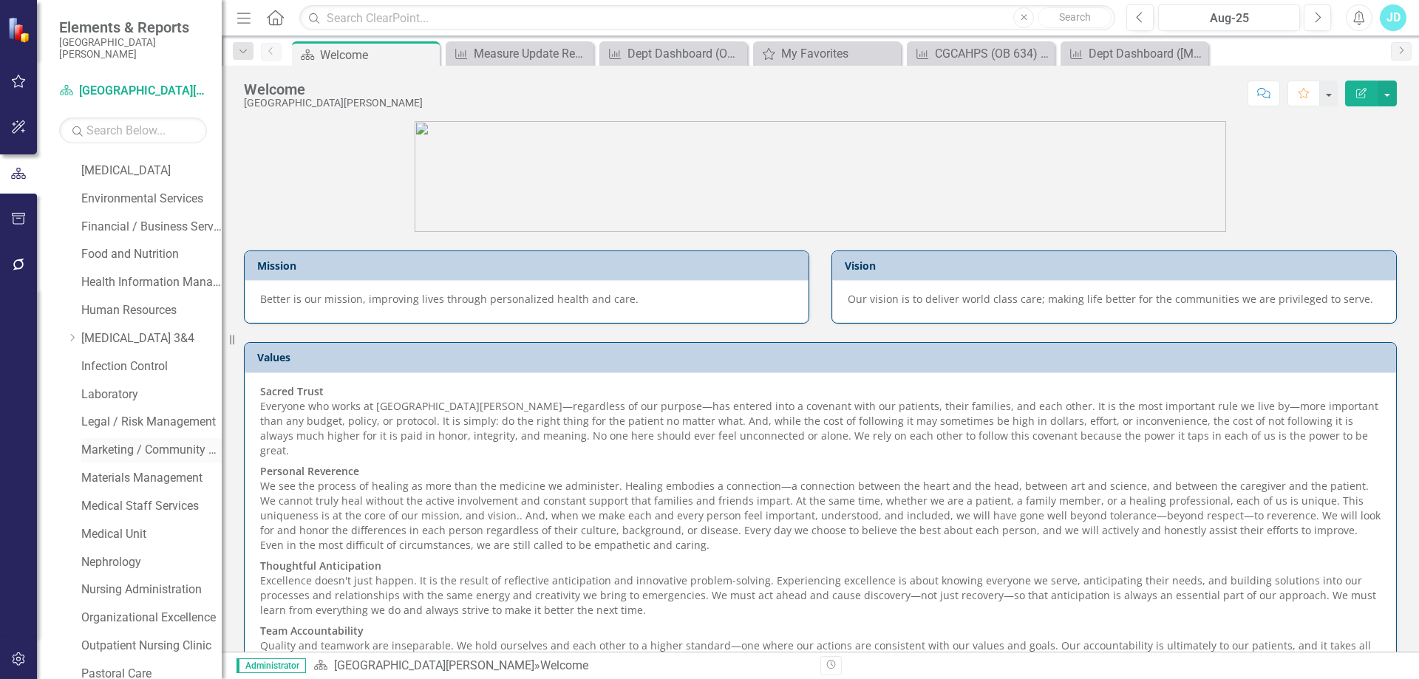
scroll to position [887, 0]
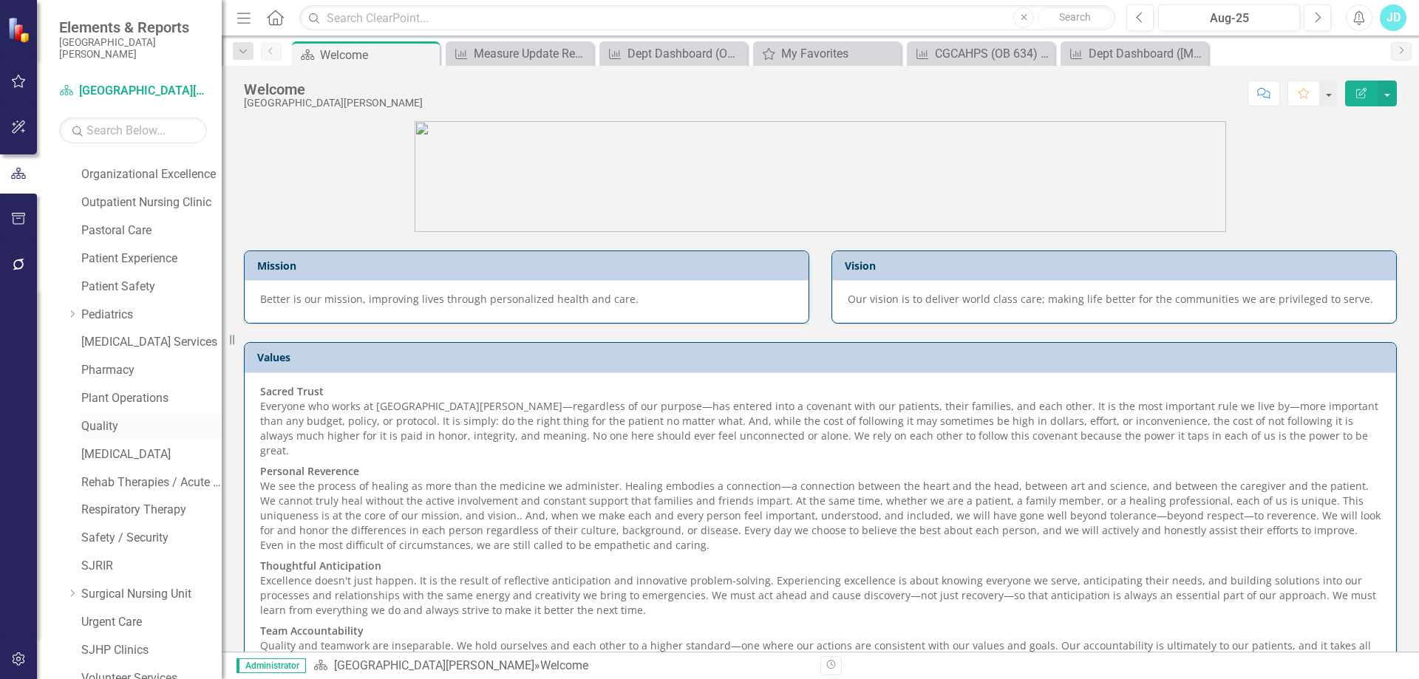
click at [101, 428] on link "Quality" at bounding box center [151, 426] width 140 height 17
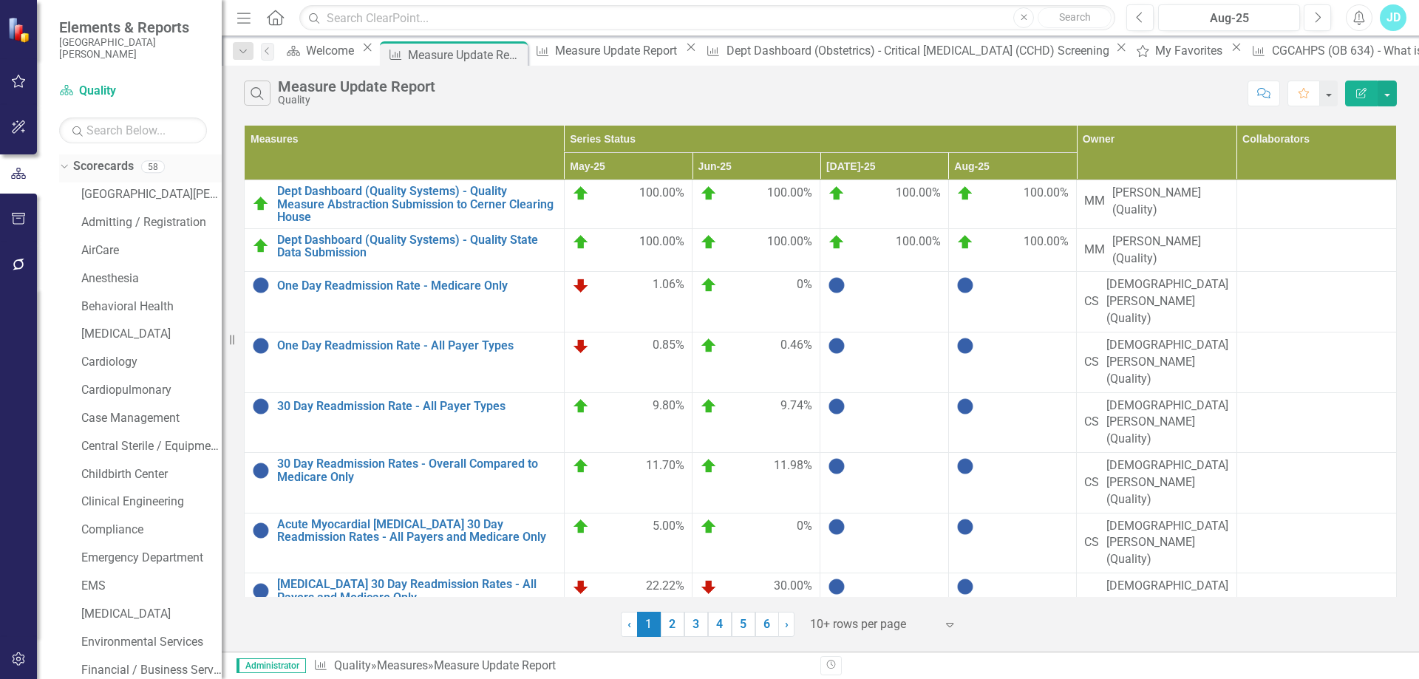
click at [63, 166] on icon "Dropdown" at bounding box center [62, 166] width 8 height 10
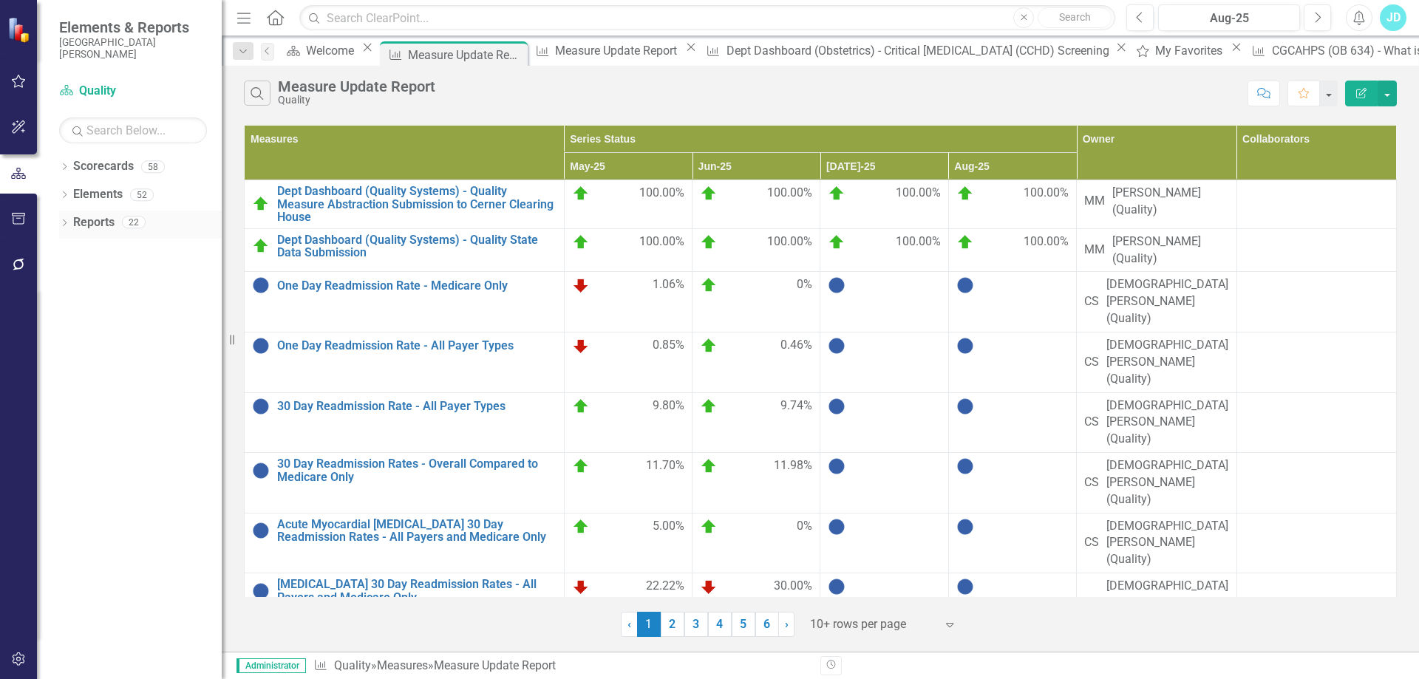
click at [64, 221] on icon "Dropdown" at bounding box center [64, 224] width 10 height 8
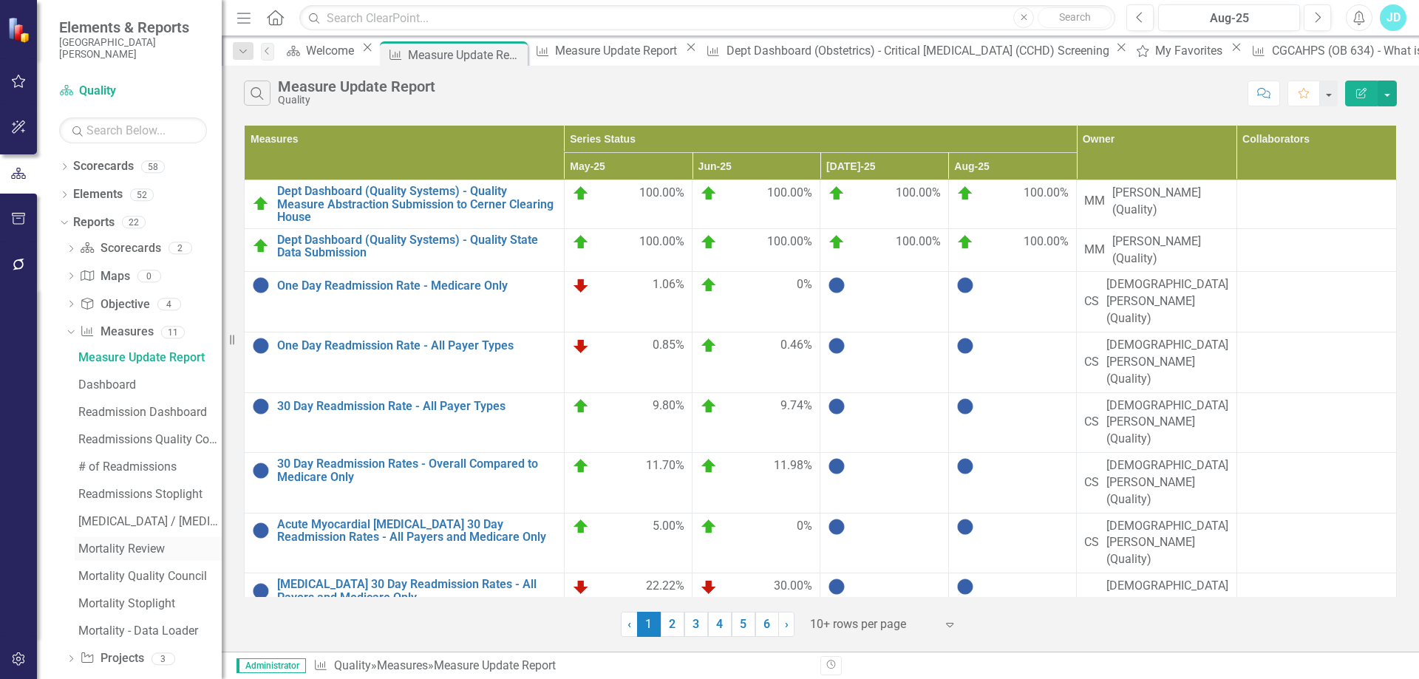
click at [154, 552] on div "Mortality Review" at bounding box center [149, 549] width 143 height 13
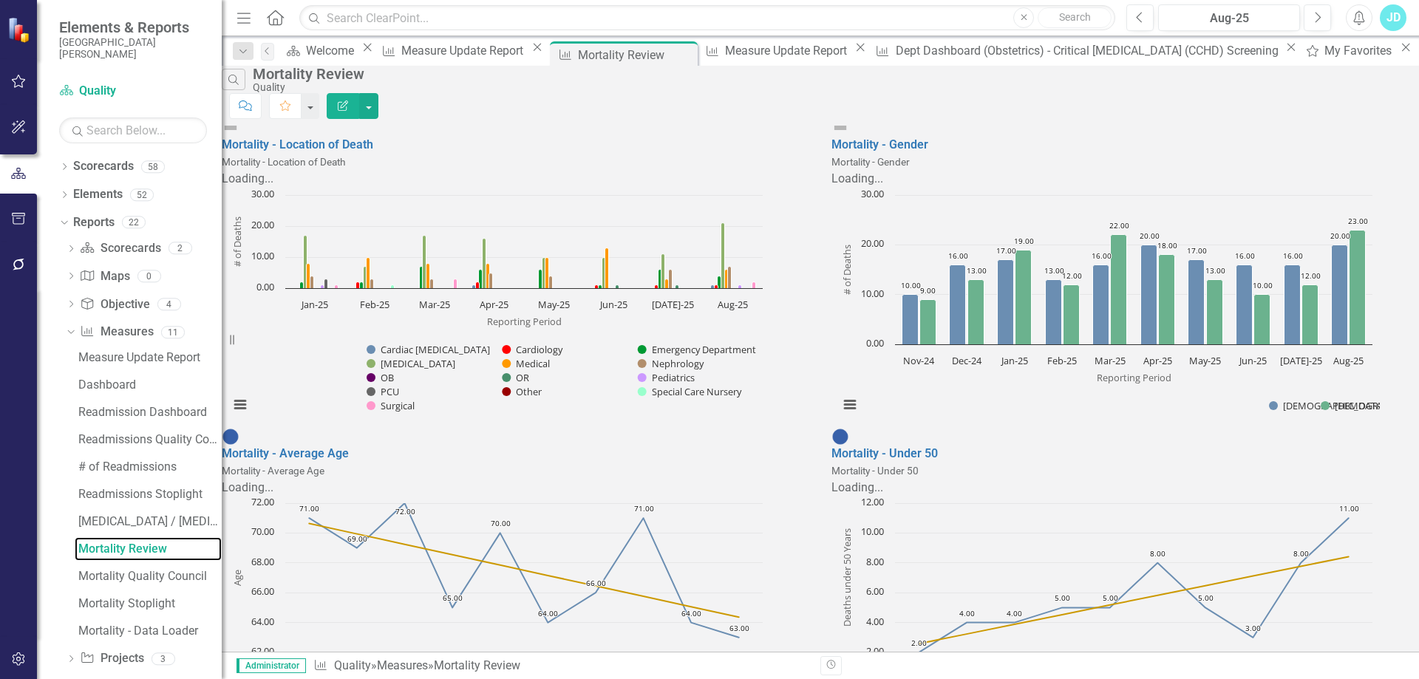
scroll to position [1402, 0]
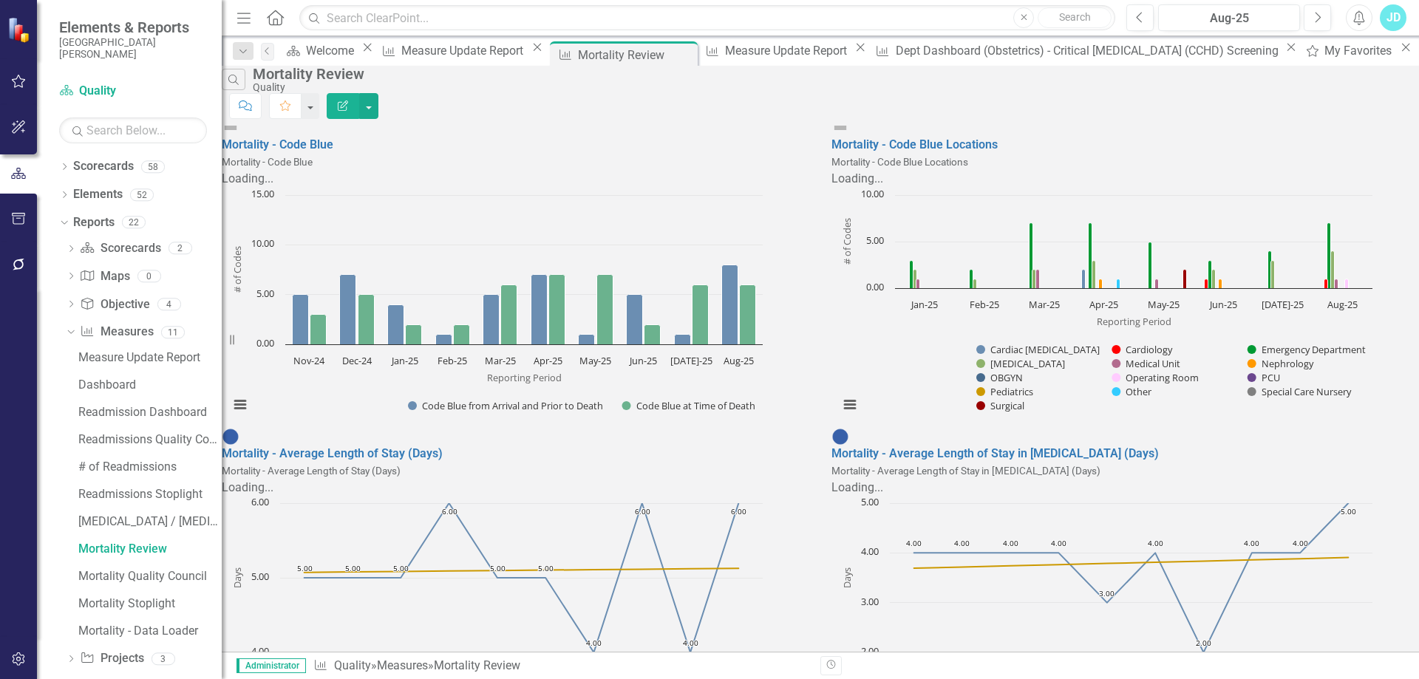
scroll to position [444, 0]
click at [61, 223] on icon "Dropdown" at bounding box center [62, 222] width 8 height 10
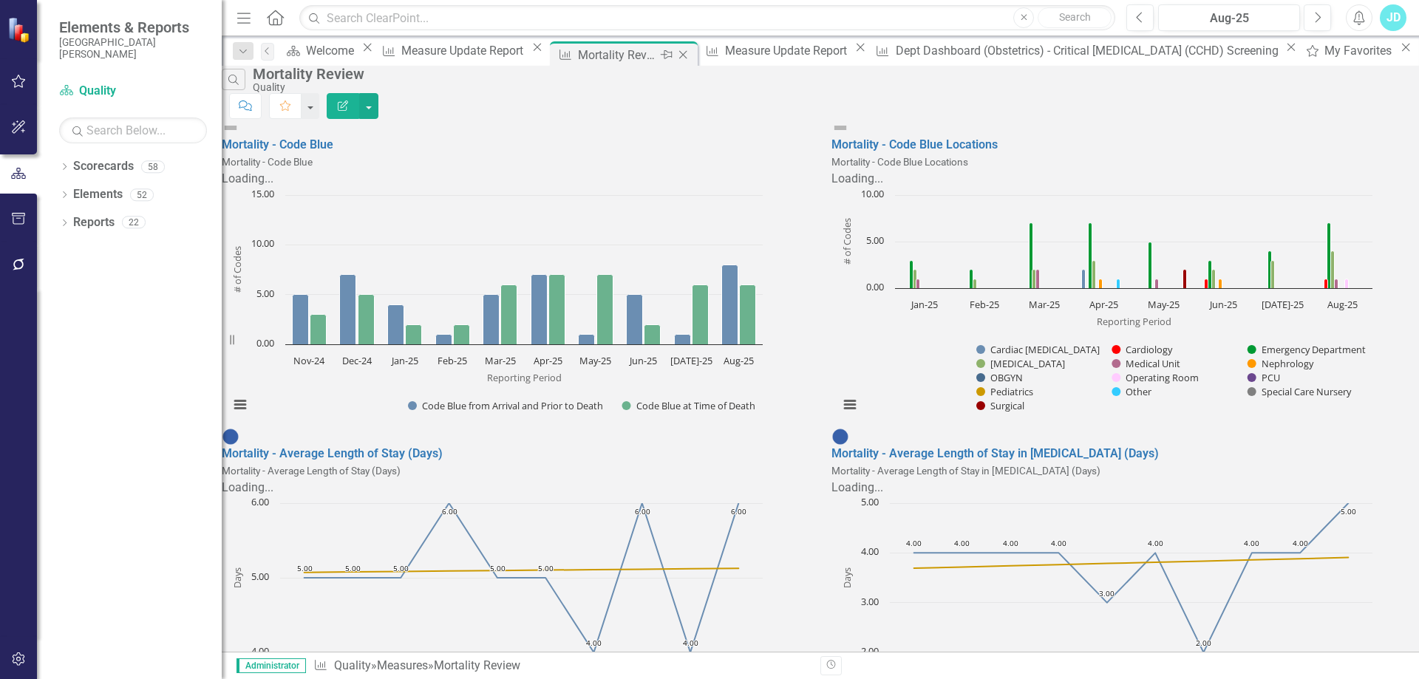
click at [676, 49] on icon "Close" at bounding box center [683, 55] width 15 height 12
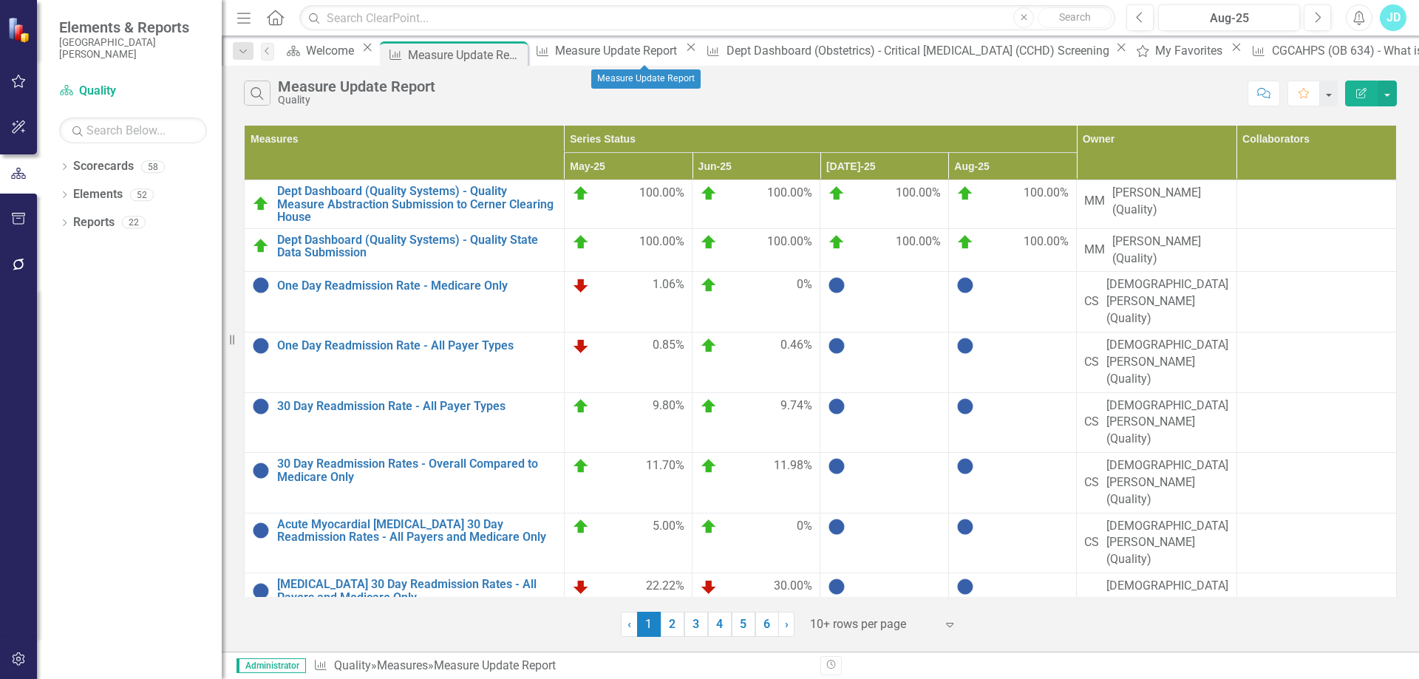
click at [695, 53] on icon "Close" at bounding box center [691, 47] width 15 height 12
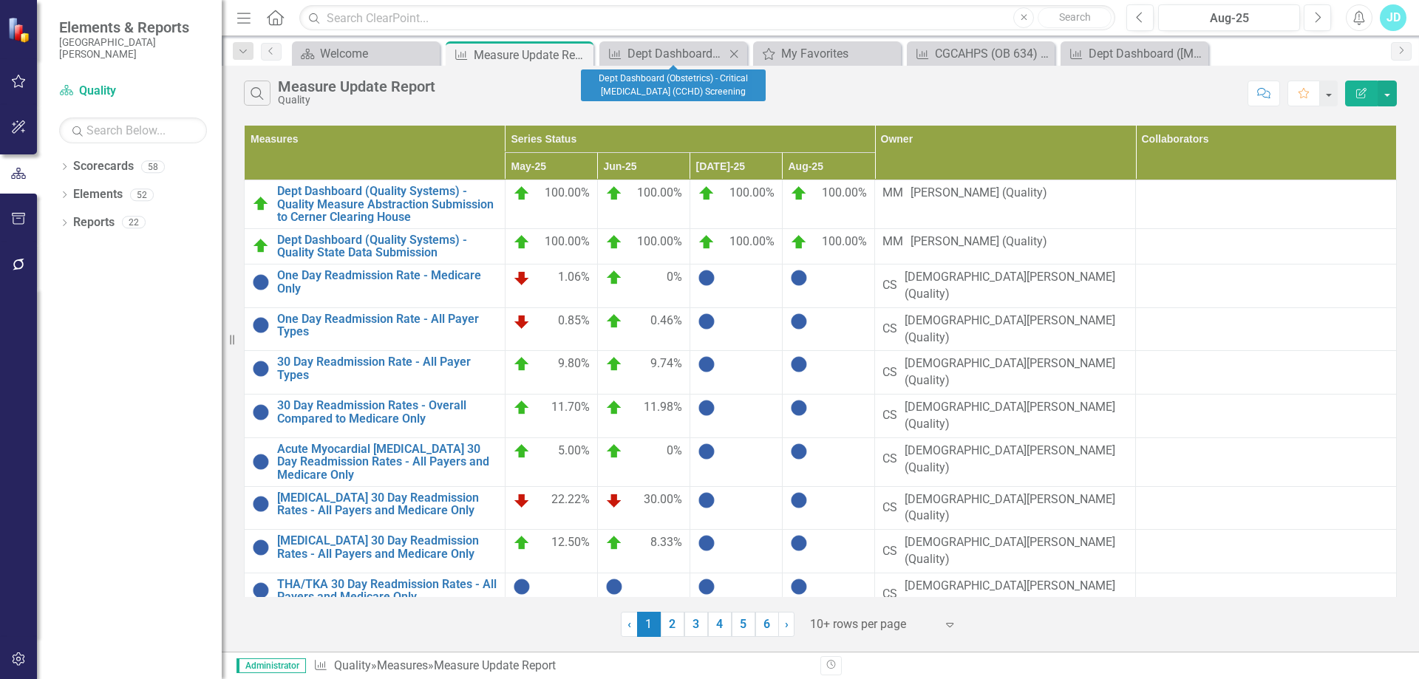
click at [731, 51] on icon "Close" at bounding box center [734, 54] width 15 height 12
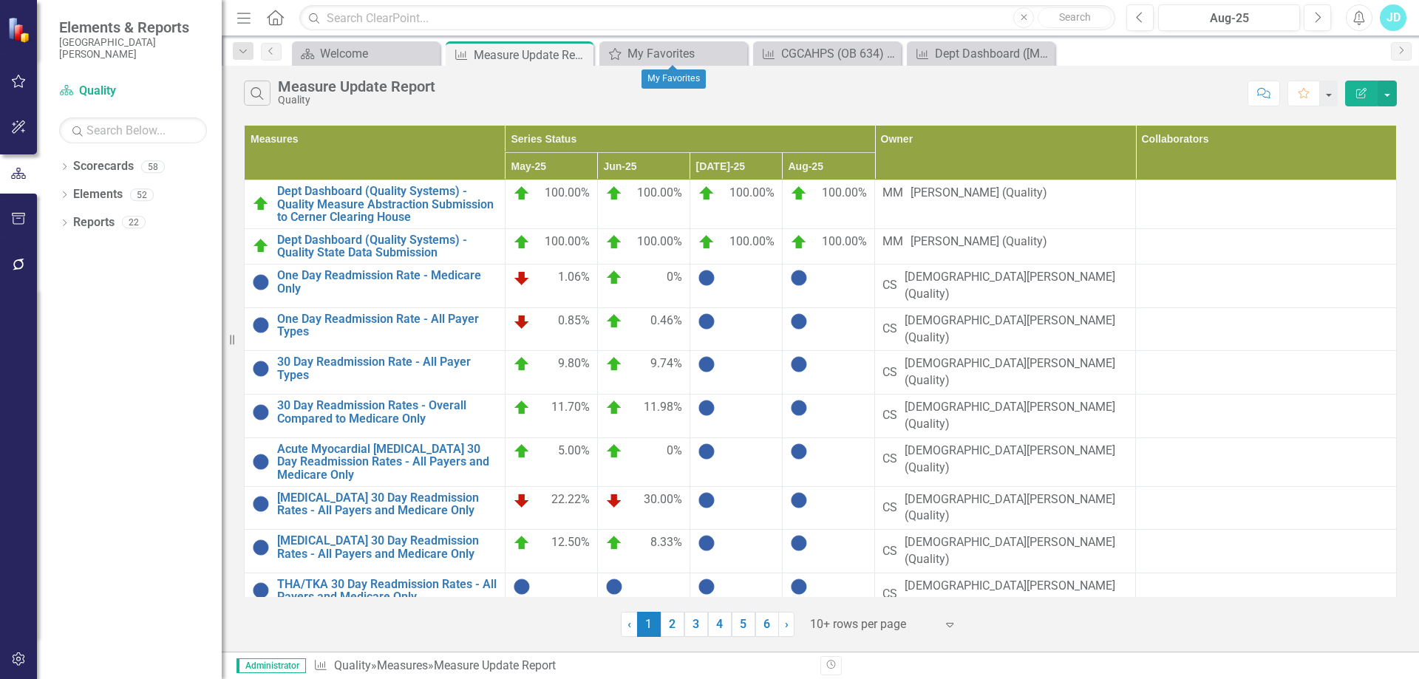
click at [0, 0] on icon "Close" at bounding box center [0, 0] width 0 height 0
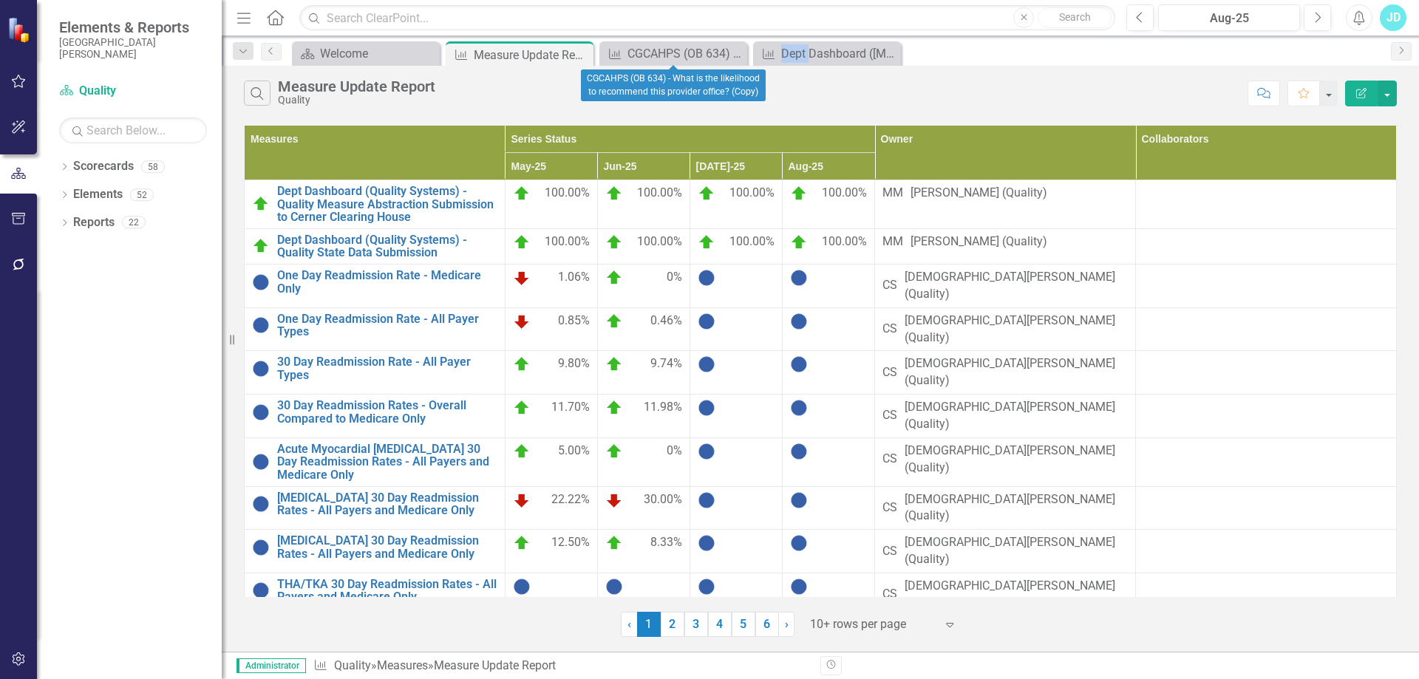
click at [0, 0] on icon at bounding box center [0, 0] width 0 height 0
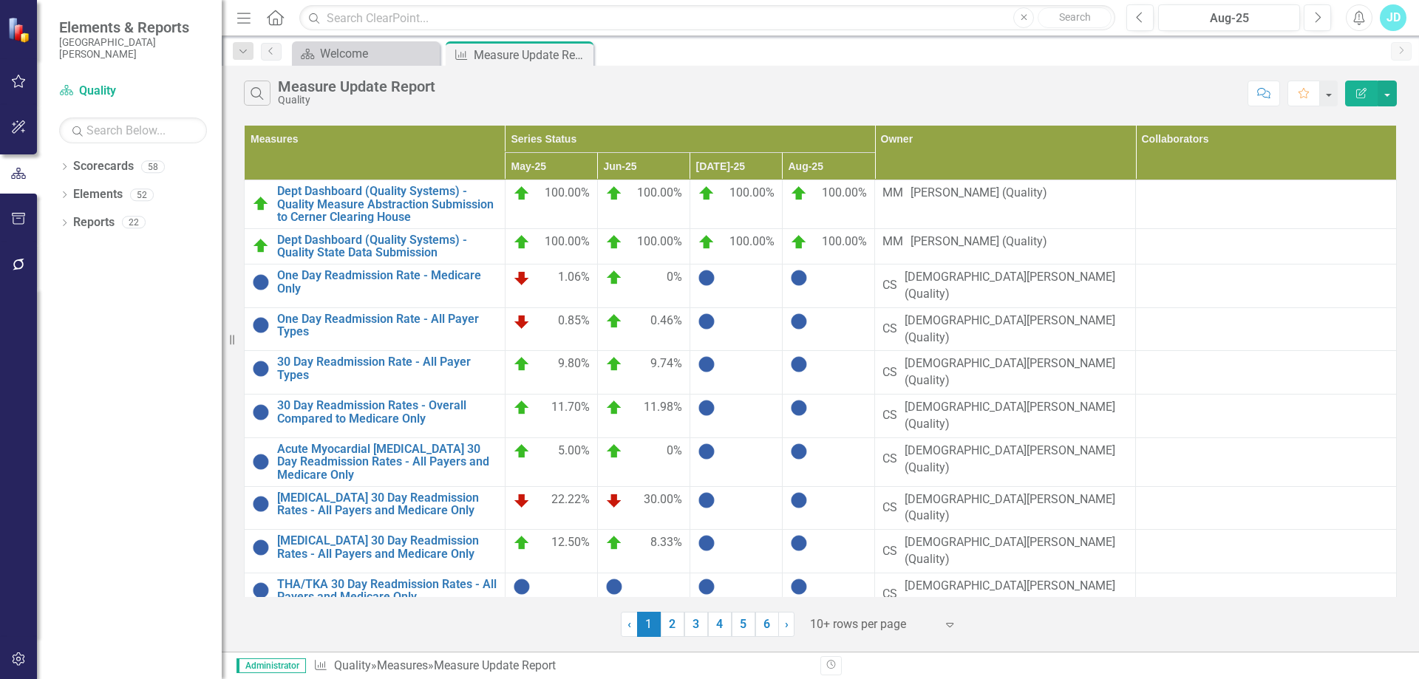
click at [0, 0] on icon "Close" at bounding box center [0, 0] width 0 height 0
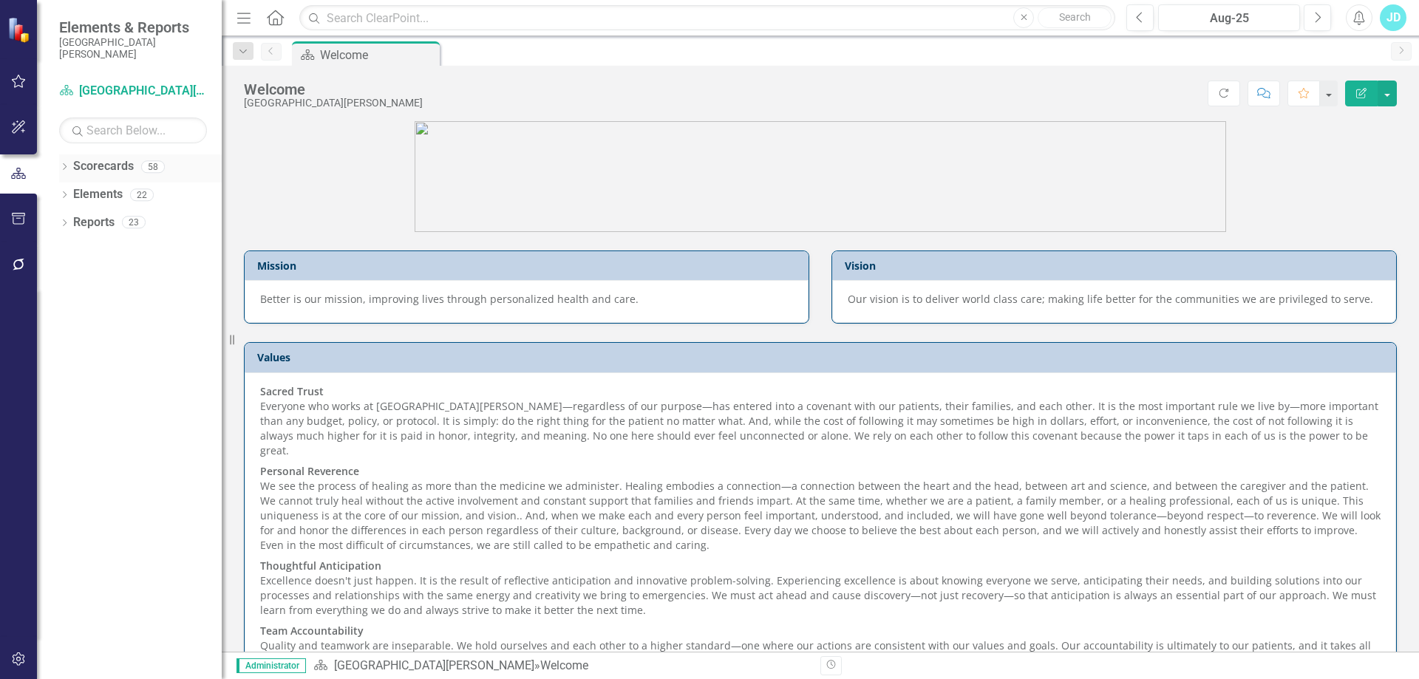
click at [64, 163] on div "Dropdown" at bounding box center [64, 169] width 10 height 13
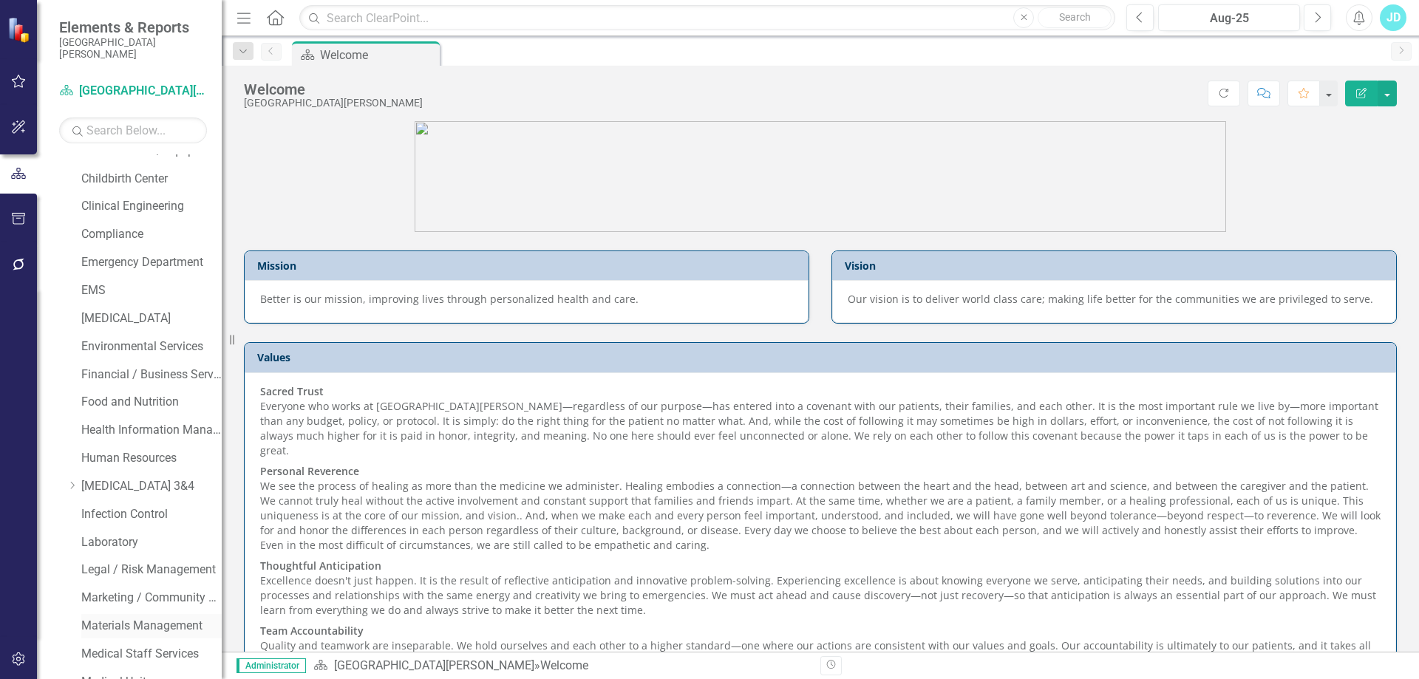
scroll to position [665, 0]
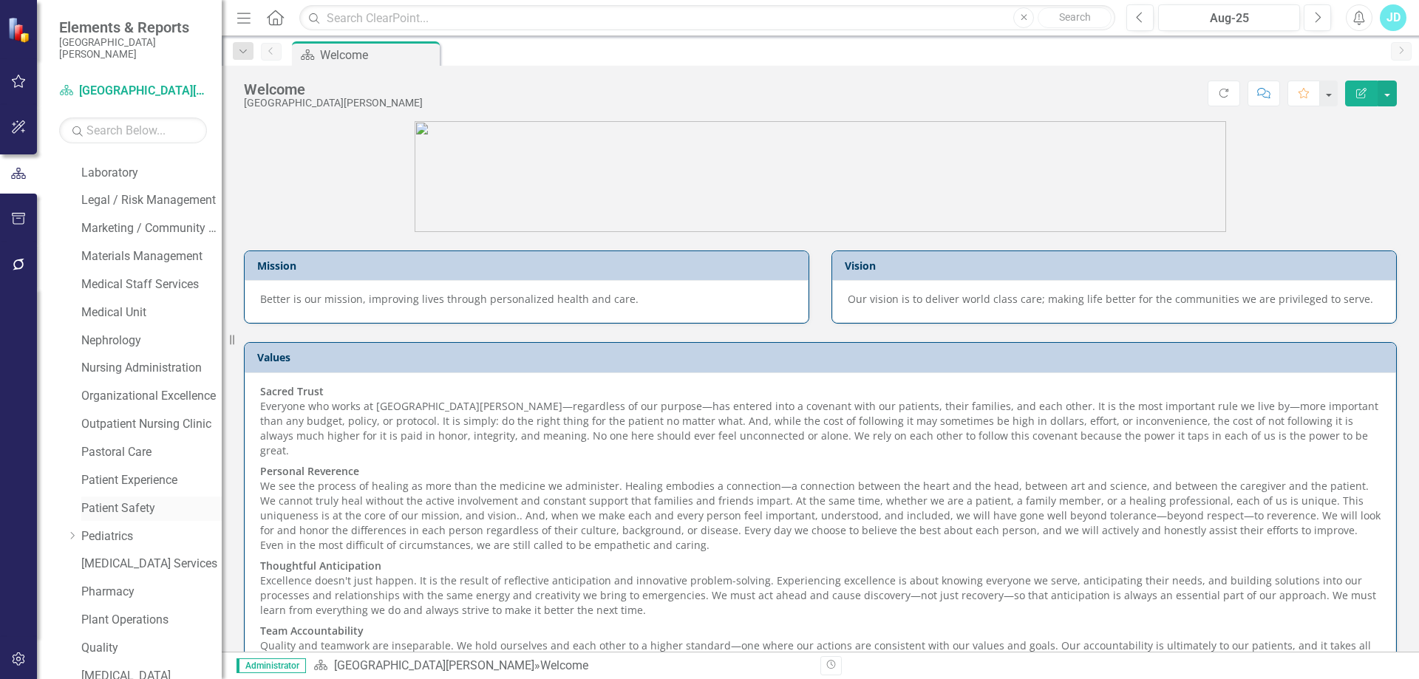
click at [122, 506] on link "Patient Safety" at bounding box center [151, 509] width 140 height 17
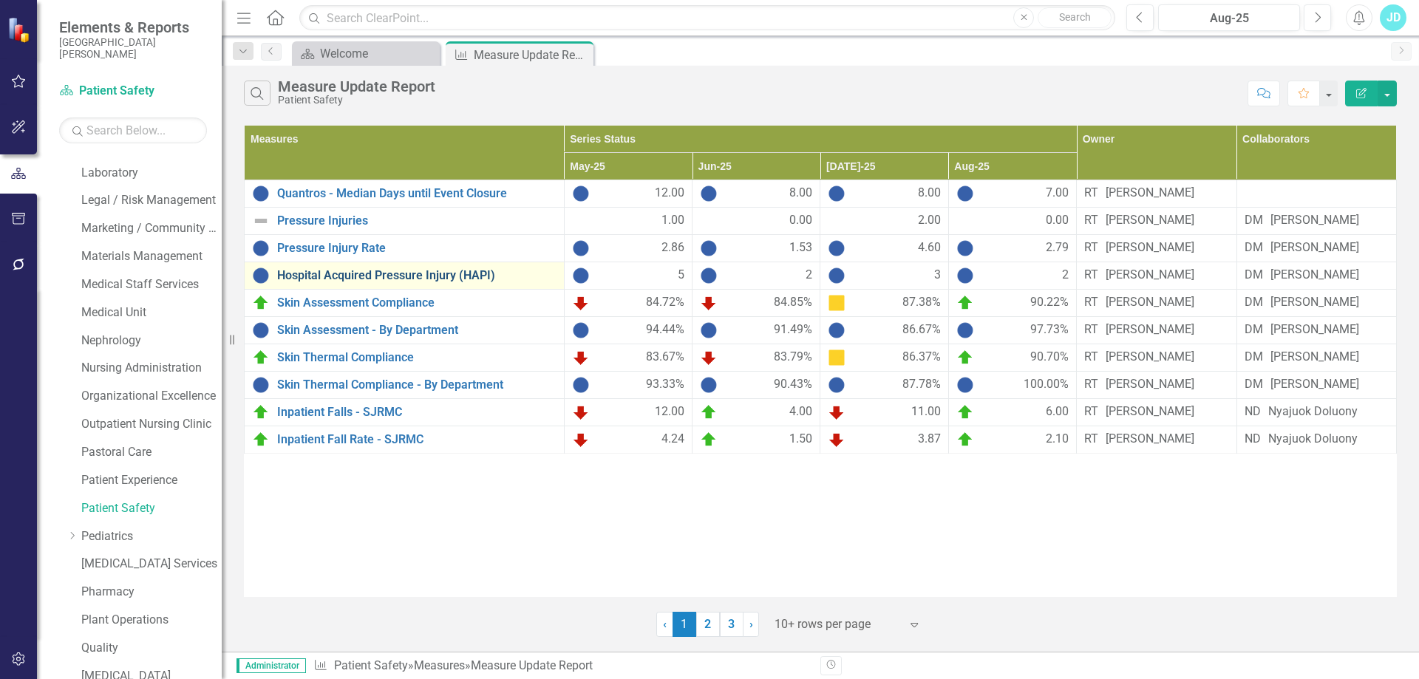
click at [408, 282] on link "Hospital Acquired Pressure Injury (HAPI)" at bounding box center [416, 275] width 279 height 13
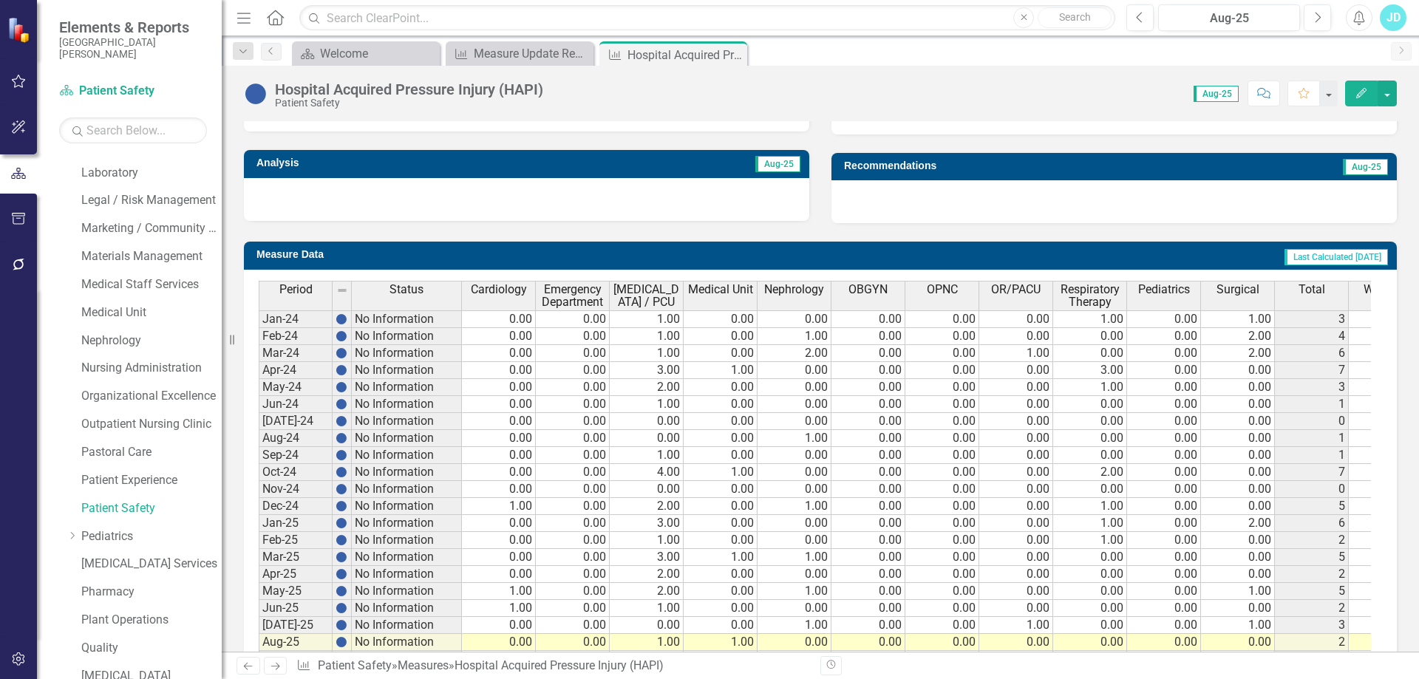
scroll to position [562, 0]
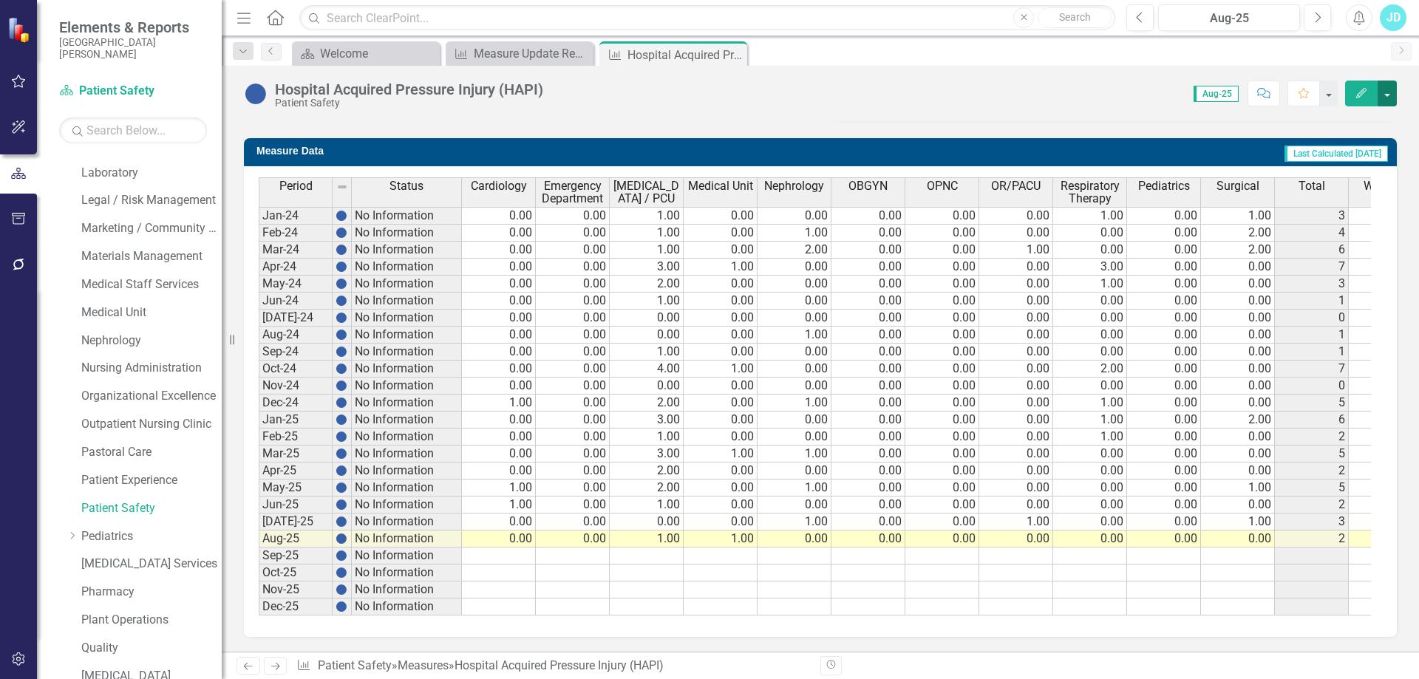
click at [1390, 101] on button "button" at bounding box center [1387, 94] width 19 height 26
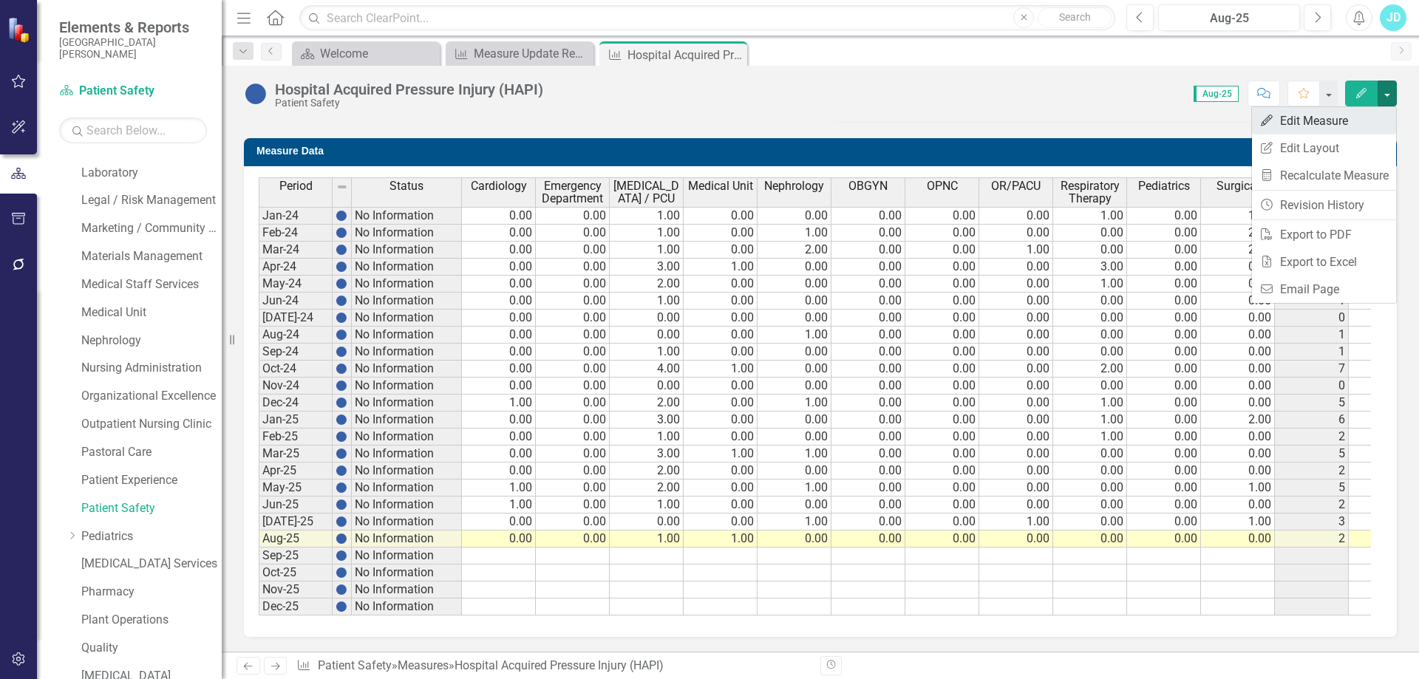
click at [1350, 122] on link "Edit Edit Measure" at bounding box center [1324, 120] width 144 height 27
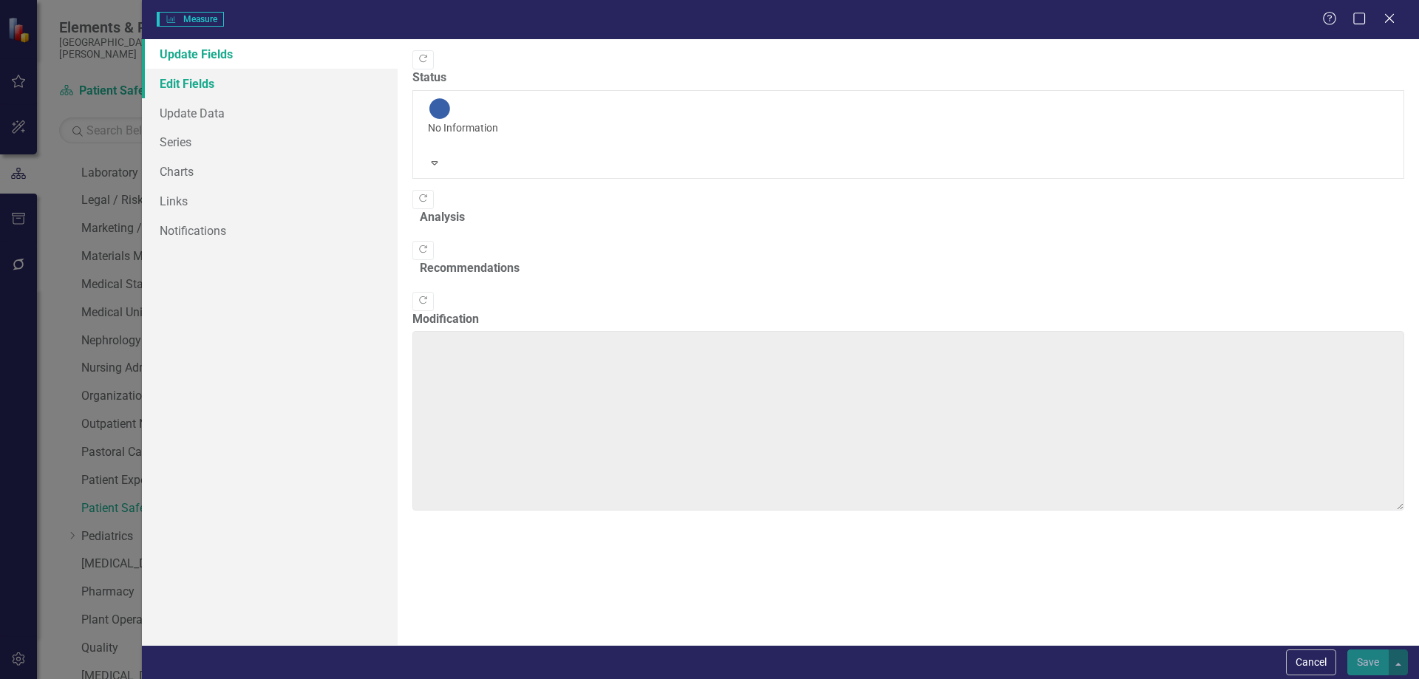
click at [231, 89] on link "Edit Fields" at bounding box center [270, 84] width 256 height 30
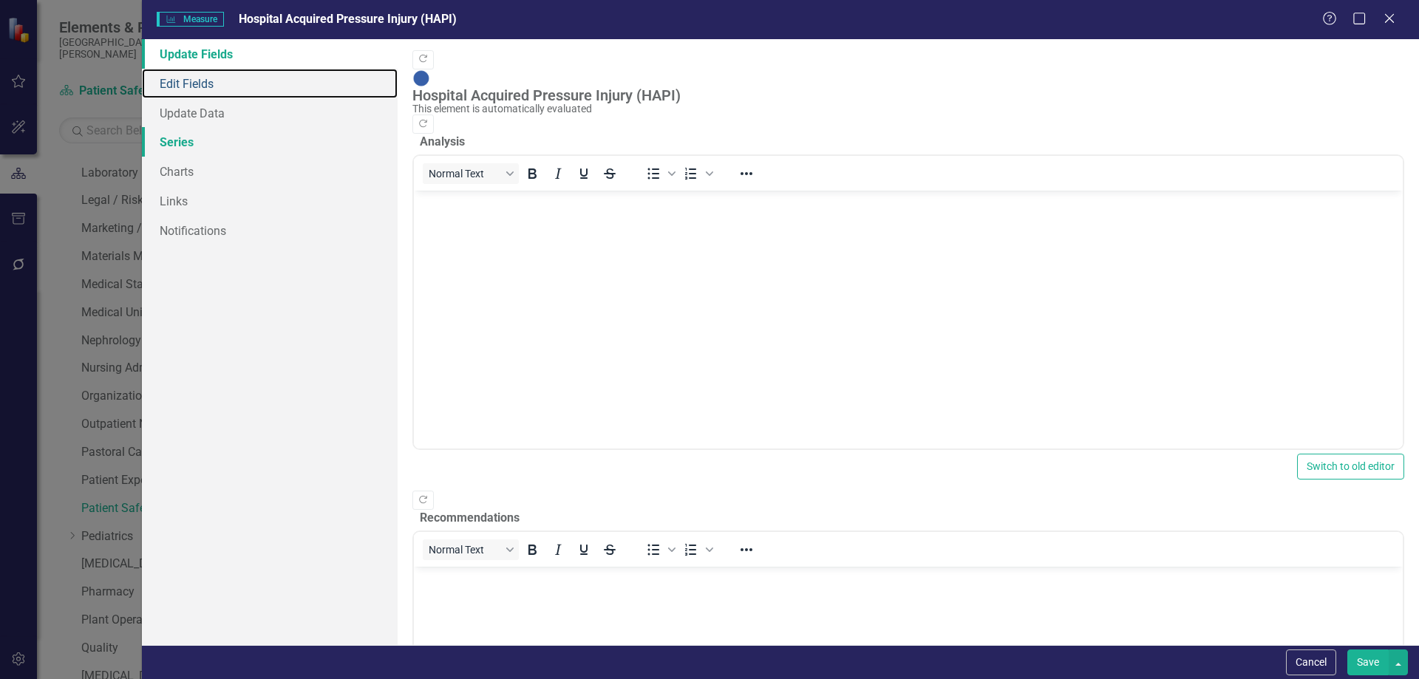
scroll to position [0, 0]
click at [223, 140] on link "Series" at bounding box center [270, 142] width 256 height 30
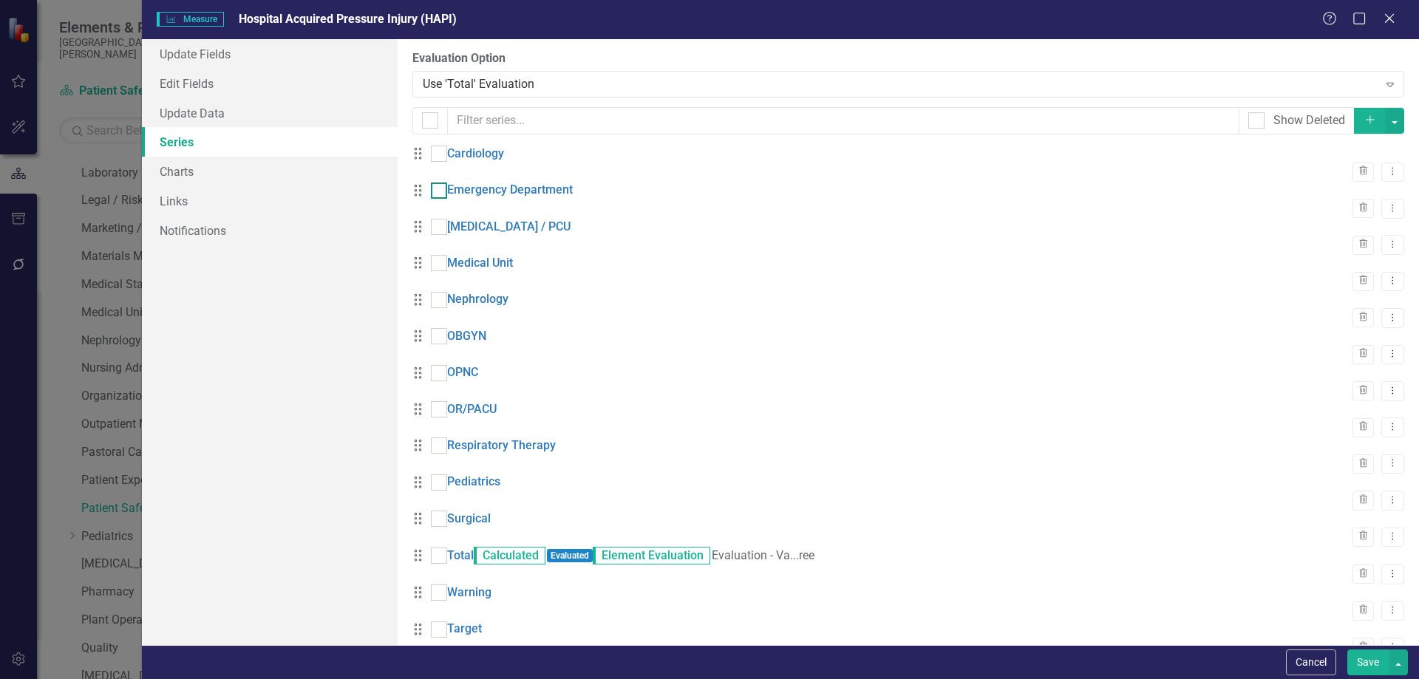
click at [447, 199] on div at bounding box center [439, 191] width 16 height 16
click at [441, 192] on input "checkbox" at bounding box center [436, 188] width 10 height 10
checkbox input "true"
click at [447, 381] on div at bounding box center [439, 373] width 16 height 16
click at [441, 375] on input "checkbox" at bounding box center [436, 370] width 10 height 10
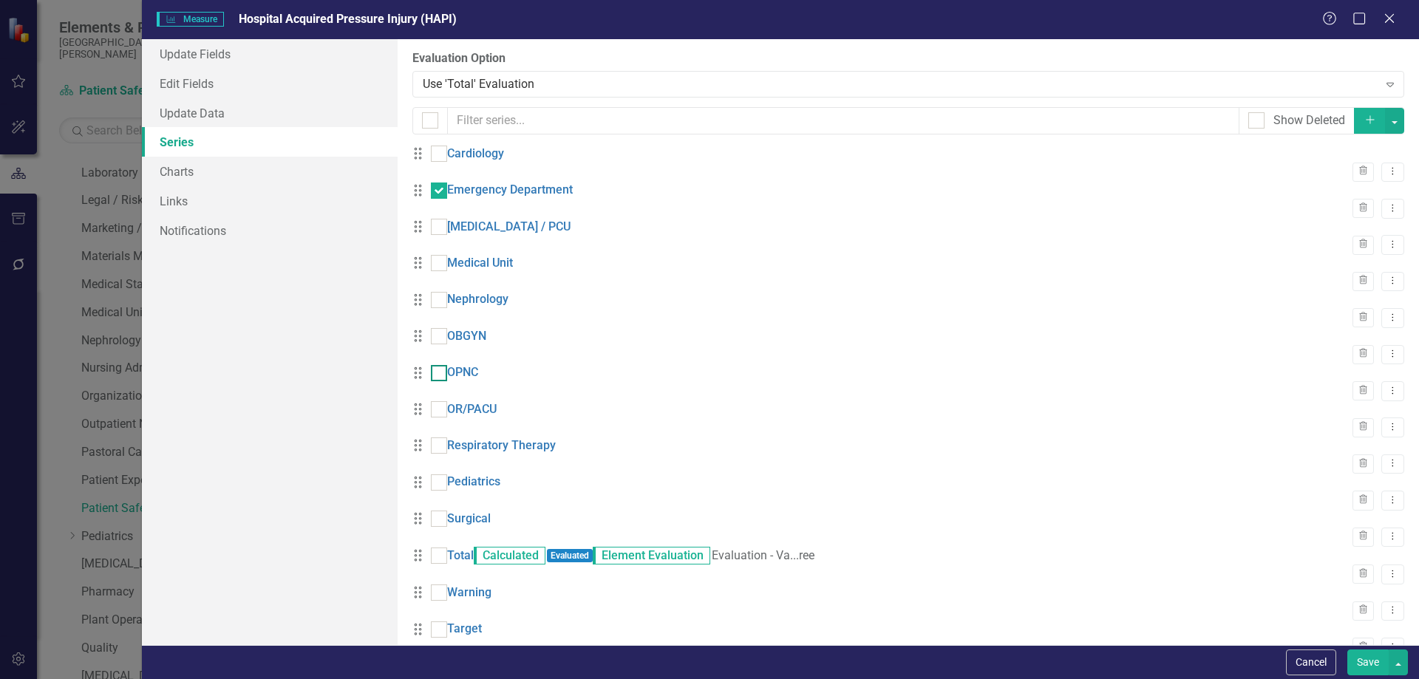
checkbox input "true"
click at [1388, 128] on button "button" at bounding box center [1394, 121] width 19 height 26
click at [1347, 198] on link "Edit Multiple Edit Multiple" at bounding box center [1334, 202] width 117 height 27
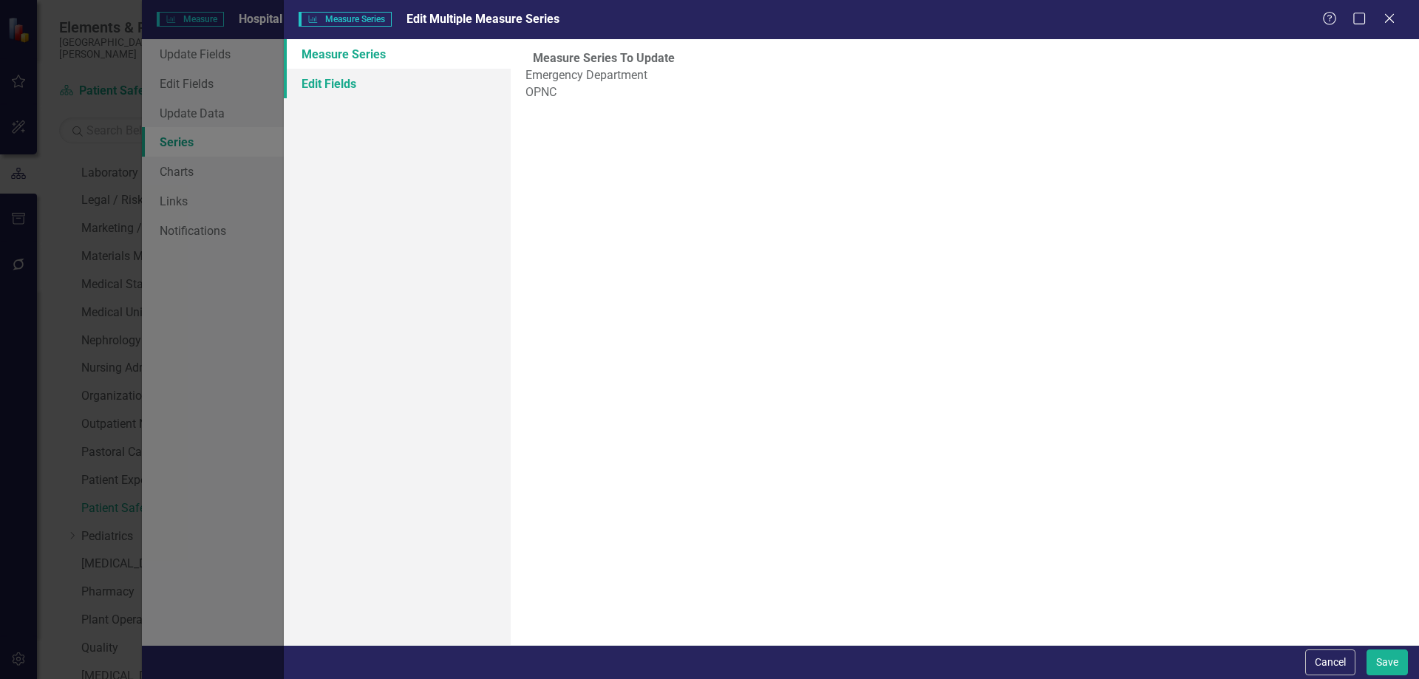
click at [370, 92] on link "Edit Fields" at bounding box center [397, 84] width 227 height 30
click at [608, 89] on div at bounding box center [954, 80] width 848 height 20
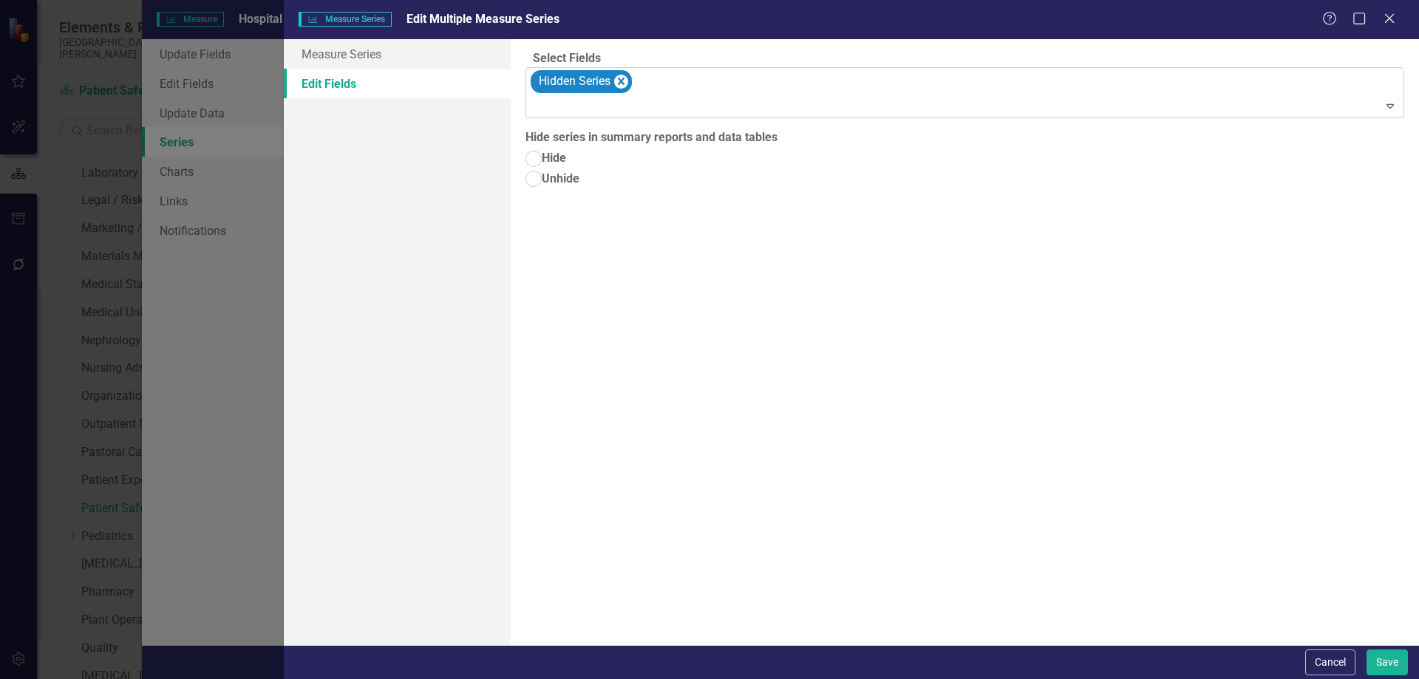
click at [606, 115] on div at bounding box center [966, 107] width 872 height 20
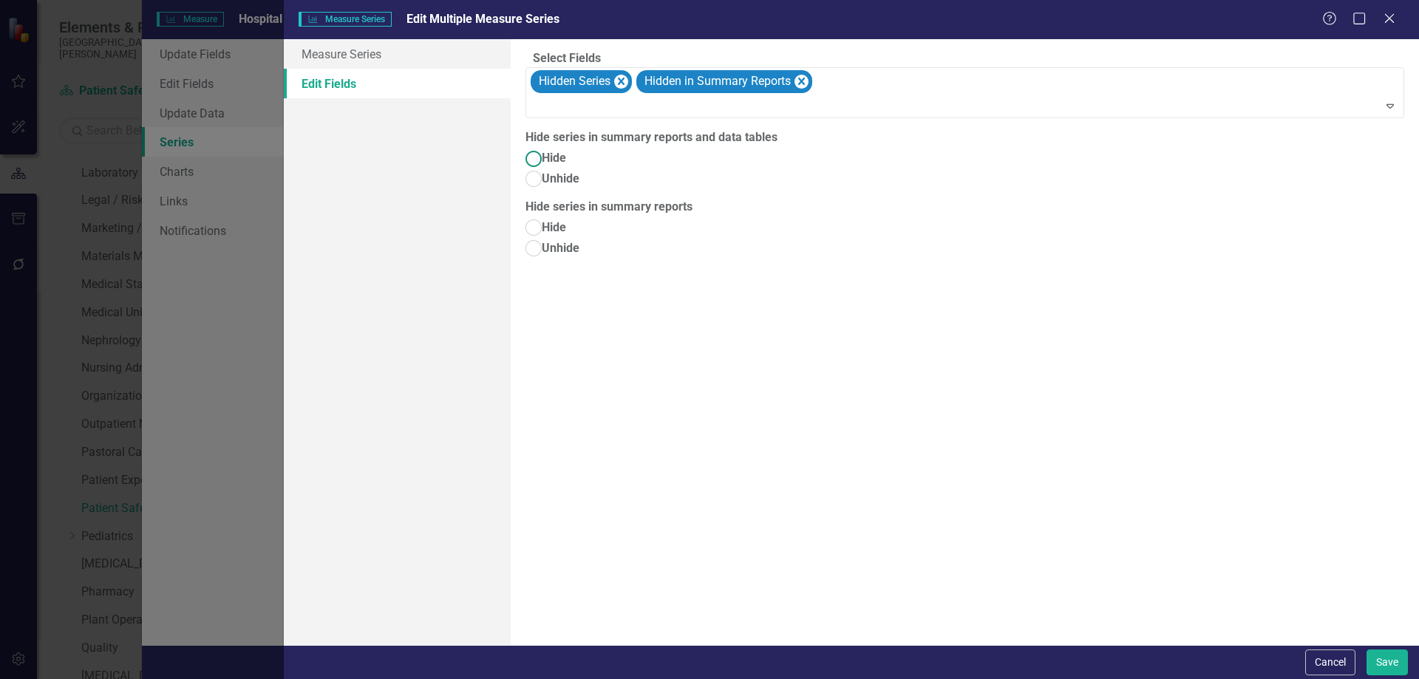
click at [534, 170] on ins at bounding box center [534, 158] width 23 height 23
click at [534, 170] on input "Hide" at bounding box center [534, 158] width 23 height 23
radio input "true"
drag, startPoint x: 534, startPoint y: 243, endPoint x: 577, endPoint y: 275, distance: 54.0
click at [534, 240] on ins at bounding box center [534, 228] width 23 height 23
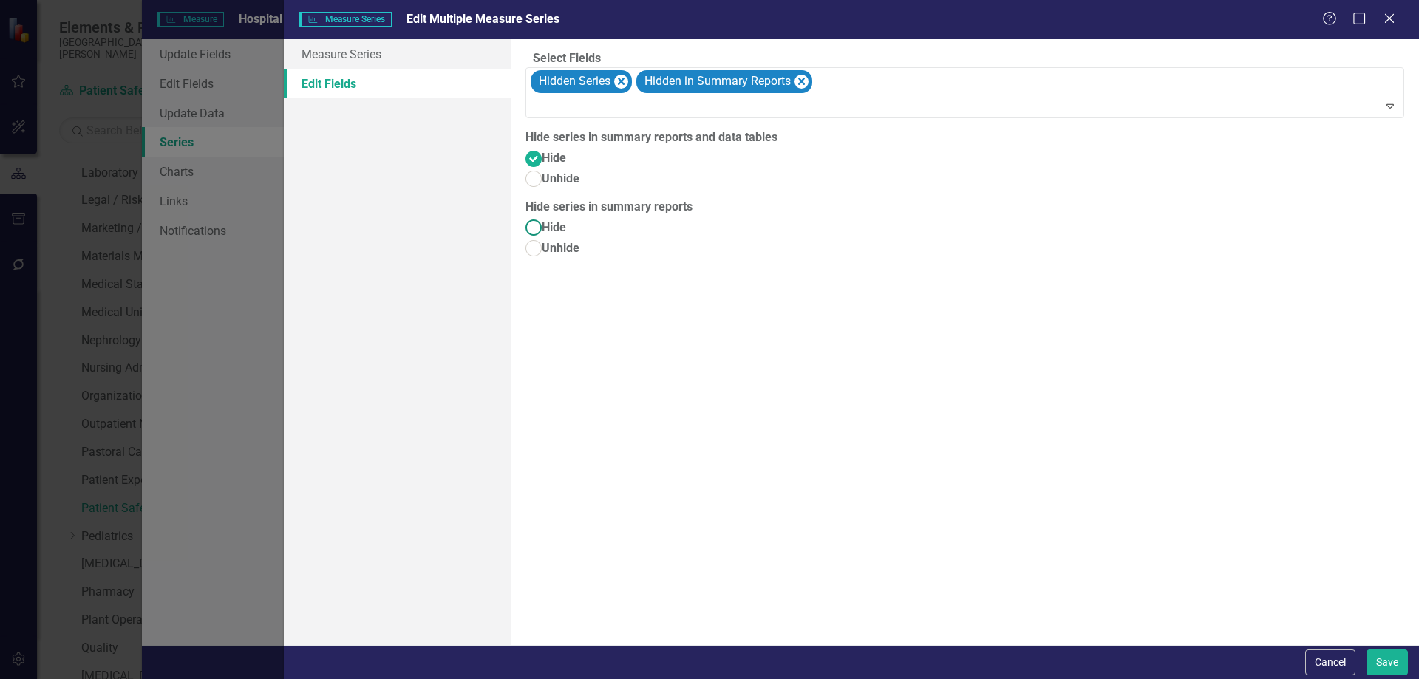
click at [534, 240] on input "Hide" at bounding box center [534, 228] width 23 height 23
radio input "true"
click at [1397, 667] on button "Save" at bounding box center [1387, 663] width 41 height 26
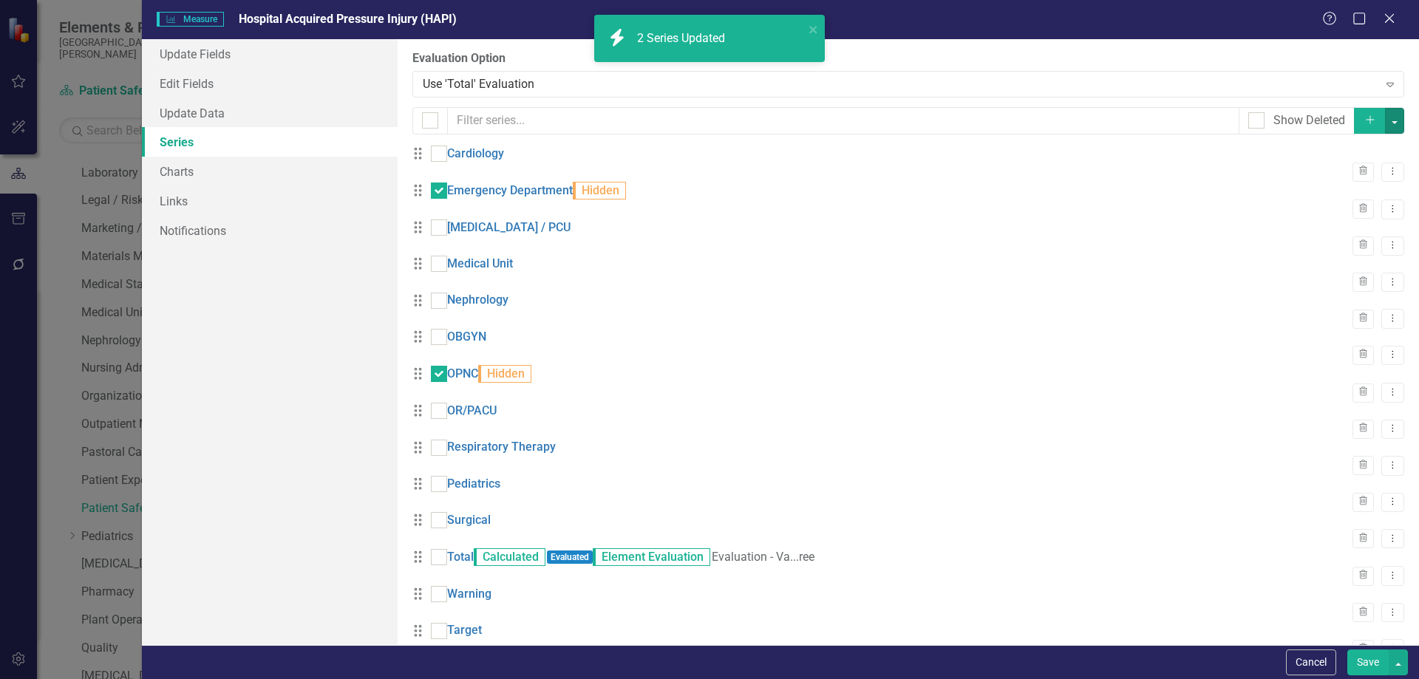
scroll to position [163, 0]
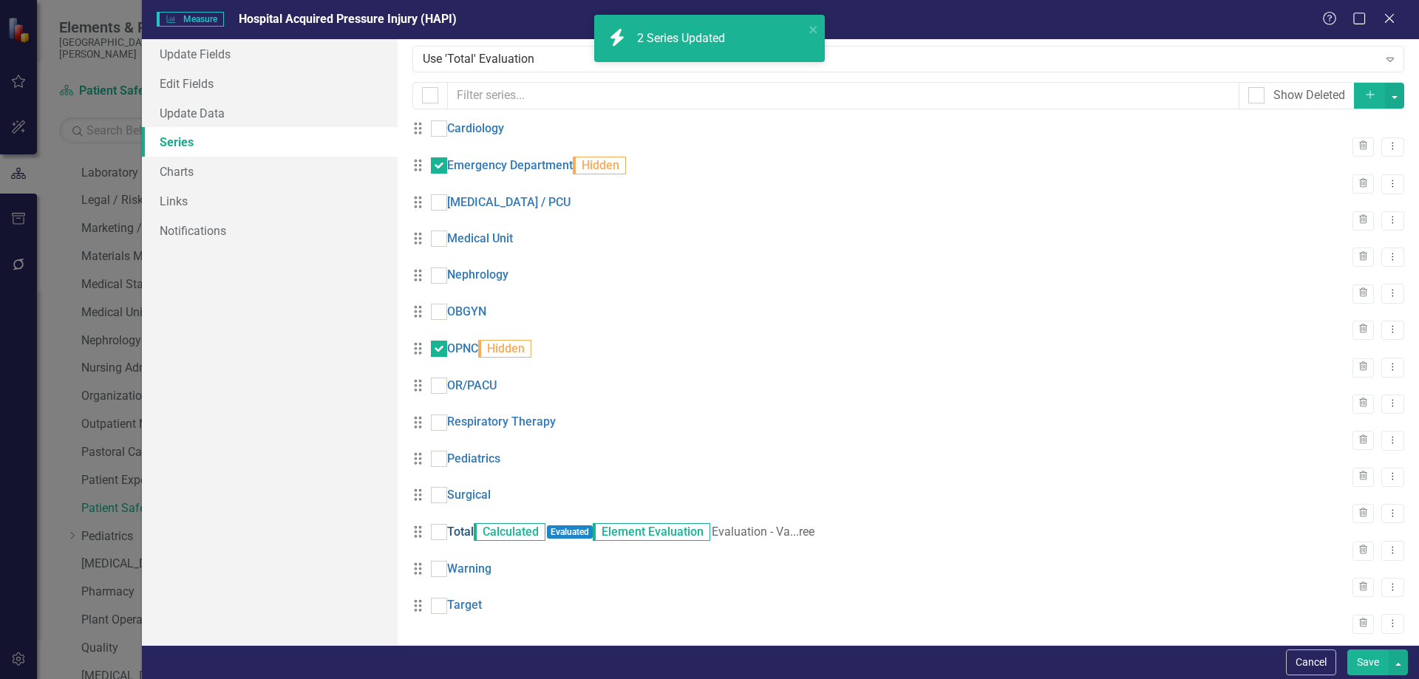
click at [474, 524] on link "Total" at bounding box center [460, 532] width 27 height 17
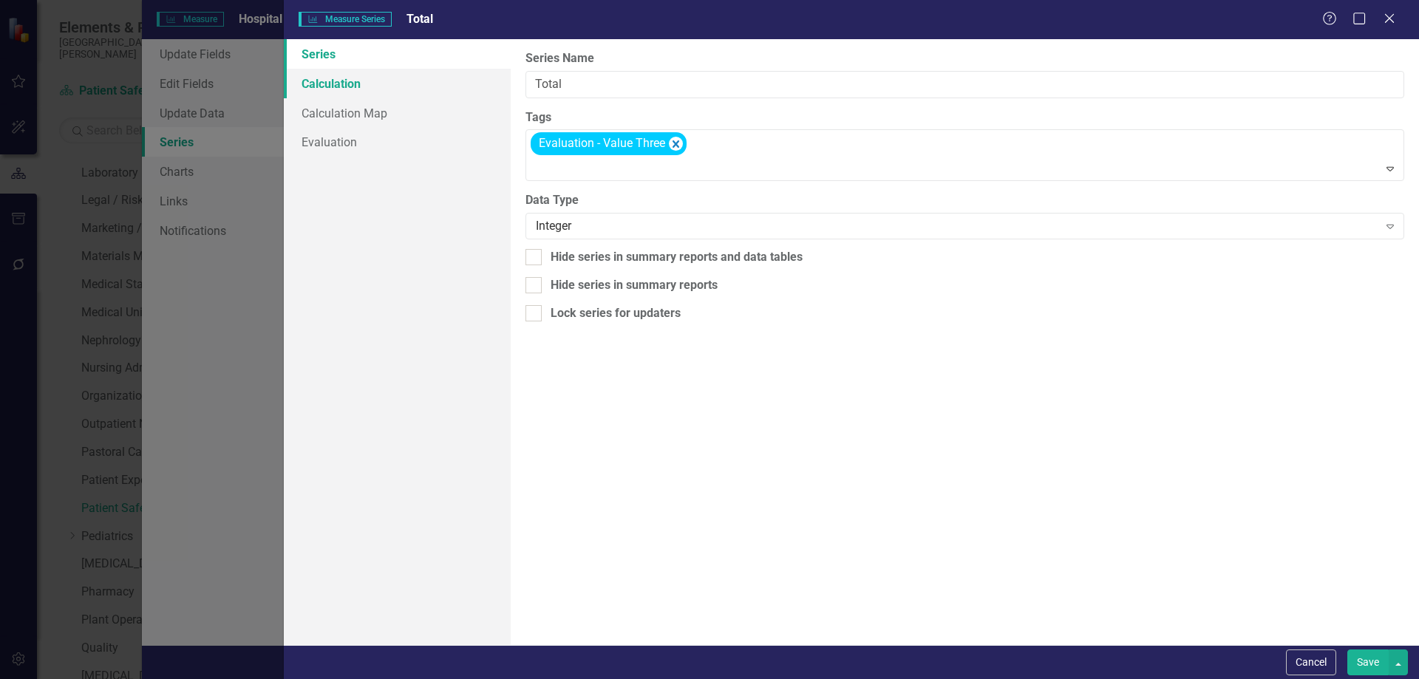
click at [343, 88] on link "Calculation" at bounding box center [397, 84] width 227 height 30
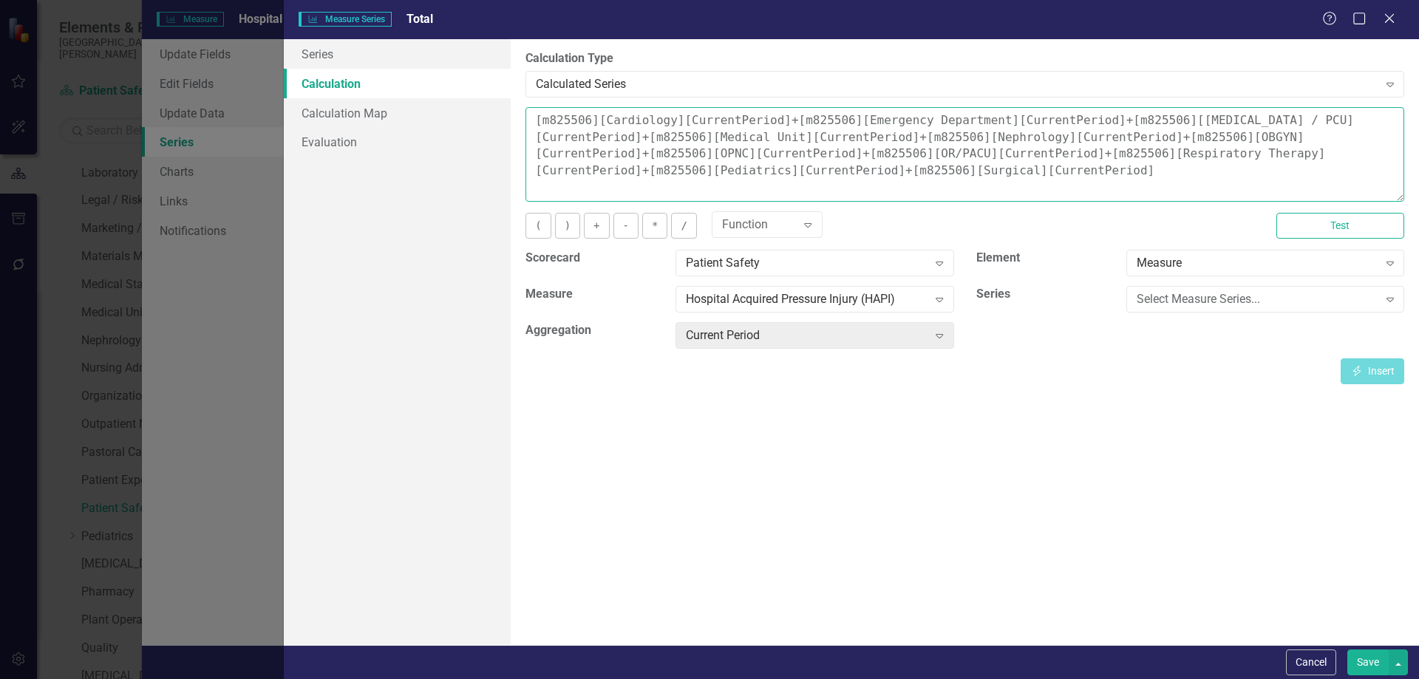
click at [1077, 121] on textarea "[m825506][Cardiology][CurrentPeriod]+[m825506][Emergency Department][CurrentPer…" at bounding box center [965, 154] width 879 height 95
click at [1123, 132] on textarea "[m825506][Cardiology][CurrentPeriod]+[m825506][[MEDICAL_DATA] / PCU][CurrentPer…" at bounding box center [965, 154] width 879 height 95
type textarea "[m825506][Cardiology][CurrentPeriod]+[m825506][[MEDICAL_DATA] / PCU][CurrentPer…"
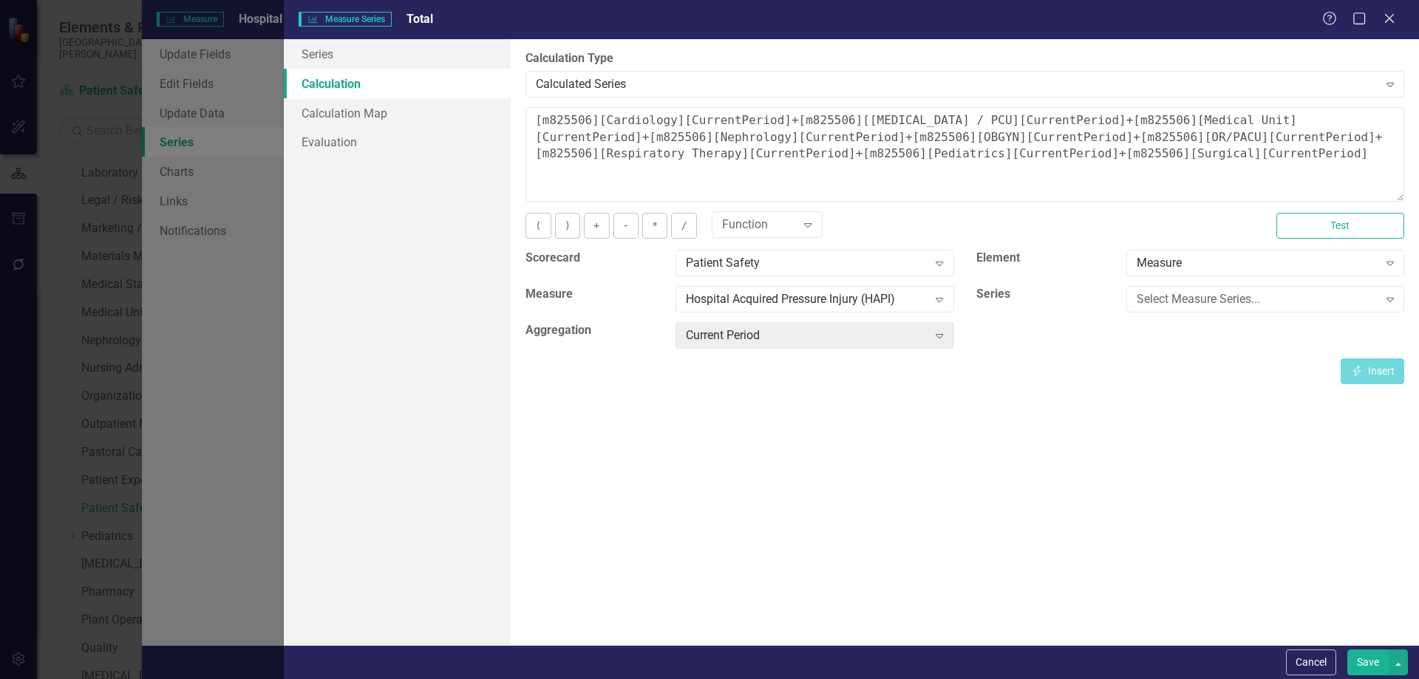
click at [1364, 662] on button "Save" at bounding box center [1368, 663] width 41 height 26
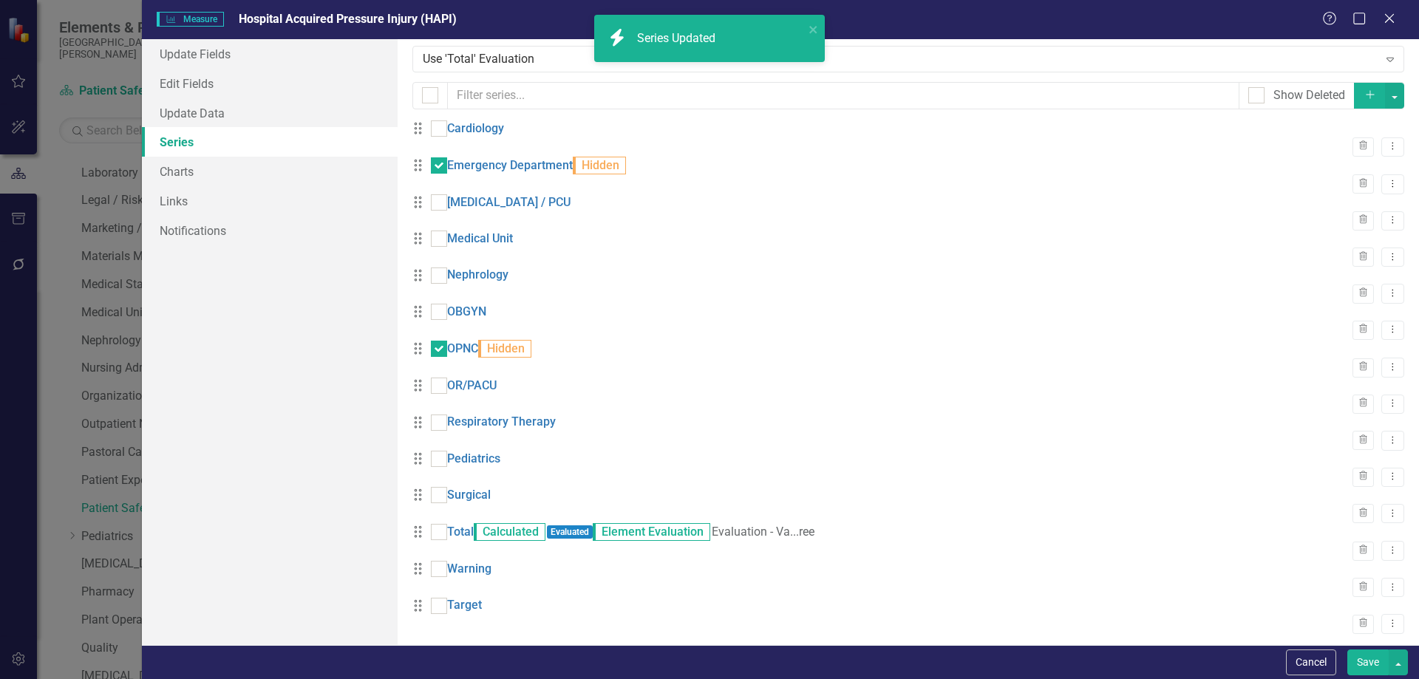
scroll to position [0, 0]
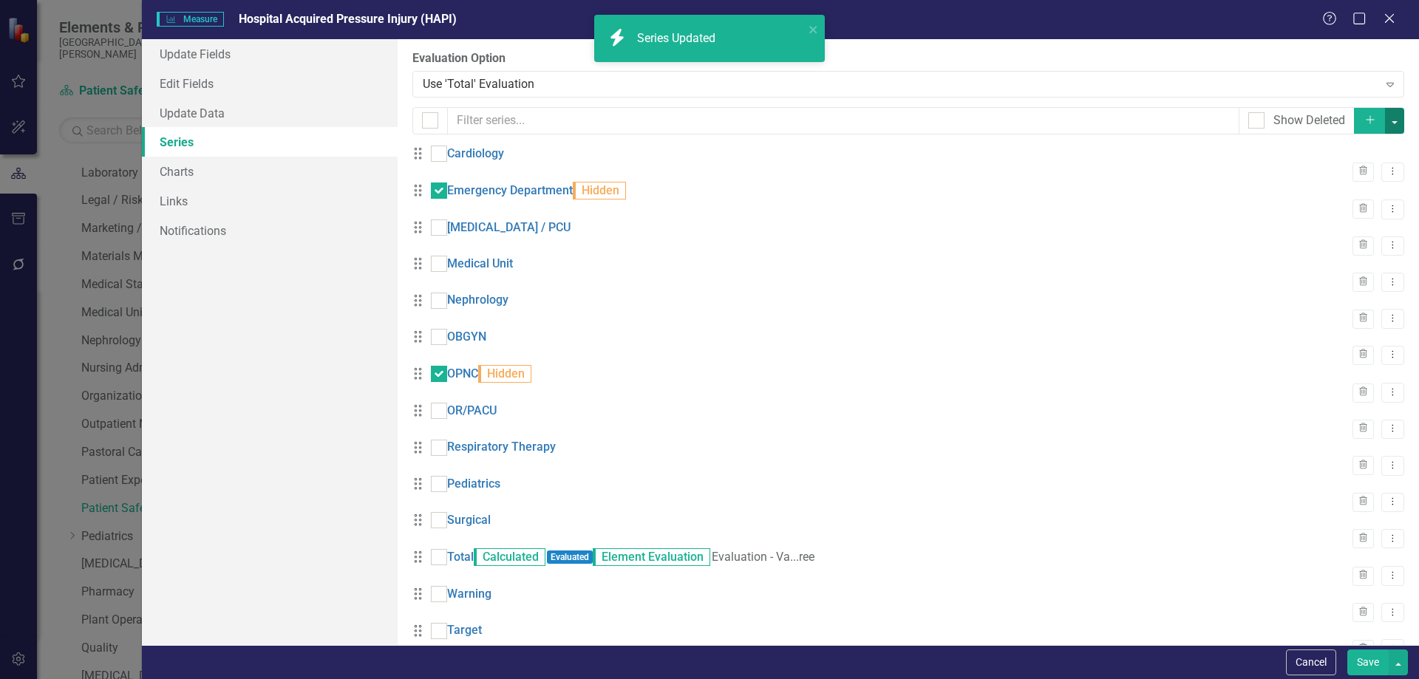
click at [1391, 125] on button "button" at bounding box center [1394, 121] width 19 height 26
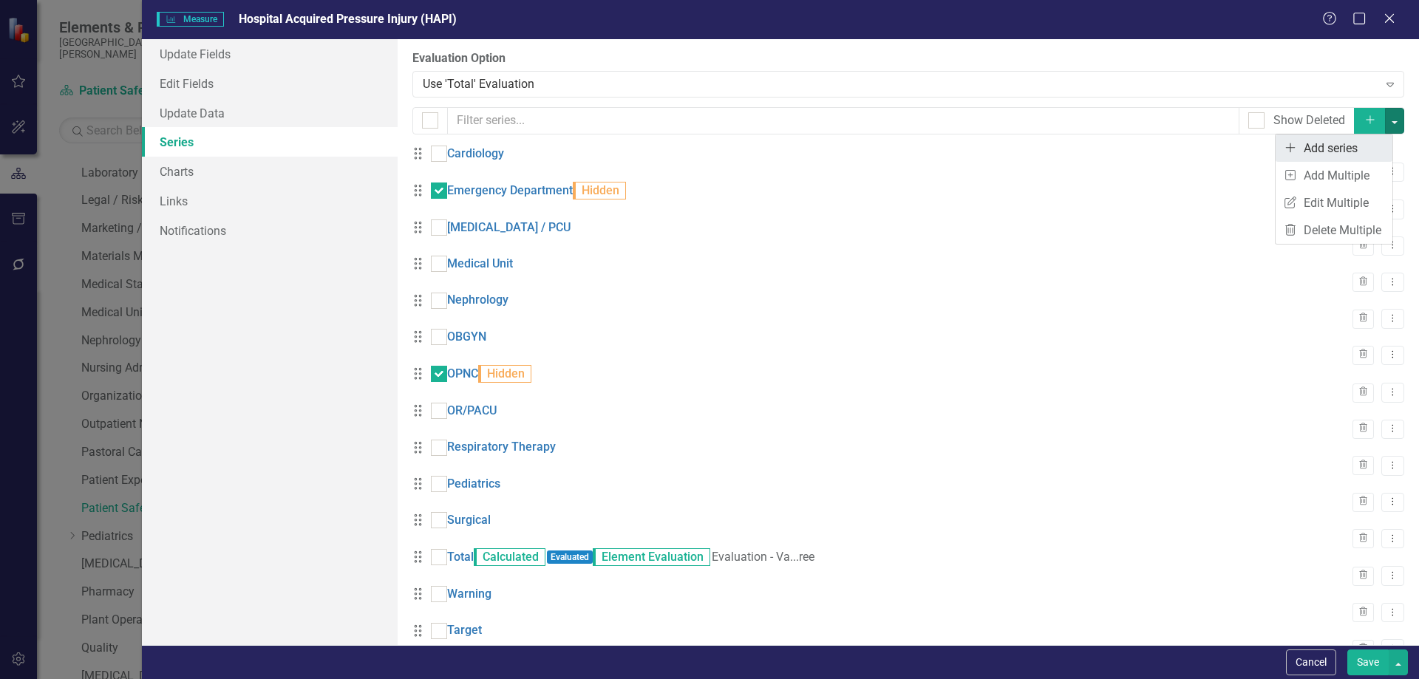
click at [1365, 142] on link "Add Add series" at bounding box center [1334, 148] width 117 height 27
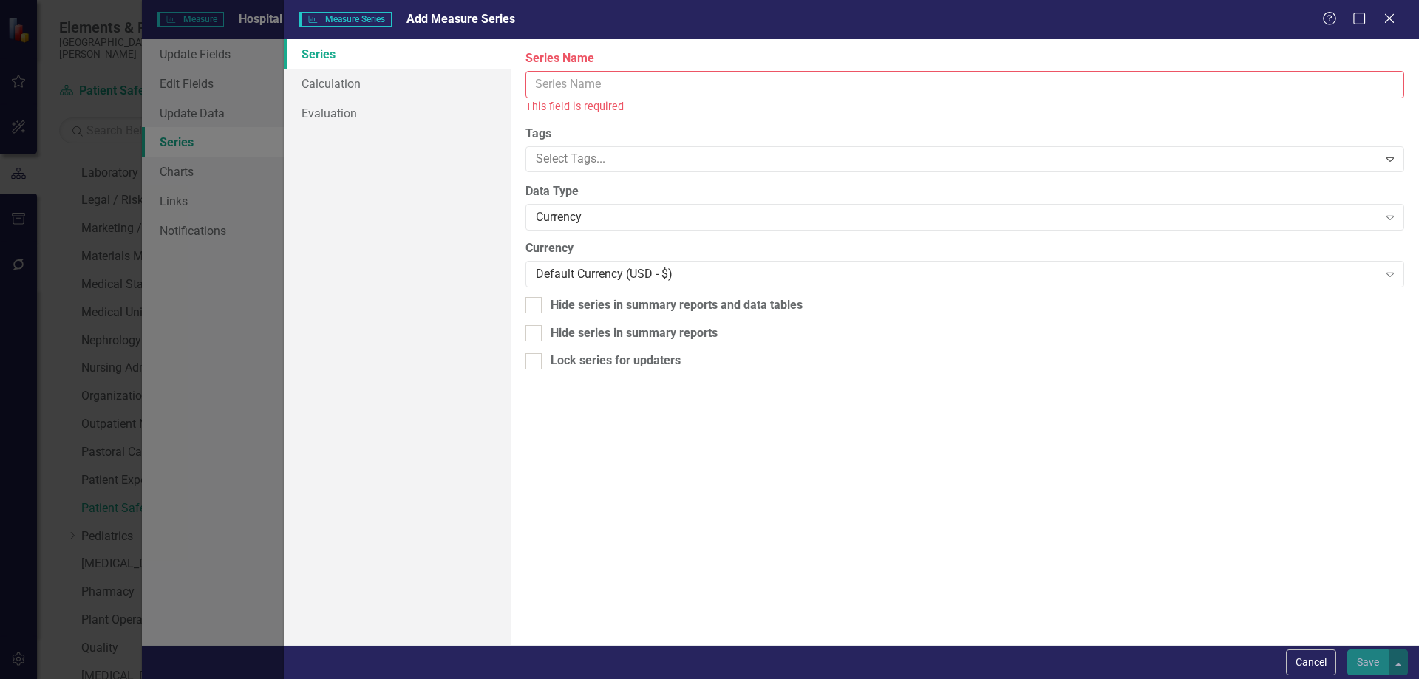
click at [551, 93] on input "Series Name" at bounding box center [965, 84] width 879 height 27
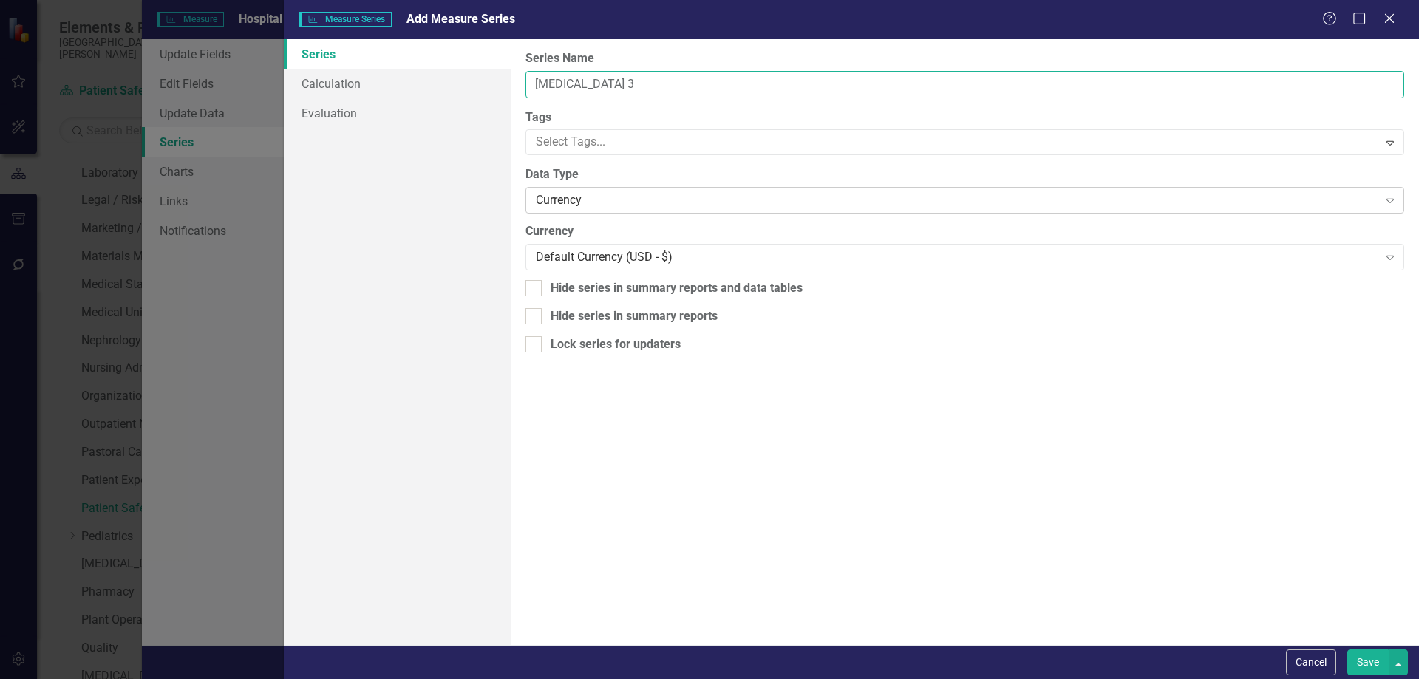
type input "[MEDICAL_DATA] 3"
click at [574, 198] on div "Currency" at bounding box center [957, 200] width 842 height 17
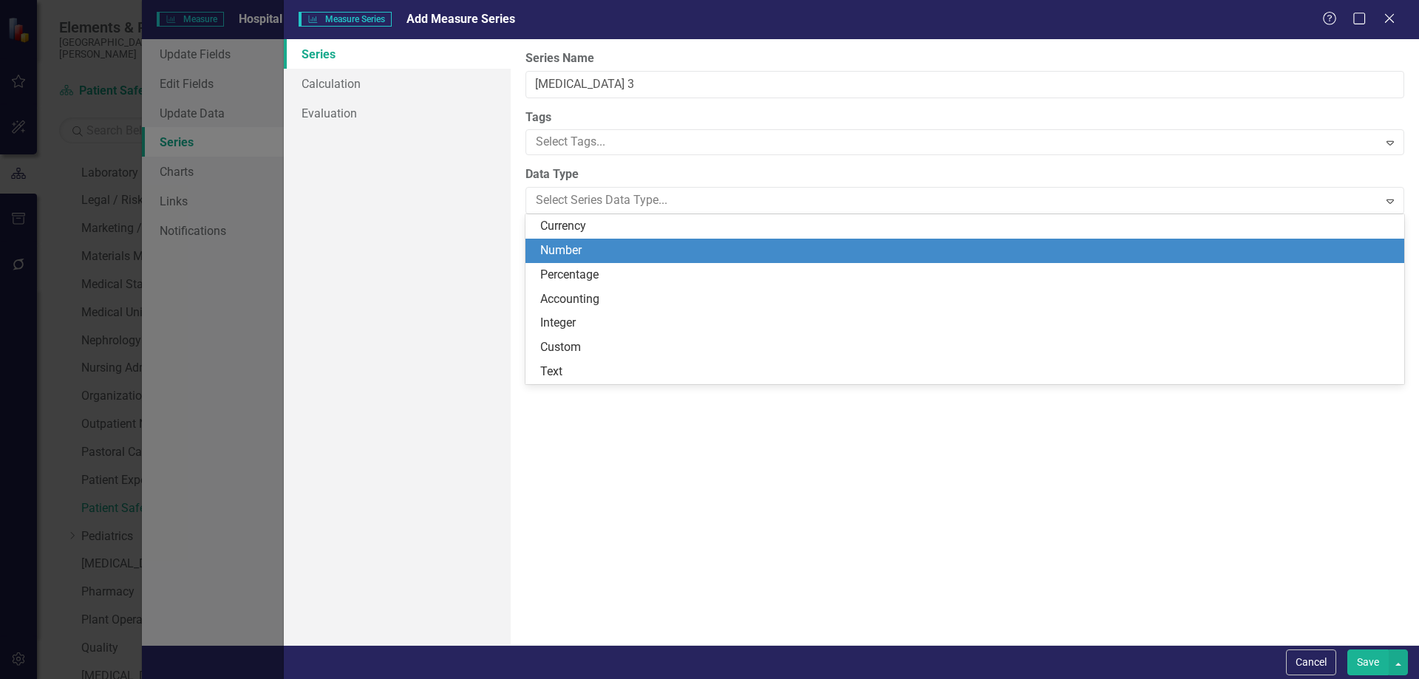
click at [574, 258] on div "Number" at bounding box center [967, 250] width 855 height 17
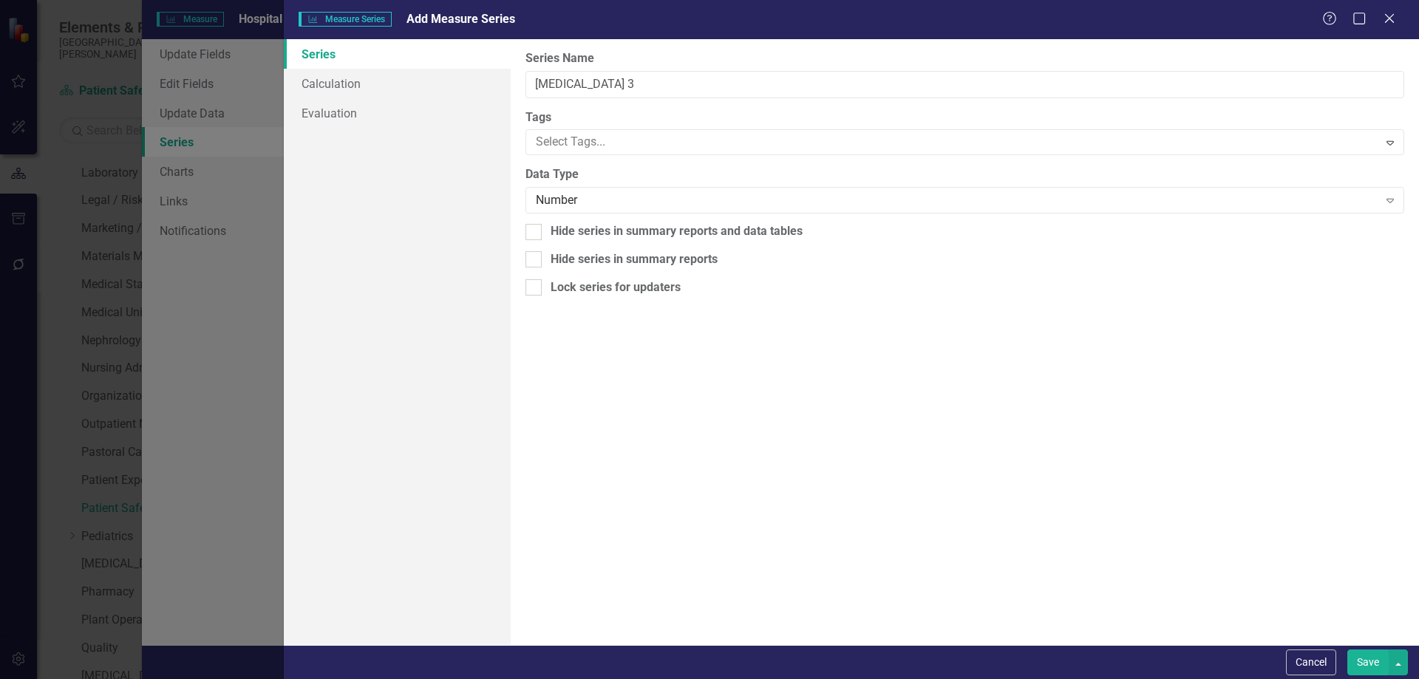
click at [1368, 658] on button "Save" at bounding box center [1368, 663] width 41 height 26
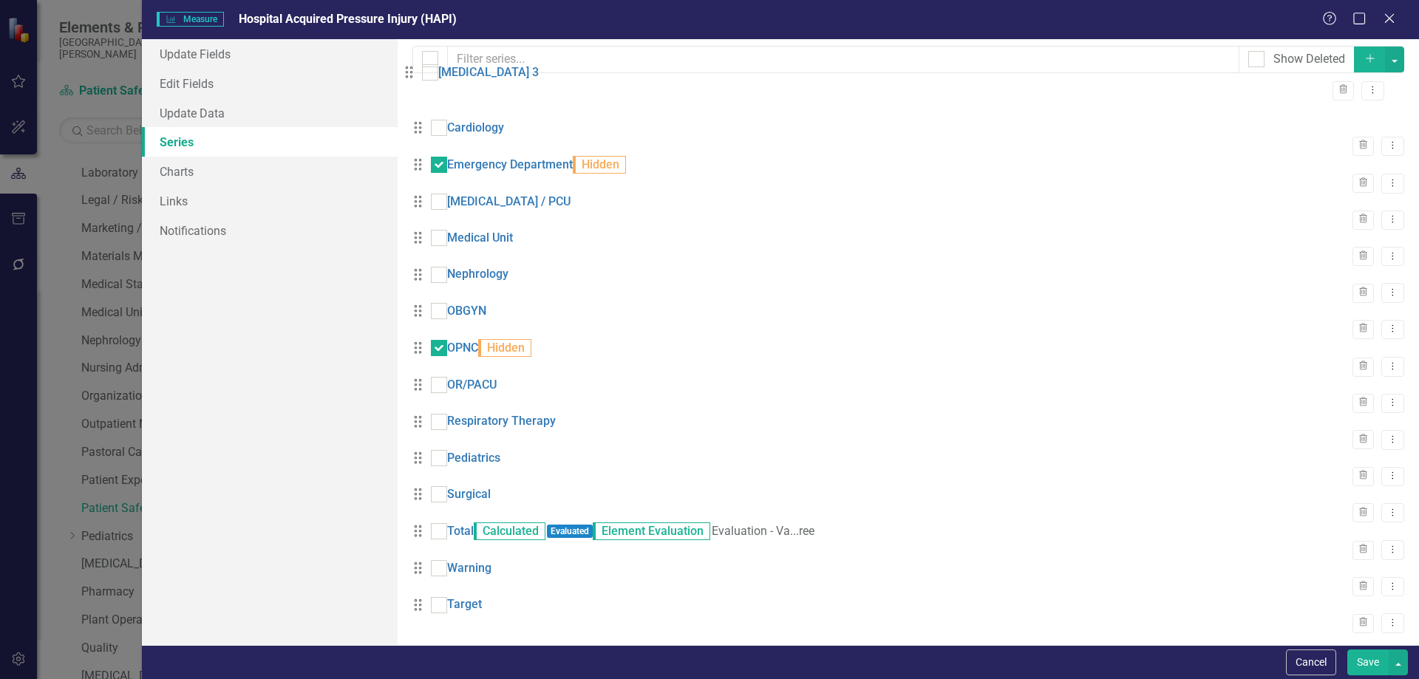
scroll to position [58, 0]
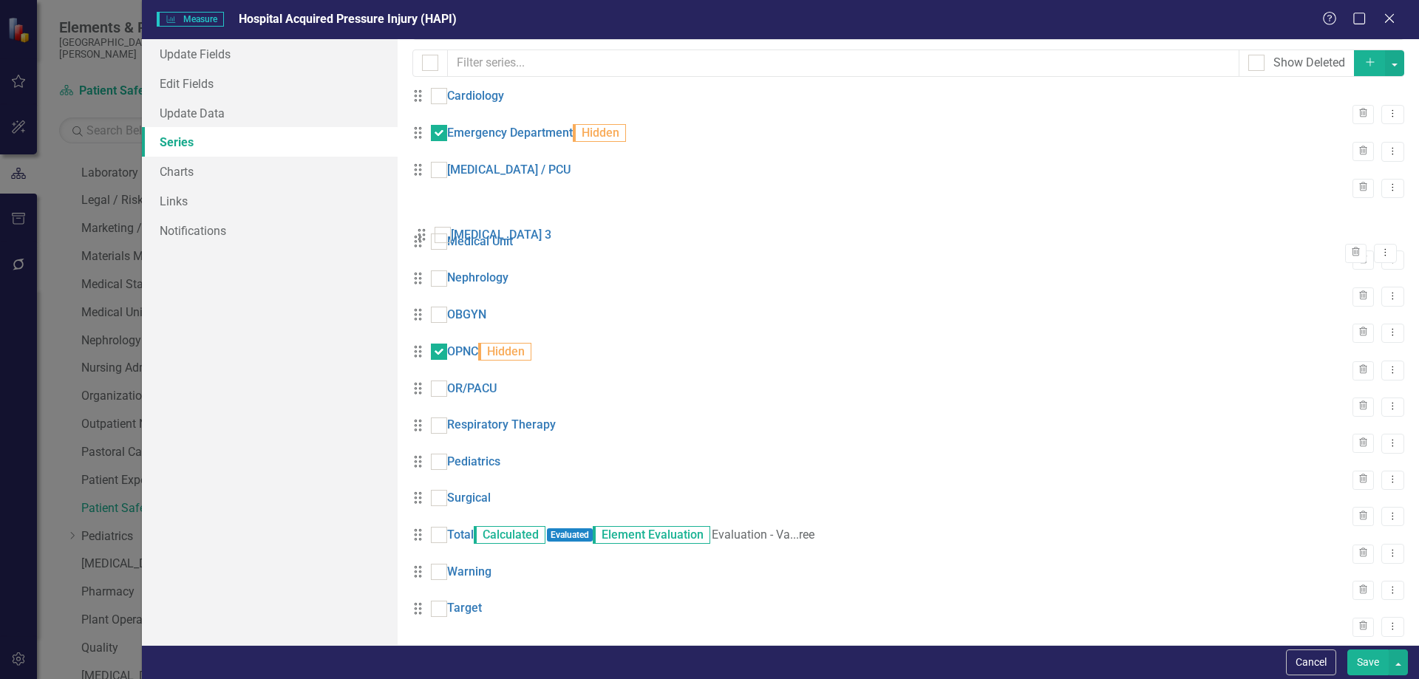
drag, startPoint x: 429, startPoint y: 604, endPoint x: 432, endPoint y: 243, distance: 360.8
click at [432, 243] on div "Drag Cardiology Trash Dropdown Menu Drag Emergency Department Hidden Trash Drop…" at bounding box center [909, 363] width 992 height 551
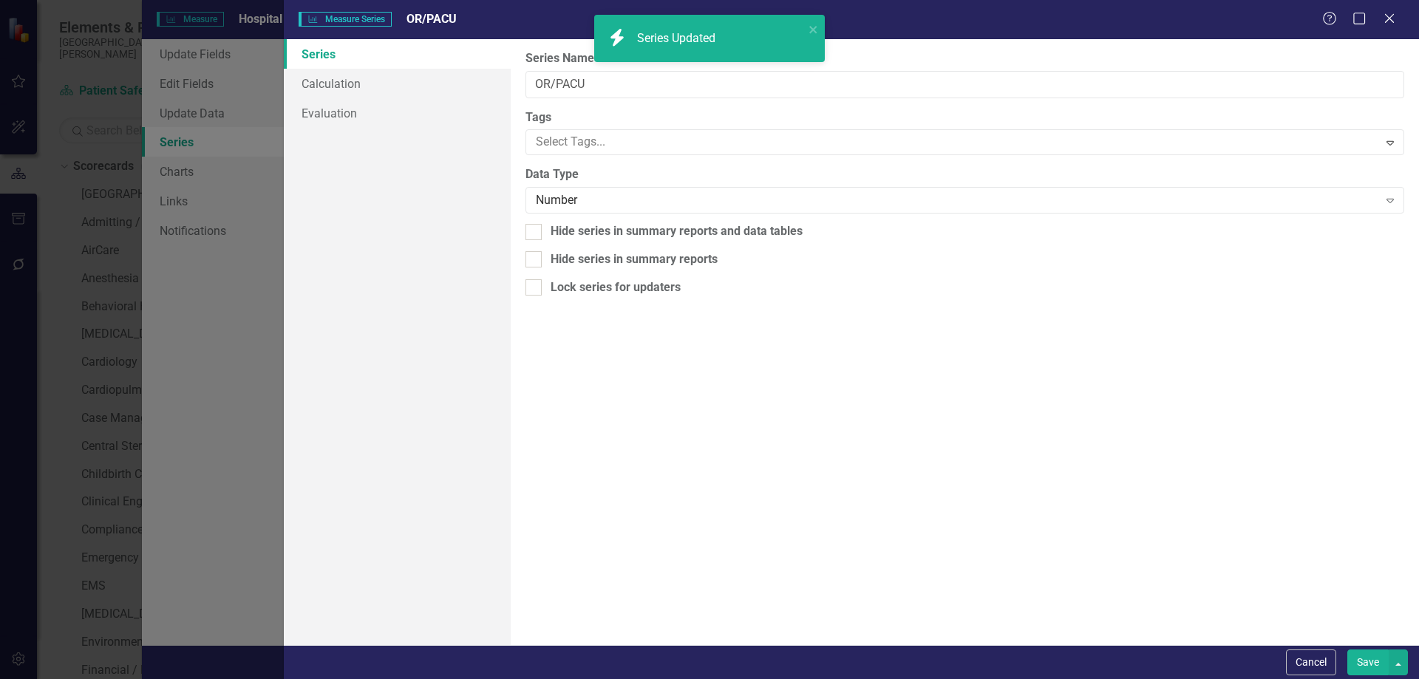
scroll to position [562, 0]
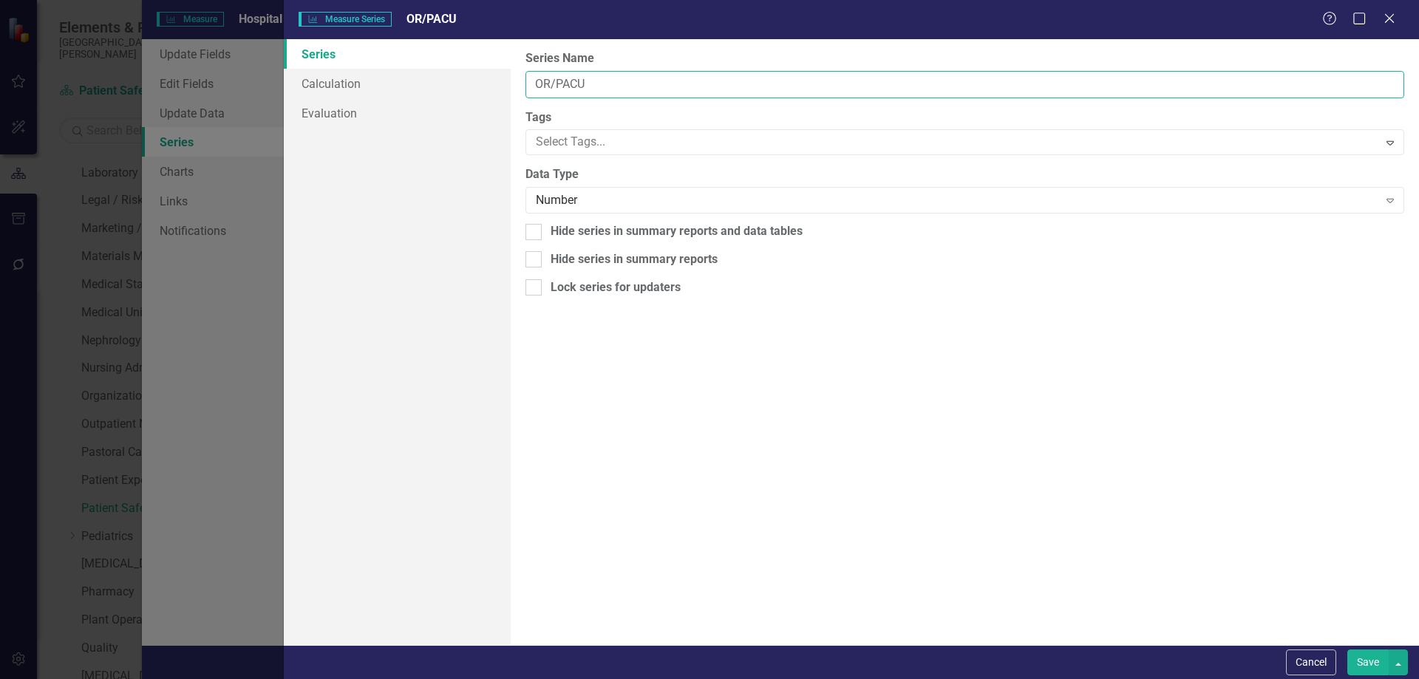
click at [701, 84] on input "OR/PACU" at bounding box center [965, 84] width 879 height 27
type input "OR/PACU Unit"
click at [1378, 657] on button "Save" at bounding box center [1368, 663] width 41 height 26
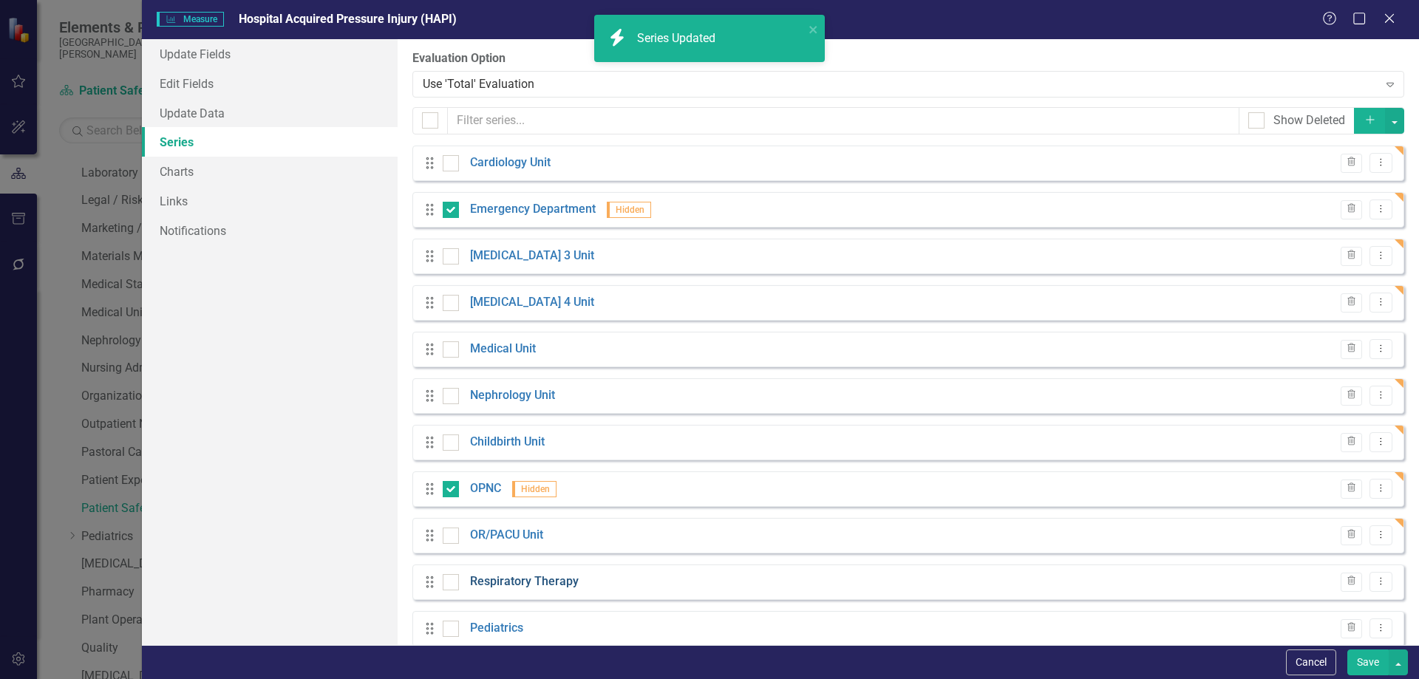
scroll to position [210, 0]
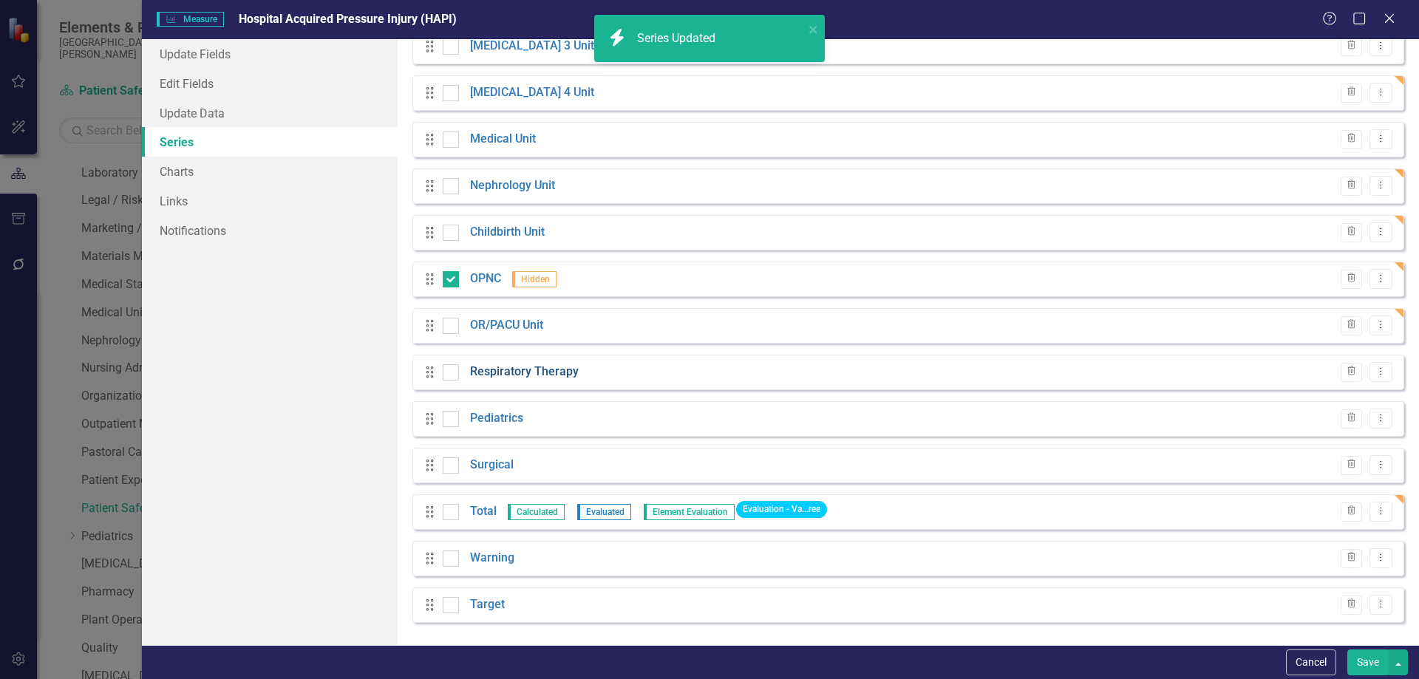
click at [519, 366] on link "Respiratory Therapy" at bounding box center [524, 372] width 109 height 17
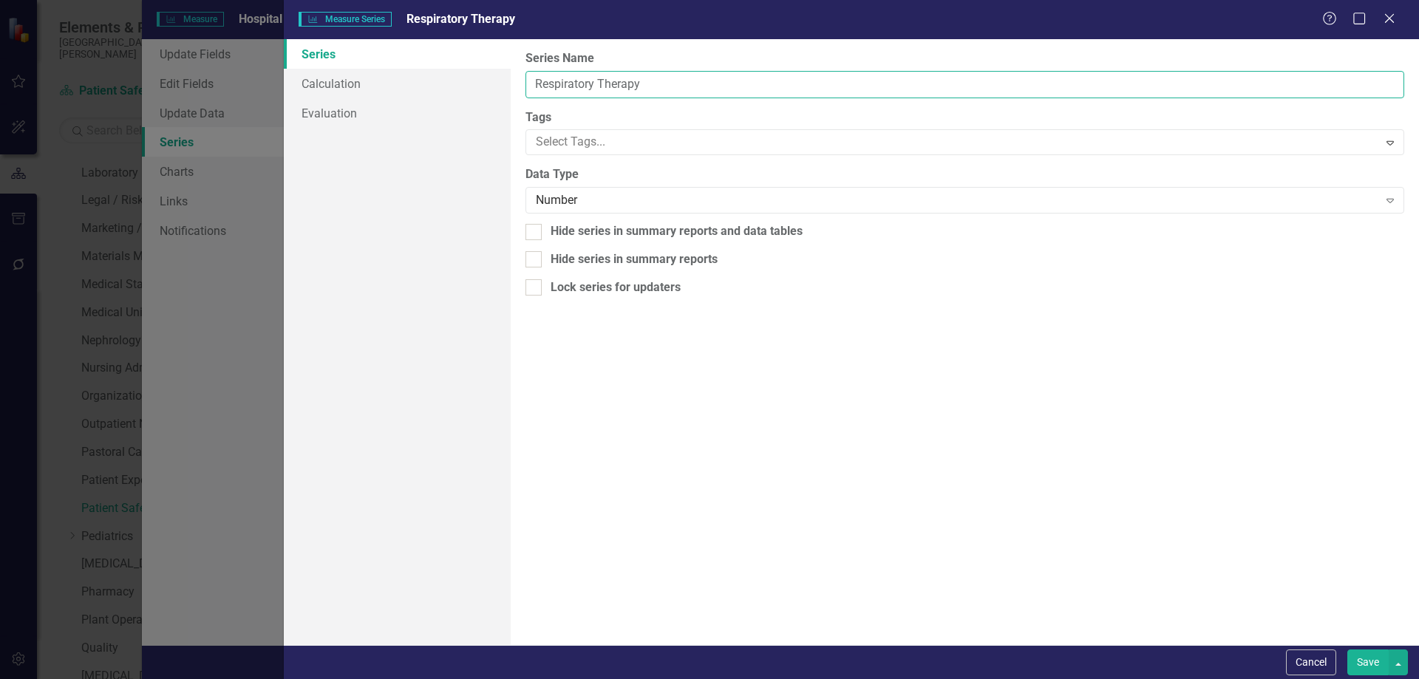
click at [675, 90] on input "Respiratory Therapy" at bounding box center [965, 84] width 879 height 27
type input "Respiratory Therapy Unit"
click at [1366, 655] on button "Save" at bounding box center [1368, 663] width 41 height 26
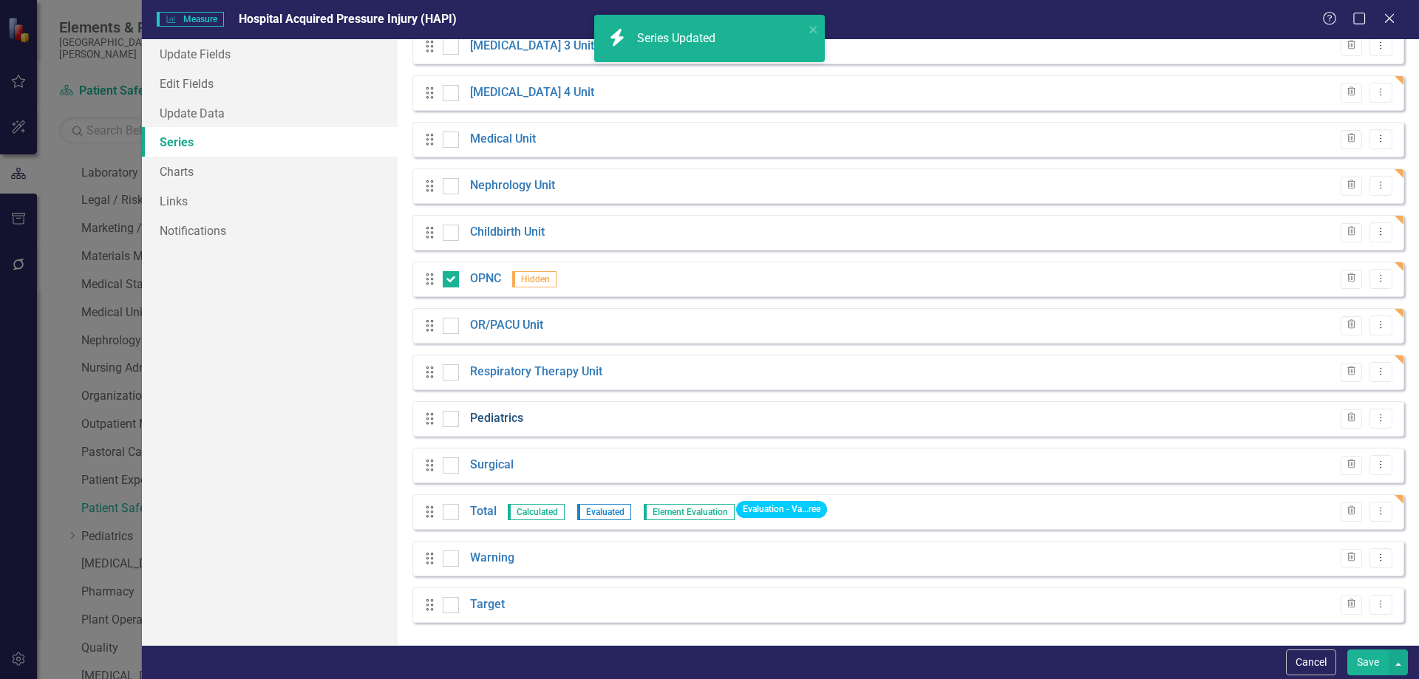
click at [501, 416] on link "Pediatrics" at bounding box center [496, 418] width 53 height 17
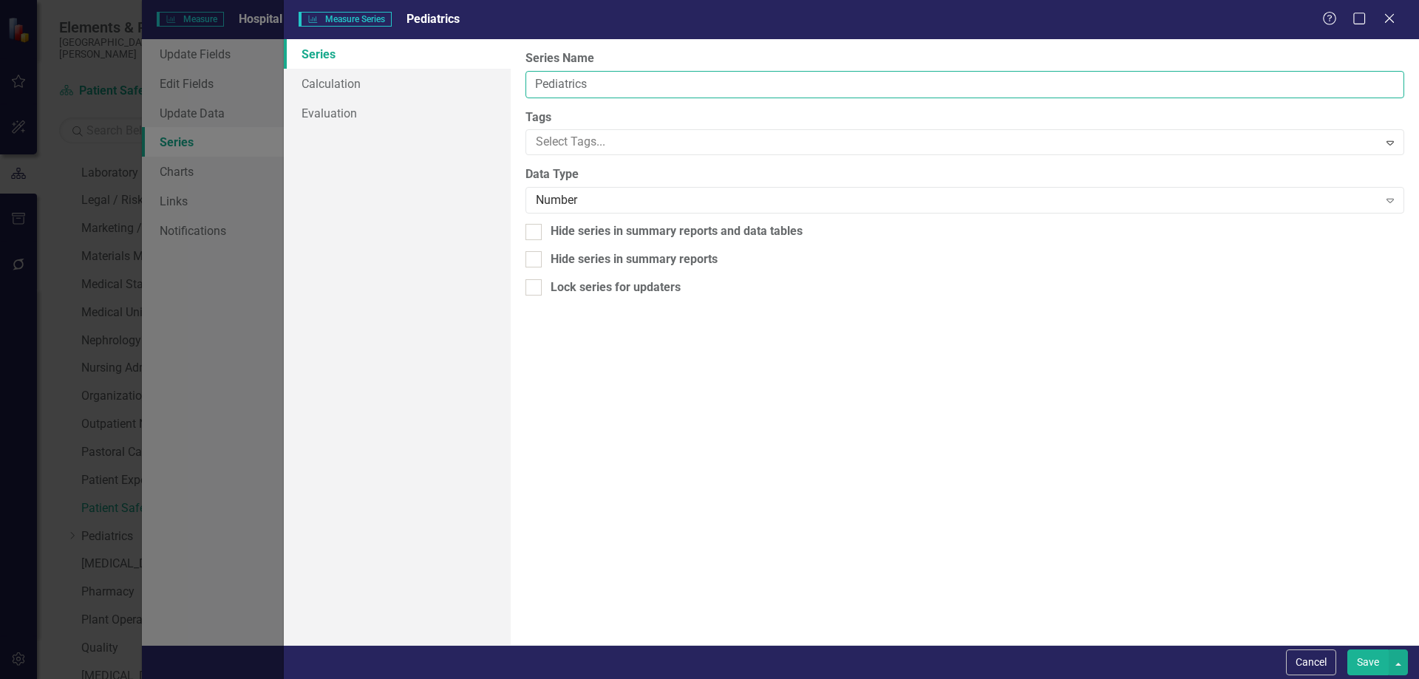
click at [636, 86] on input "Pediatrics" at bounding box center [965, 84] width 879 height 27
type input "Pediatrics Unit"
click at [1364, 655] on button "Save" at bounding box center [1368, 663] width 41 height 26
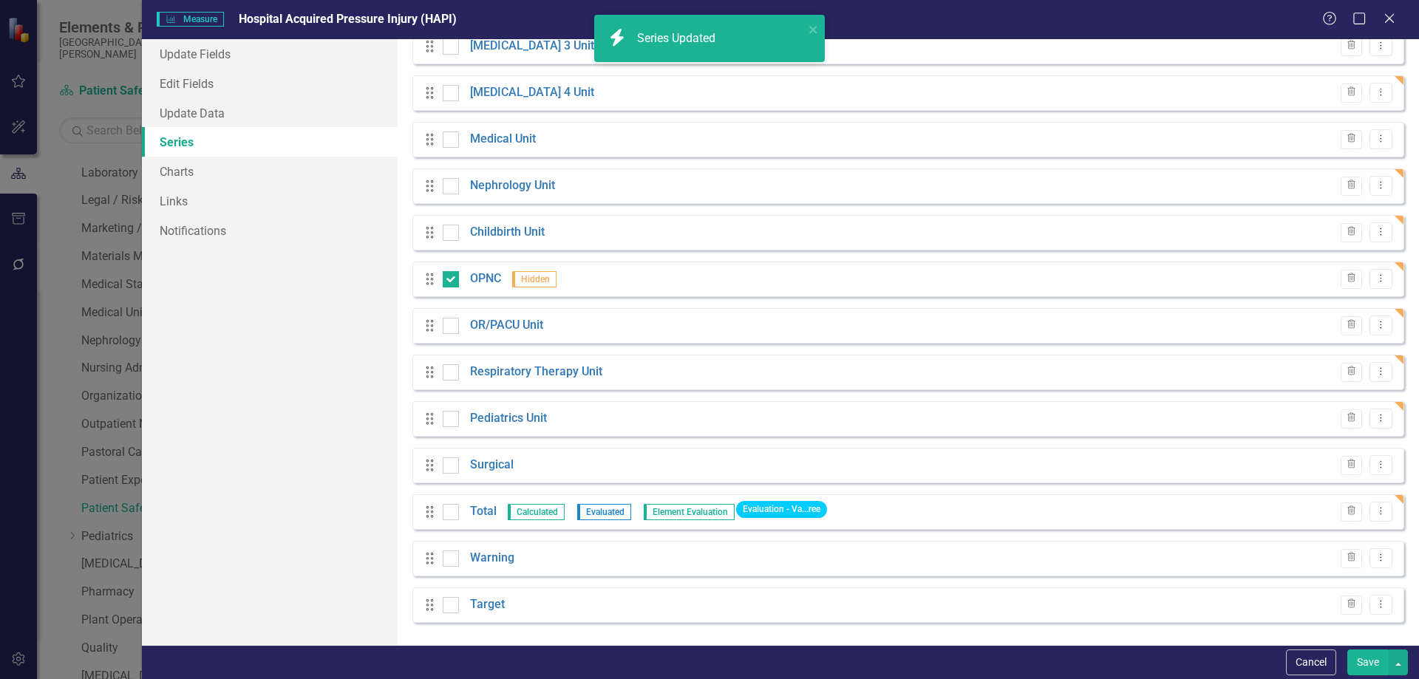
click at [492, 469] on link "Surgical" at bounding box center [492, 465] width 44 height 17
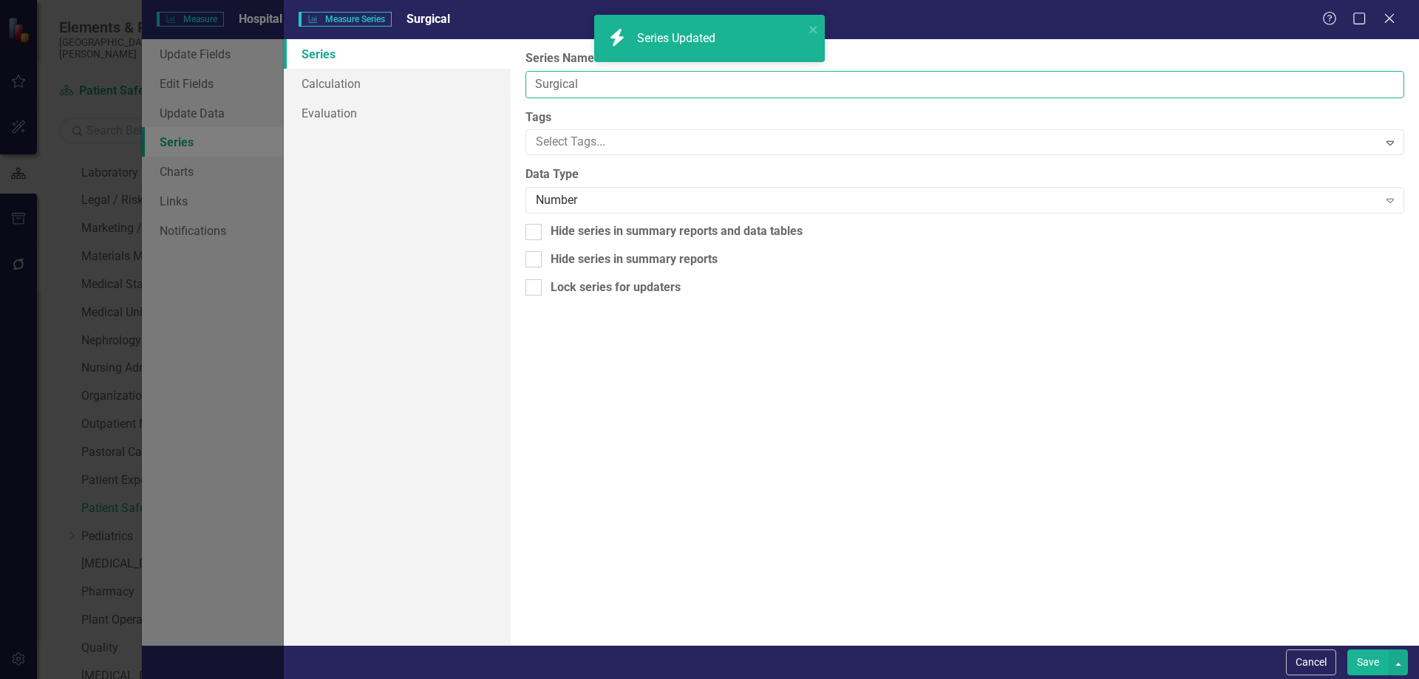
click at [625, 89] on input "Surgical" at bounding box center [965, 84] width 879 height 27
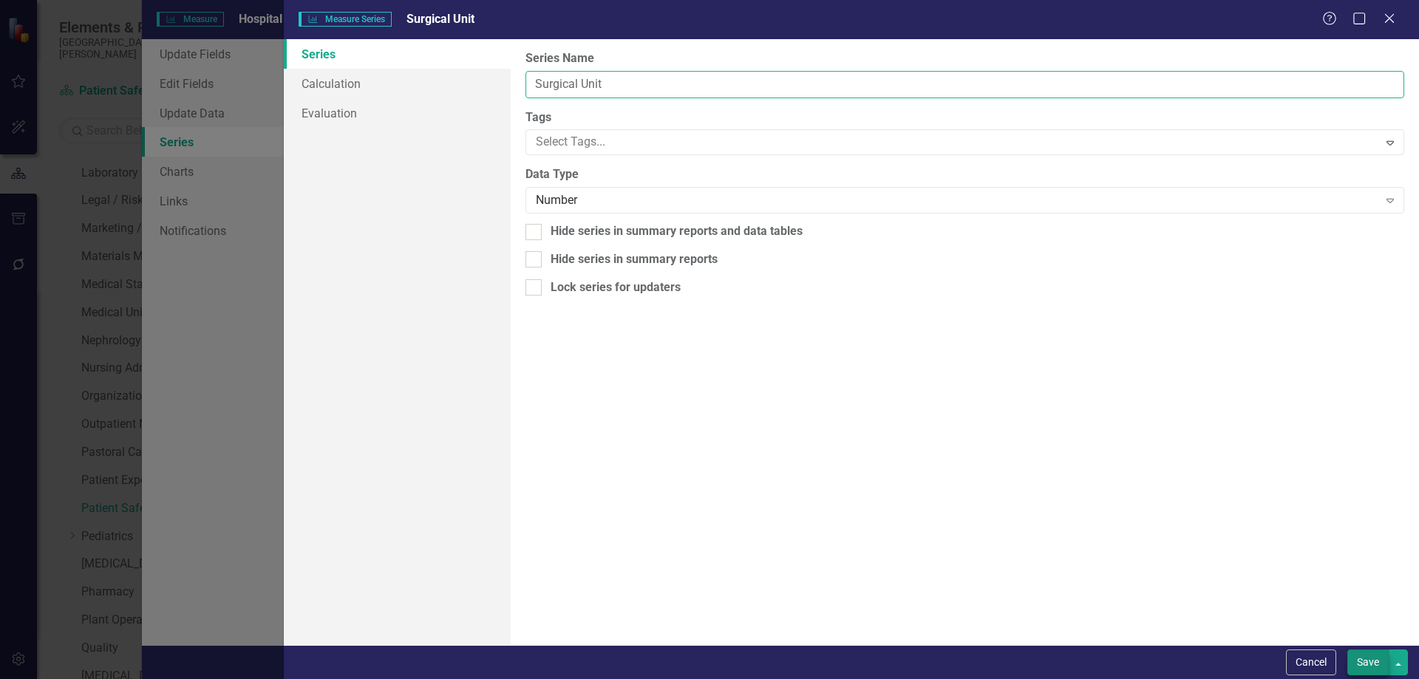
type input "Surgical Unit"
click at [1371, 662] on button "Save" at bounding box center [1368, 663] width 41 height 26
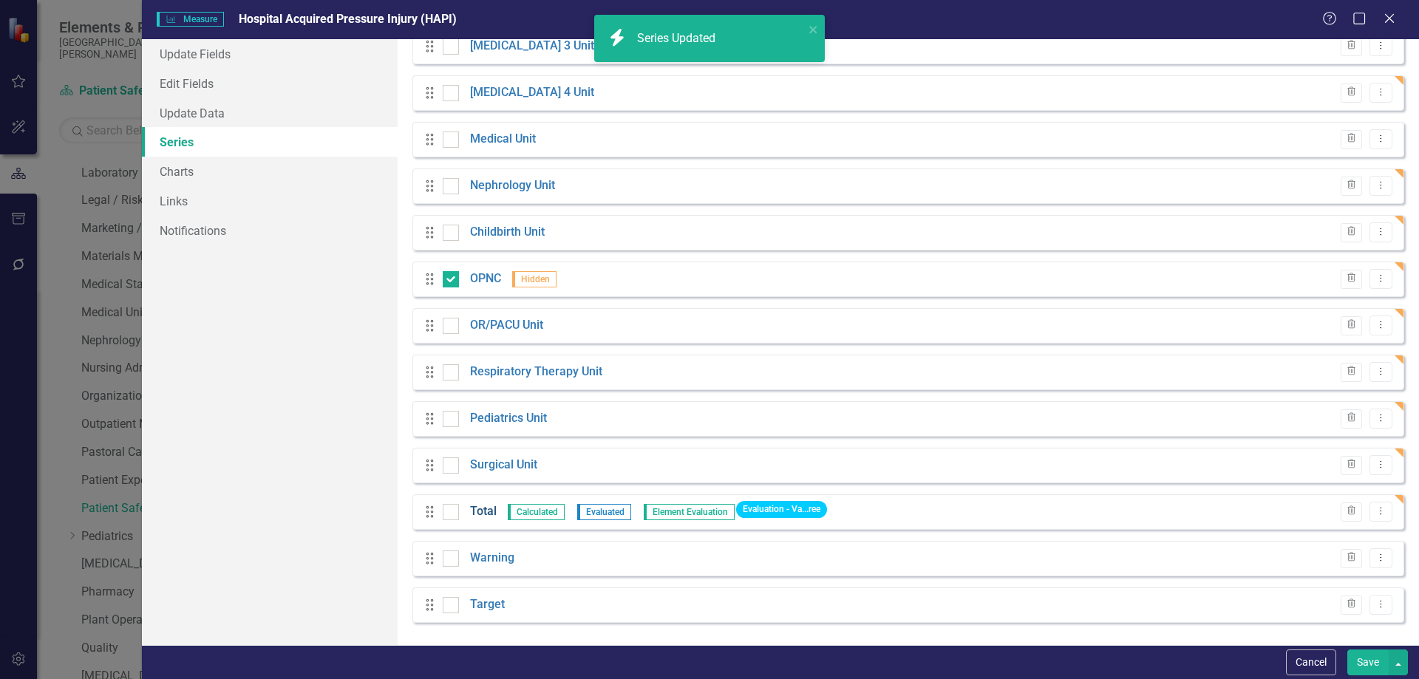
click at [481, 506] on link "Total" at bounding box center [483, 511] width 27 height 17
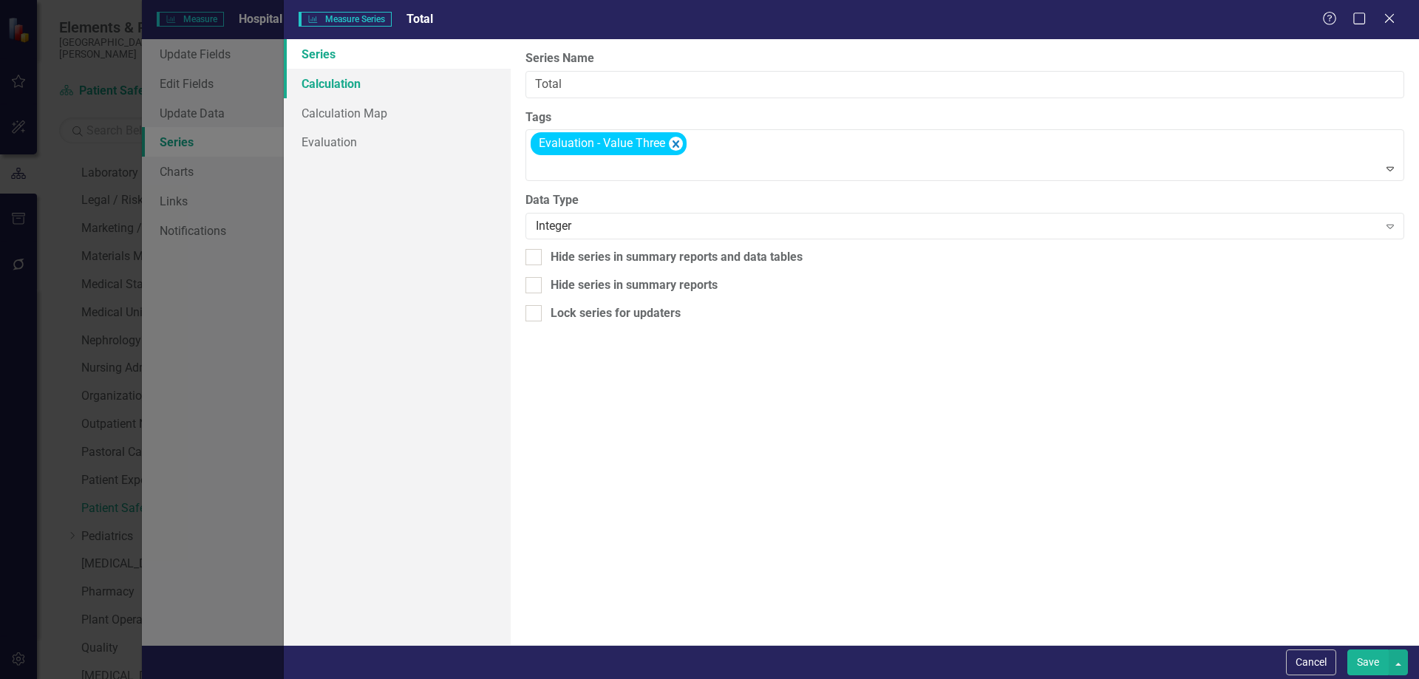
click at [353, 87] on link "Calculation" at bounding box center [397, 84] width 227 height 30
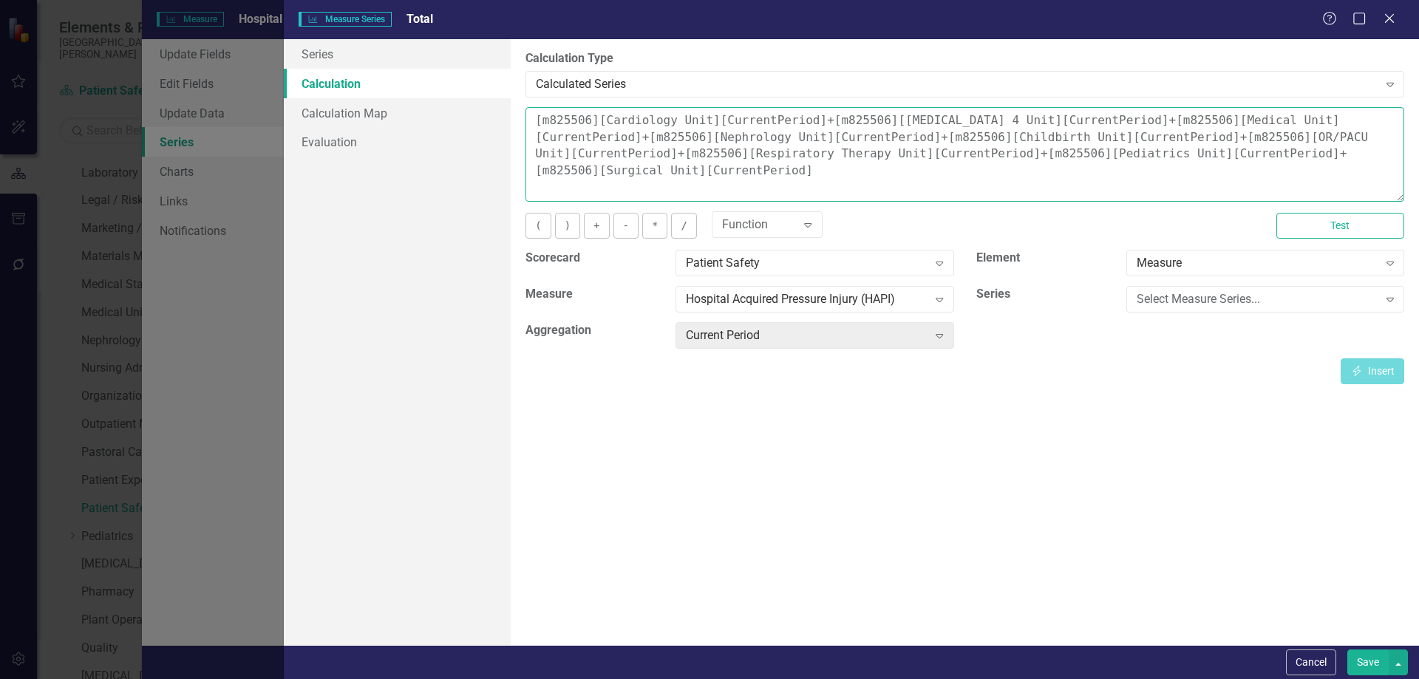
click at [1048, 119] on textarea "[m825506][Cardiology Unit][CurrentPeriod]+[m825506][ICU 4 Unit][CurrentPeriod]+…" at bounding box center [965, 154] width 879 height 95
click at [1232, 297] on div "Select Measure Series..." at bounding box center [1258, 299] width 242 height 17
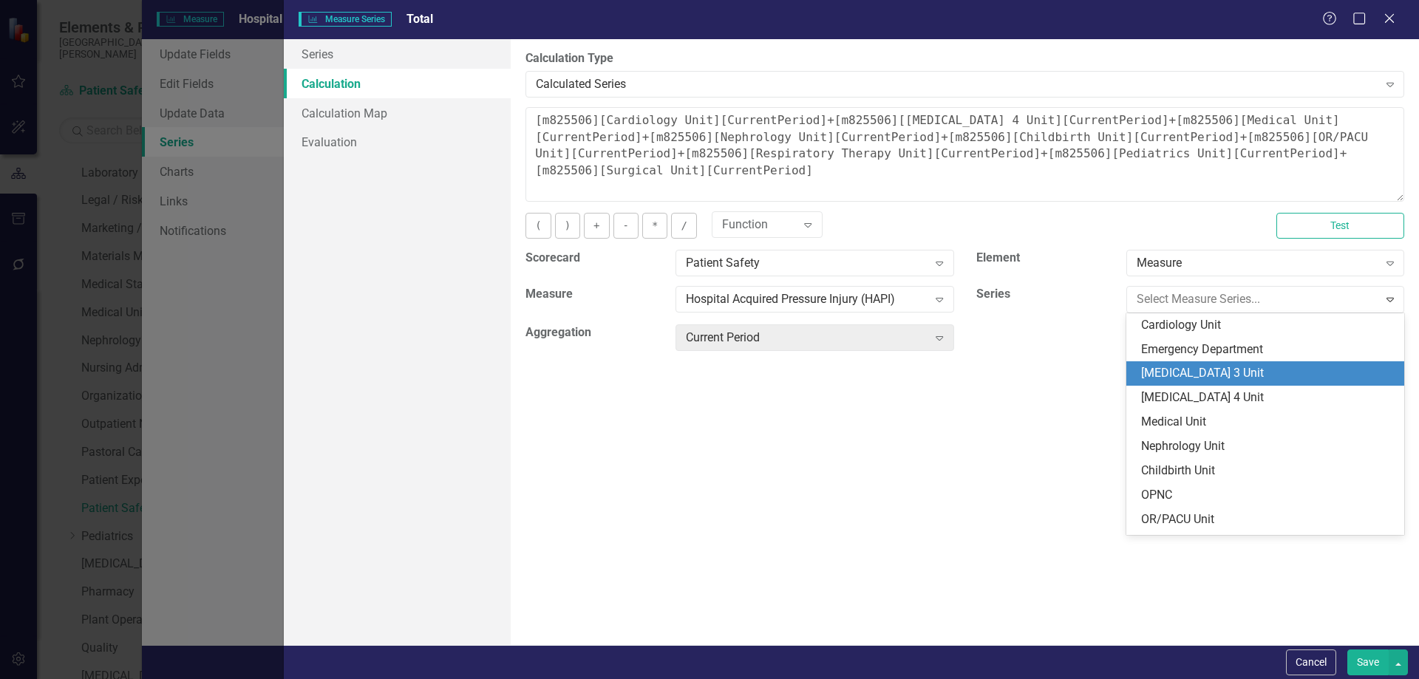
click at [1189, 370] on div "ICU 3 Unit" at bounding box center [1268, 373] width 254 height 17
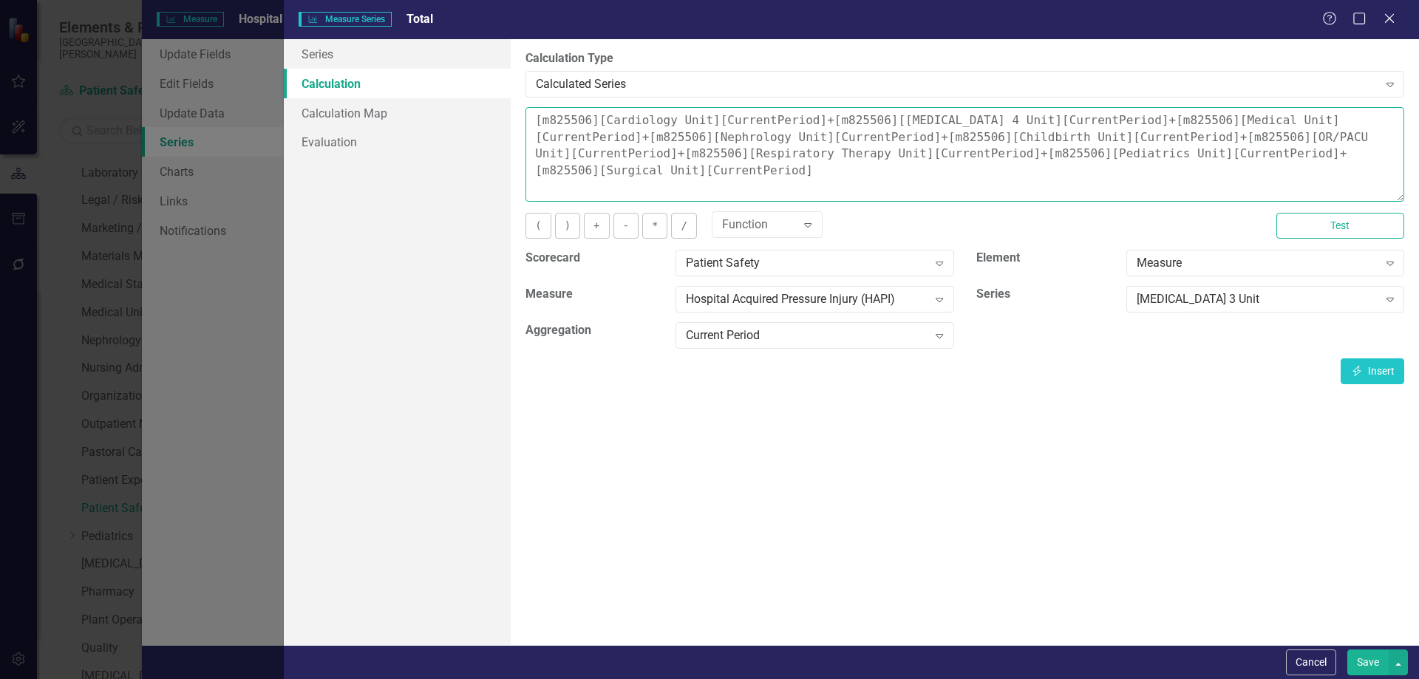
click at [1048, 120] on textarea "[m825506][Cardiology Unit][CurrentPeriod]+[m825506][ICU 4 Unit][CurrentPeriod]+…" at bounding box center [965, 154] width 879 height 95
click at [1368, 363] on button "Insert Insert" at bounding box center [1373, 372] width 64 height 26
click at [1057, 120] on textarea "[m825506][Cardiology Unit][CurrentPeriod]+[m825506][ICU 4 Unit][CurrentPeriod]+…" at bounding box center [965, 154] width 879 height 95
type textarea "[m825506][Cardiology Unit][CurrentPeriod]+[m825506][ICU 4 Unit][CurrentPeriod]+…"
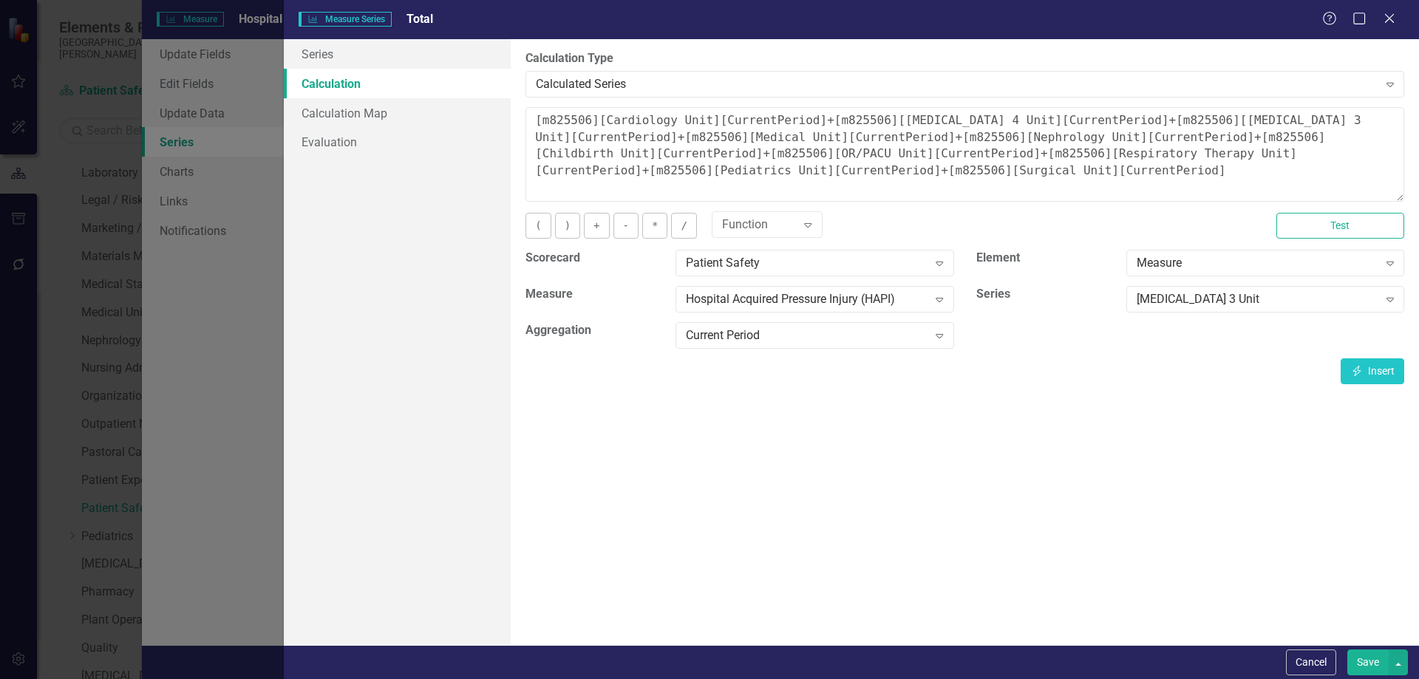
click at [1365, 667] on button "Save" at bounding box center [1368, 663] width 41 height 26
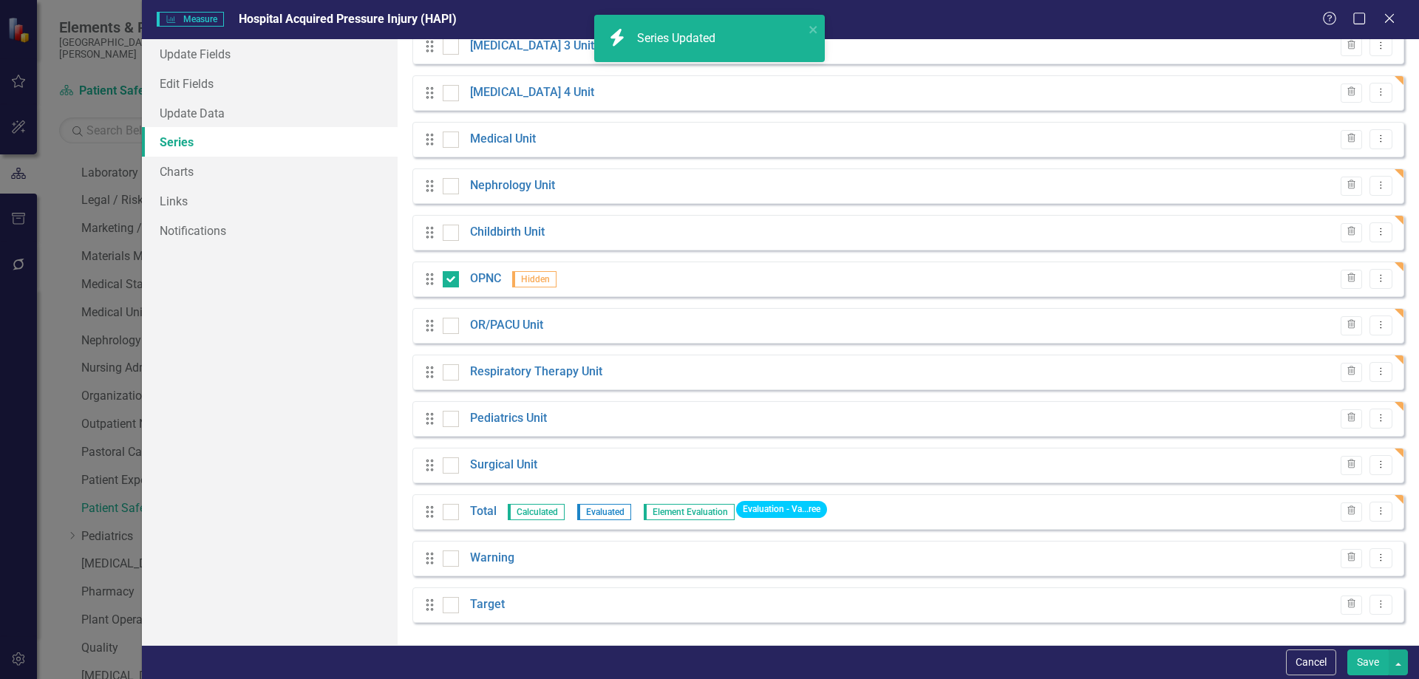
click at [1372, 659] on button "Save" at bounding box center [1368, 663] width 41 height 26
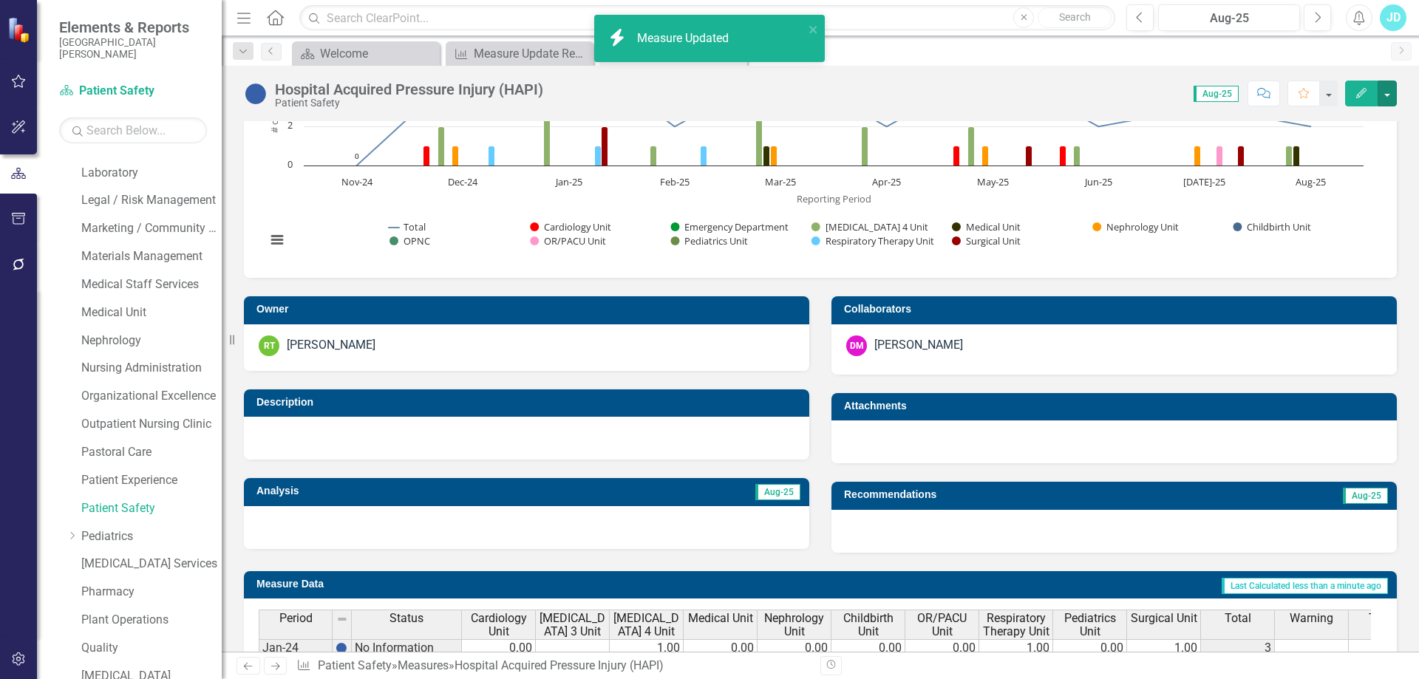
scroll to position [0, 0]
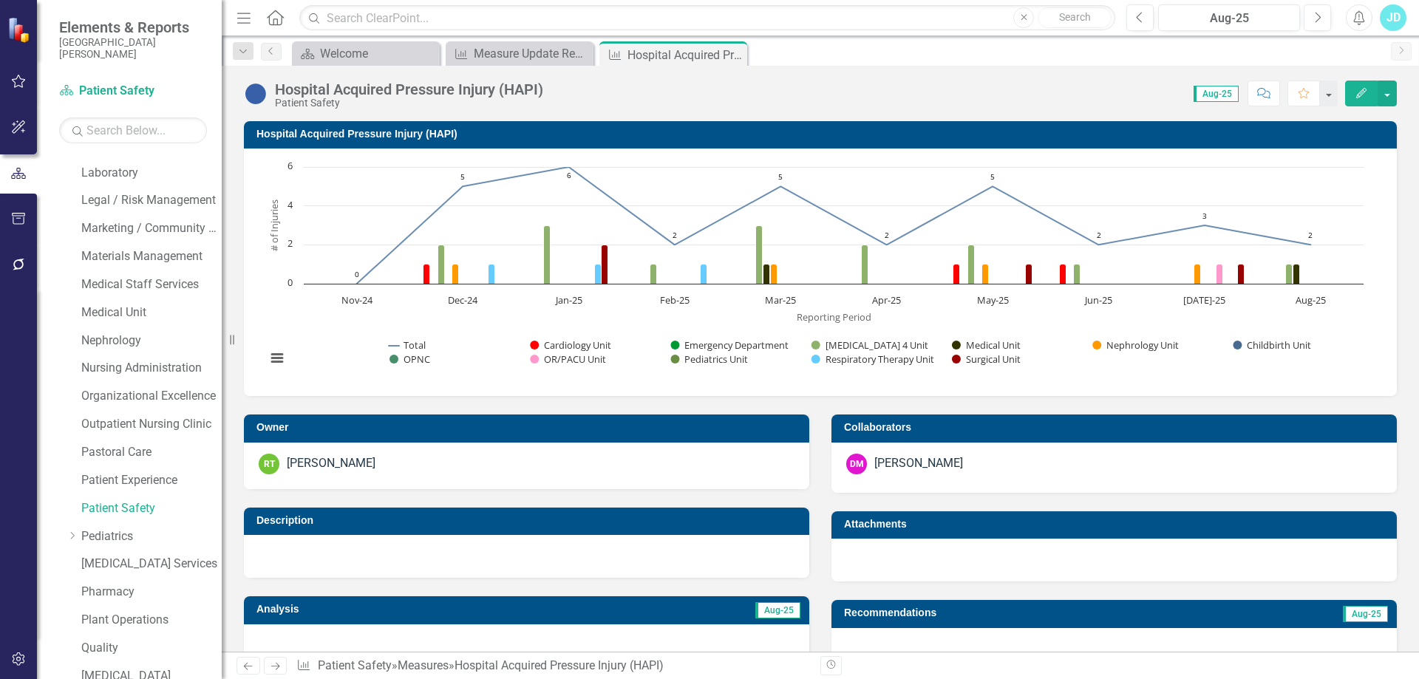
click at [347, 136] on h3 "Hospital Acquired Pressure Injury (HAPI)" at bounding box center [823, 134] width 1133 height 11
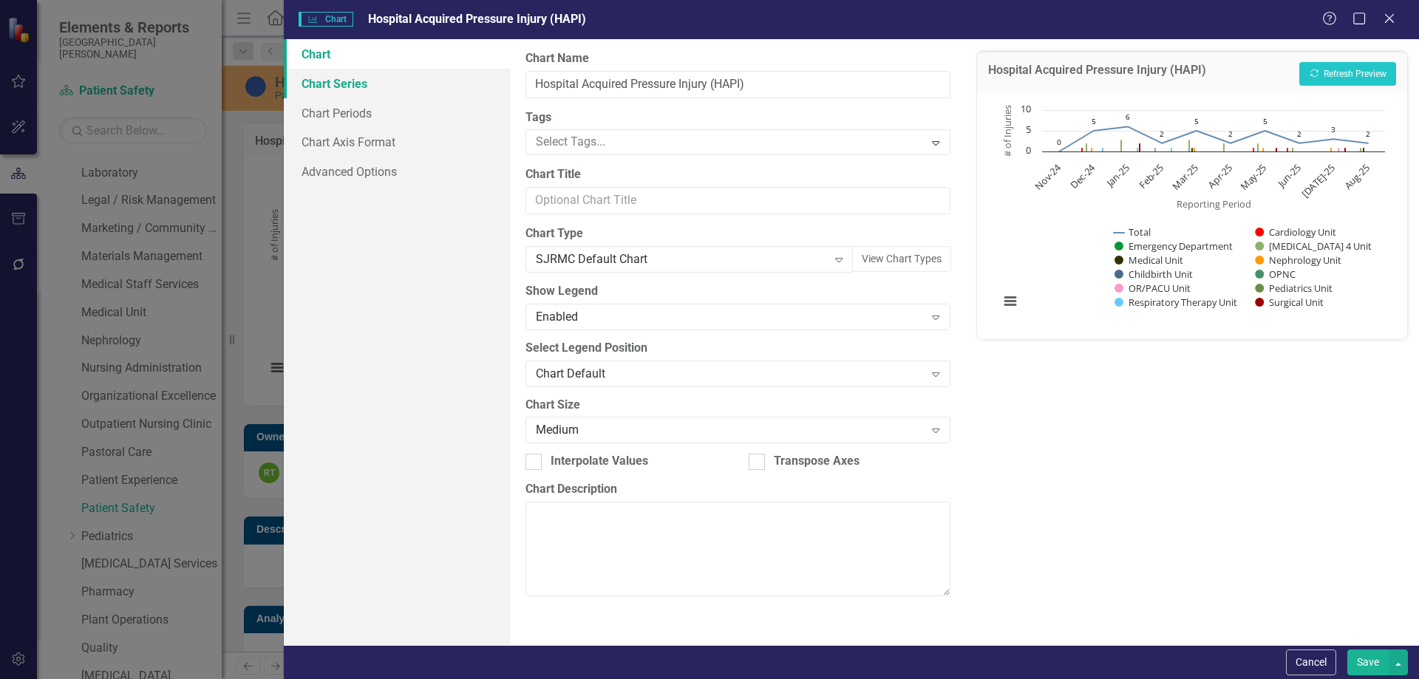
click at [374, 88] on link "Chart Series" at bounding box center [397, 84] width 227 height 30
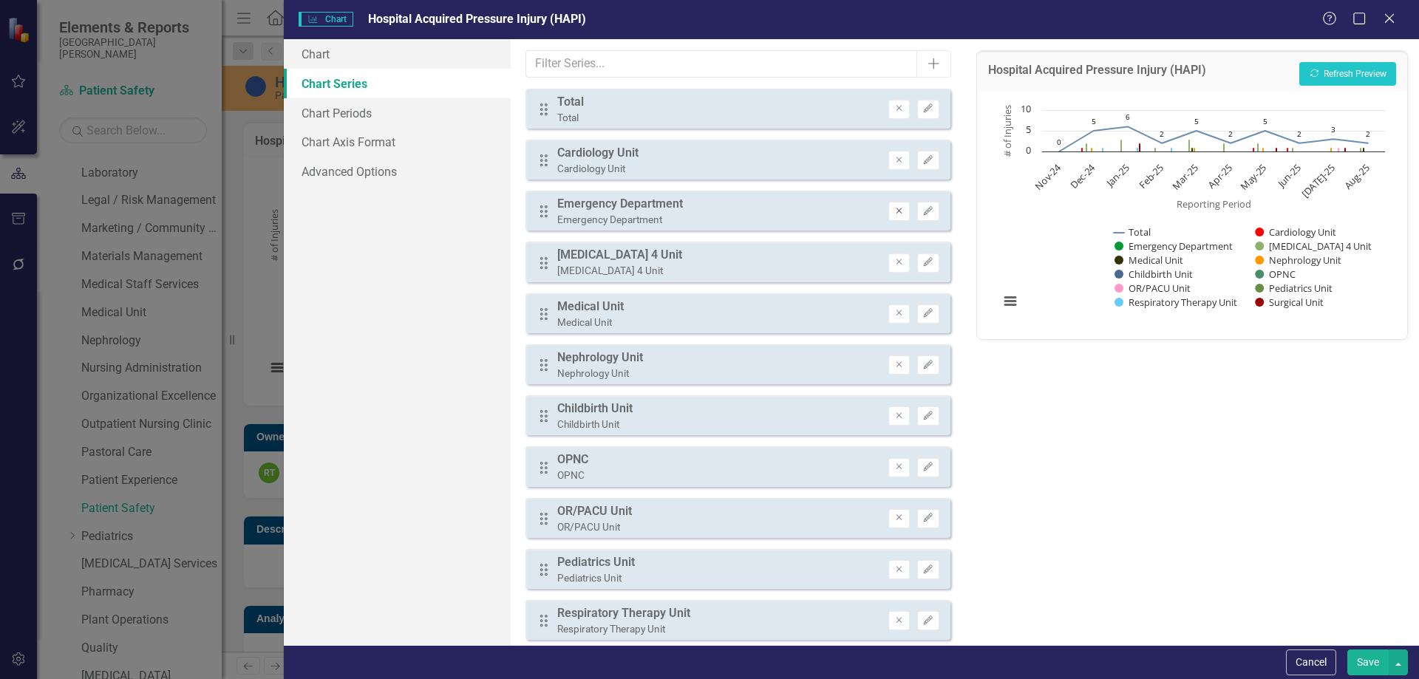
click at [894, 211] on icon "Remove" at bounding box center [899, 211] width 11 height 9
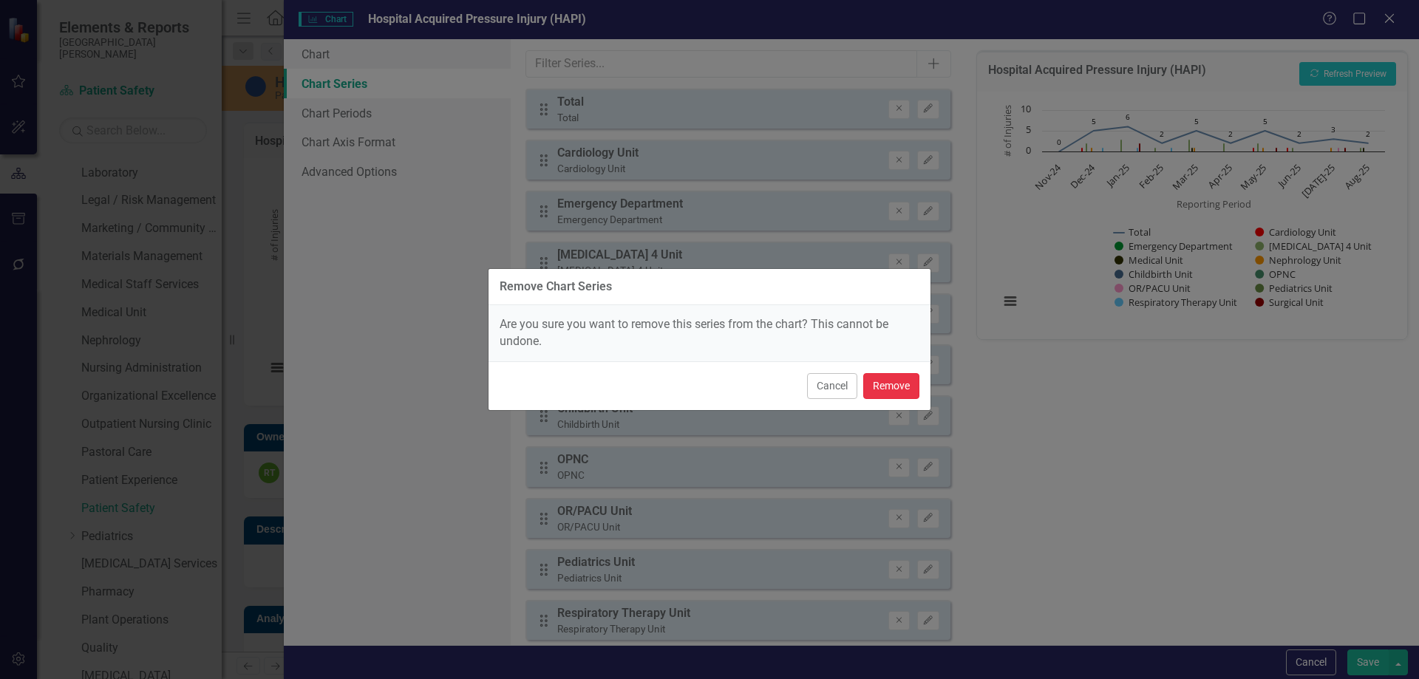
click at [910, 383] on button "Remove" at bounding box center [891, 386] width 56 height 26
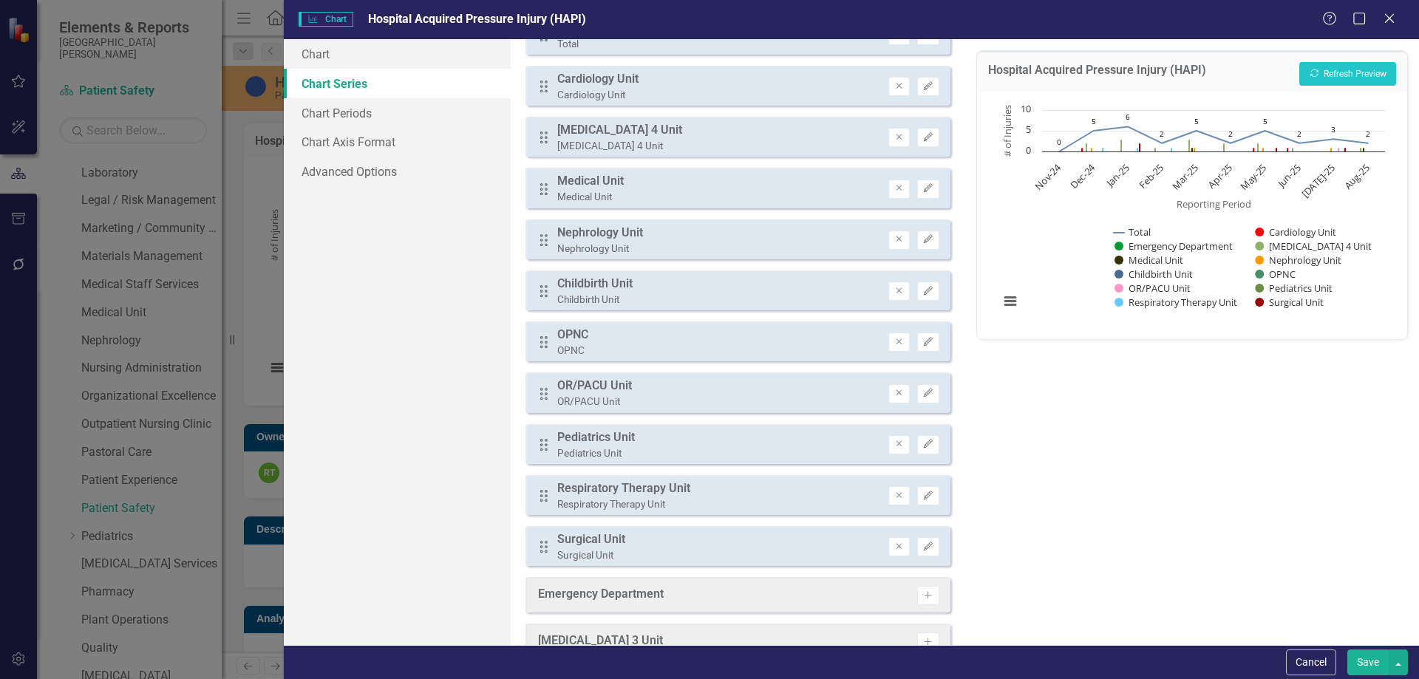
scroll to position [148, 0]
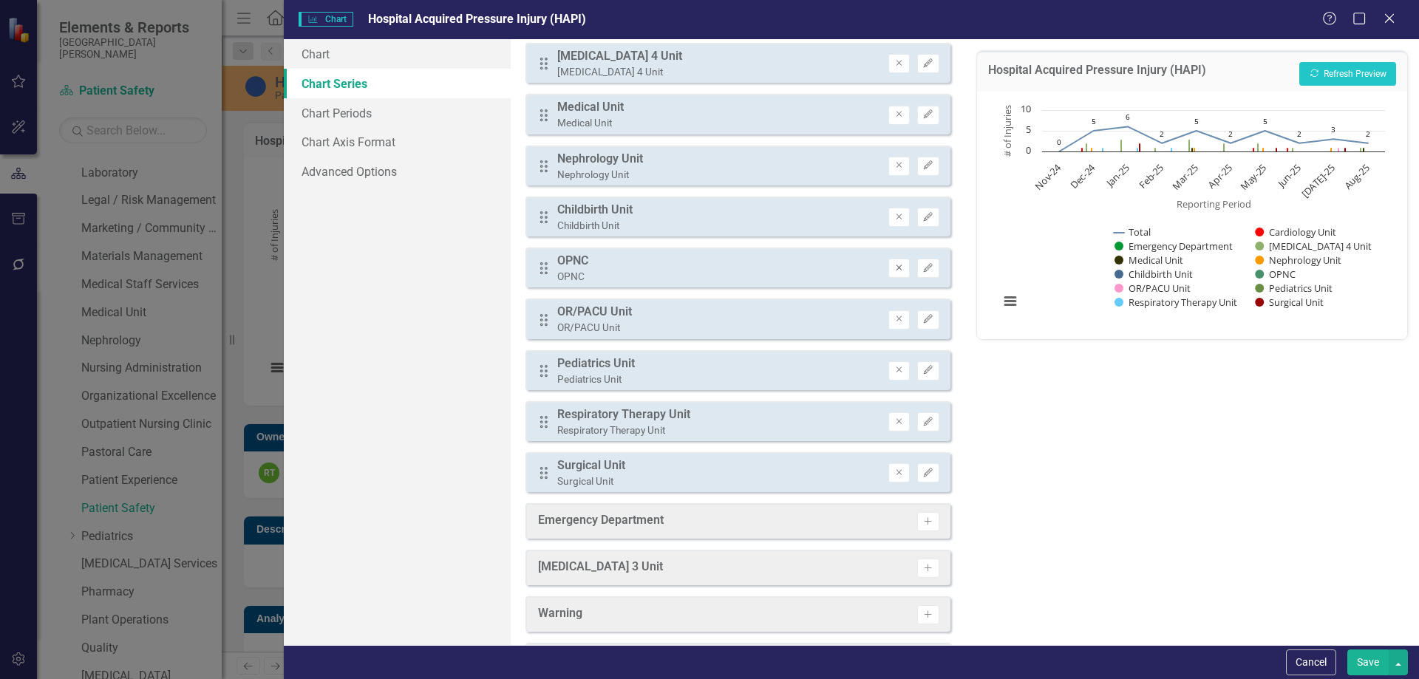
click at [894, 265] on icon "Remove" at bounding box center [899, 268] width 11 height 9
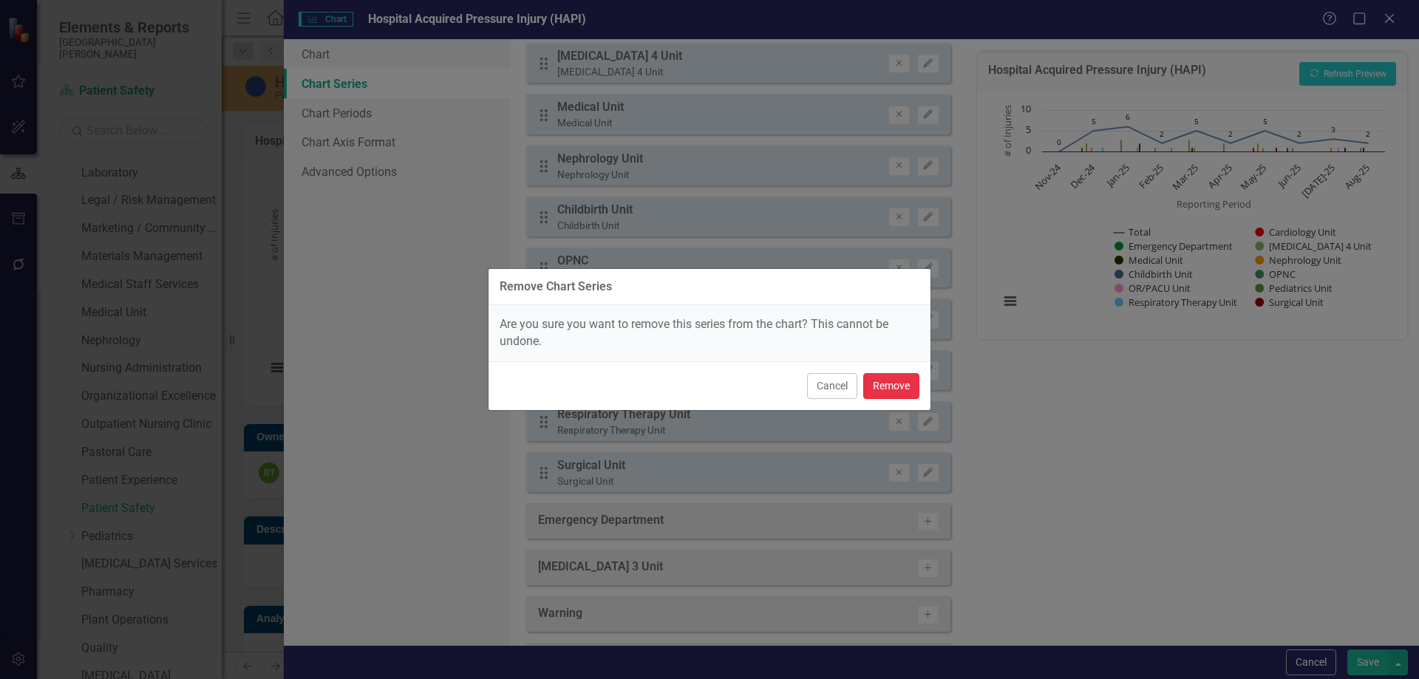
click at [886, 388] on button "Remove" at bounding box center [891, 386] width 56 height 26
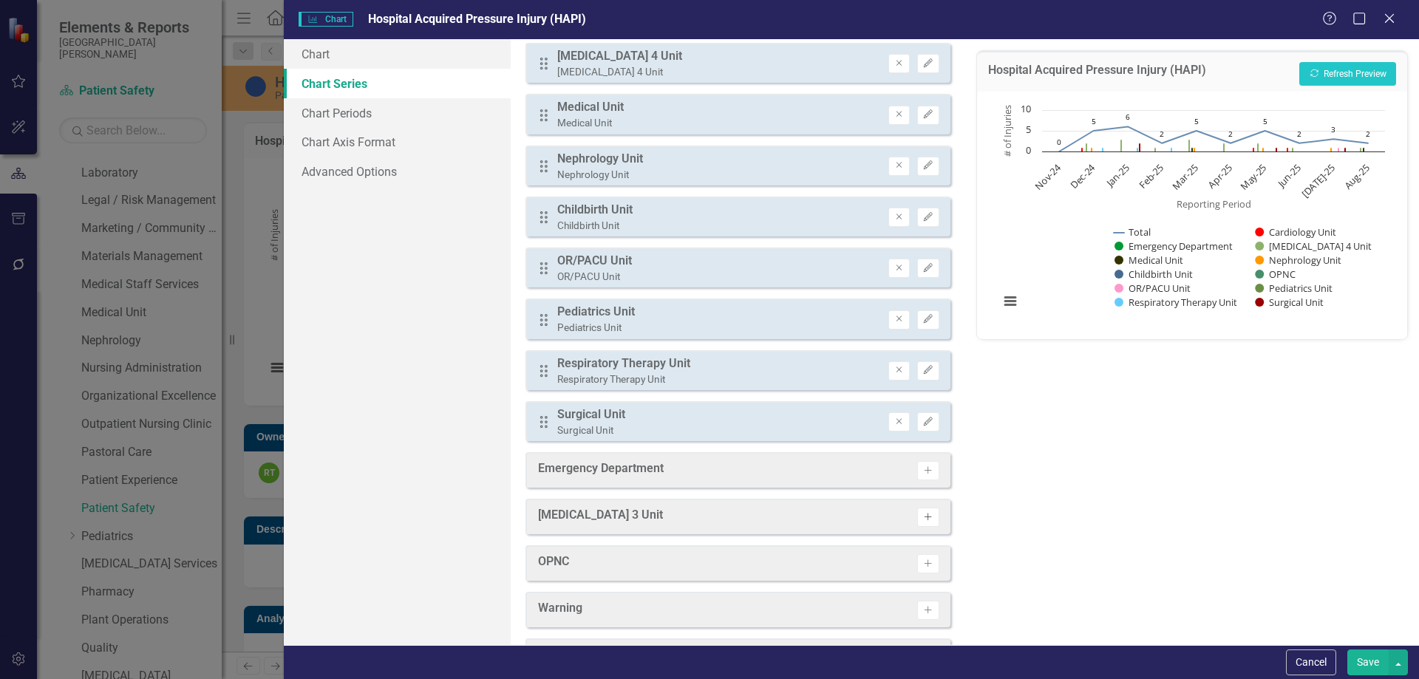
click at [923, 518] on icon "Activate" at bounding box center [928, 517] width 11 height 9
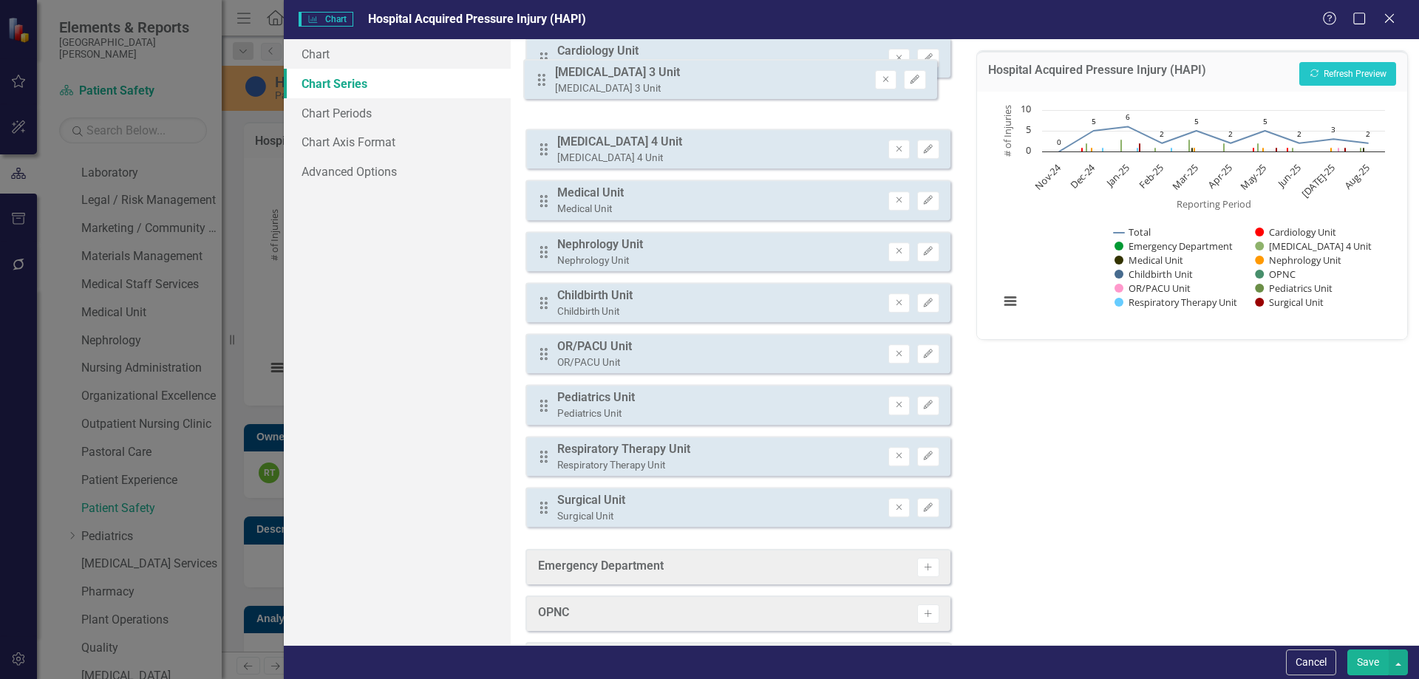
scroll to position [0, 0]
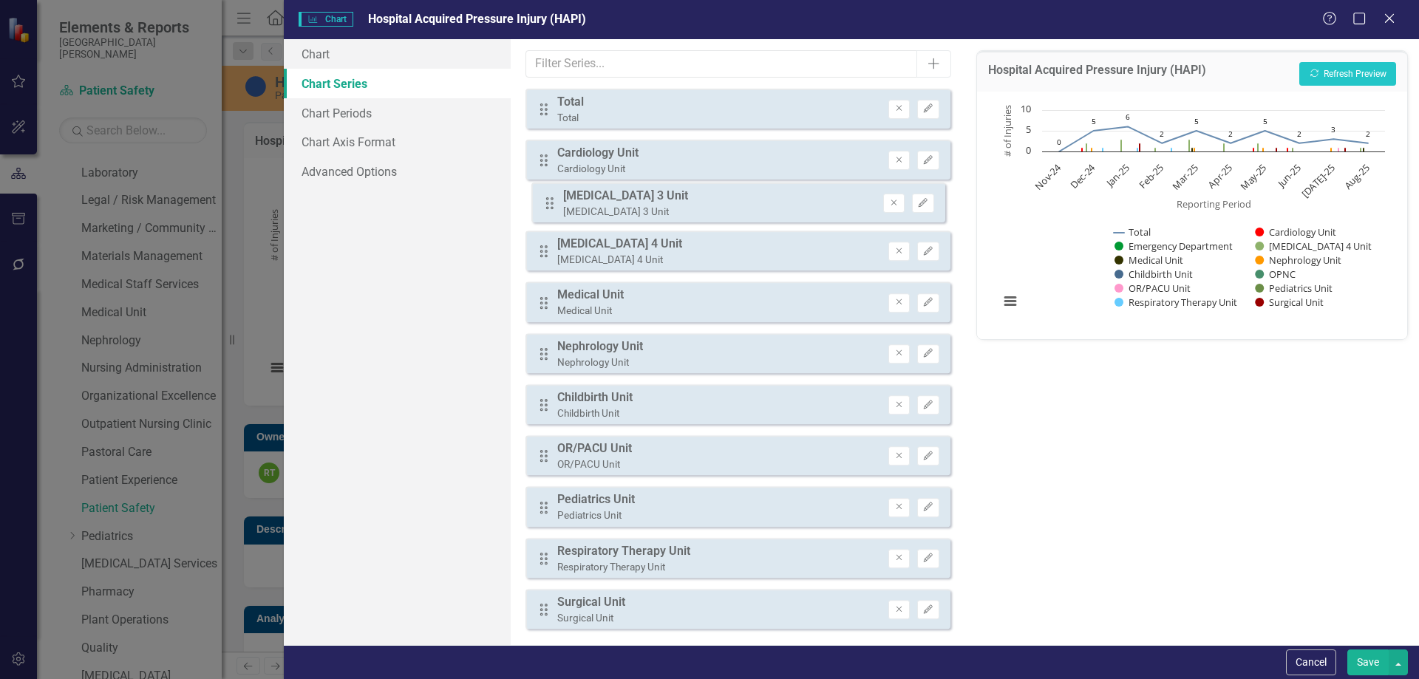
drag, startPoint x: 543, startPoint y: 472, endPoint x: 549, endPoint y: 202, distance: 269.9
click at [549, 202] on div "Drag Total Total Remove Edit Drag Cardiology Unit Cardiology Unit Remove Edit D…" at bounding box center [738, 365] width 424 height 552
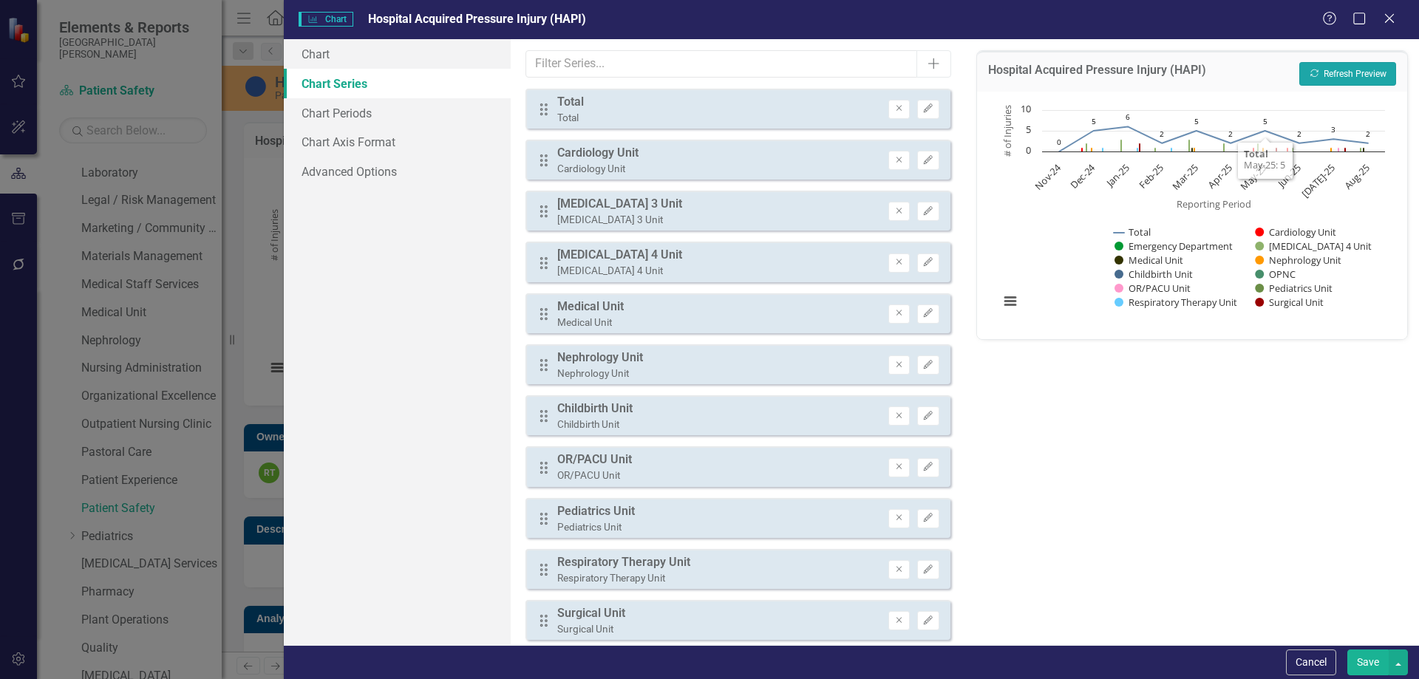
click at [1329, 79] on button "Recalculate Refresh Preview" at bounding box center [1348, 74] width 97 height 24
click at [924, 210] on icon "button" at bounding box center [928, 210] width 9 height 9
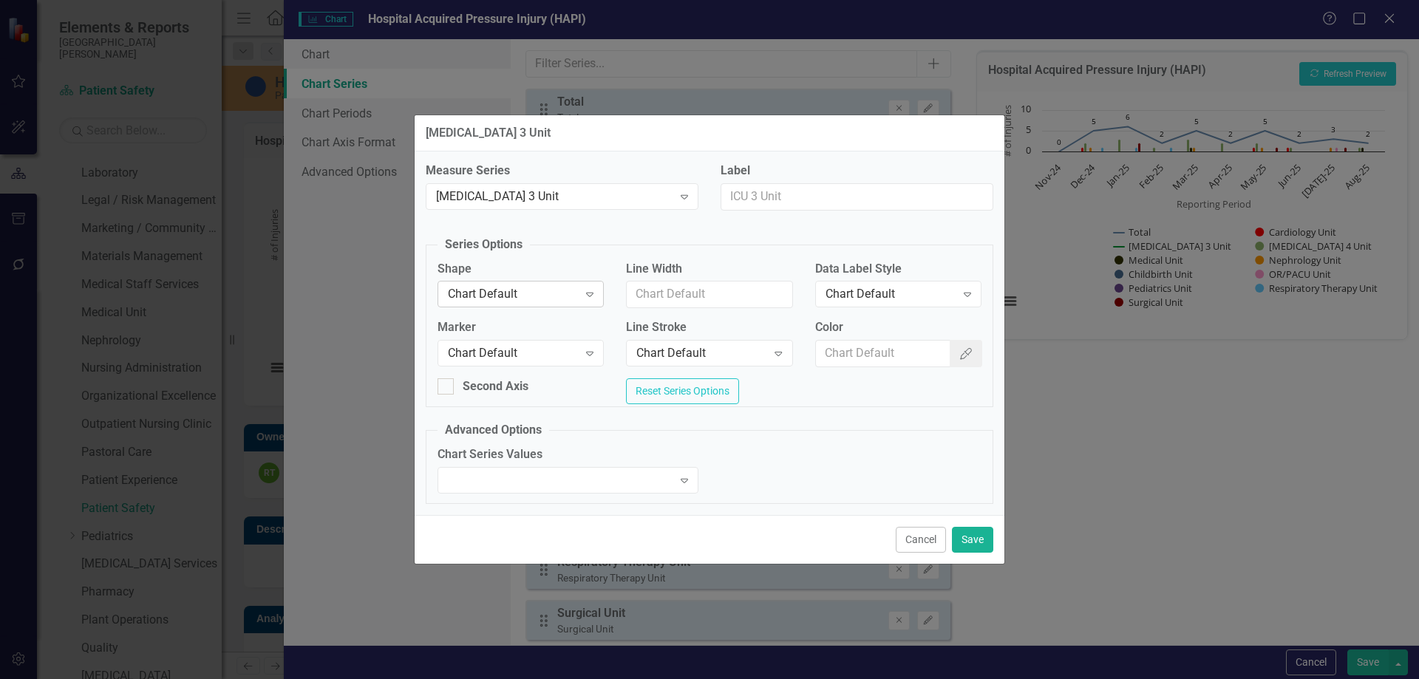
click at [521, 293] on div "Chart Default" at bounding box center [513, 294] width 130 height 17
click at [987, 541] on button "Save" at bounding box center [972, 540] width 41 height 26
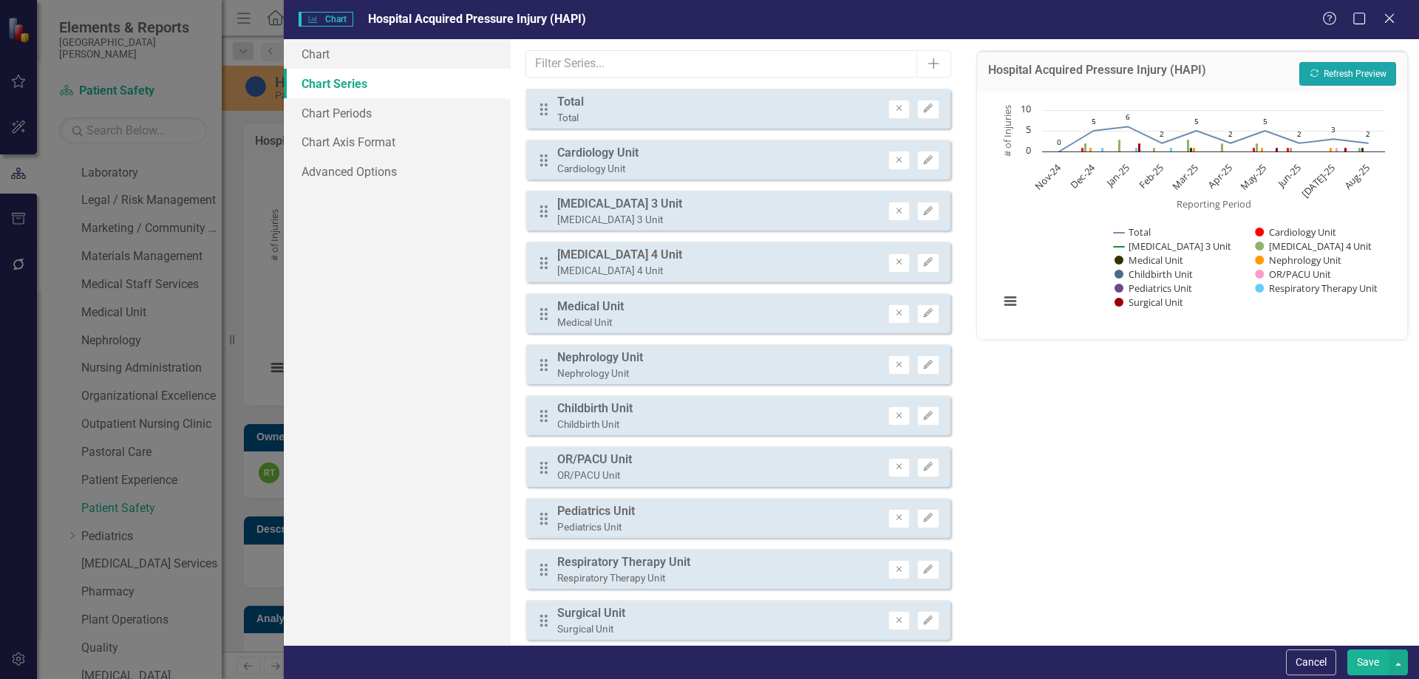
click at [1358, 72] on button "Recalculate Refresh Preview" at bounding box center [1348, 74] width 97 height 24
click at [923, 263] on icon "Edit" at bounding box center [928, 262] width 11 height 9
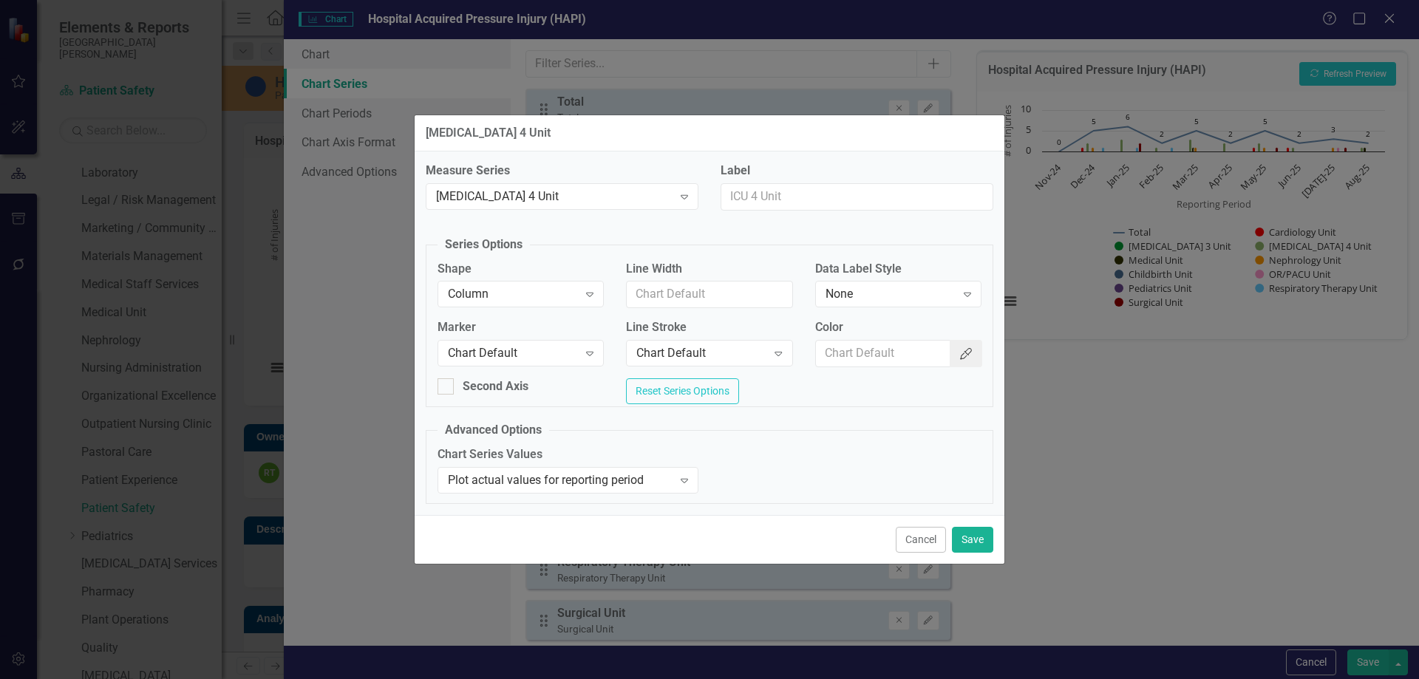
click at [976, 351] on button "Color Picker" at bounding box center [966, 353] width 33 height 27
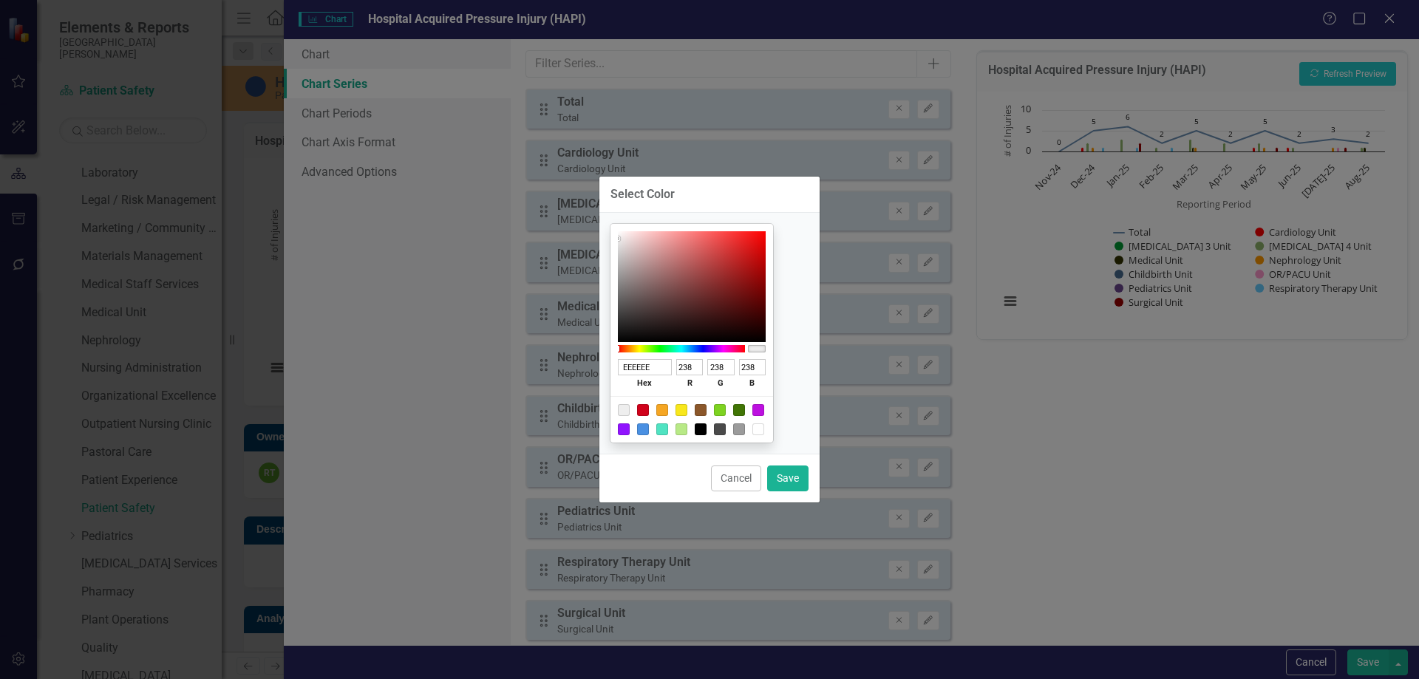
click at [726, 407] on div at bounding box center [720, 410] width 12 height 12
type input "7ED321"
type input "126"
type input "211"
type input "33"
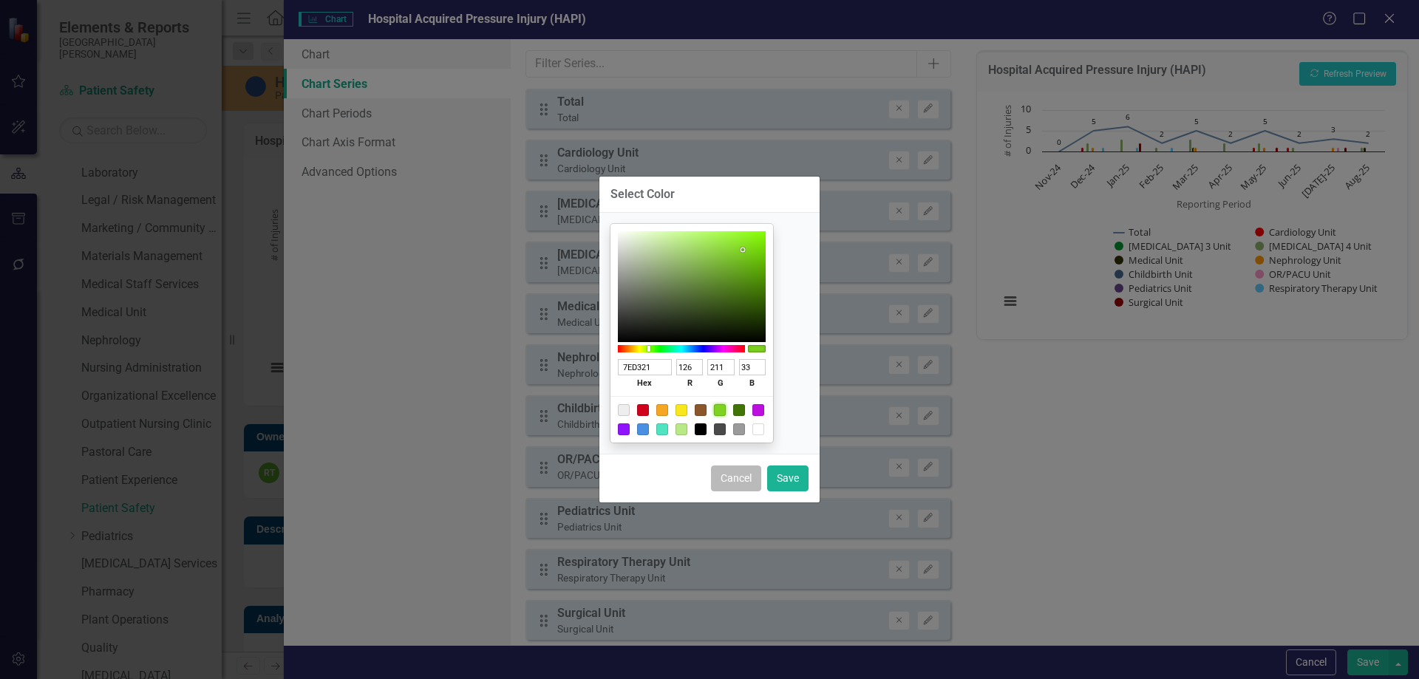
click at [739, 479] on button "Cancel" at bounding box center [736, 479] width 50 height 26
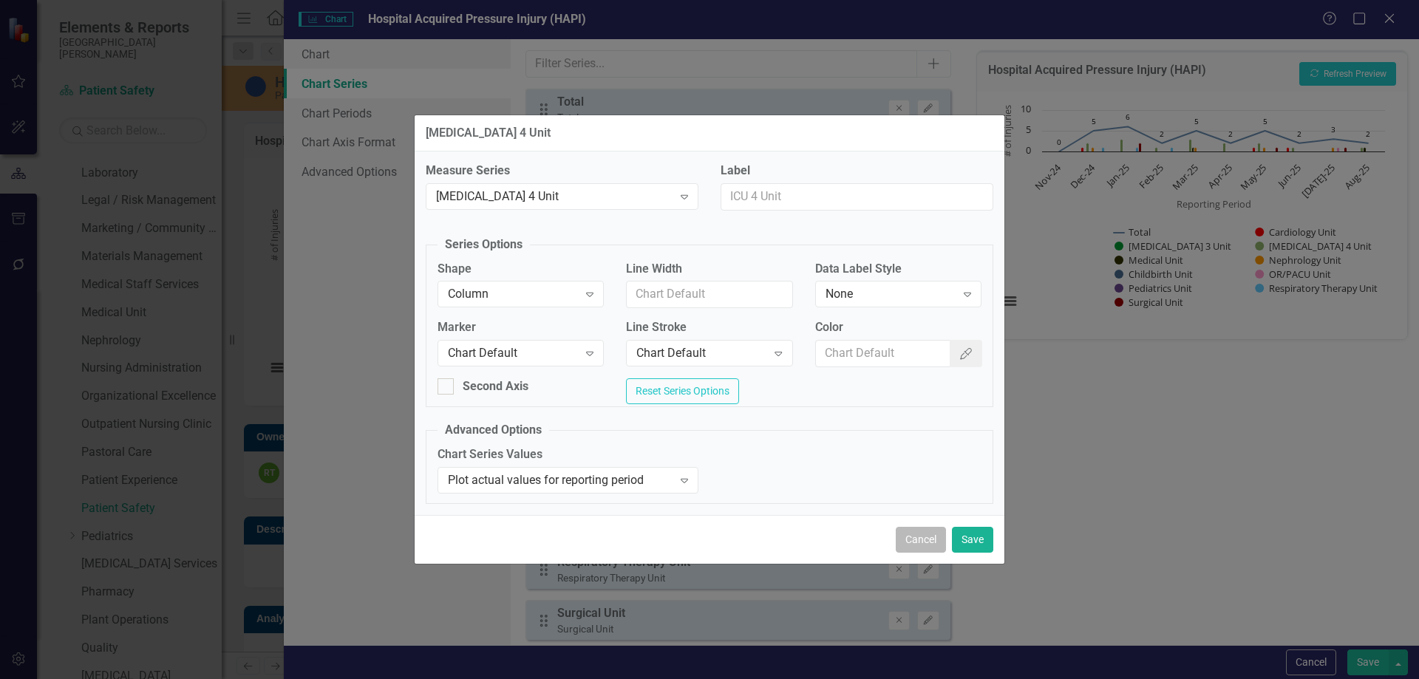
drag, startPoint x: 934, startPoint y: 546, endPoint x: 938, endPoint y: 531, distance: 15.4
click at [933, 546] on button "Cancel" at bounding box center [921, 540] width 50 height 26
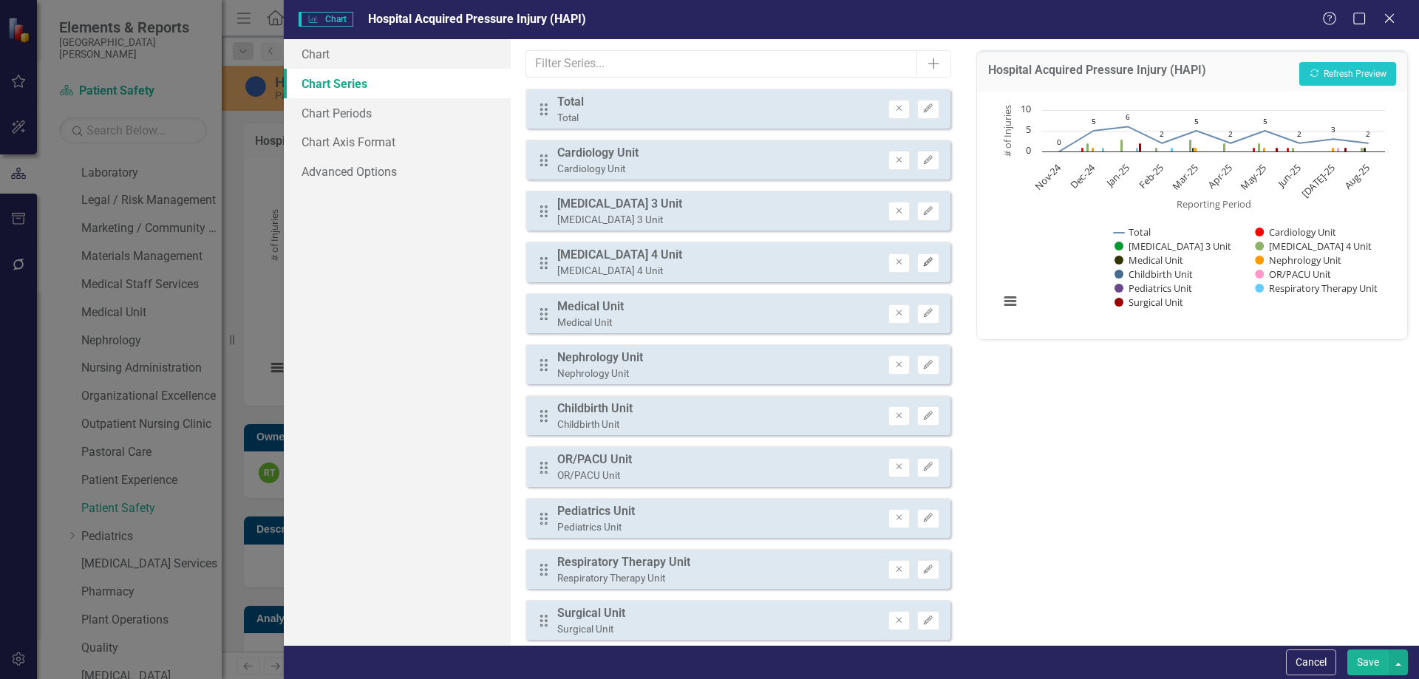
click at [923, 261] on icon "Edit" at bounding box center [928, 262] width 11 height 9
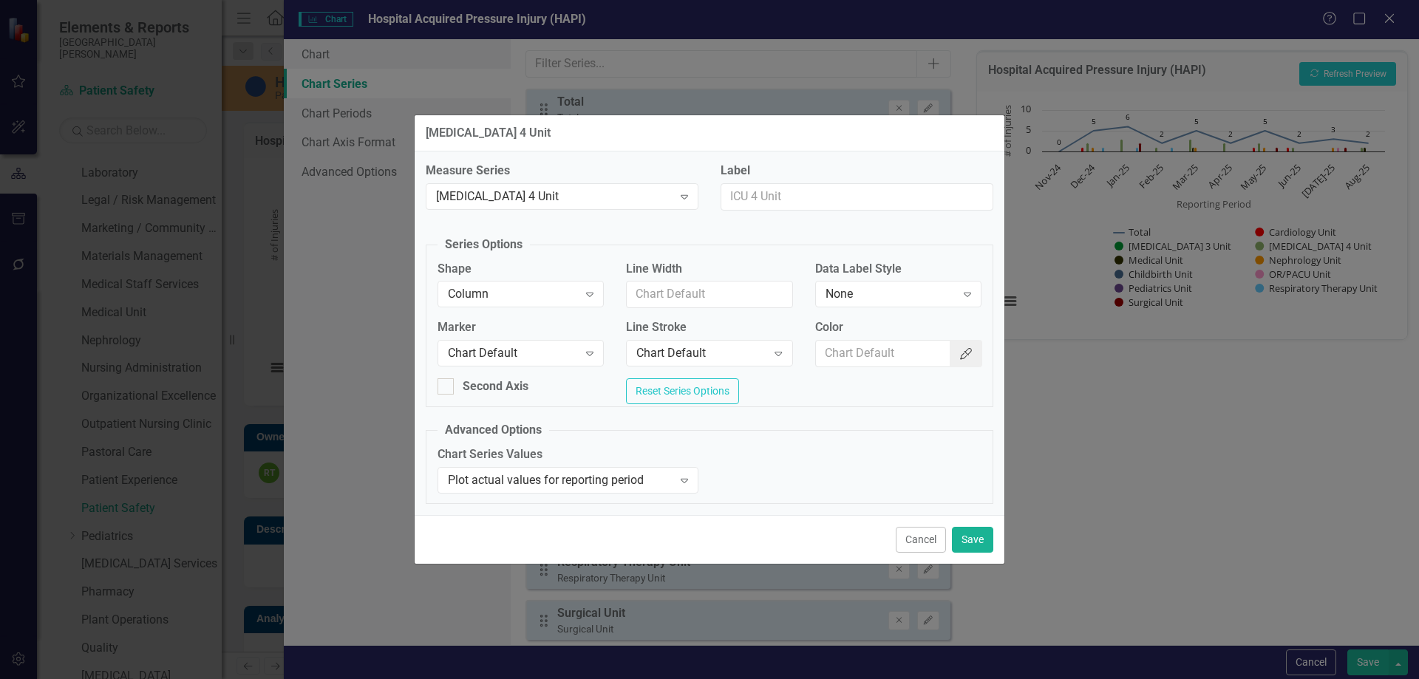
click at [975, 348] on button "Color Picker" at bounding box center [966, 353] width 33 height 27
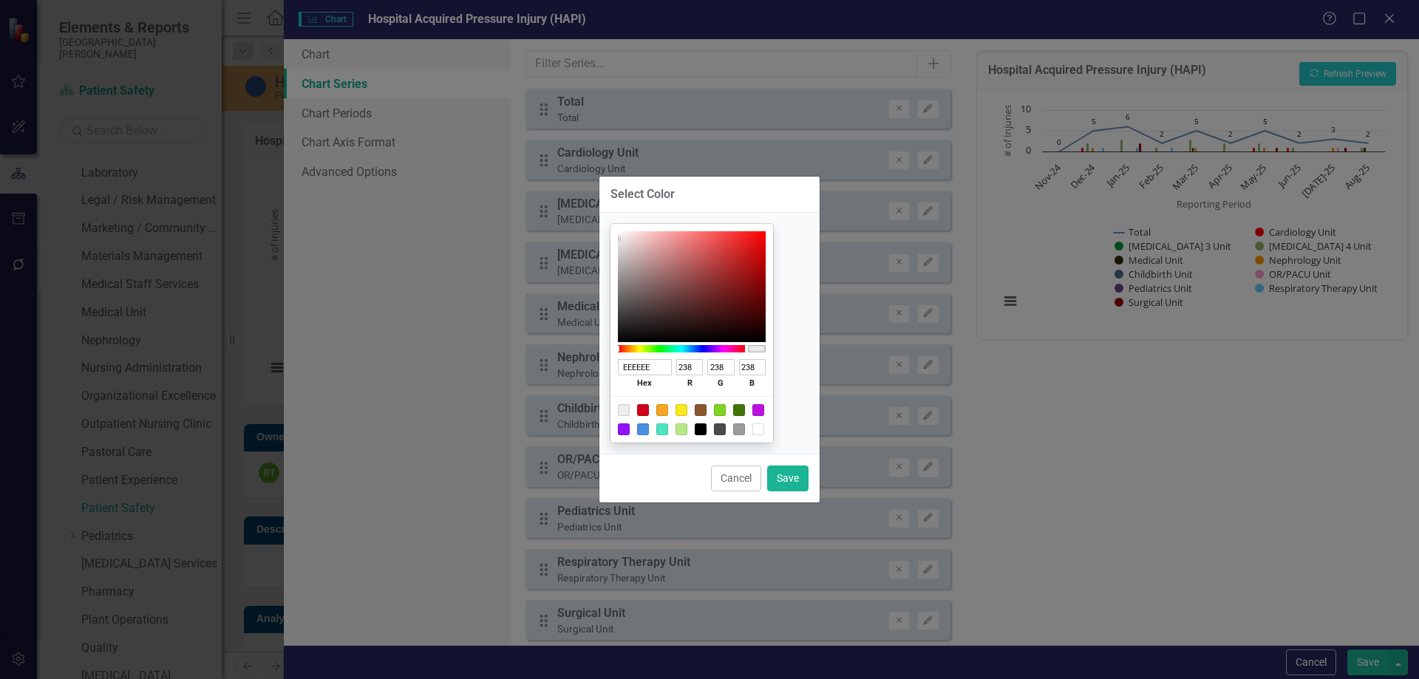
click at [764, 410] on div at bounding box center [759, 410] width 12 height 12
type input "BD10E0"
type input "189"
type input "16"
type input "224"
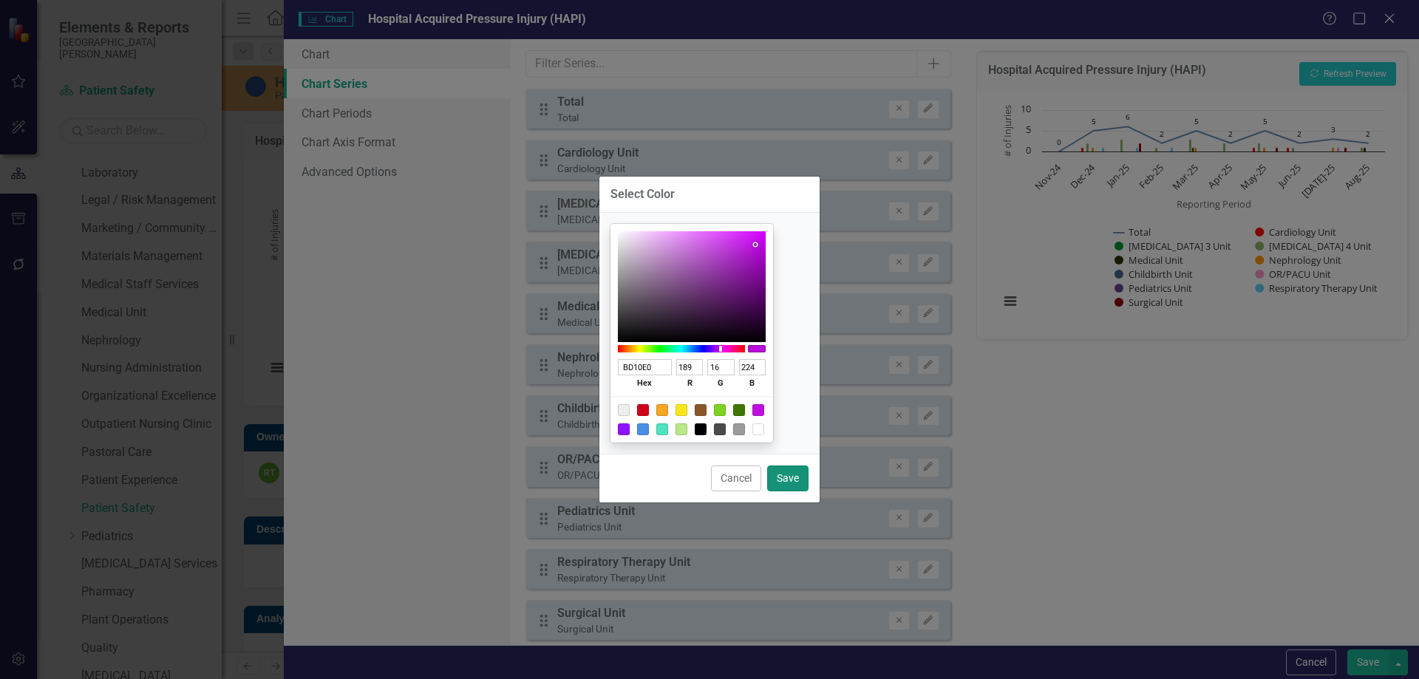
click at [792, 478] on button "Save" at bounding box center [787, 479] width 41 height 26
type input "#bd10e0"
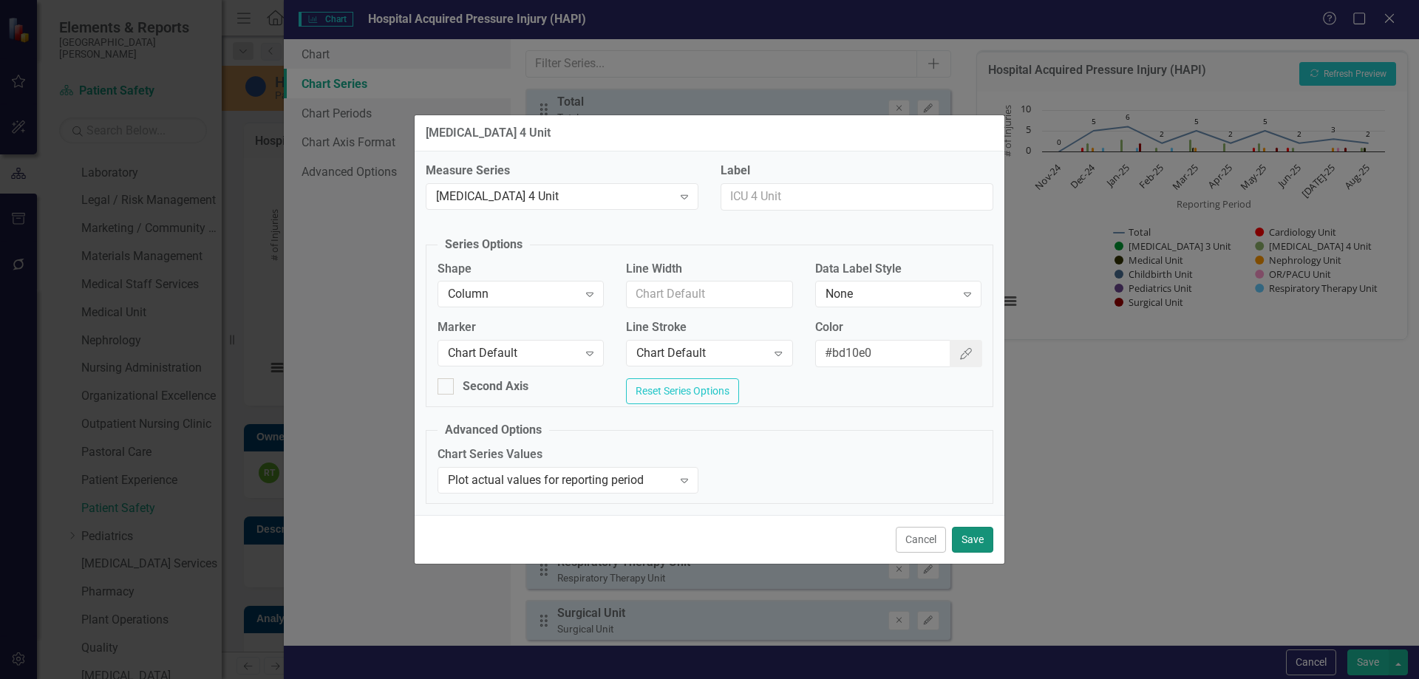
click at [978, 549] on button "Save" at bounding box center [972, 540] width 41 height 26
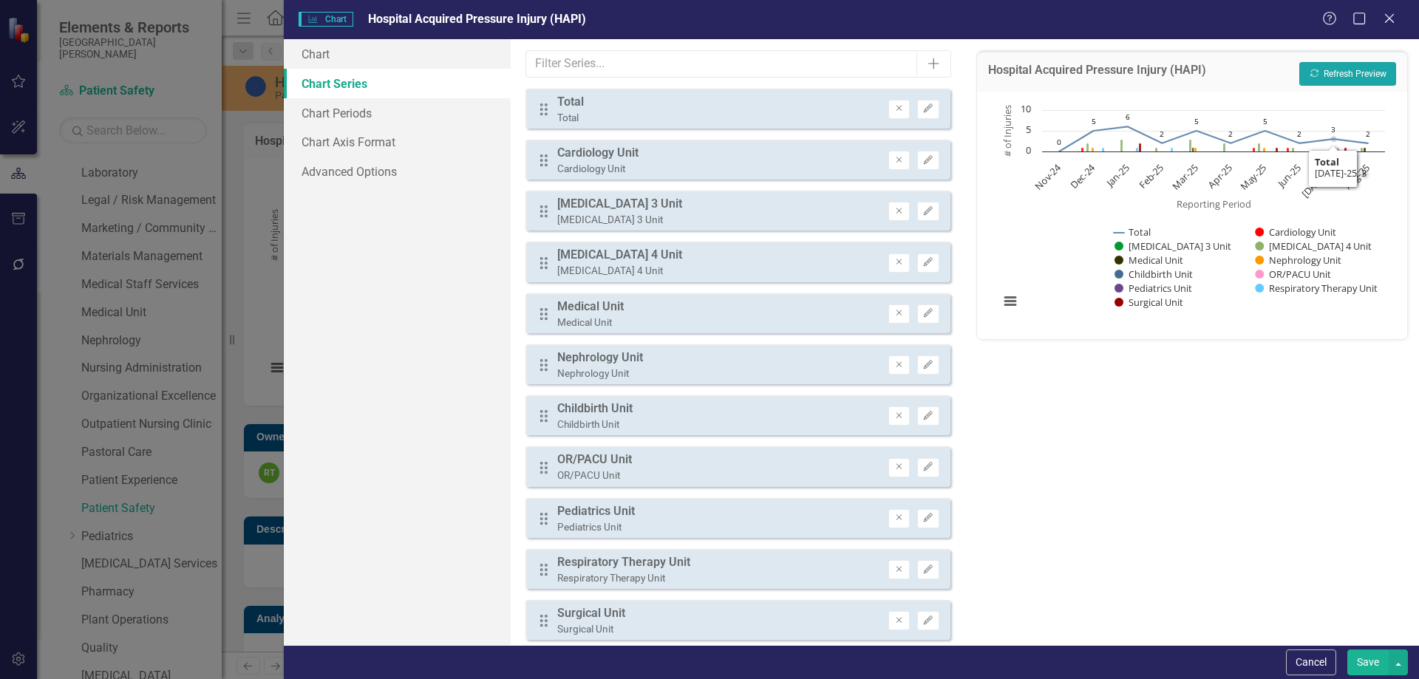
click at [1341, 76] on button "Recalculate Refresh Preview" at bounding box center [1348, 74] width 97 height 24
click at [923, 259] on icon "Edit" at bounding box center [928, 262] width 11 height 9
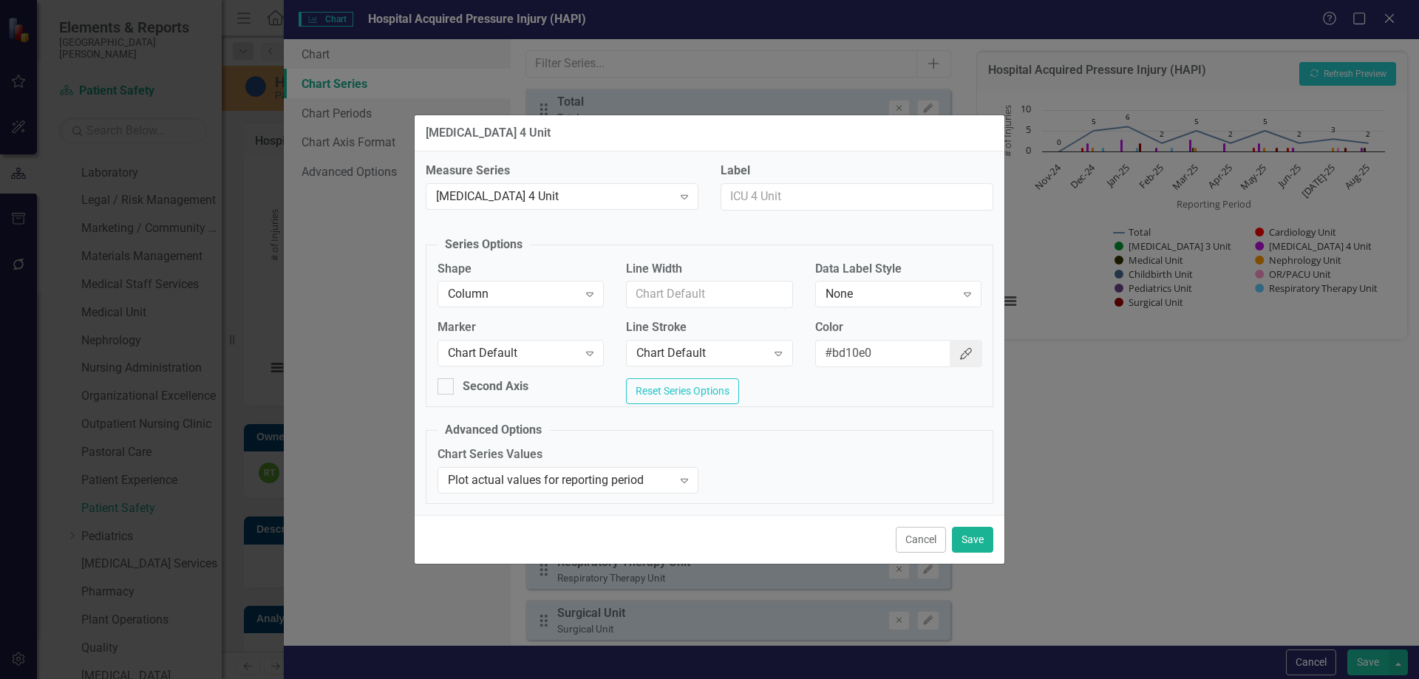
click at [974, 350] on button "Color Picker" at bounding box center [966, 353] width 33 height 27
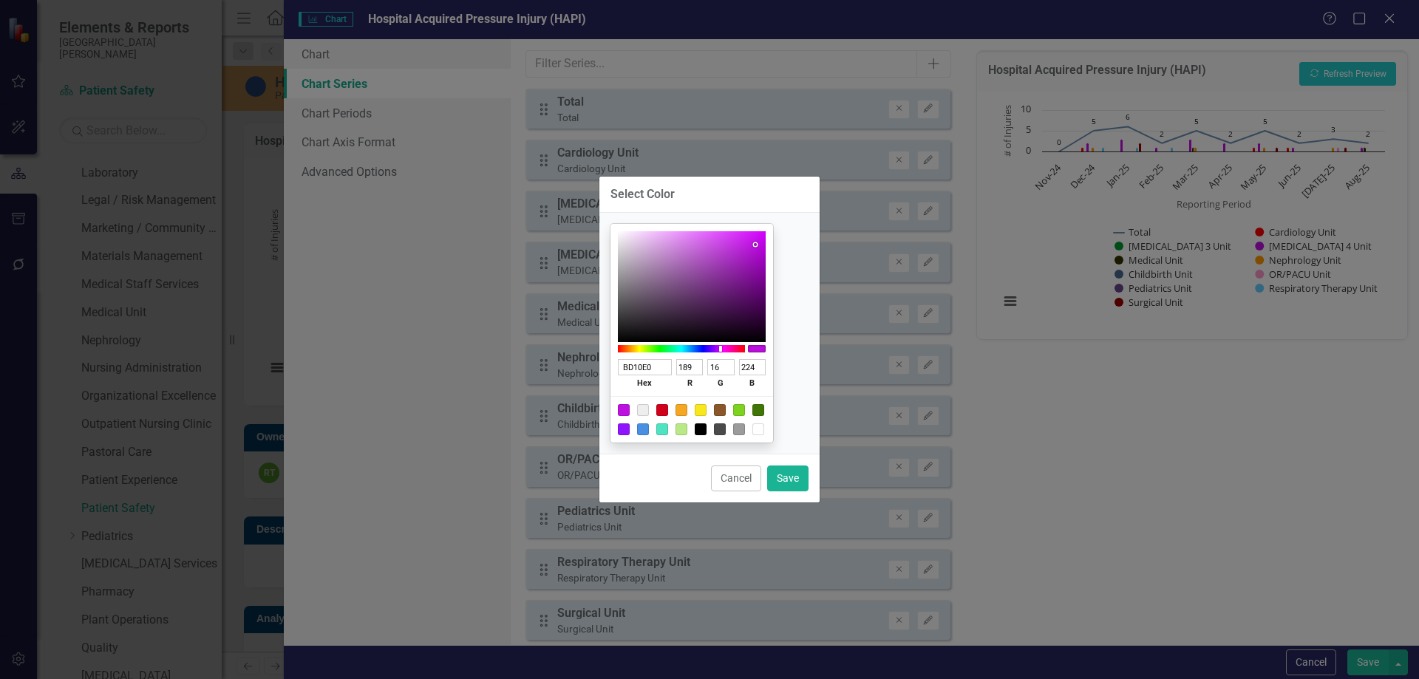
click at [745, 428] on div at bounding box center [739, 430] width 12 height 12
type input "9B9B9B"
type input "155"
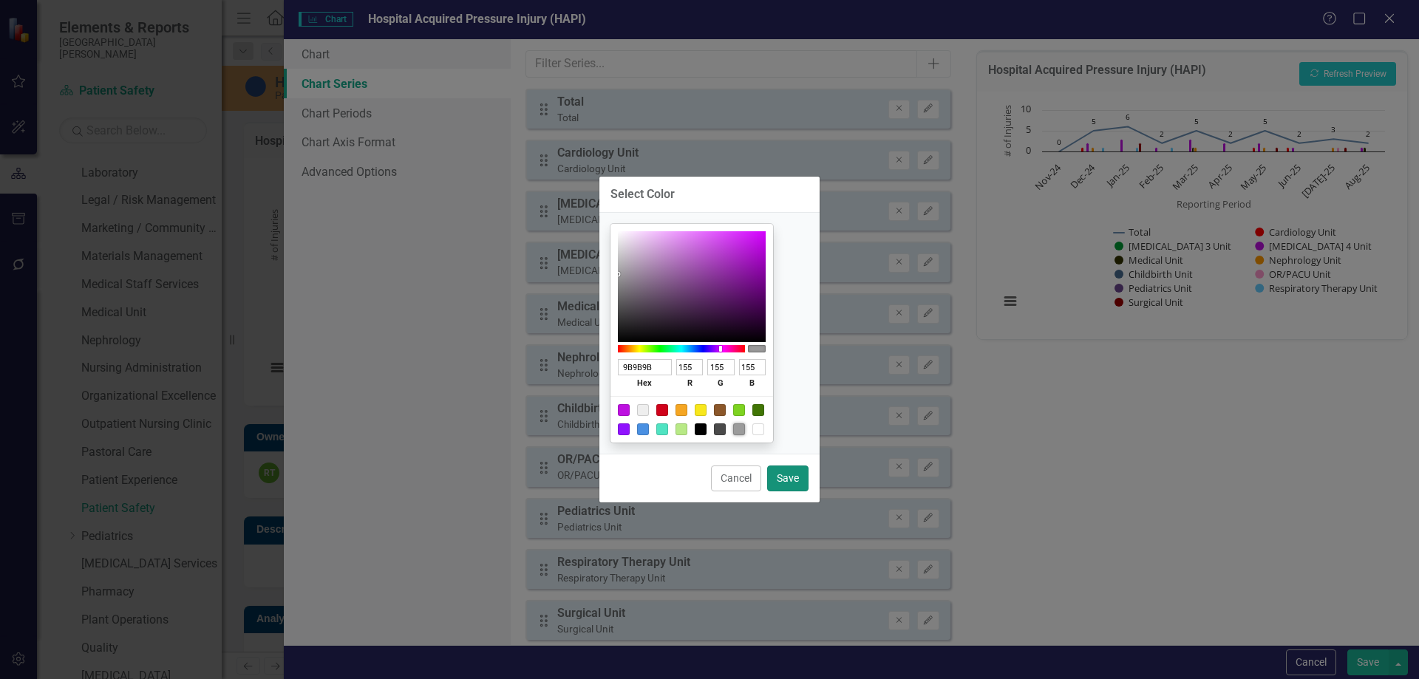
click at [786, 478] on button "Save" at bounding box center [787, 479] width 41 height 26
type input "#9b9b9b"
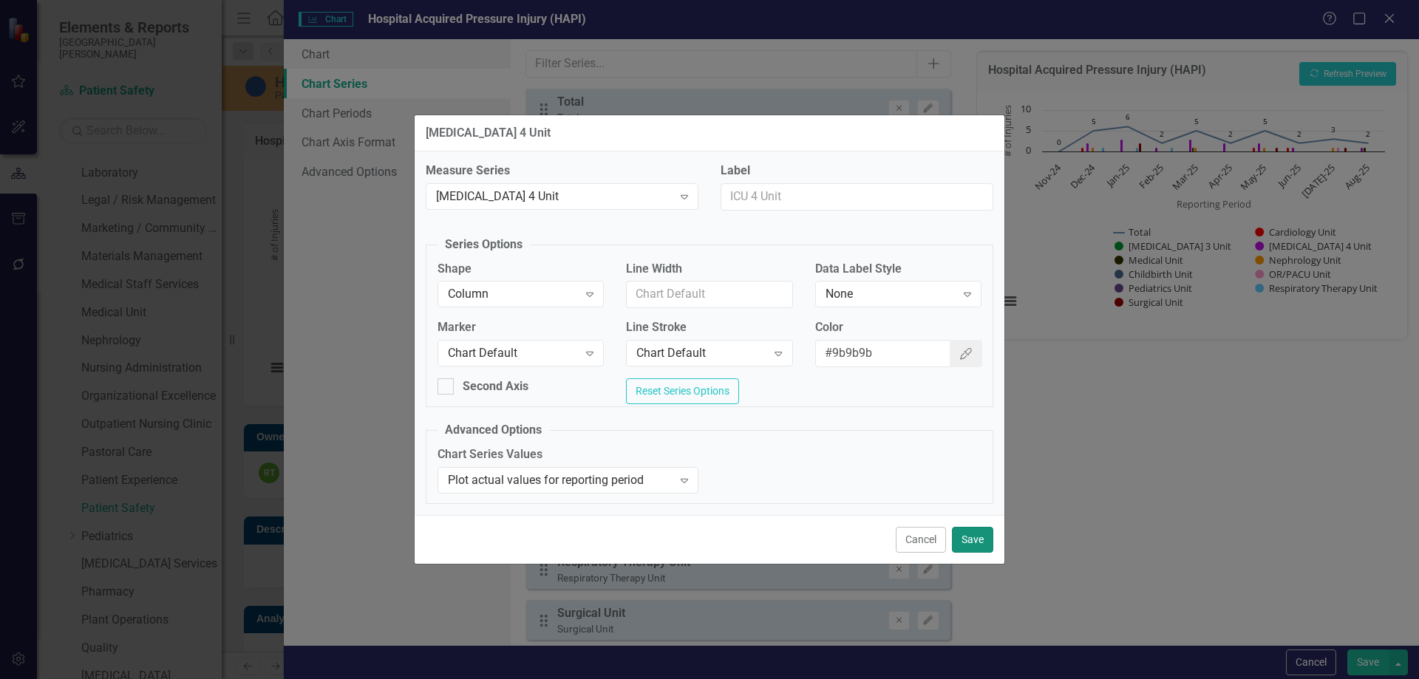
click at [983, 535] on button "Save" at bounding box center [972, 540] width 41 height 26
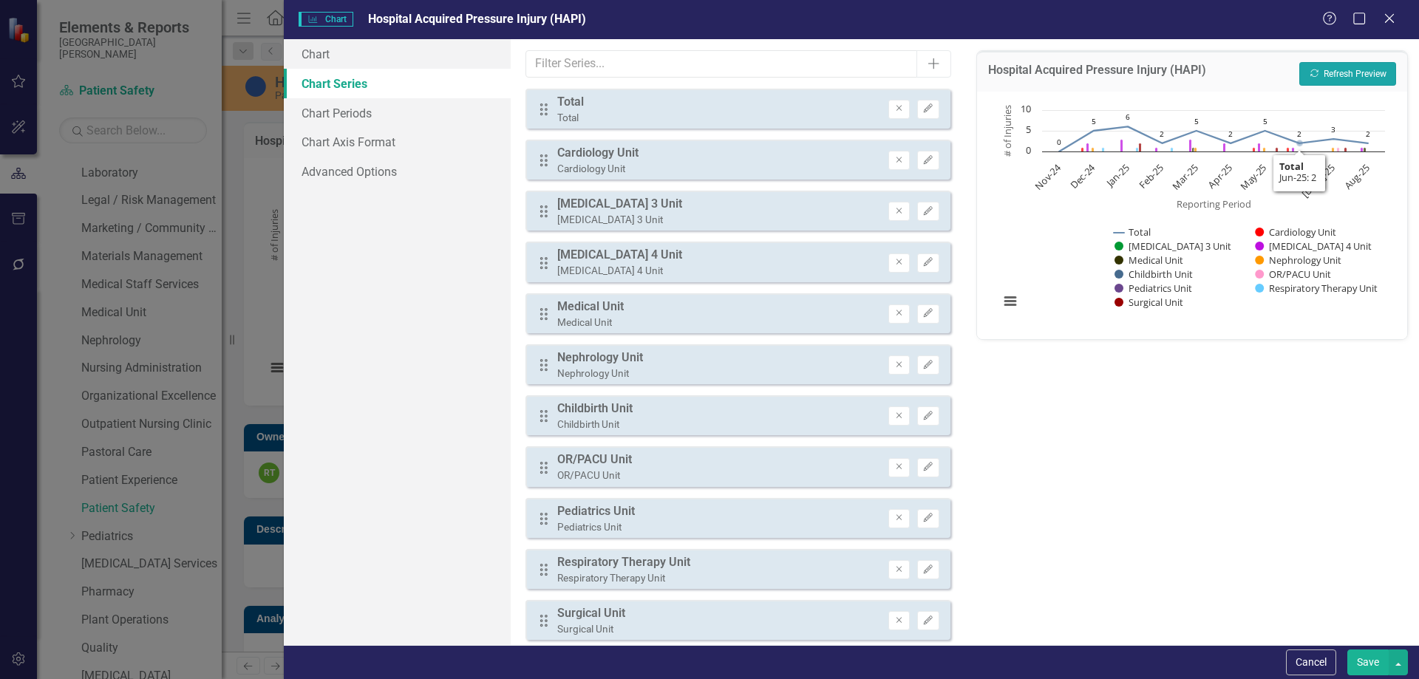
click at [1317, 78] on icon "Recalculate" at bounding box center [1314, 73] width 11 height 9
click at [923, 262] on icon "Edit" at bounding box center [928, 262] width 11 height 9
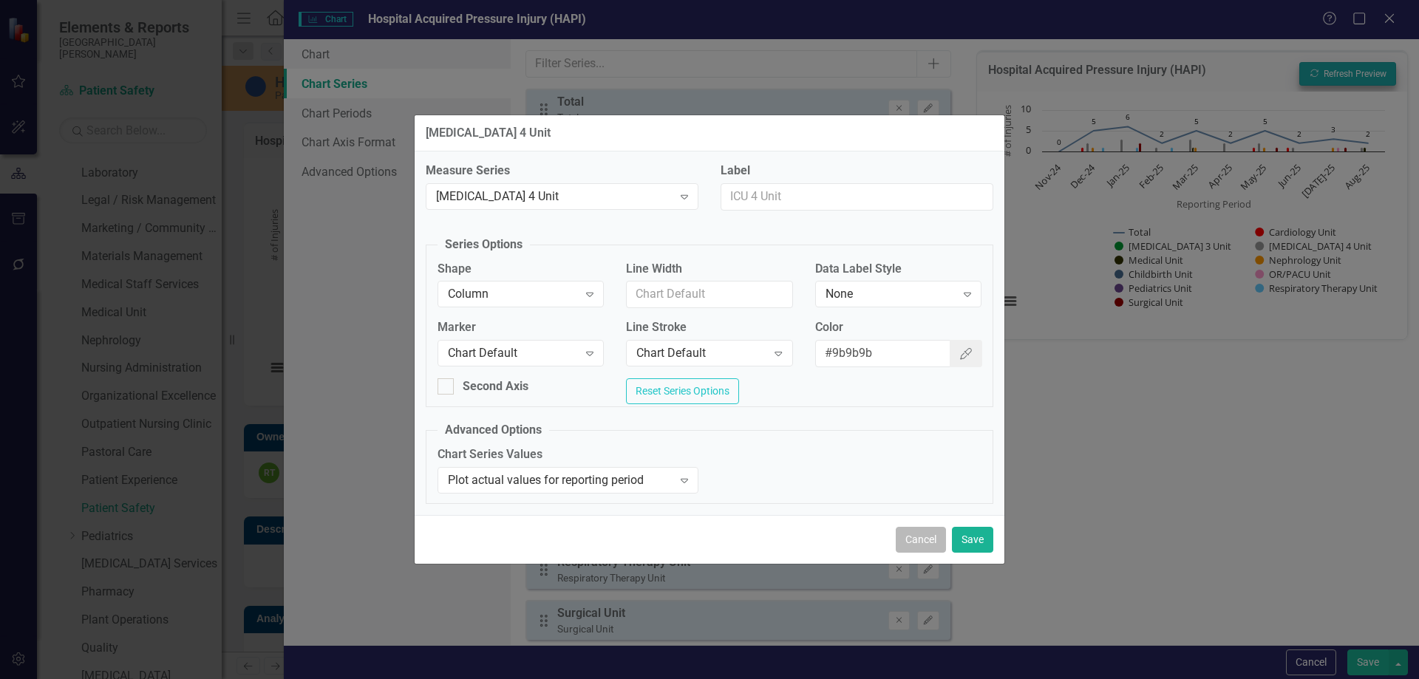
click at [923, 544] on button "Cancel" at bounding box center [921, 540] width 50 height 26
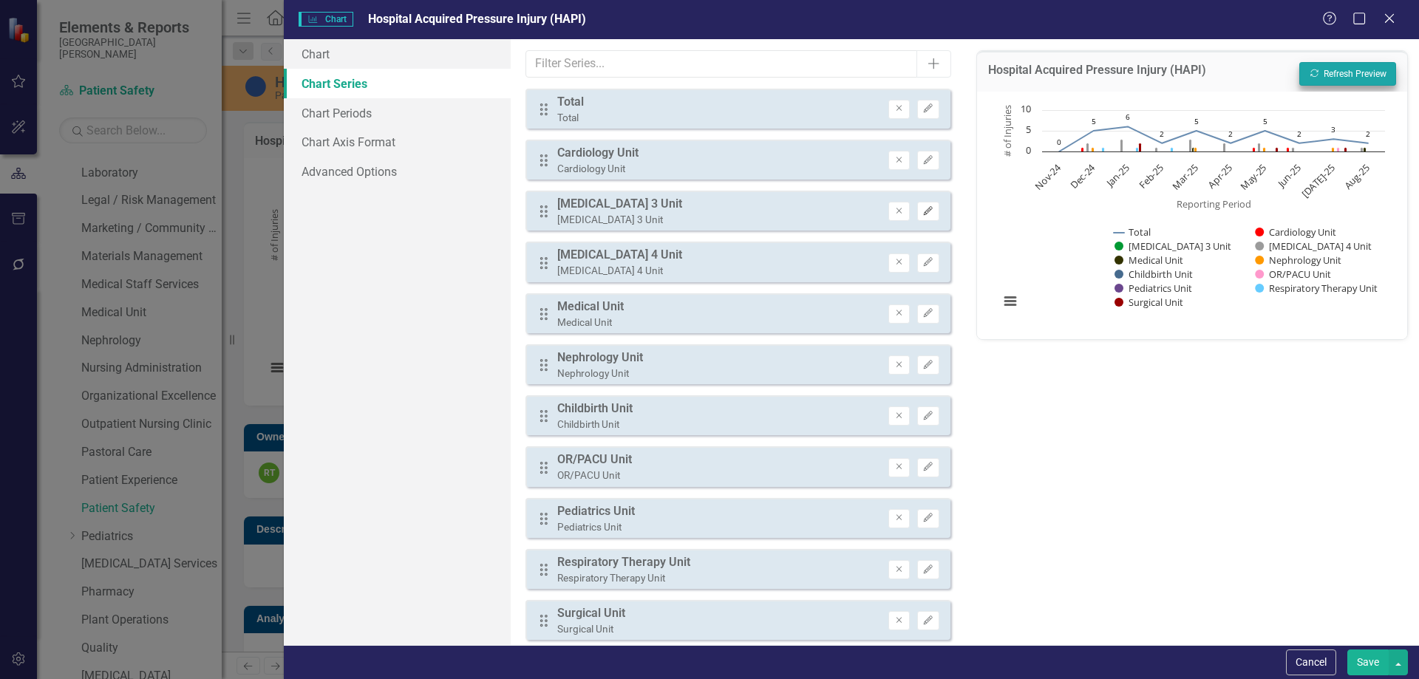
click at [923, 213] on icon "Edit" at bounding box center [928, 211] width 11 height 9
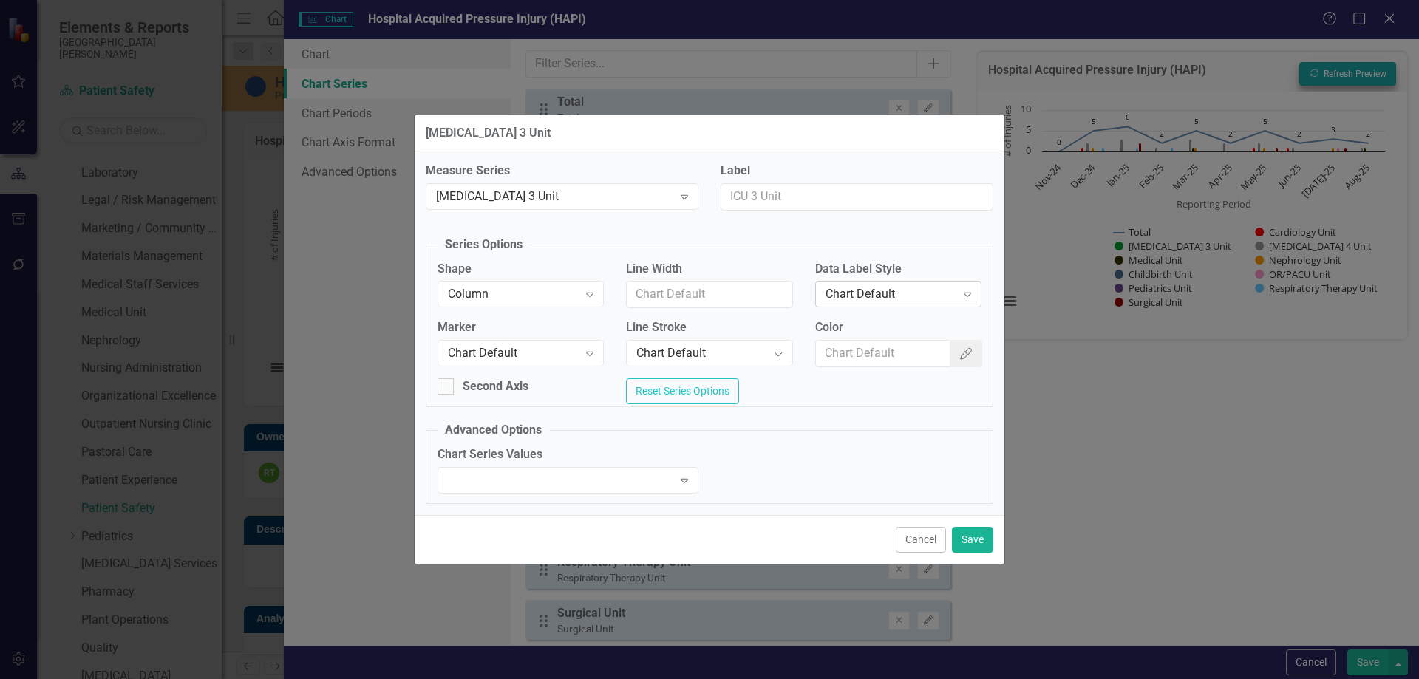
click at [879, 289] on div "Chart Default" at bounding box center [891, 294] width 130 height 17
click at [983, 553] on button "Save" at bounding box center [972, 540] width 41 height 26
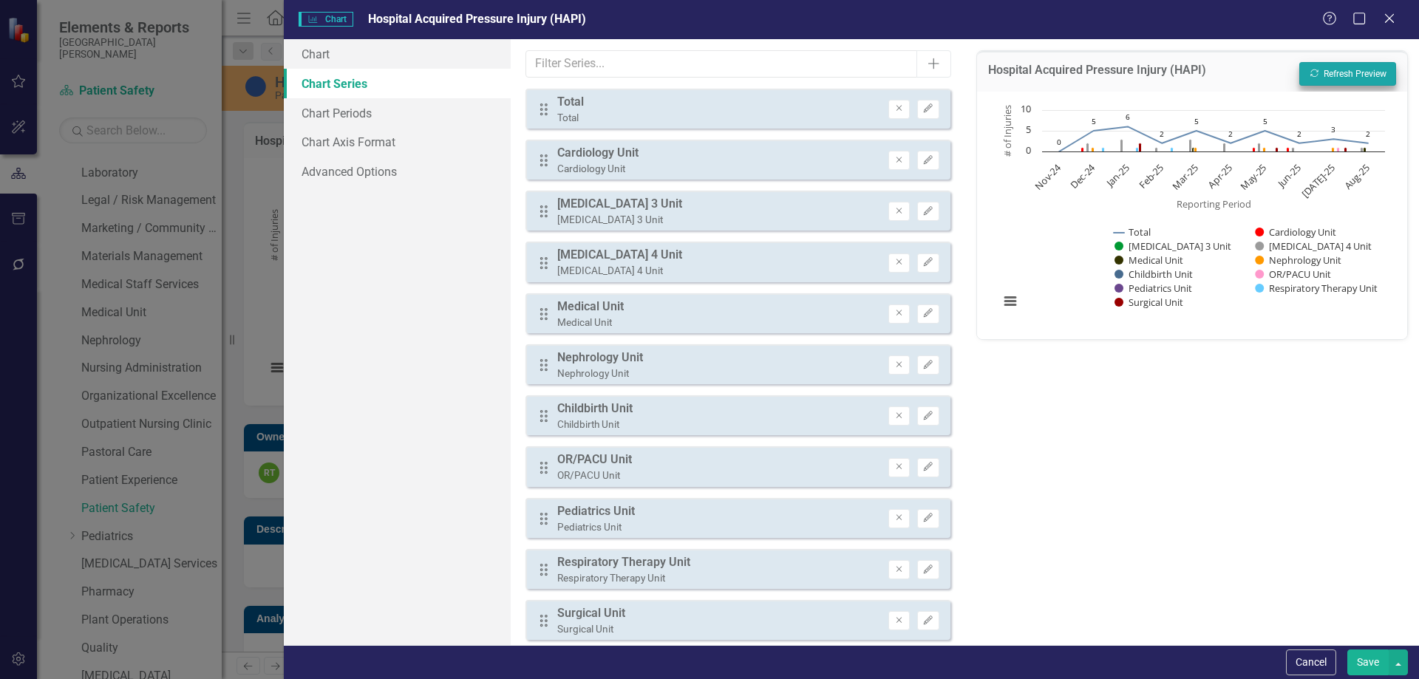
click at [1365, 659] on button "Save" at bounding box center [1368, 663] width 41 height 26
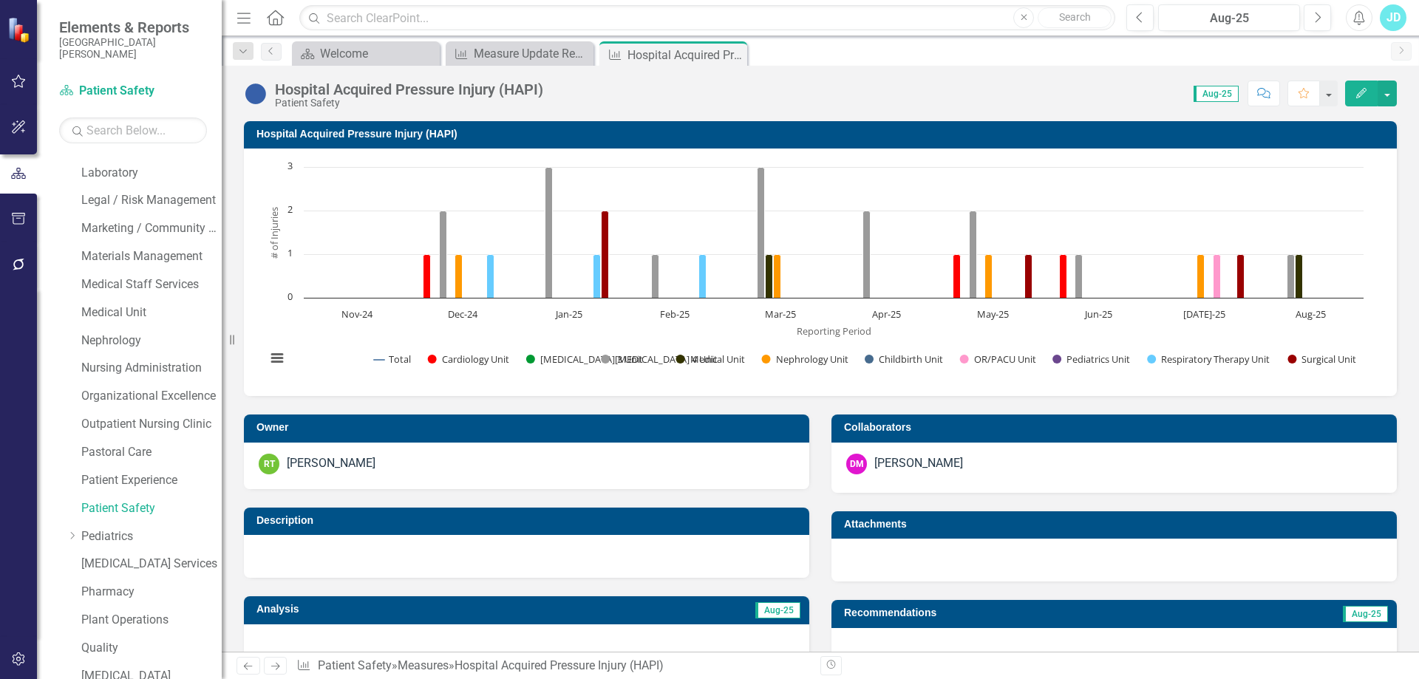
click at [321, 133] on h3 "Hospital Acquired Pressure Injury (HAPI)" at bounding box center [823, 134] width 1133 height 11
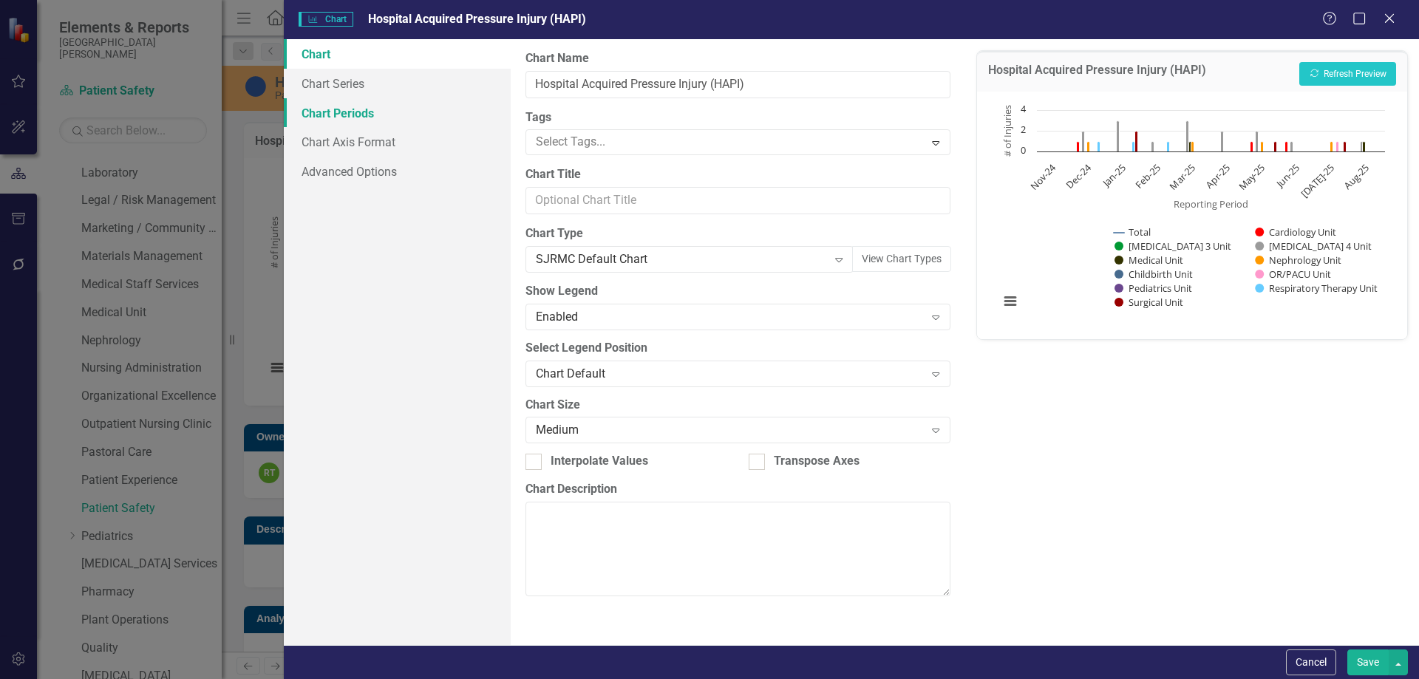
click at [410, 101] on link "Chart Periods" at bounding box center [397, 113] width 227 height 30
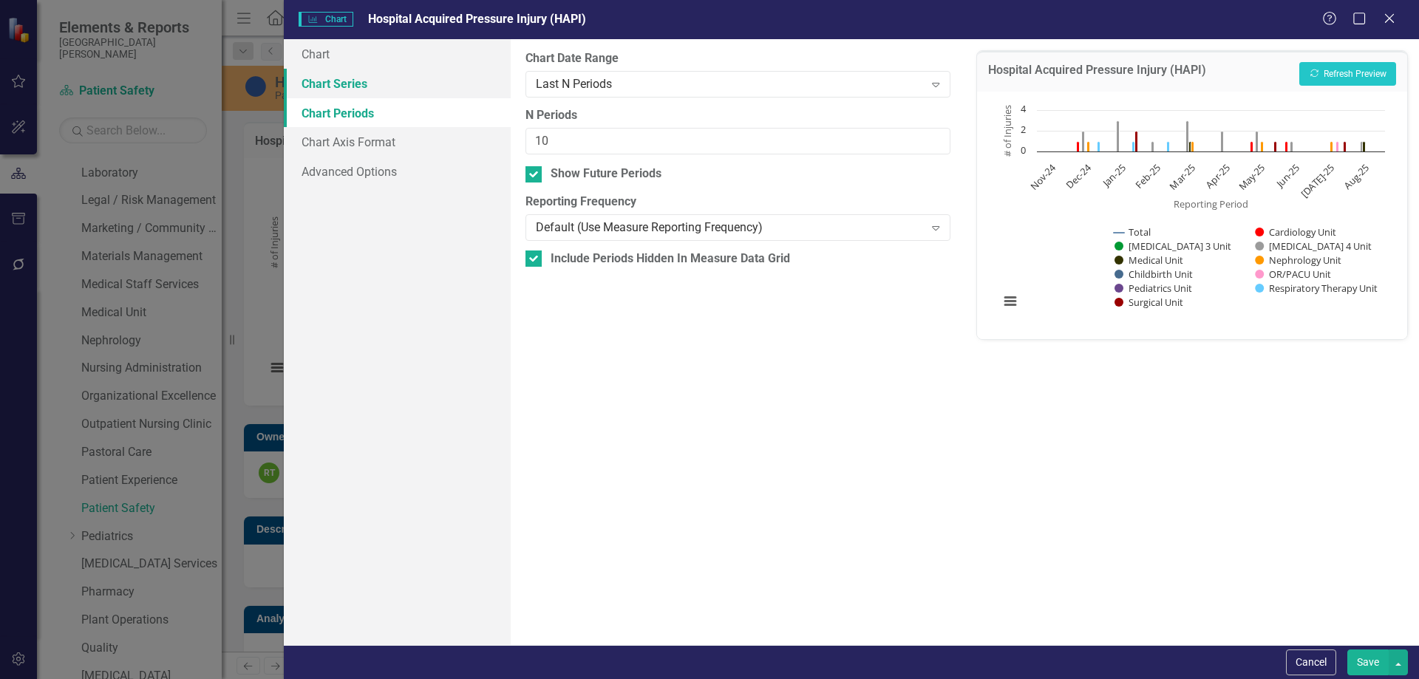
click at [404, 83] on link "Chart Series" at bounding box center [397, 84] width 227 height 30
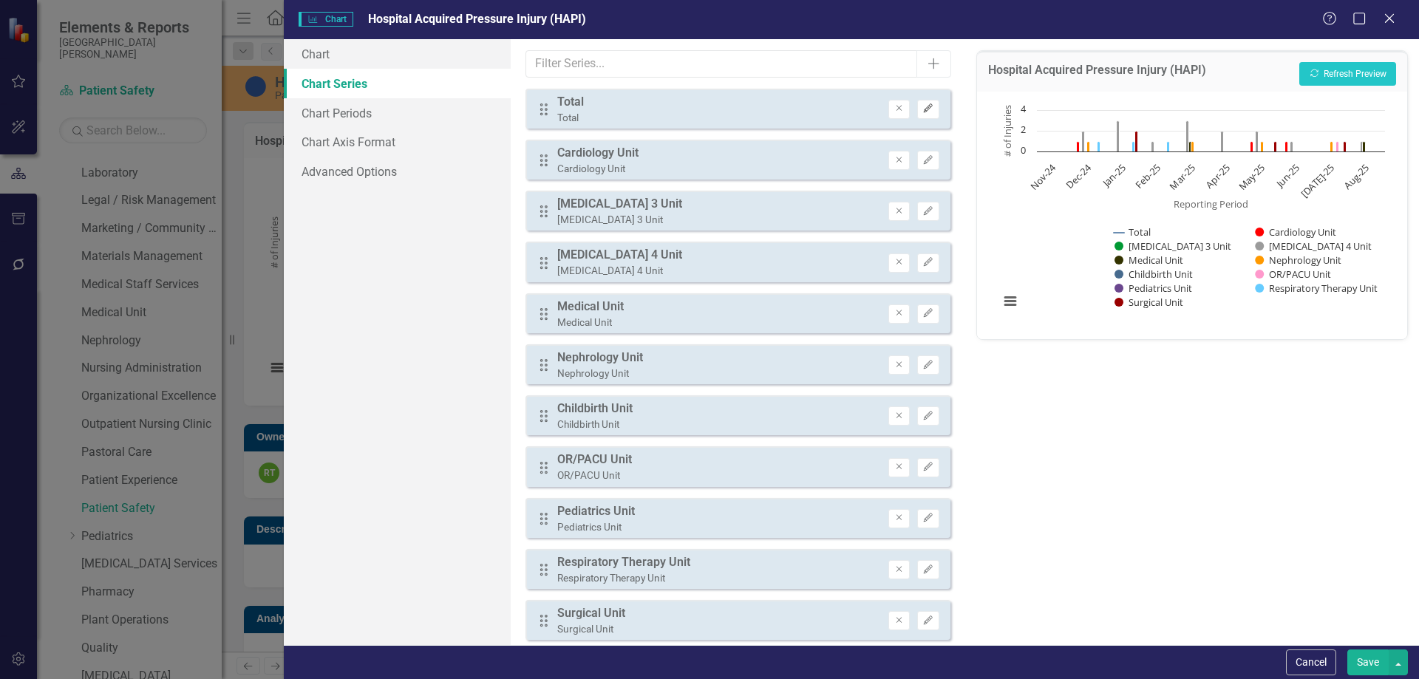
click at [917, 110] on button "Edit" at bounding box center [927, 109] width 21 height 19
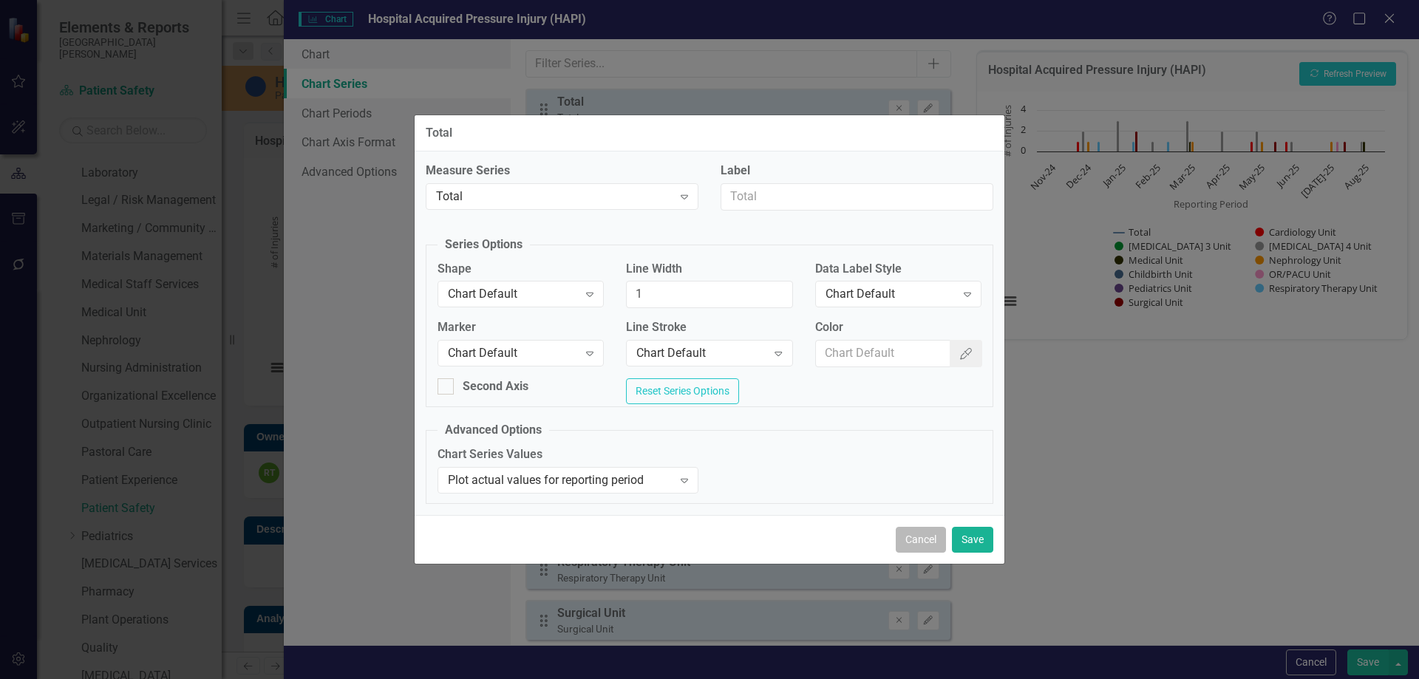
click at [923, 532] on button "Cancel" at bounding box center [921, 540] width 50 height 26
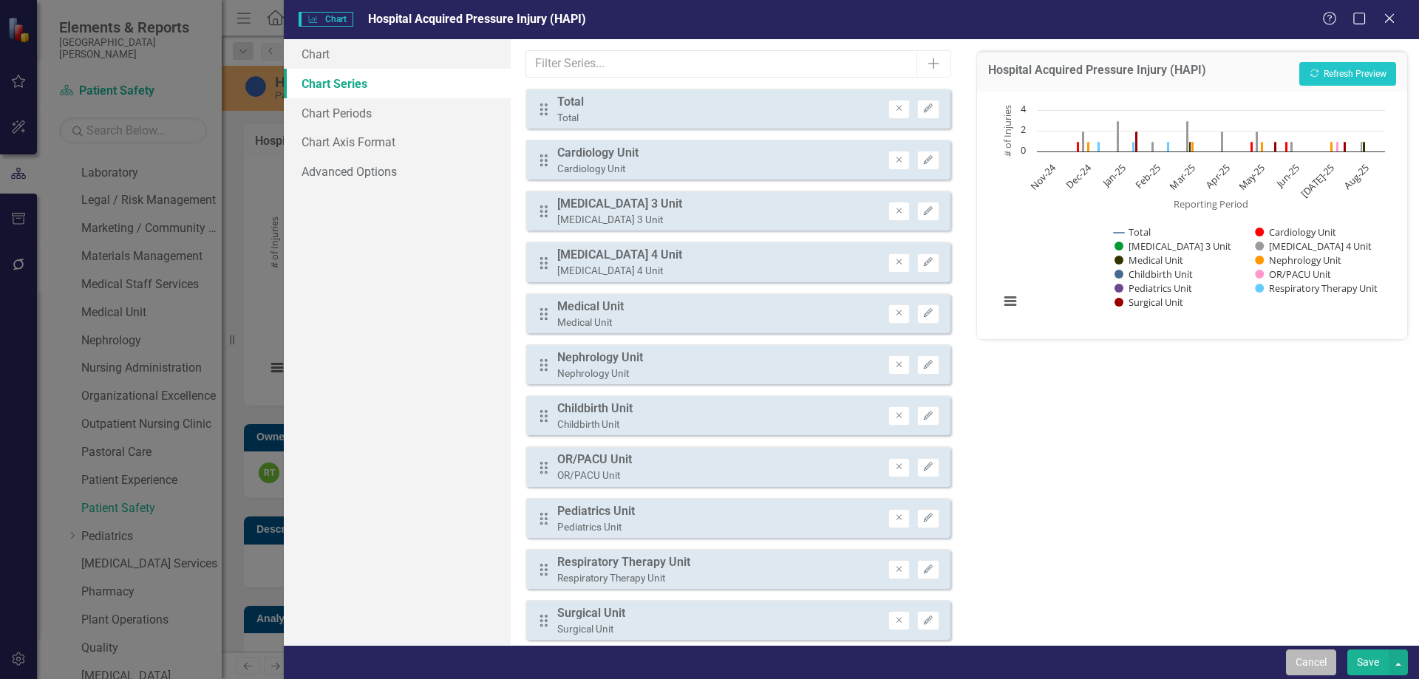
click at [1308, 664] on button "Cancel" at bounding box center [1311, 663] width 50 height 26
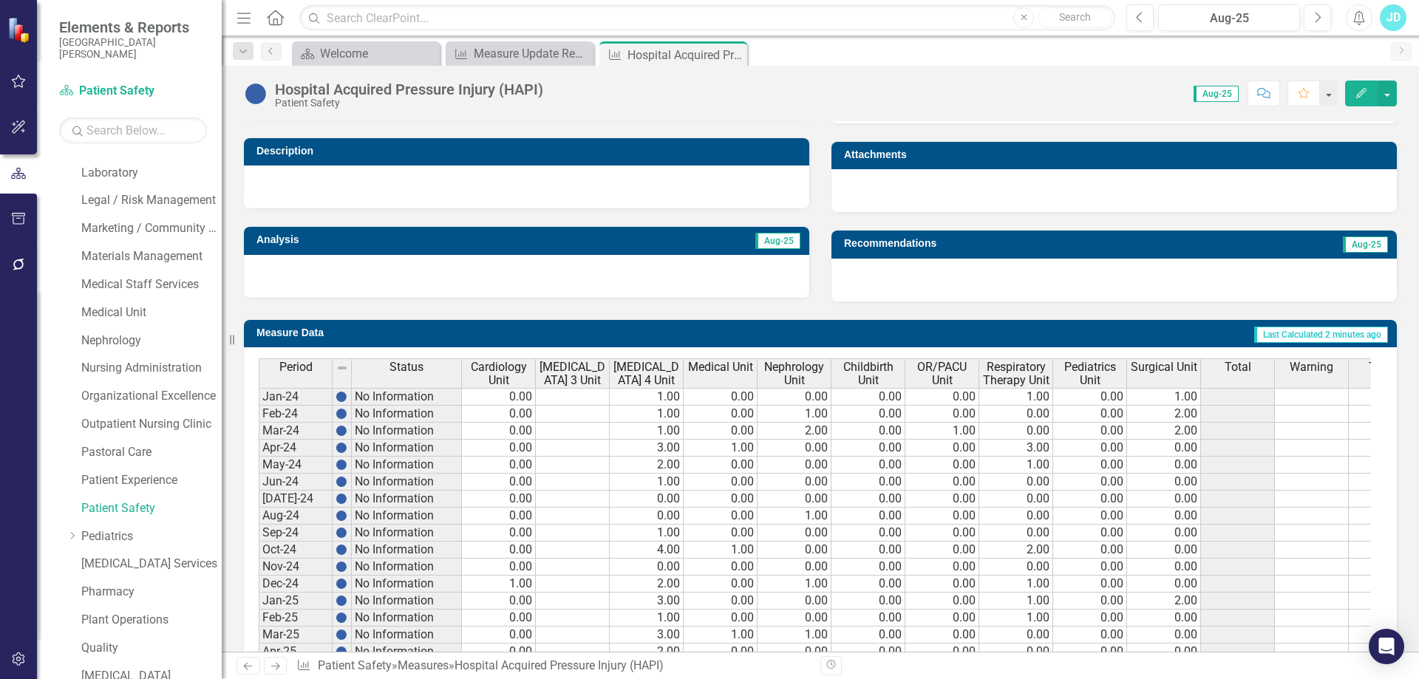
scroll to position [562, 0]
